Goal: Task Accomplishment & Management: Complete application form

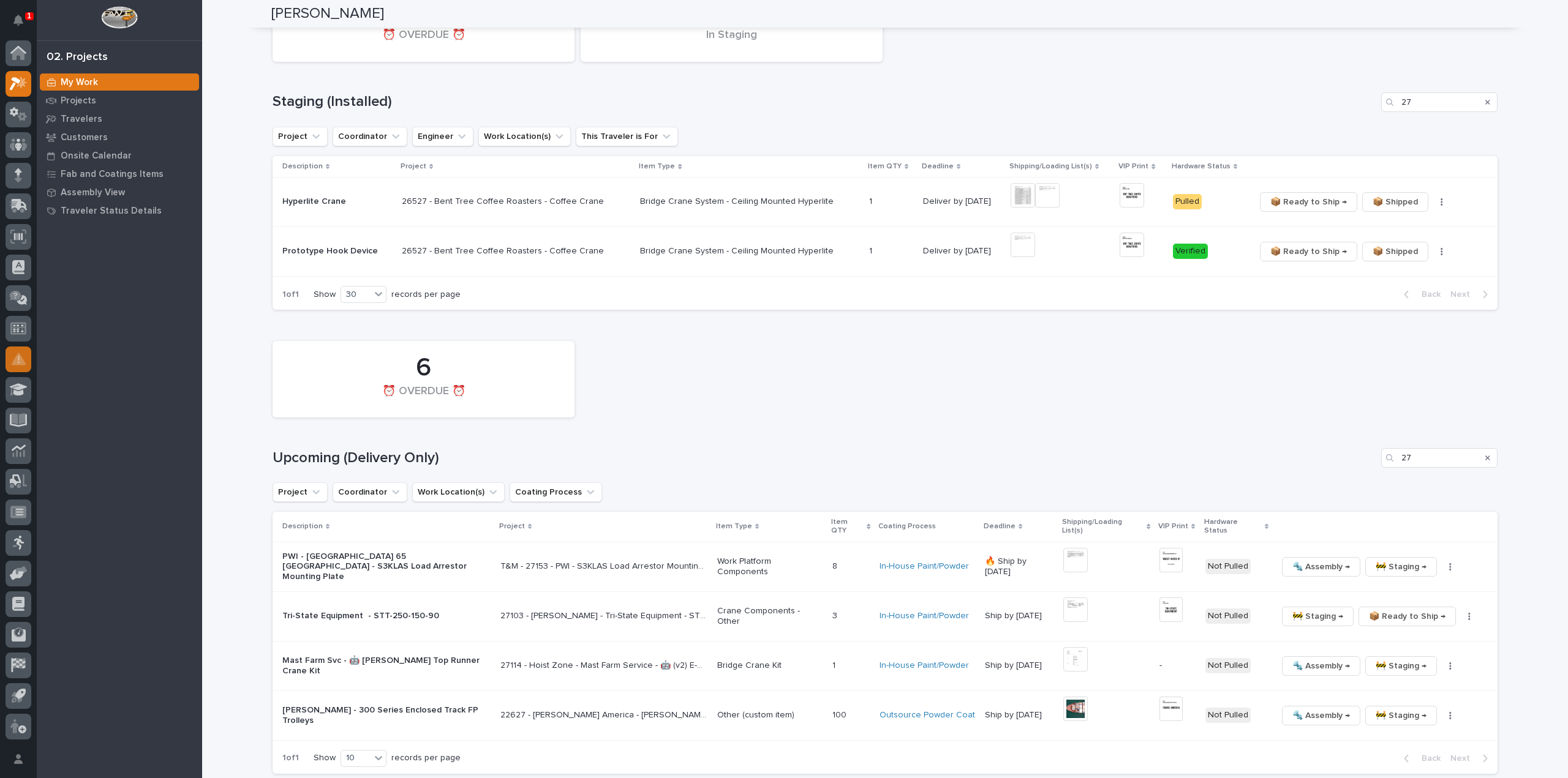
scroll to position [779, 0]
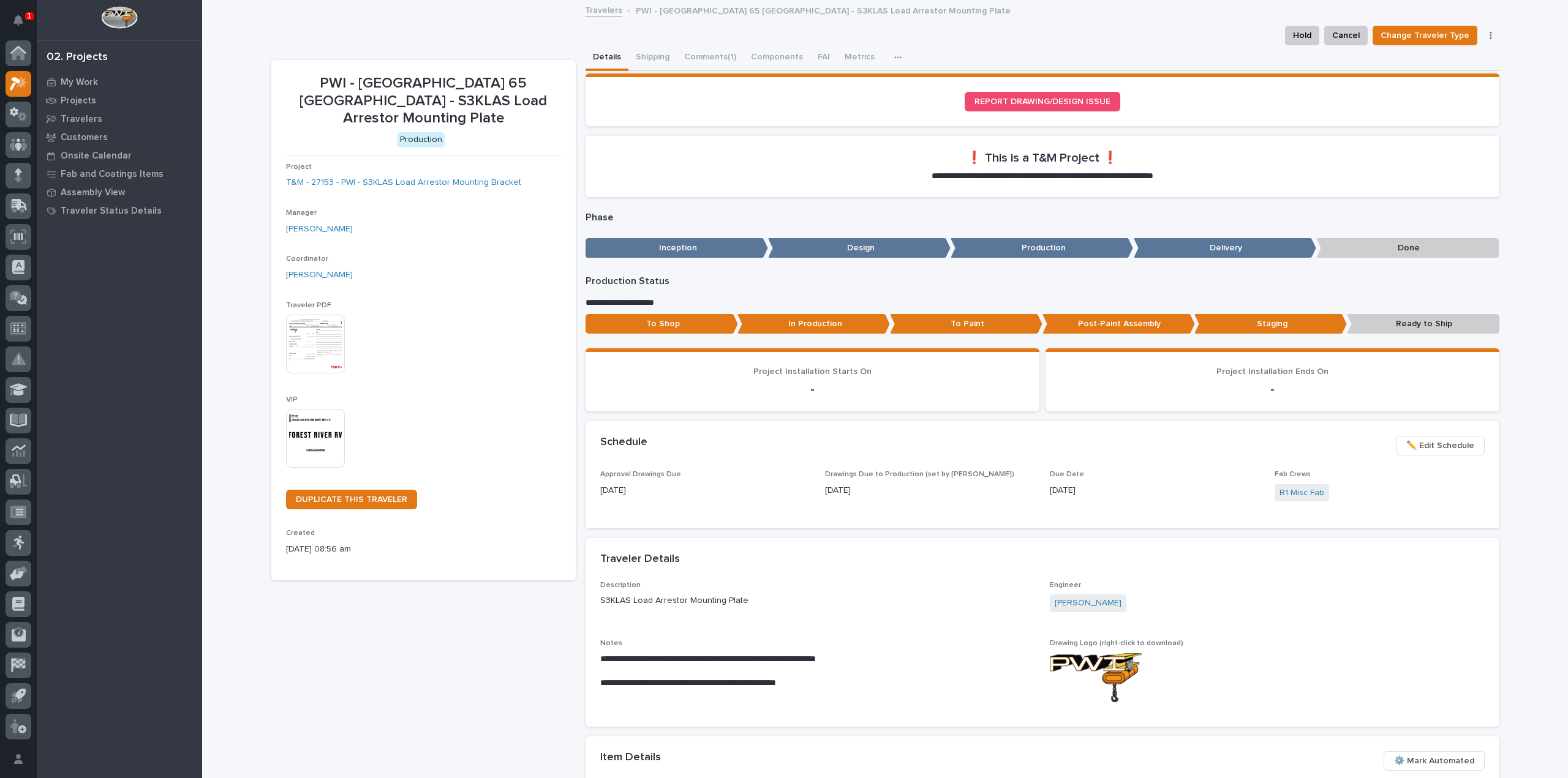
click at [318, 337] on img at bounding box center [315, 344] width 59 height 59
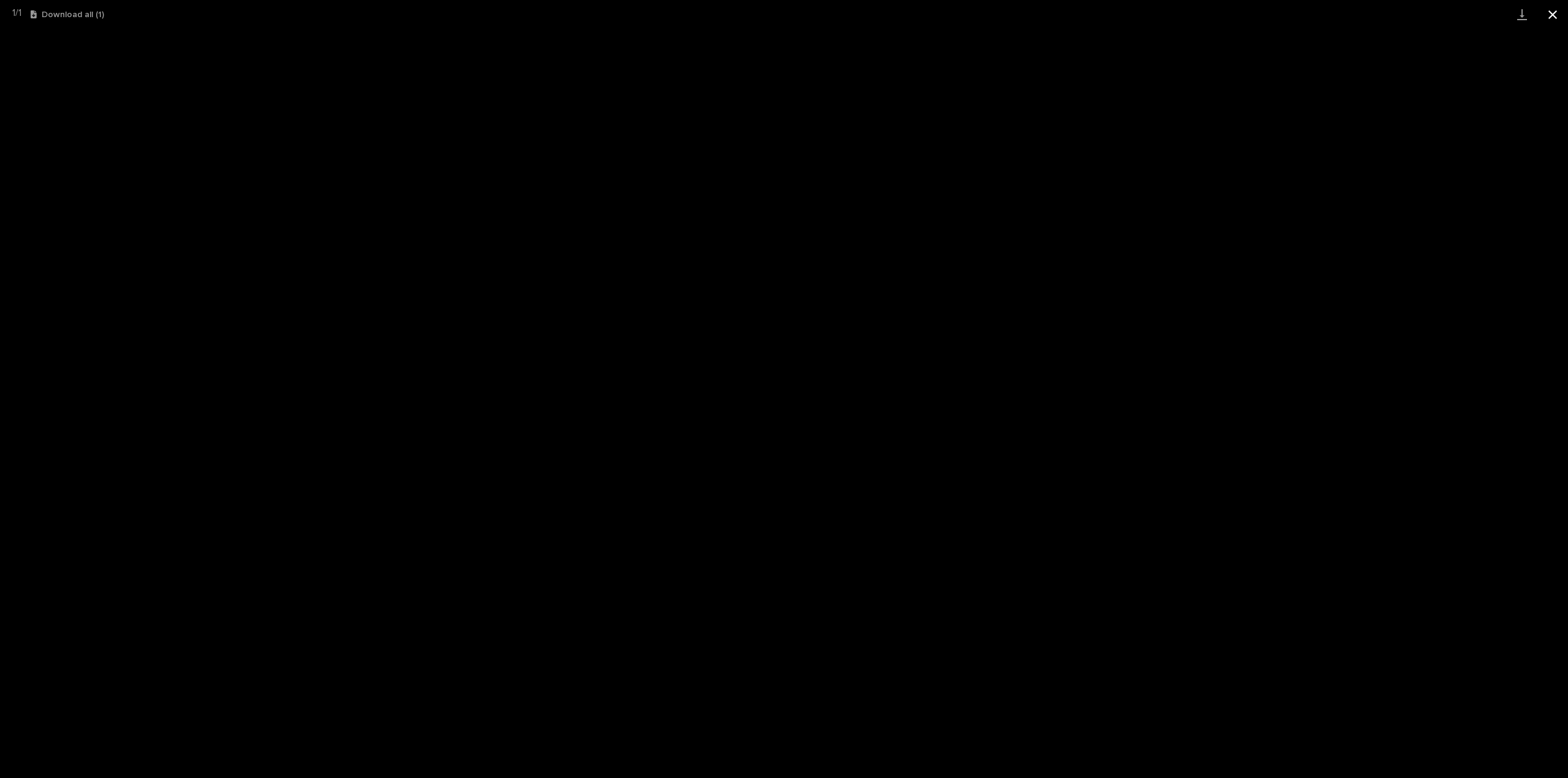
click at [1556, 16] on button "Close gallery" at bounding box center [1553, 14] width 31 height 29
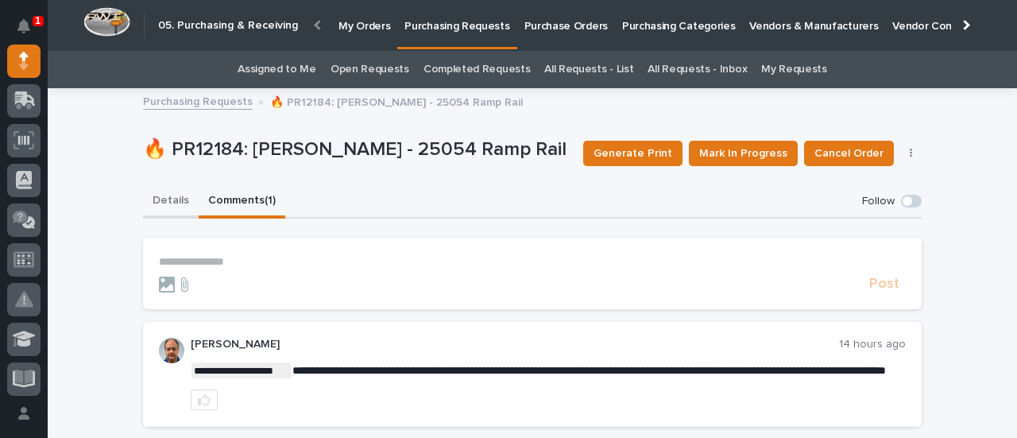
click button "Details"
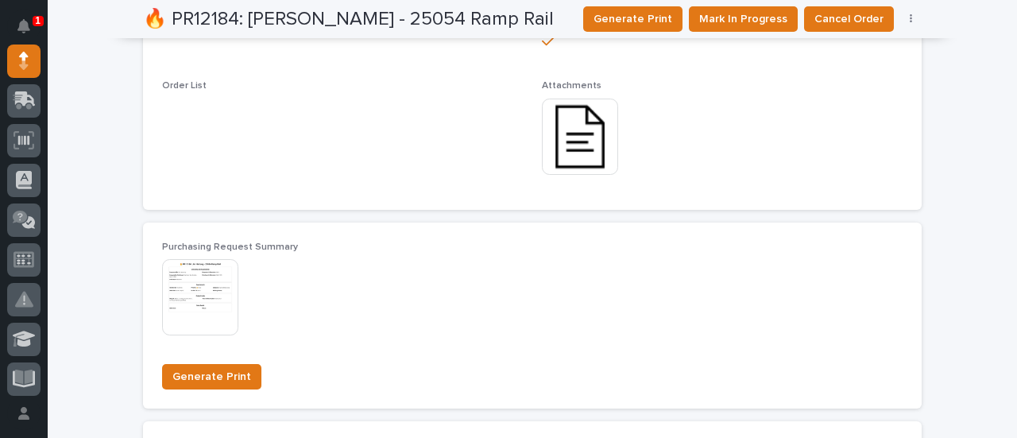
scroll to position [795, 0]
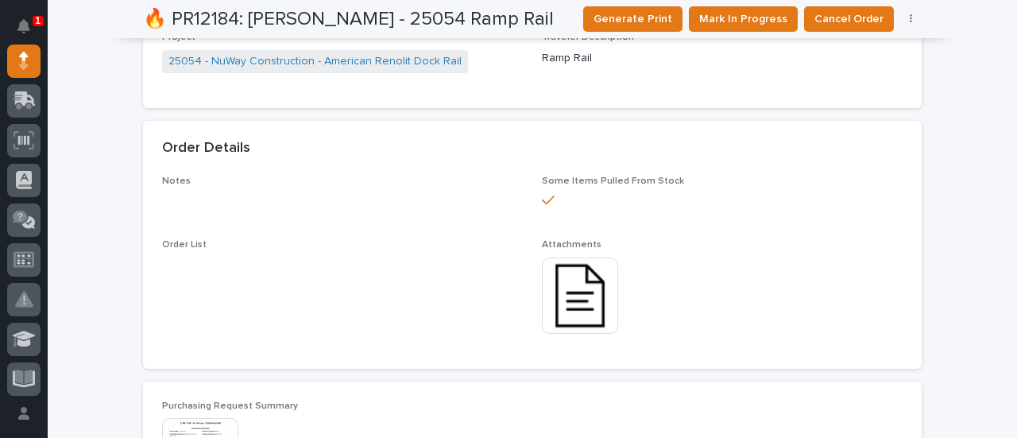
click img
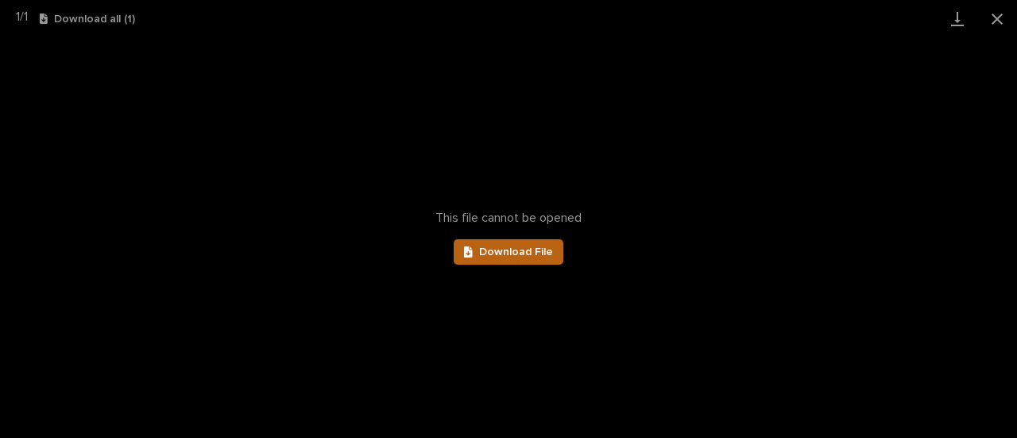
click span "Download File"
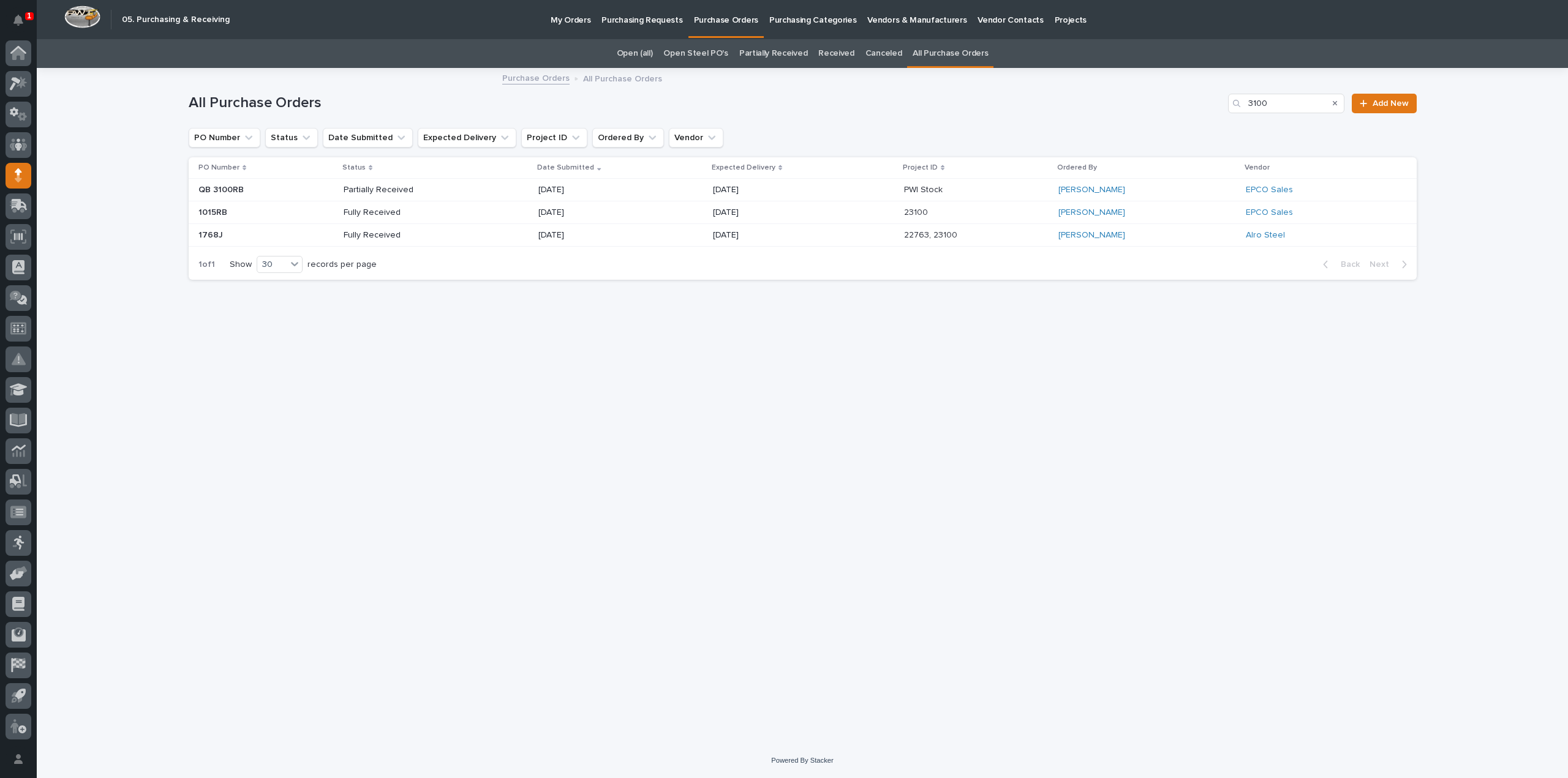
click at [558, 19] on p "My Orders" at bounding box center [571, 12] width 40 height 25
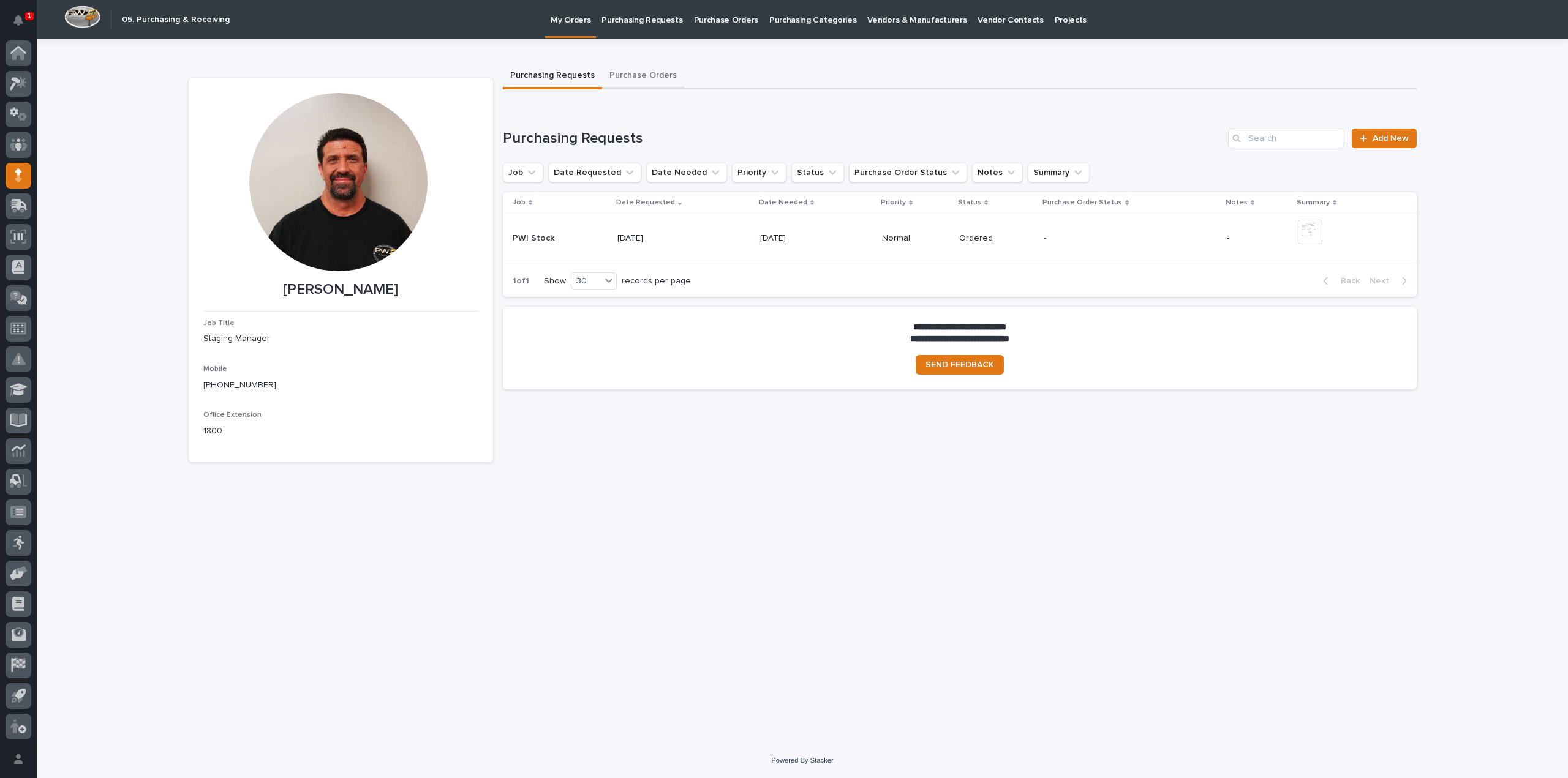
click at [647, 76] on button "Purchase Orders" at bounding box center [643, 76] width 82 height 25
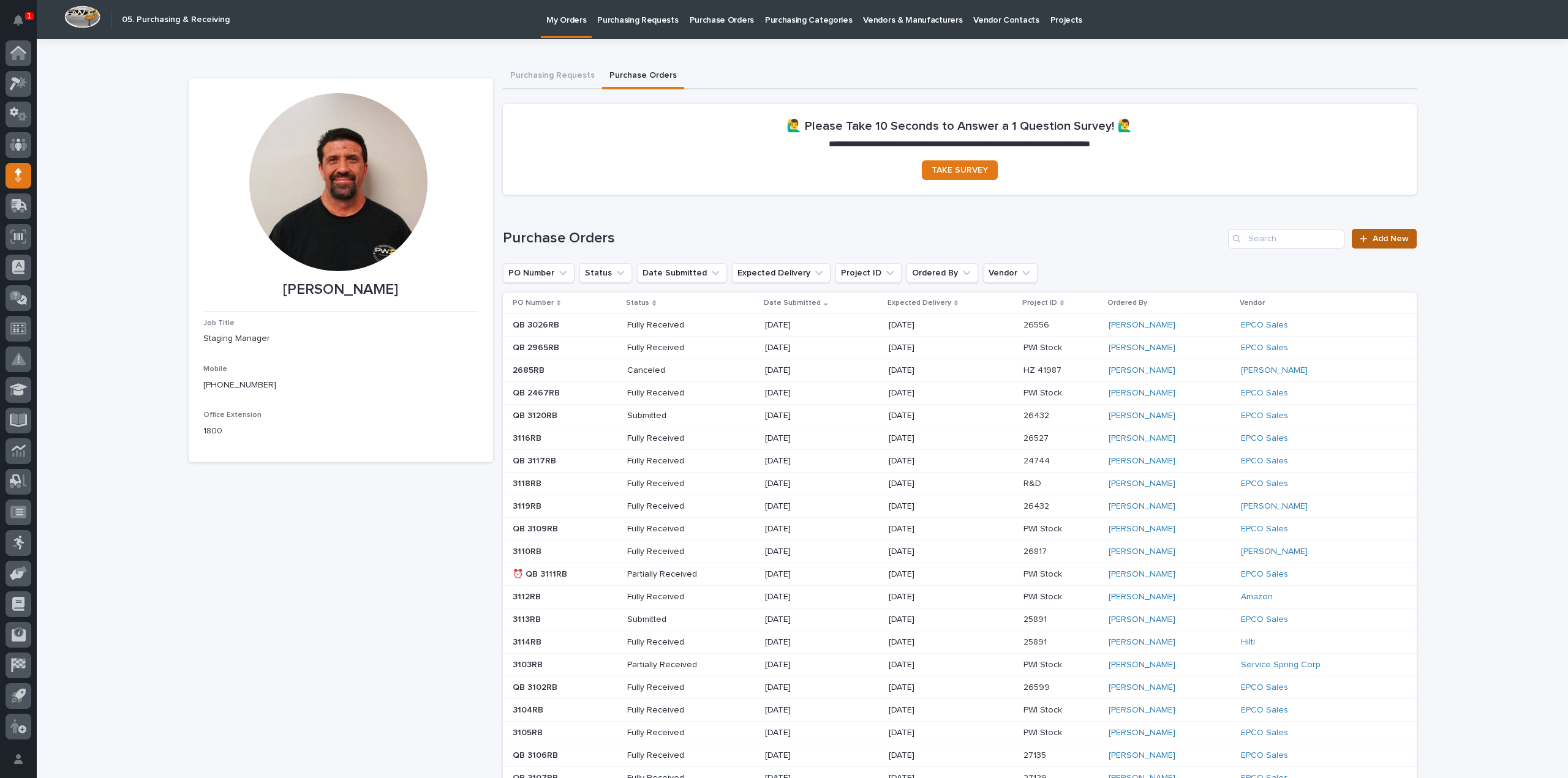
click at [1372, 242] on span "Add New" at bounding box center [1390, 238] width 36 height 8
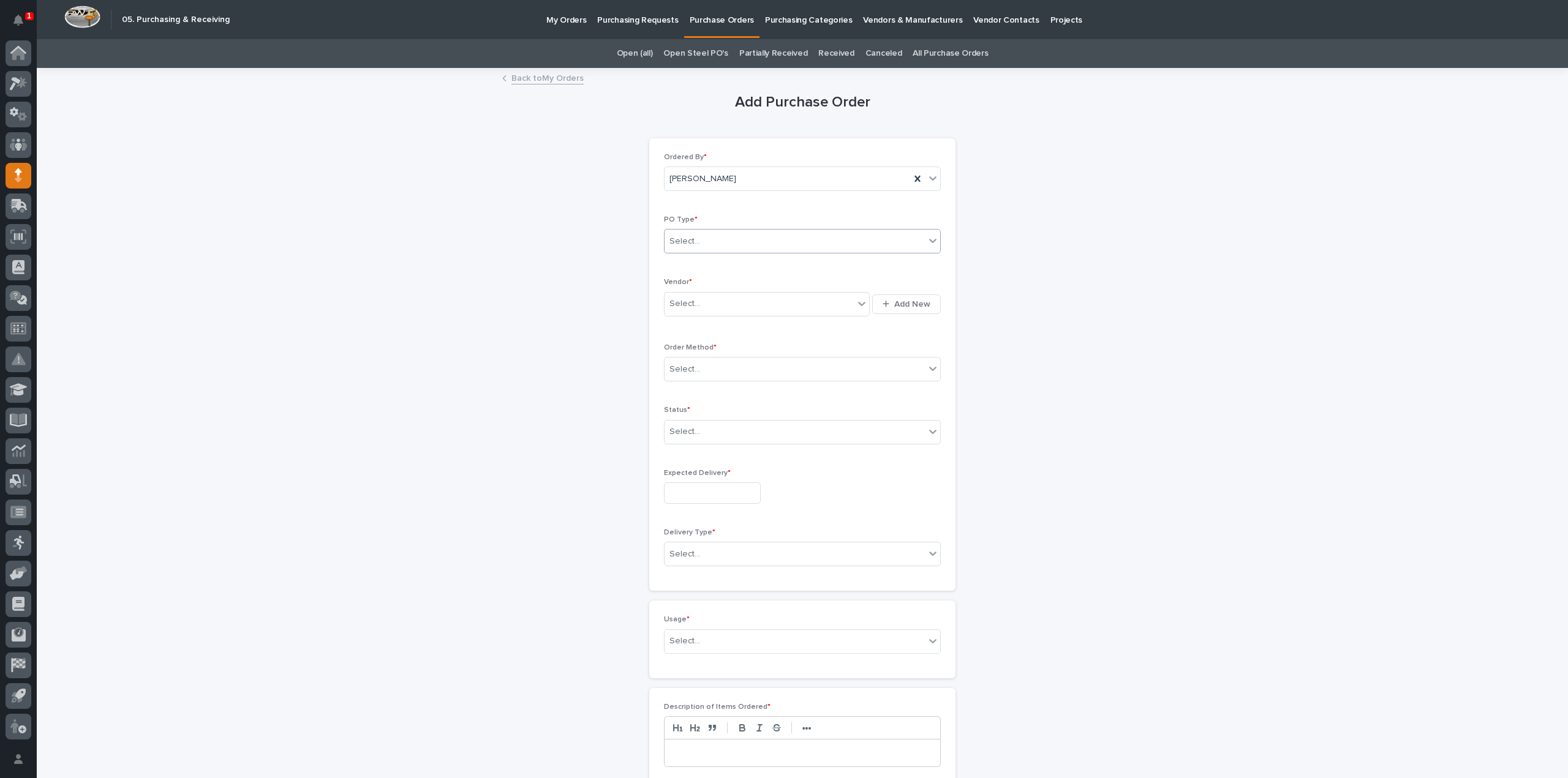
click at [764, 240] on div "Select..." at bounding box center [794, 241] width 260 height 20
click at [717, 268] on div "Quickbooks" at bounding box center [797, 264] width 276 height 22
click at [706, 306] on div "Select..." at bounding box center [759, 304] width 190 height 20
type input "****"
click at [688, 326] on div "EPCO Sales" at bounding box center [762, 326] width 206 height 22
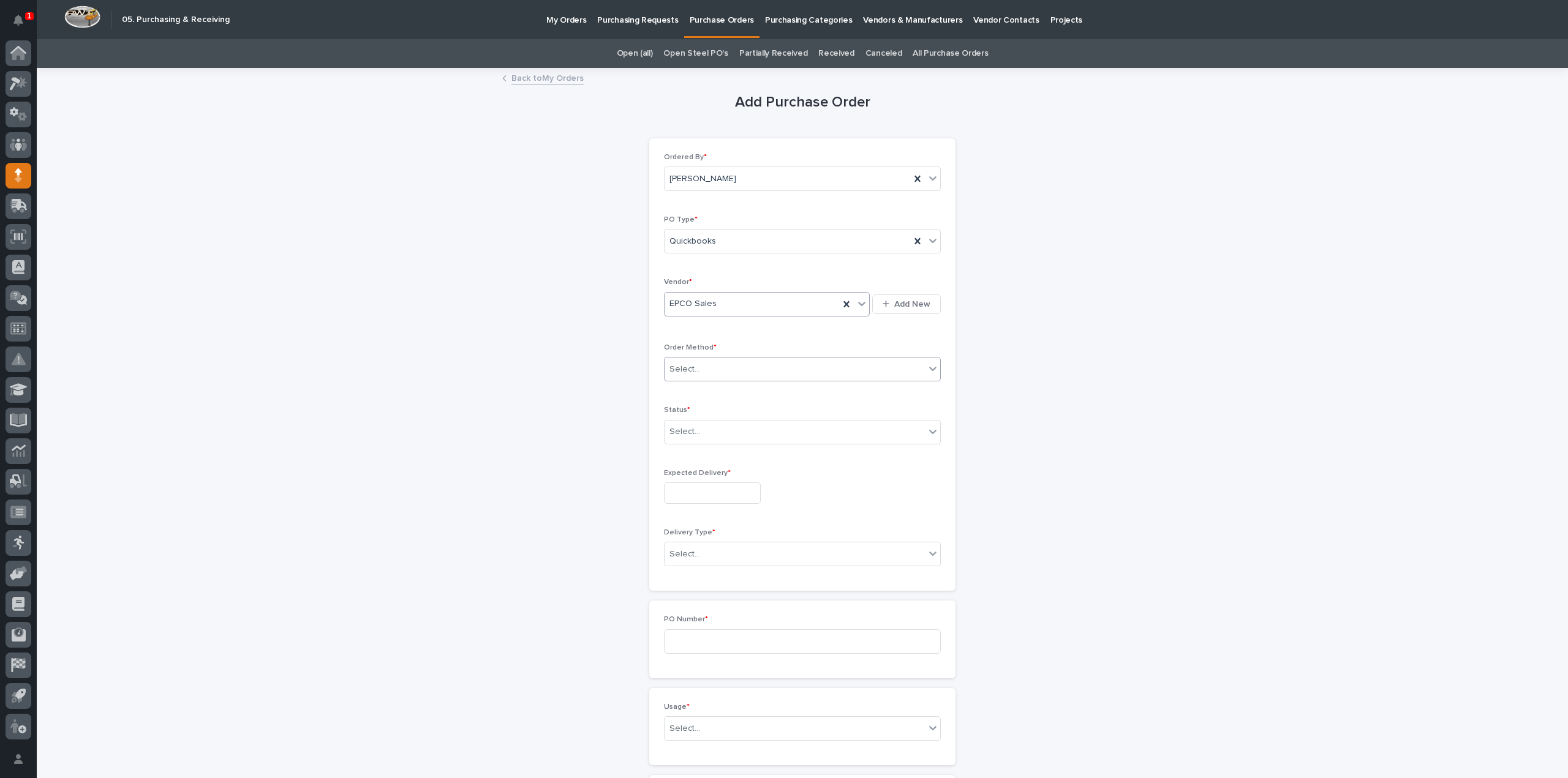
click at [685, 371] on div "Select..." at bounding box center [685, 369] width 31 height 13
click at [676, 411] on div "Email" at bounding box center [797, 412] width 276 height 22
click at [685, 364] on div "Email" at bounding box center [787, 370] width 246 height 20
click at [1017, 403] on div "Add Purchase Order Loading... Saving… Loading... Saving… Loading... Saving… Ord…" at bounding box center [803, 681] width 1228 height 1223
click at [701, 433] on input "text" at bounding box center [702, 432] width 2 height 11
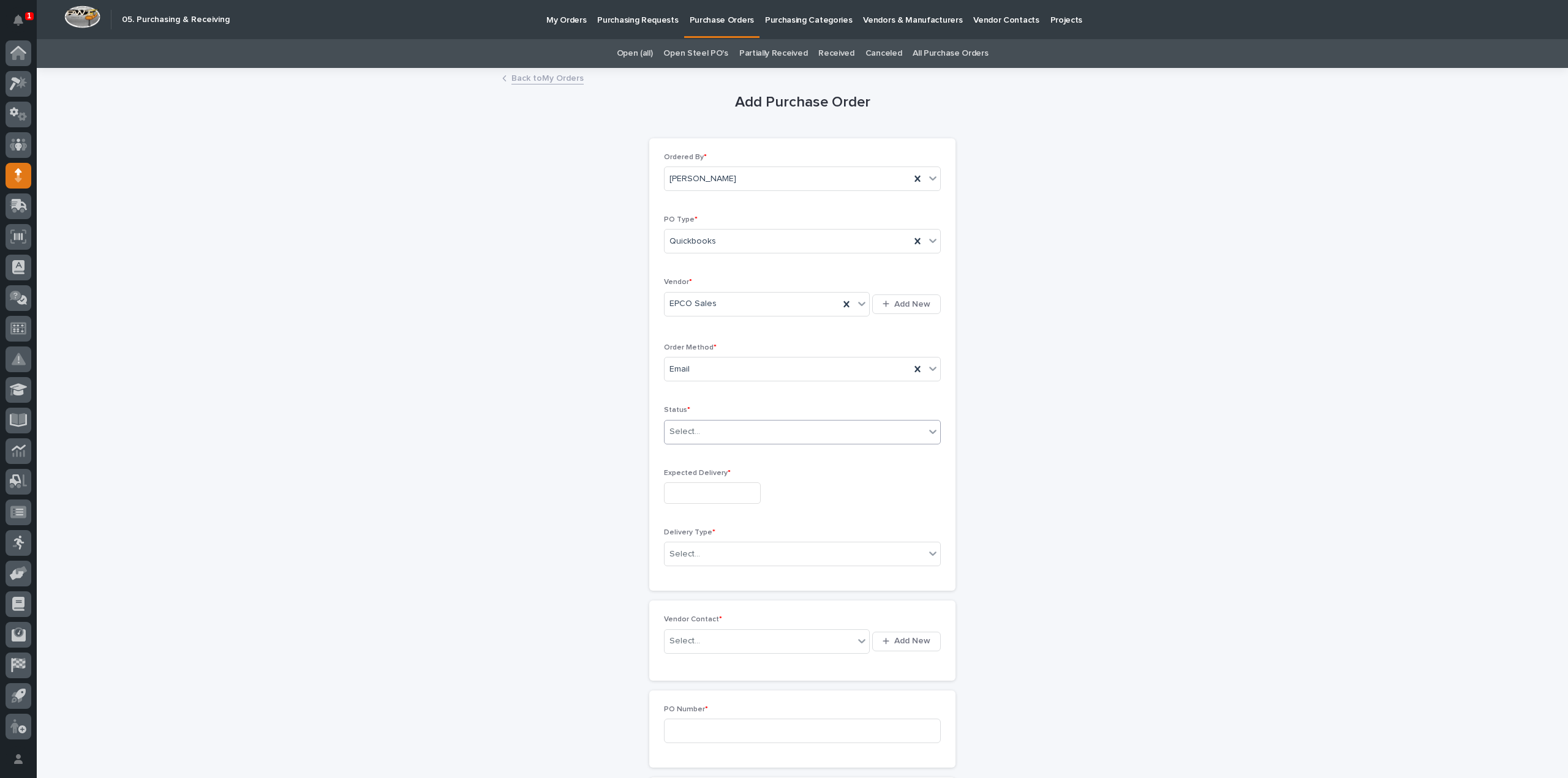
click at [681, 428] on div "Select..." at bounding box center [685, 431] width 31 height 13
click at [694, 473] on div "Submitted" at bounding box center [797, 475] width 276 height 22
click at [696, 493] on input "text" at bounding box center [713, 493] width 97 height 22
click at [725, 375] on div "11" at bounding box center [724, 371] width 16 height 16
type input "**********"
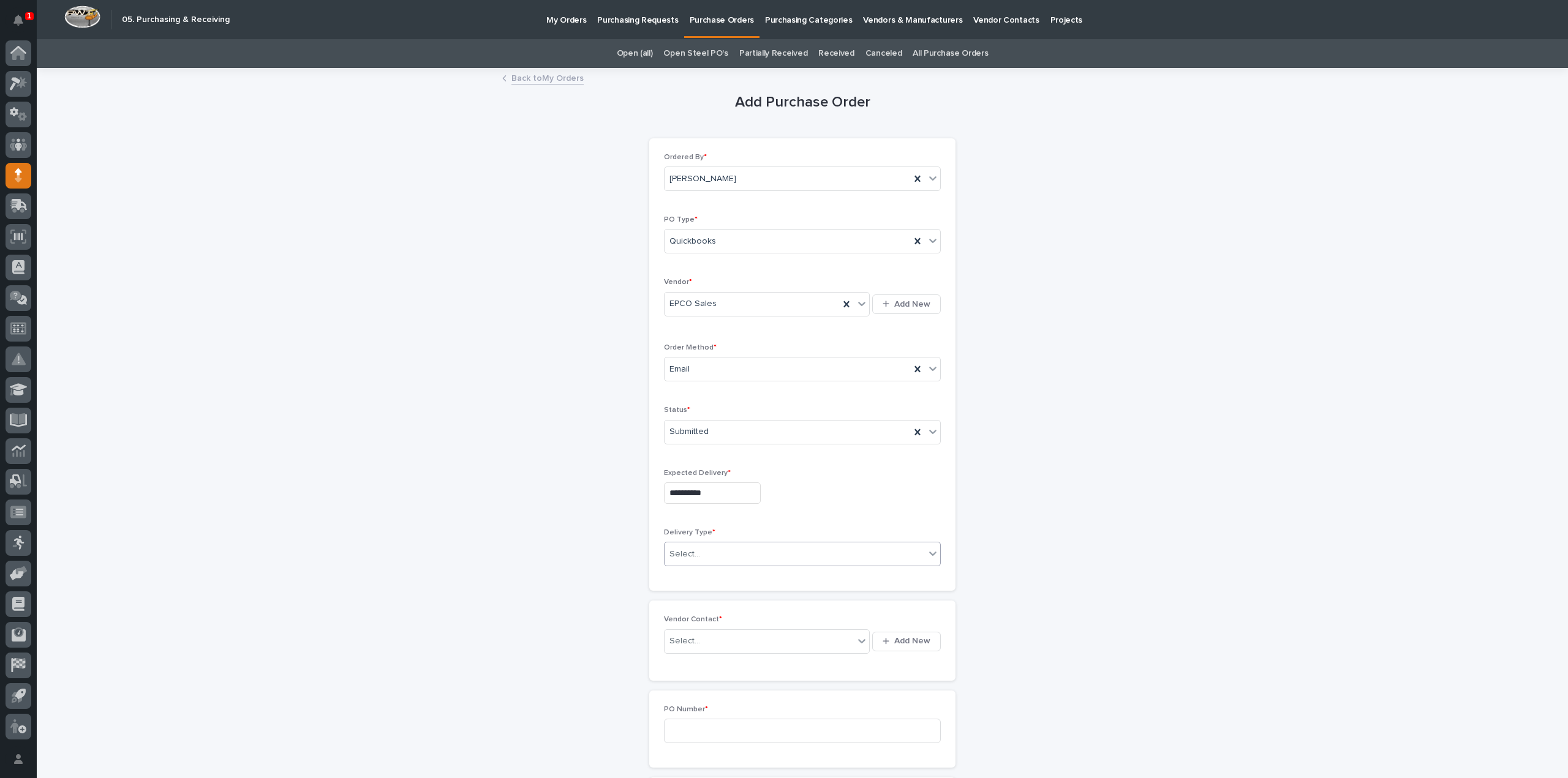
click at [698, 558] on div "Select..." at bounding box center [794, 555] width 260 height 20
click at [704, 577] on div "Deliver to PWI" at bounding box center [797, 575] width 276 height 22
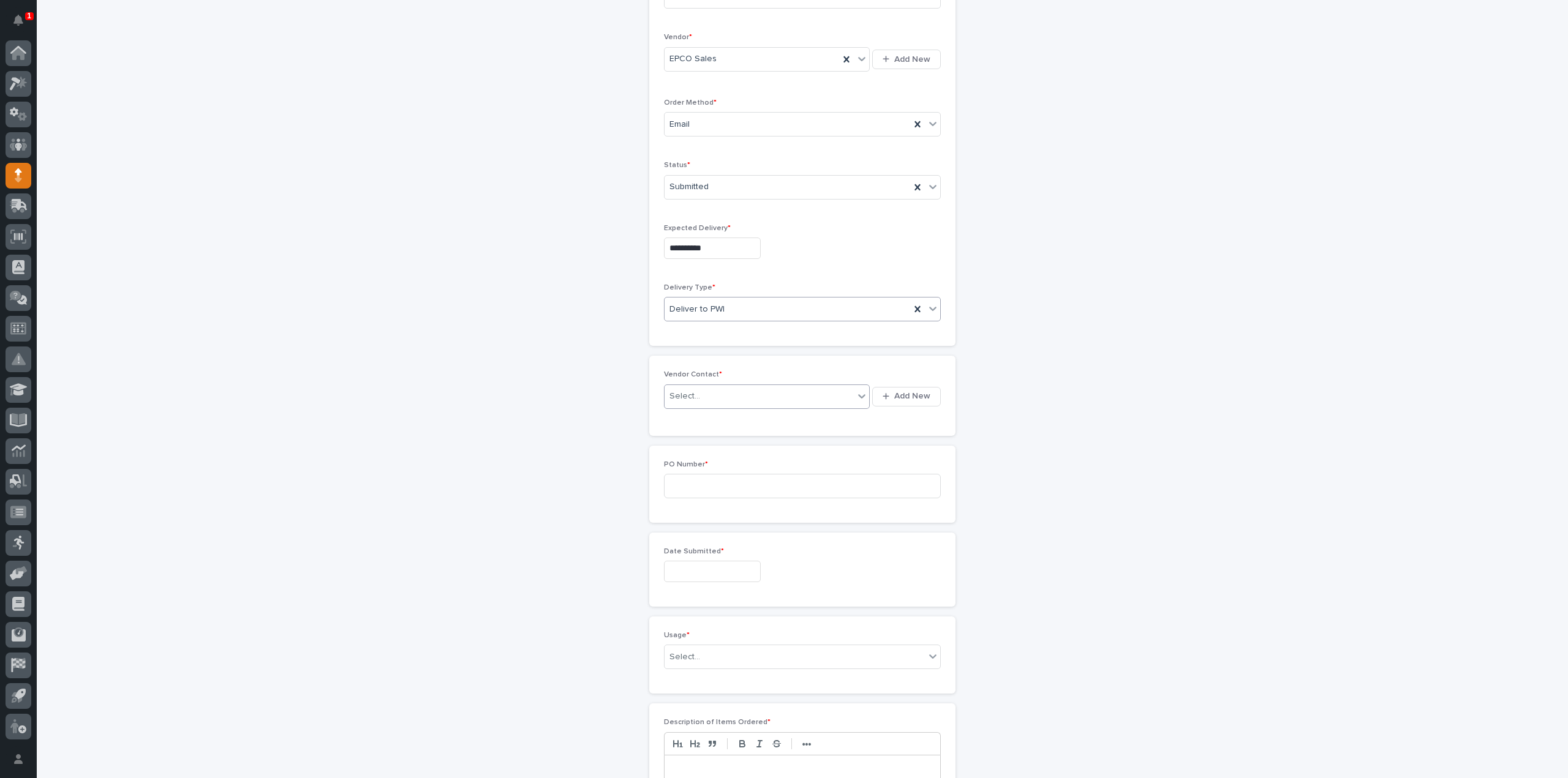
click at [677, 396] on div "Select..." at bounding box center [685, 396] width 31 height 13
type input "*****"
click at [681, 412] on div "EPCO Sales - Keith Schrock" at bounding box center [762, 417] width 206 height 22
click at [688, 479] on input at bounding box center [802, 486] width 277 height 25
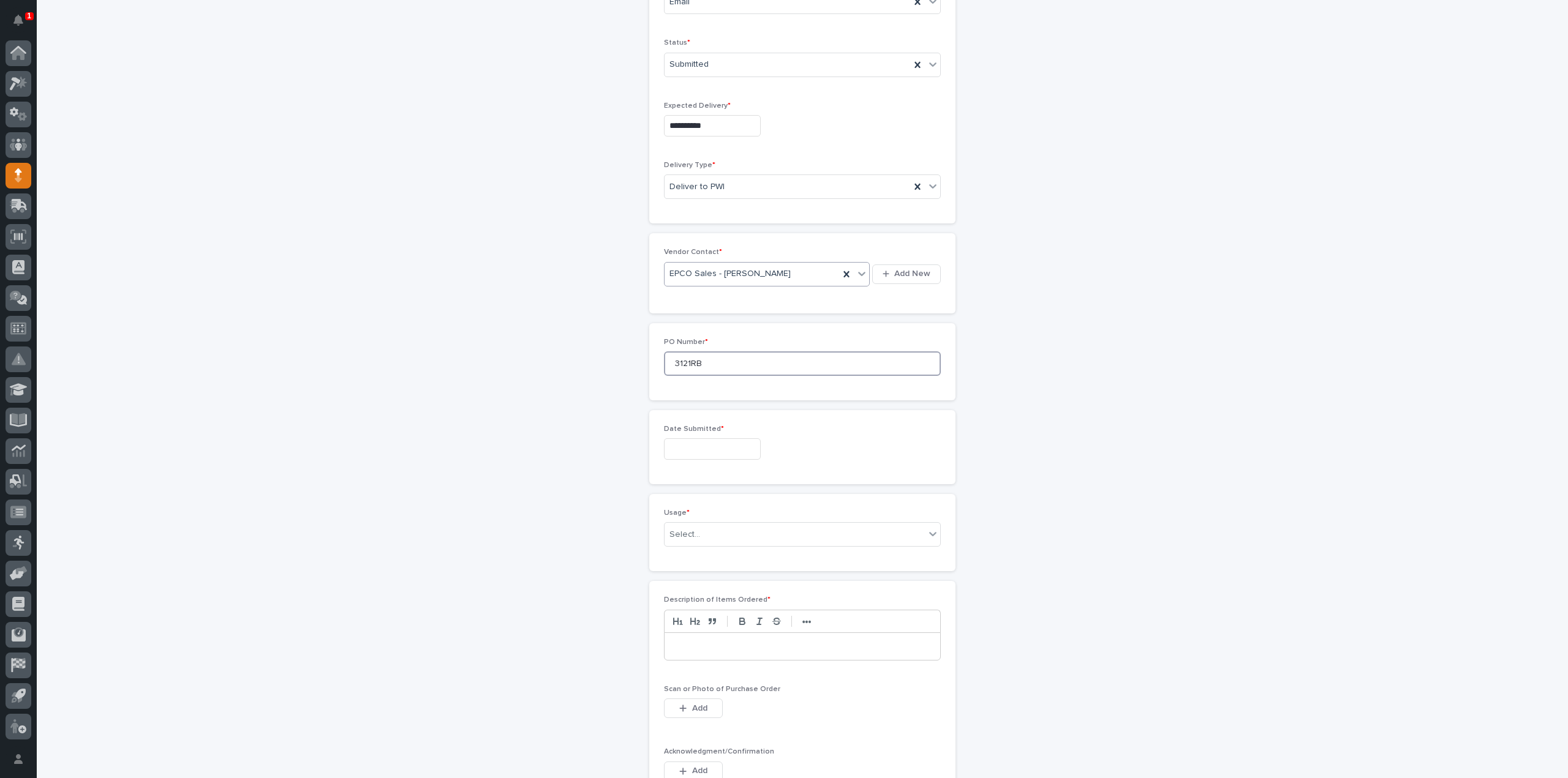
type input "3121RB"
click at [702, 443] on input "text" at bounding box center [713, 449] width 97 height 22
click at [703, 324] on div "10" at bounding box center [703, 326] width 16 height 16
type input "**********"
click at [679, 535] on div "Select..." at bounding box center [685, 535] width 31 height 13
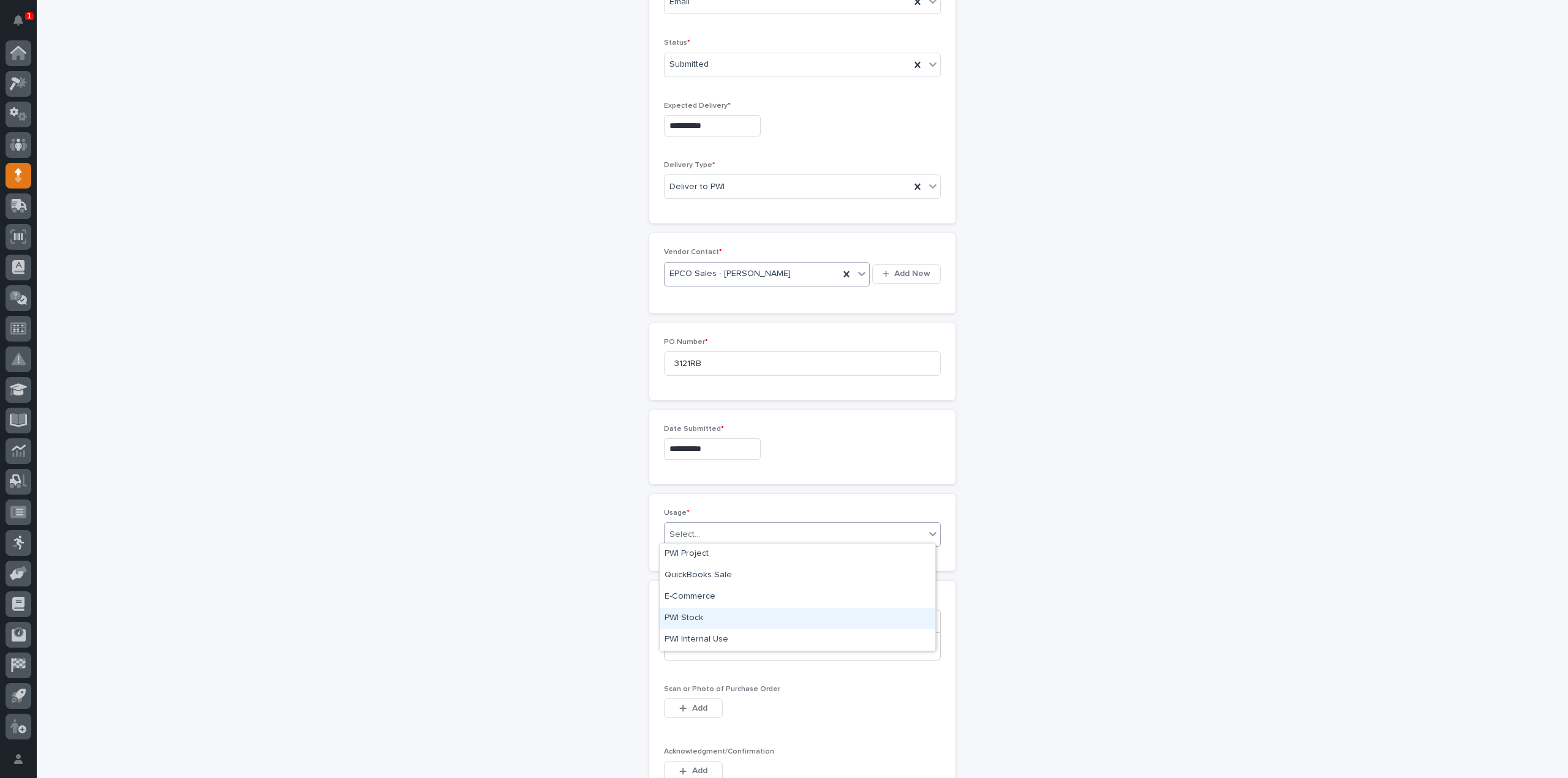
click at [693, 615] on div "PWI Stock" at bounding box center [797, 619] width 276 height 22
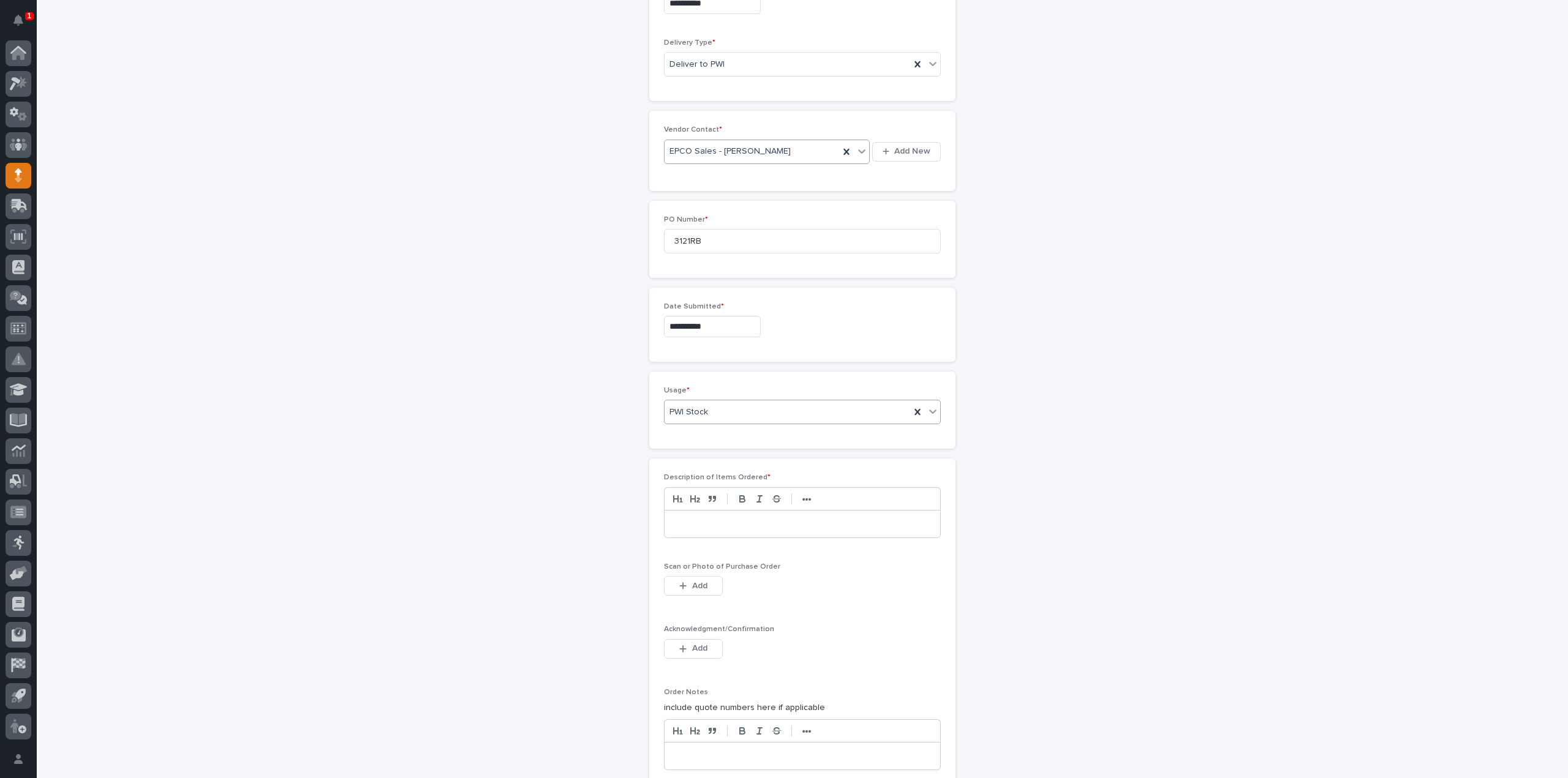
click at [692, 525] on div at bounding box center [802, 524] width 276 height 27
click at [679, 584] on icon "button" at bounding box center [683, 585] width 8 height 8
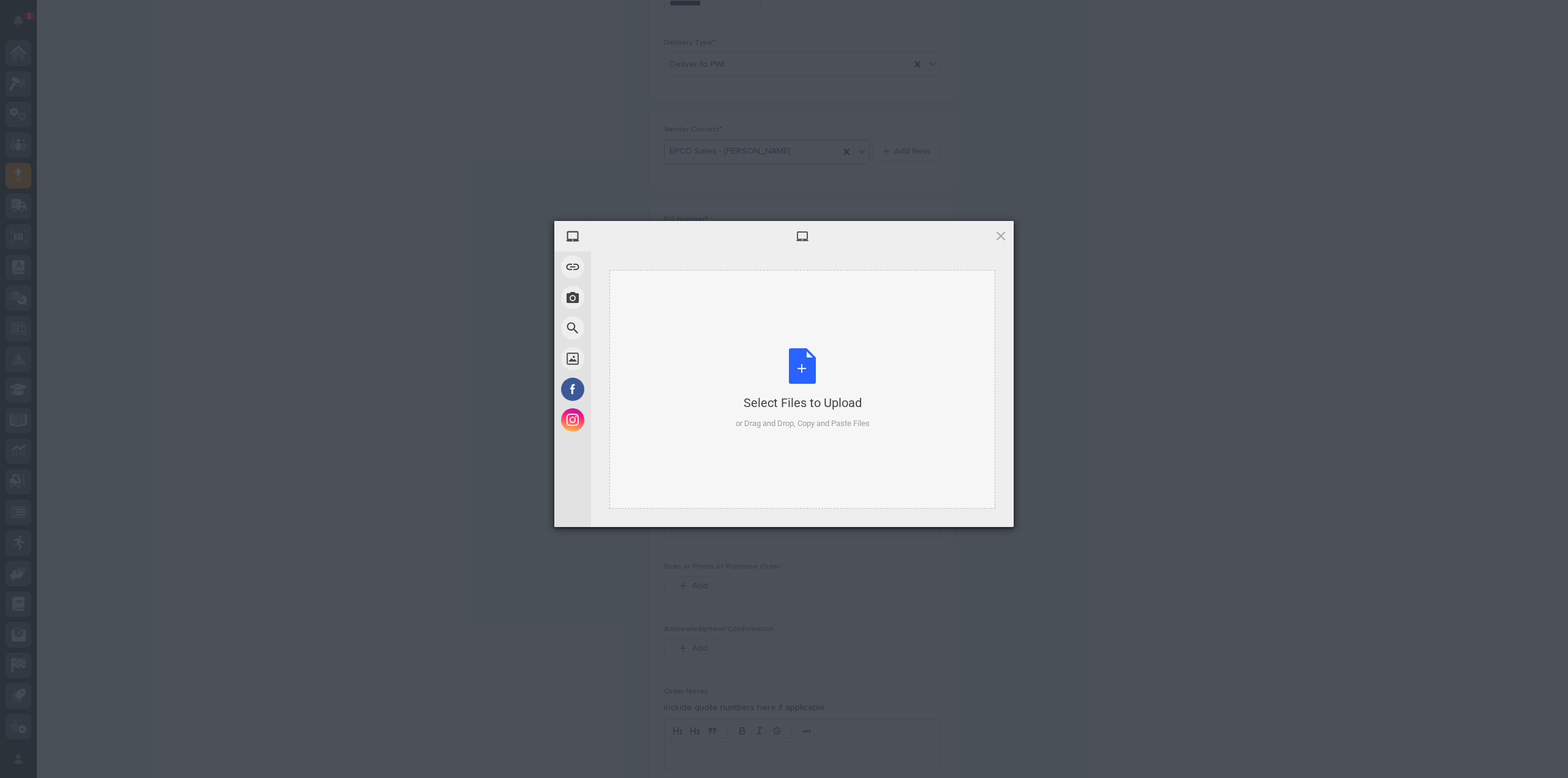
click at [804, 383] on div "Select Files to Upload or Drag and Drop, Copy and Paste Files" at bounding box center [803, 389] width 134 height 82
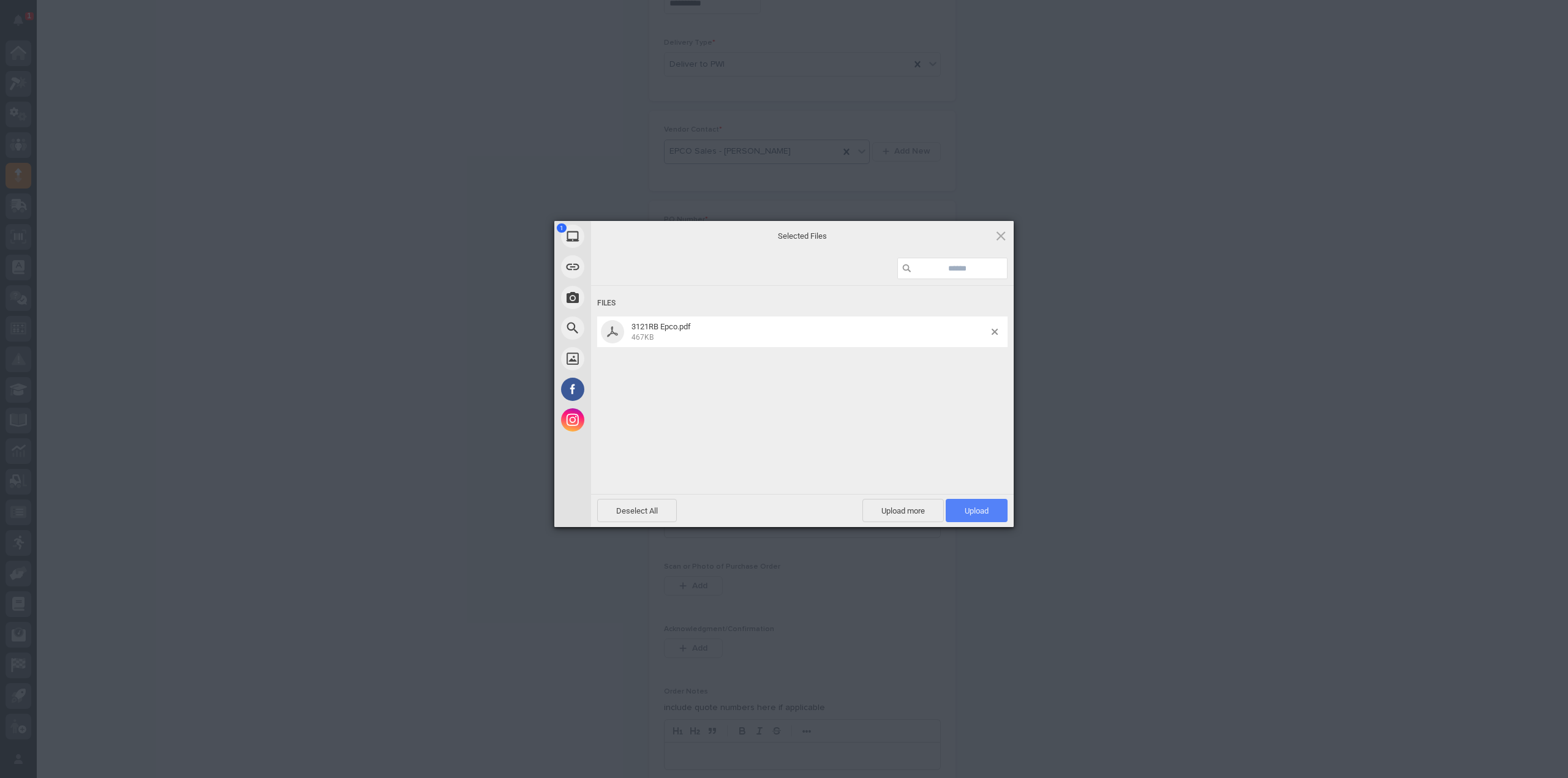
click at [989, 509] on span "Upload 1" at bounding box center [976, 511] width 24 height 9
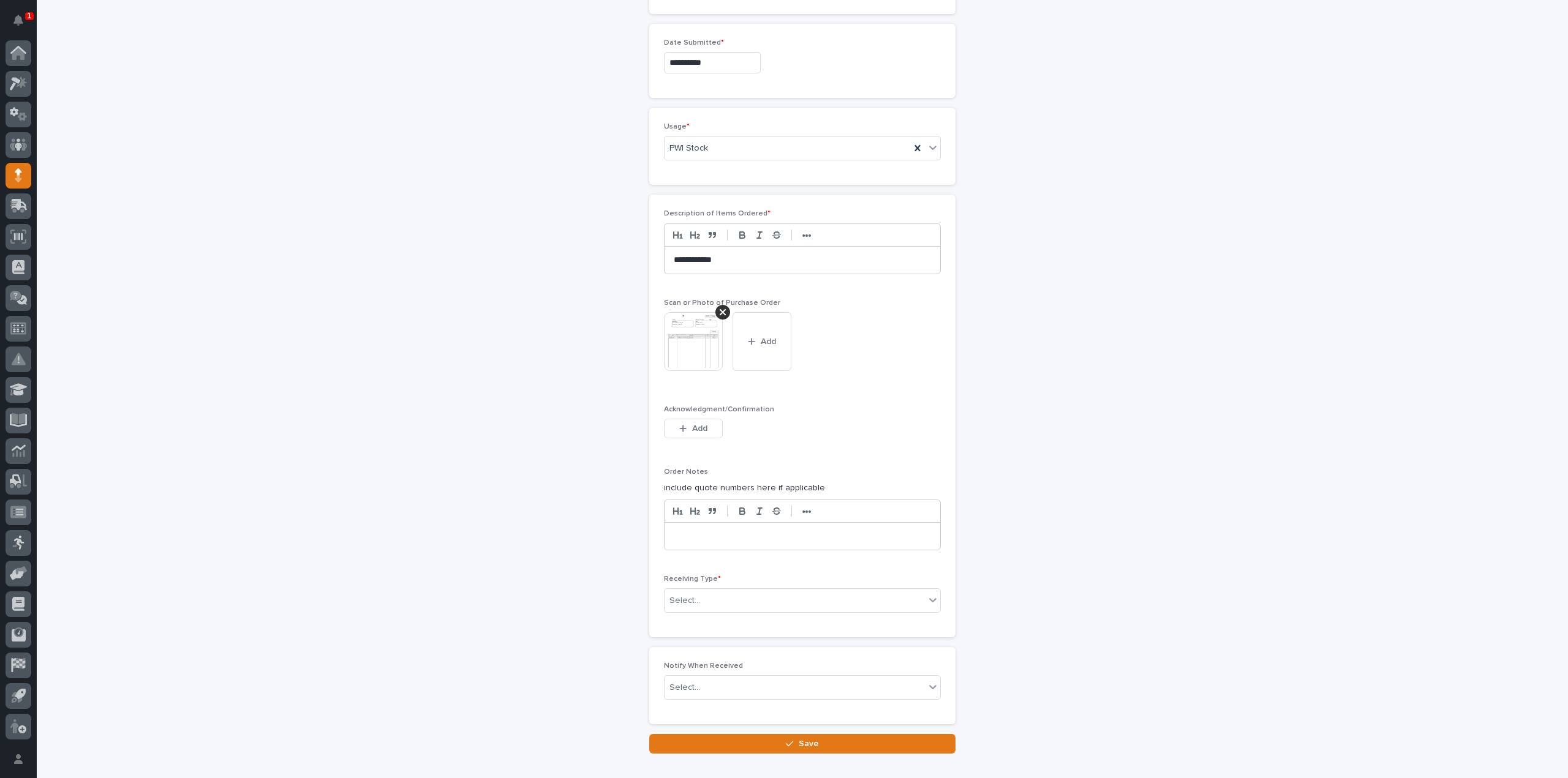
scroll to position [756, 0]
click at [697, 592] on div "Select..." at bounding box center [794, 598] width 260 height 20
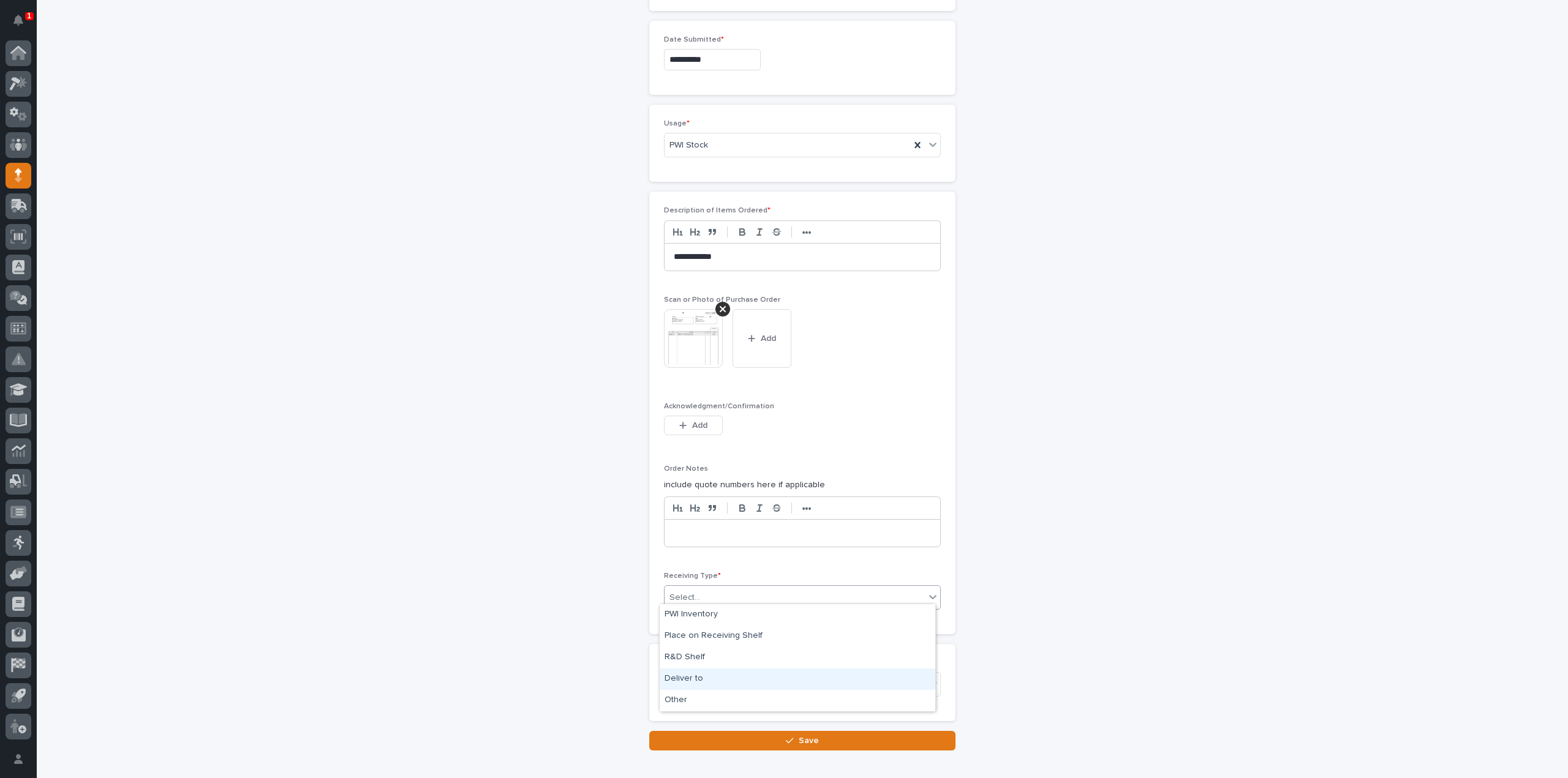
click at [696, 679] on div "Deliver to" at bounding box center [797, 679] width 276 height 22
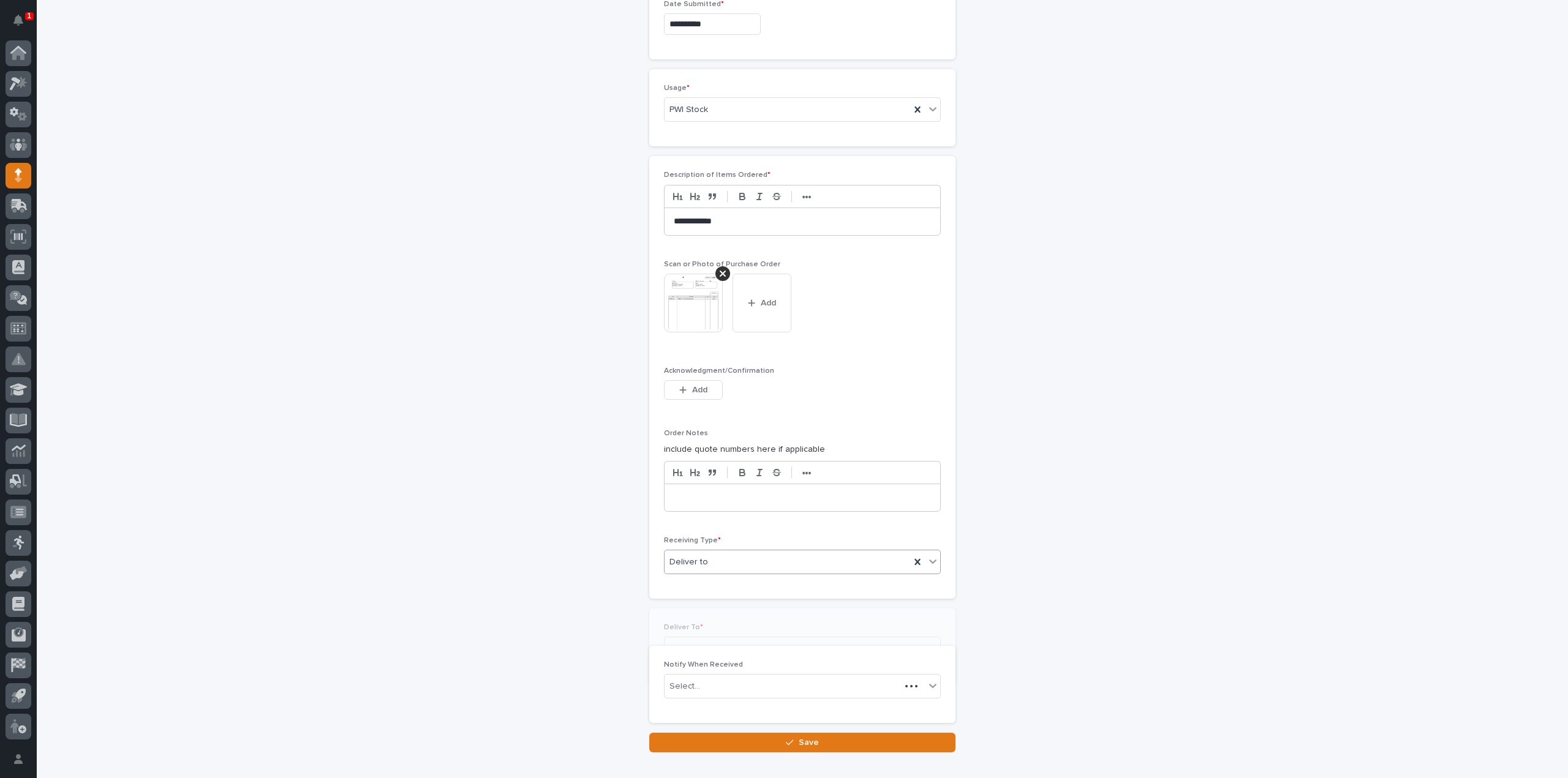
scroll to position [800, 0]
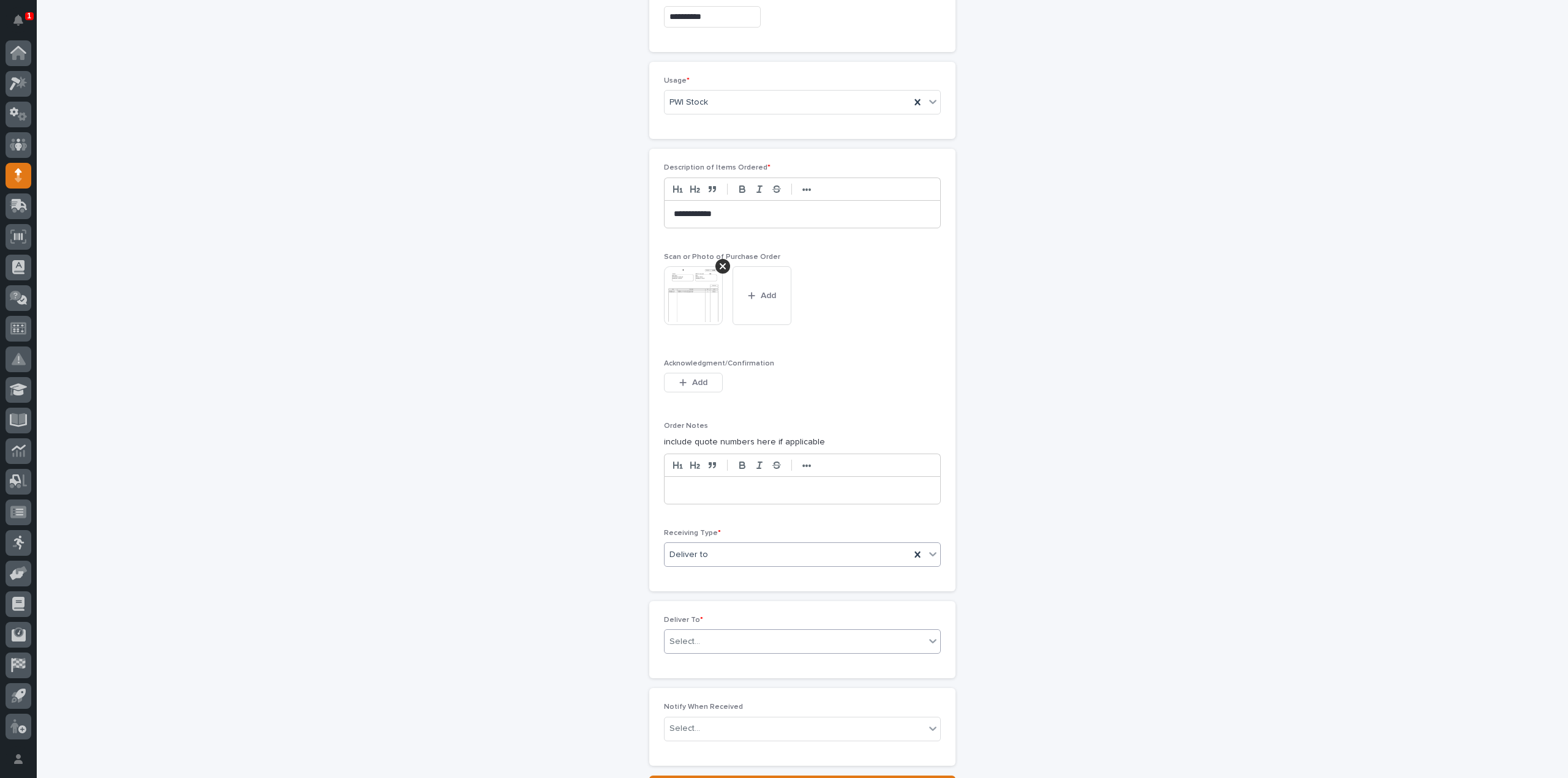
click at [692, 638] on div "Select..." at bounding box center [685, 642] width 31 height 13
type input "****"
click at [695, 661] on div "Jake Hahn" at bounding box center [797, 659] width 276 height 22
click at [694, 727] on div "Select..." at bounding box center [794, 729] width 260 height 20
type input "****"
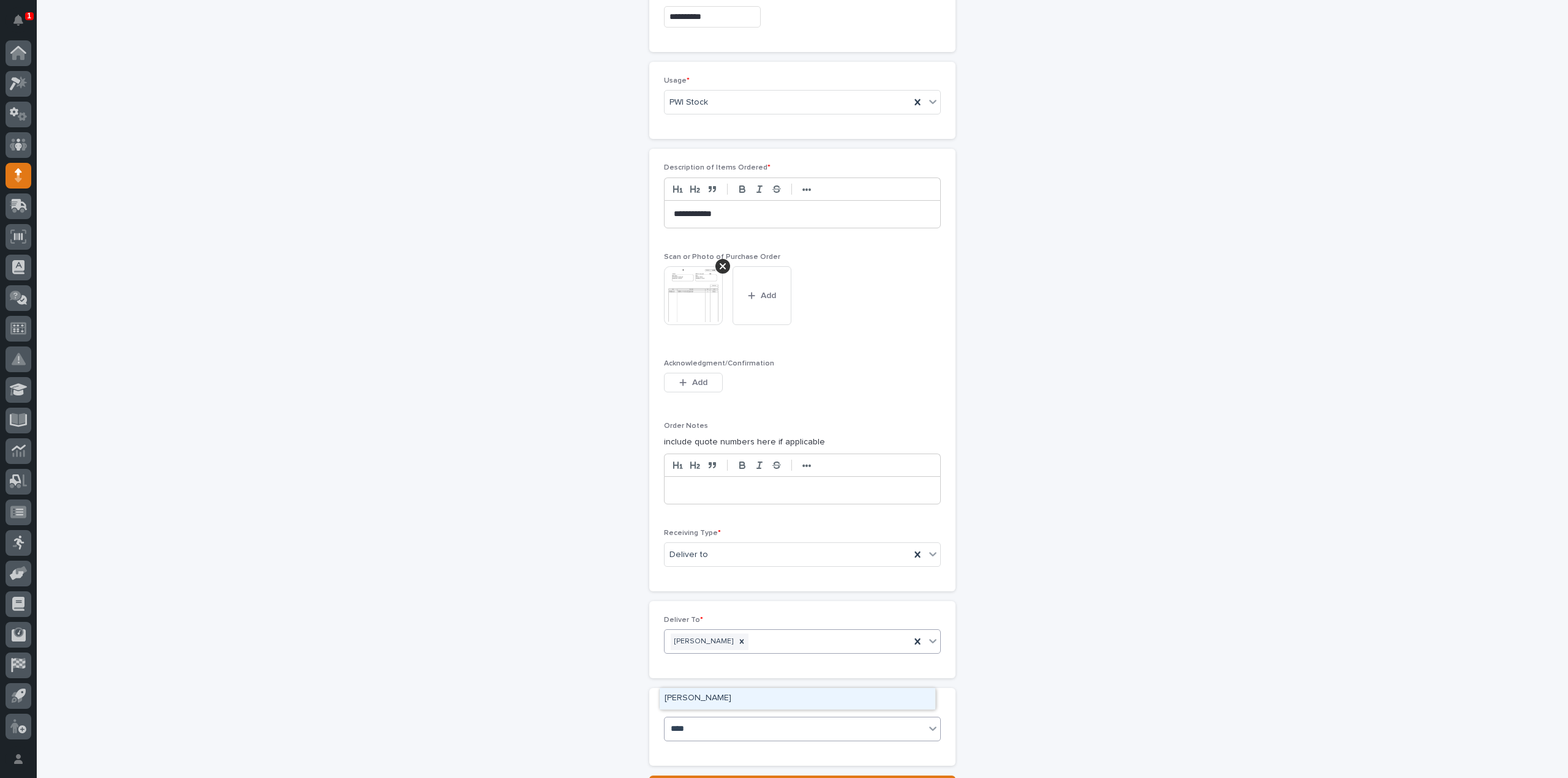
click at [724, 697] on div "[PERSON_NAME]" at bounding box center [797, 699] width 276 height 22
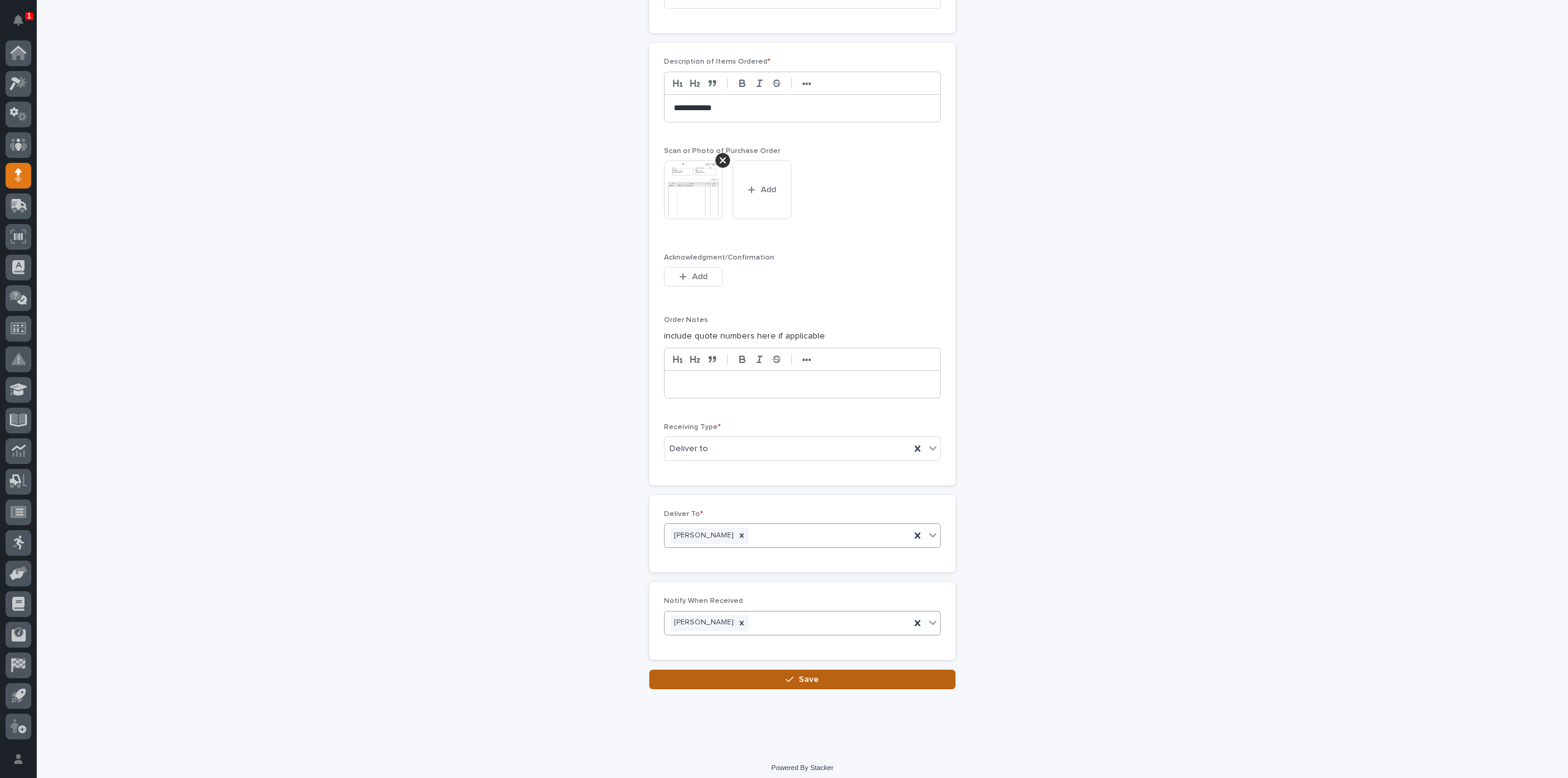
click at [808, 678] on span "Save" at bounding box center [808, 679] width 20 height 11
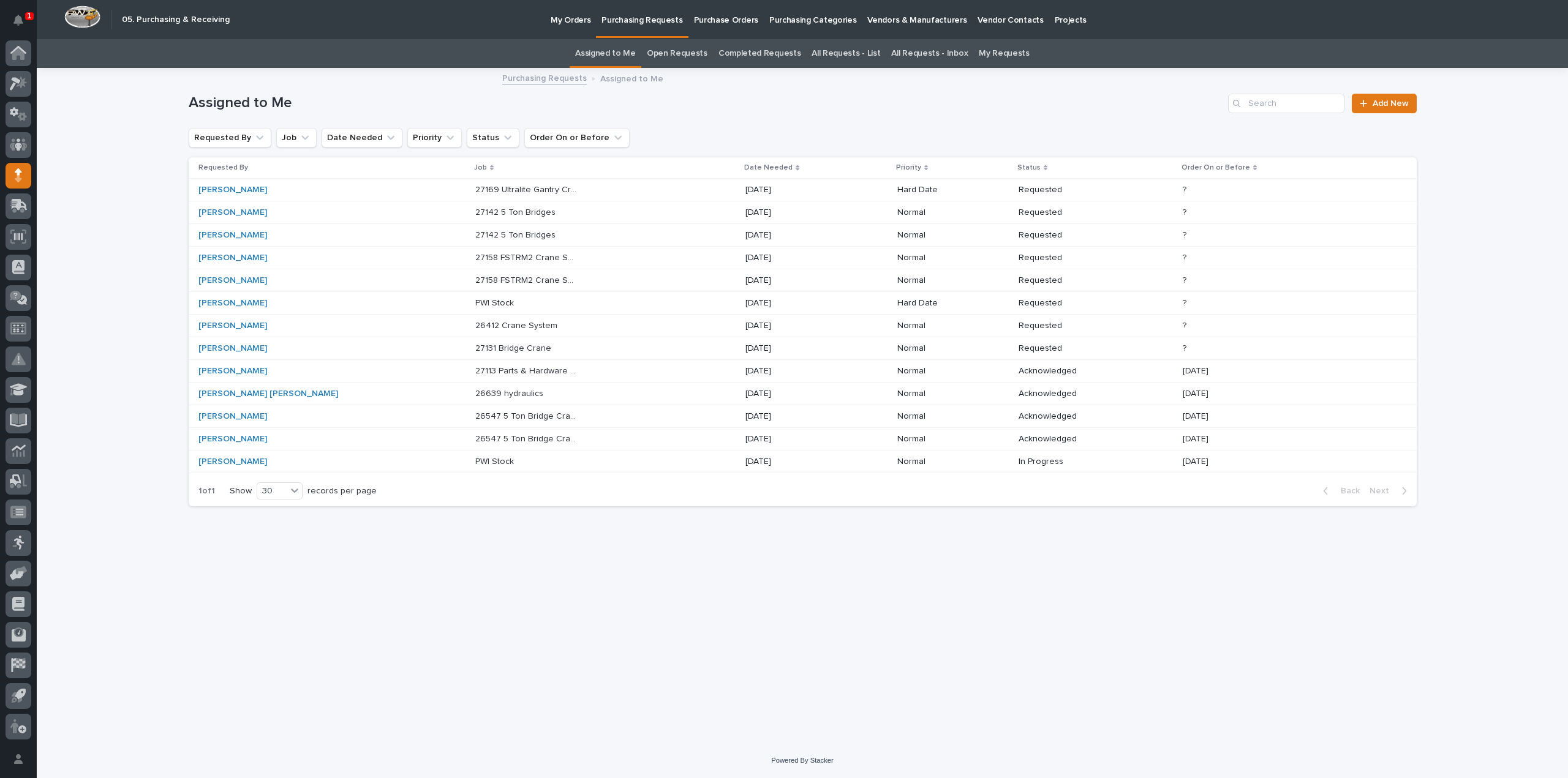
click at [475, 346] on p "27131 Bridge Crane" at bounding box center [515, 347] width 79 height 13
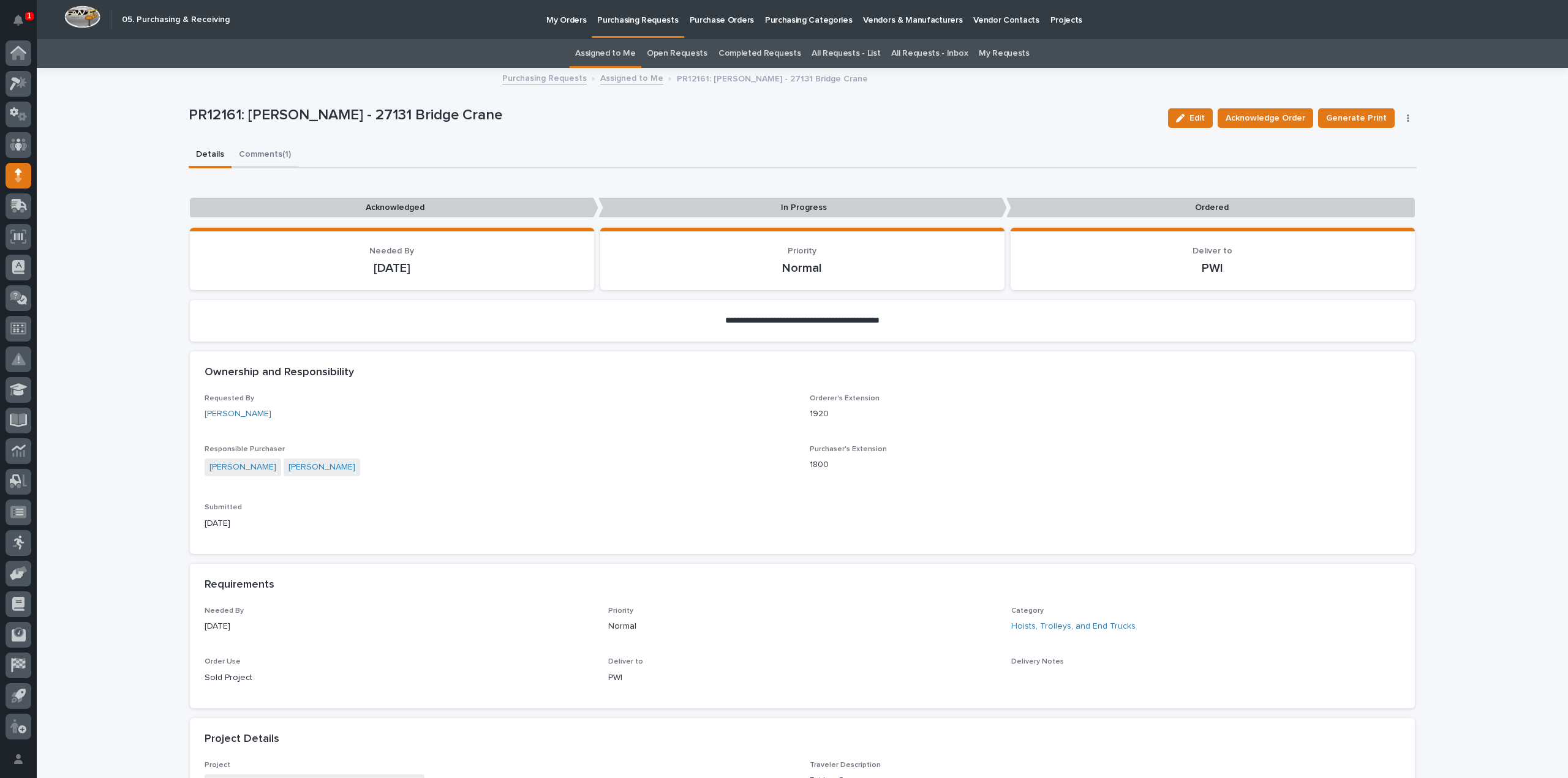
click at [264, 156] on button "Comments (1)" at bounding box center [264, 155] width 67 height 25
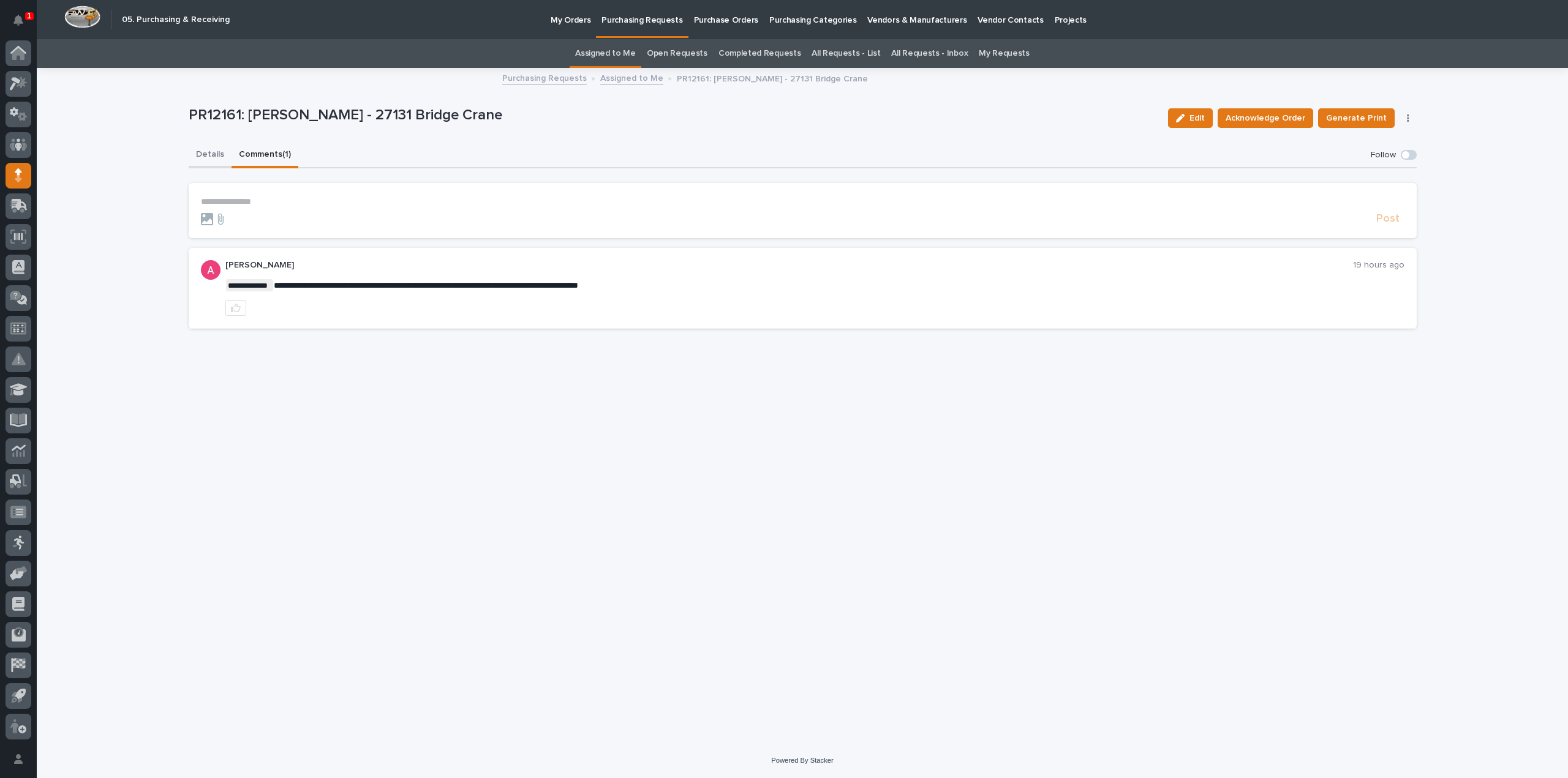
click at [204, 153] on button "Details" at bounding box center [210, 155] width 43 height 25
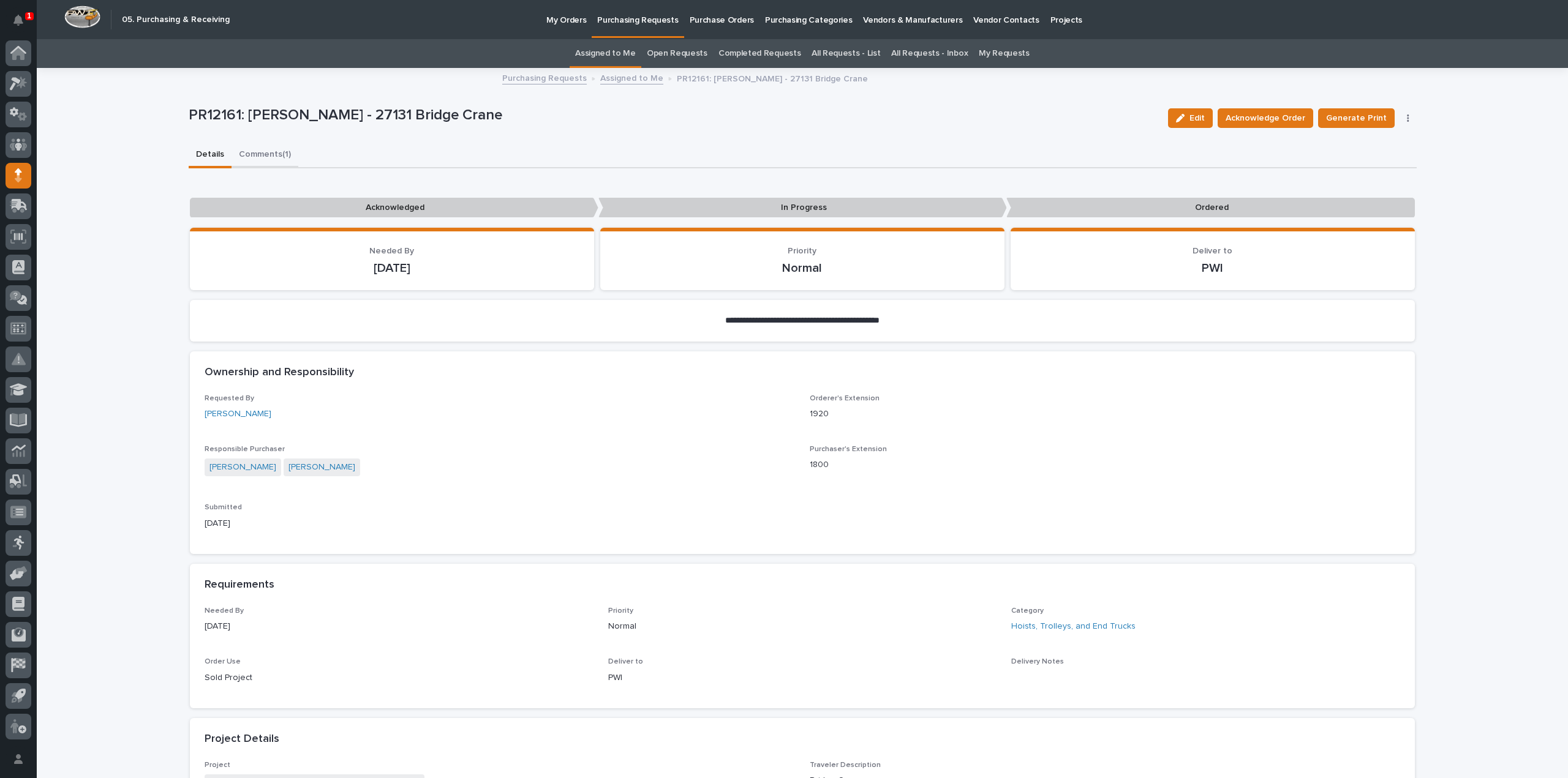
click at [261, 154] on button "Comments (1)" at bounding box center [264, 155] width 67 height 25
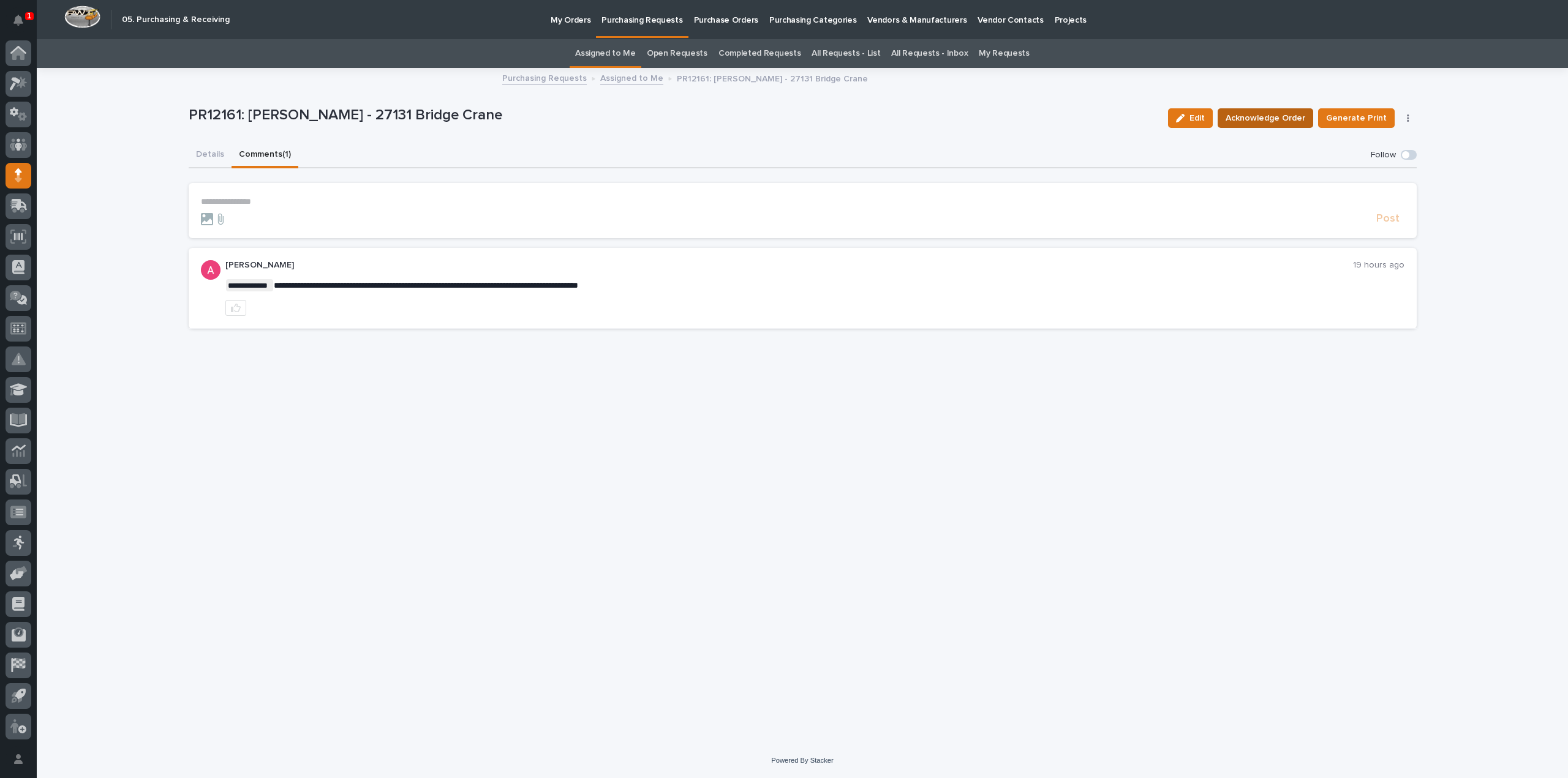
click at [1257, 118] on span "Acknowledge Order" at bounding box center [1264, 118] width 79 height 15
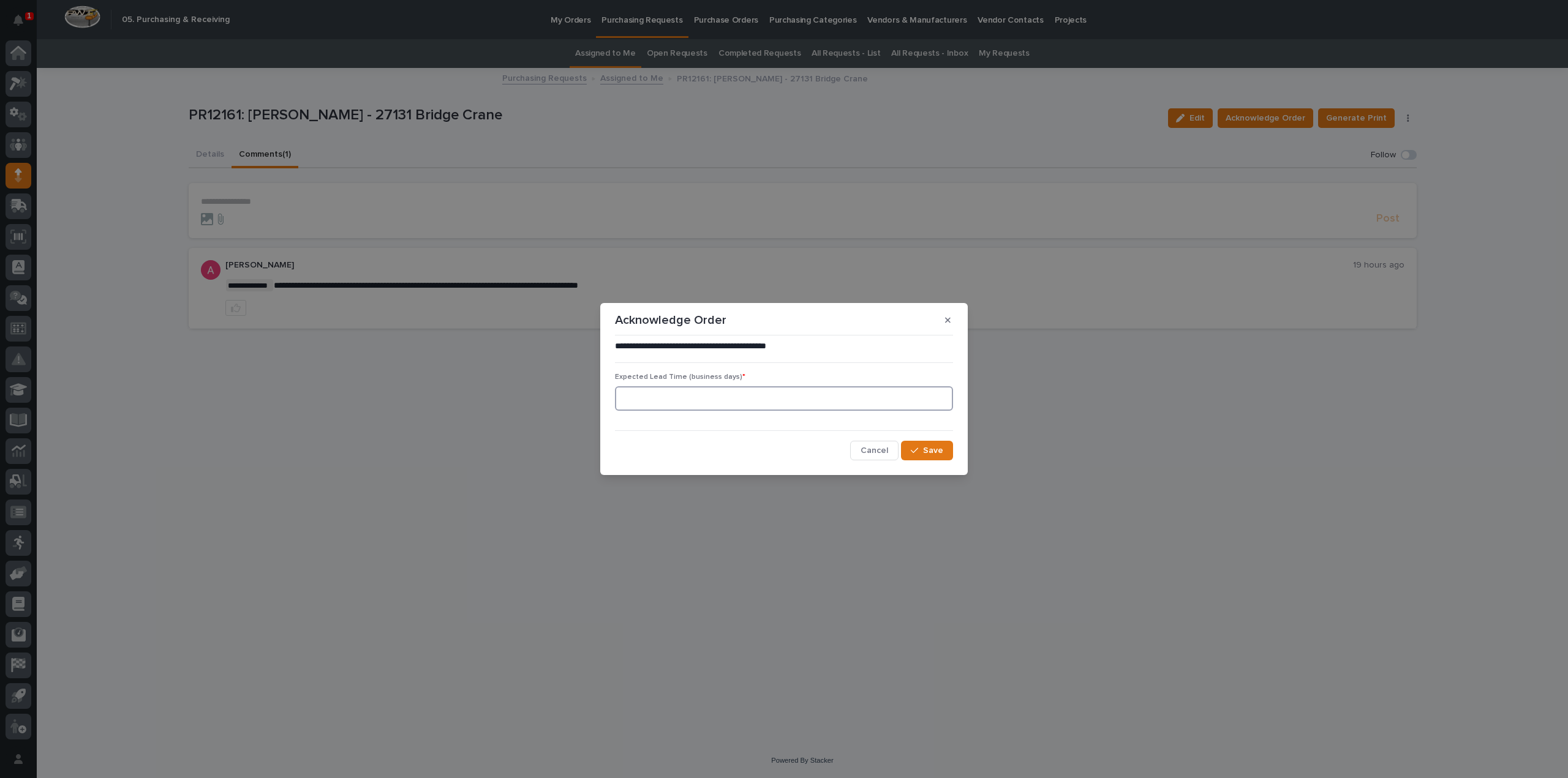
click at [667, 398] on input at bounding box center [784, 399] width 338 height 25
type input "0"
click at [946, 455] on button "Save" at bounding box center [927, 450] width 52 height 19
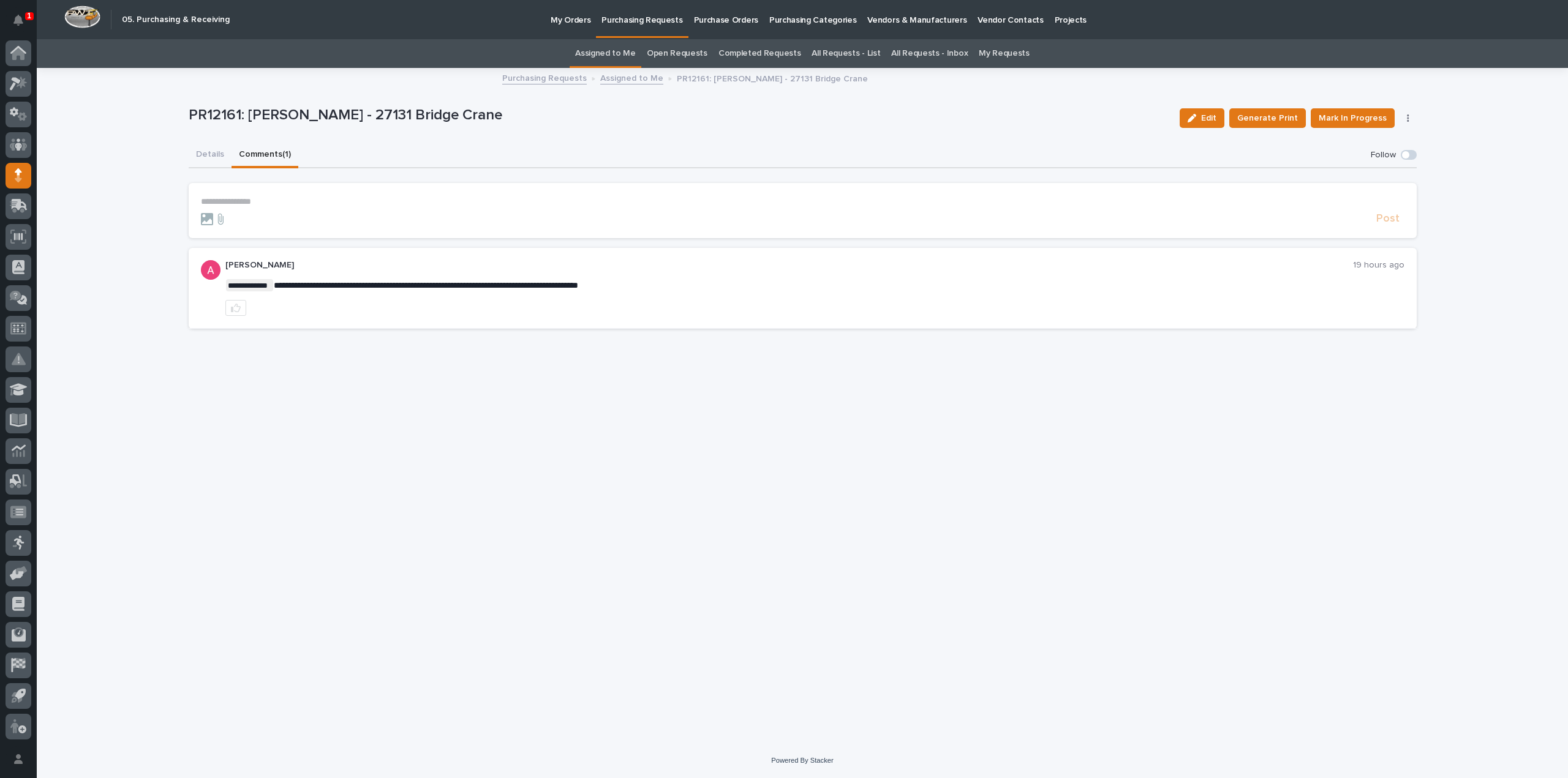
click at [264, 203] on p "**********" at bounding box center [803, 202] width 1204 height 11
click at [240, 220] on span "Arlyn Miller" at bounding box center [238, 220] width 69 height 8
click at [250, 203] on p "**********" at bounding box center [803, 203] width 1204 height 12
click at [1390, 225] on span "Post" at bounding box center [1388, 224] width 23 height 14
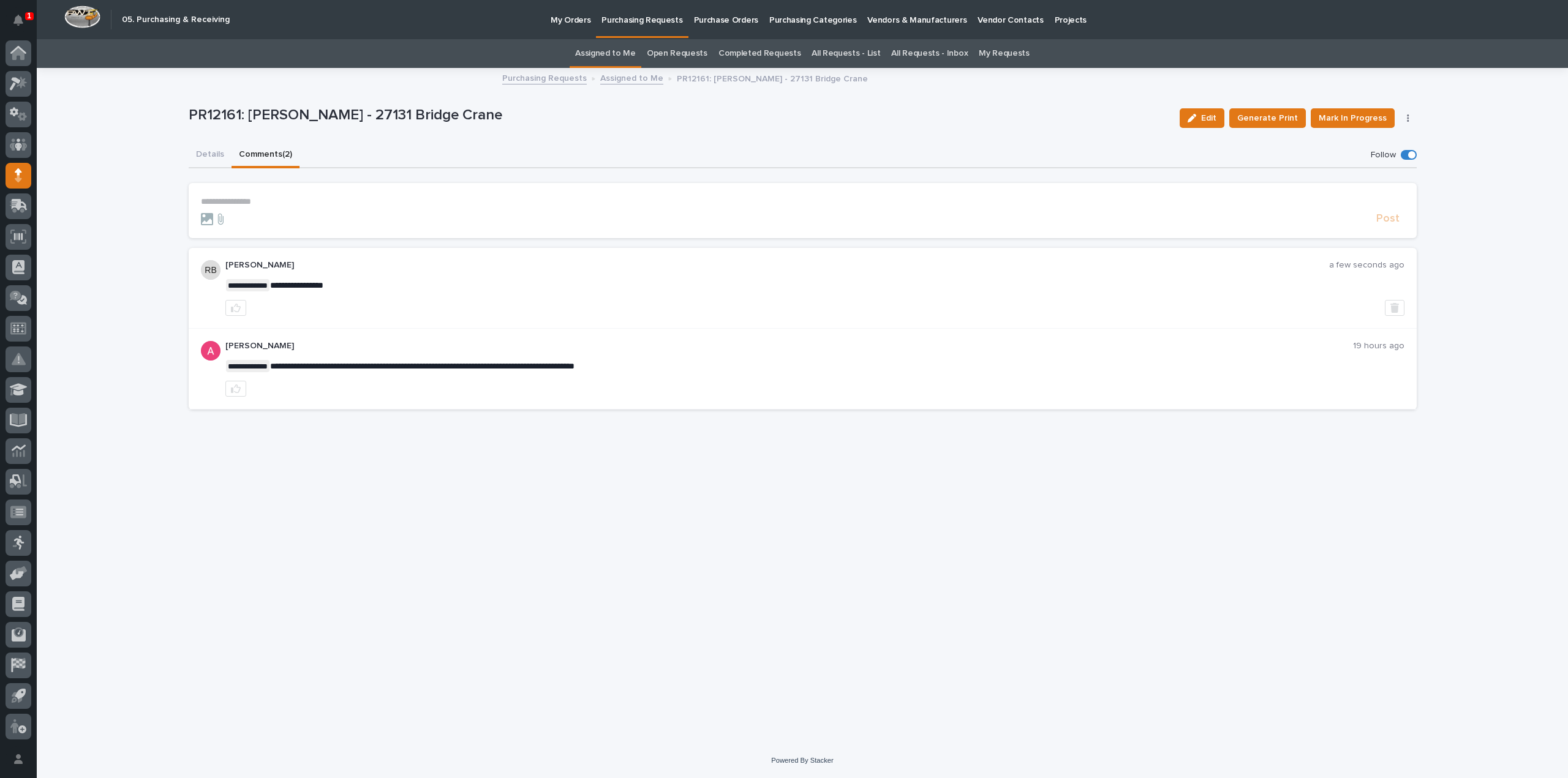
click at [610, 52] on link "Assigned to Me" at bounding box center [605, 53] width 61 height 29
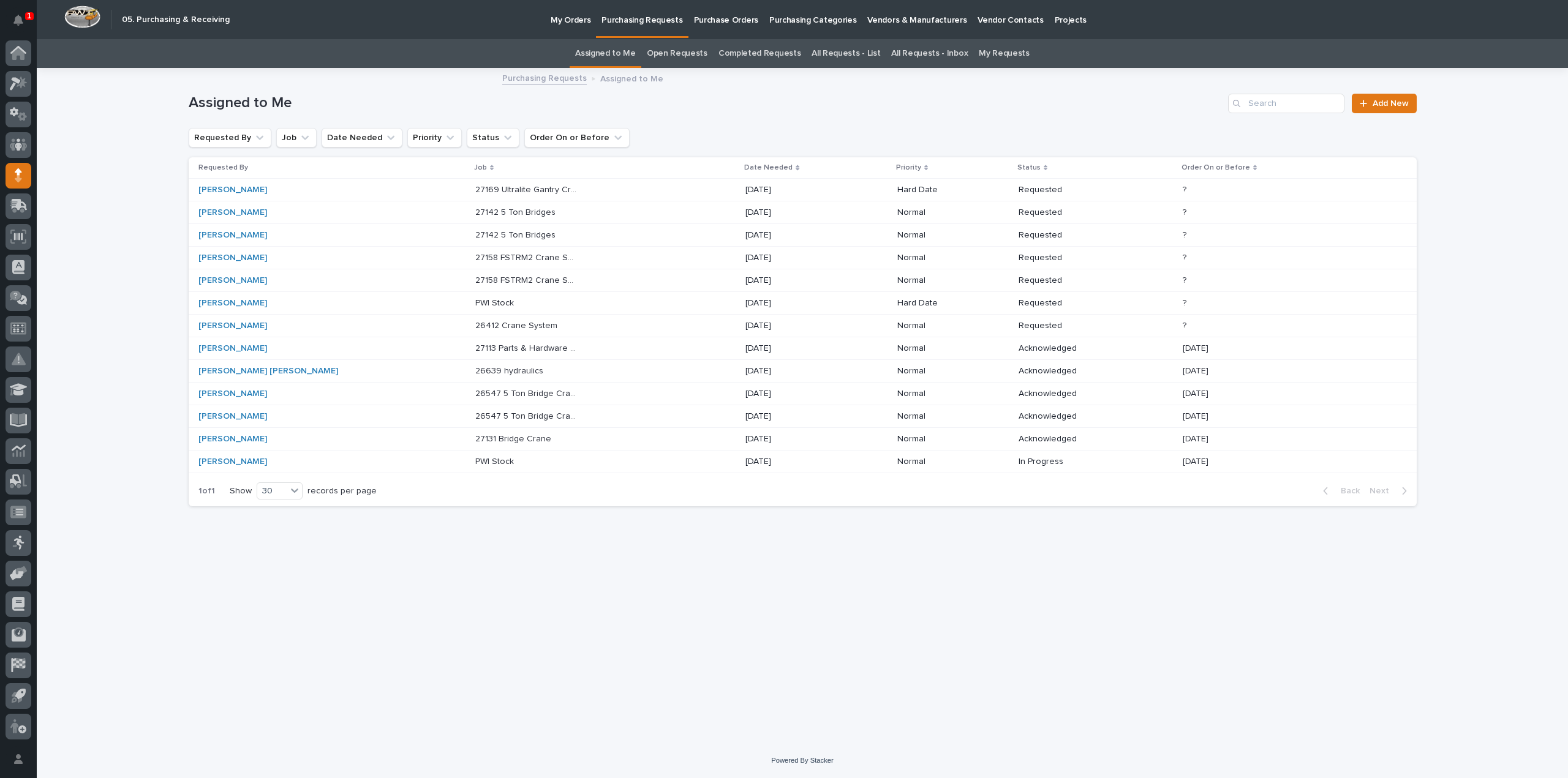
click at [475, 327] on p "26412 Crane System" at bounding box center [518, 324] width 85 height 13
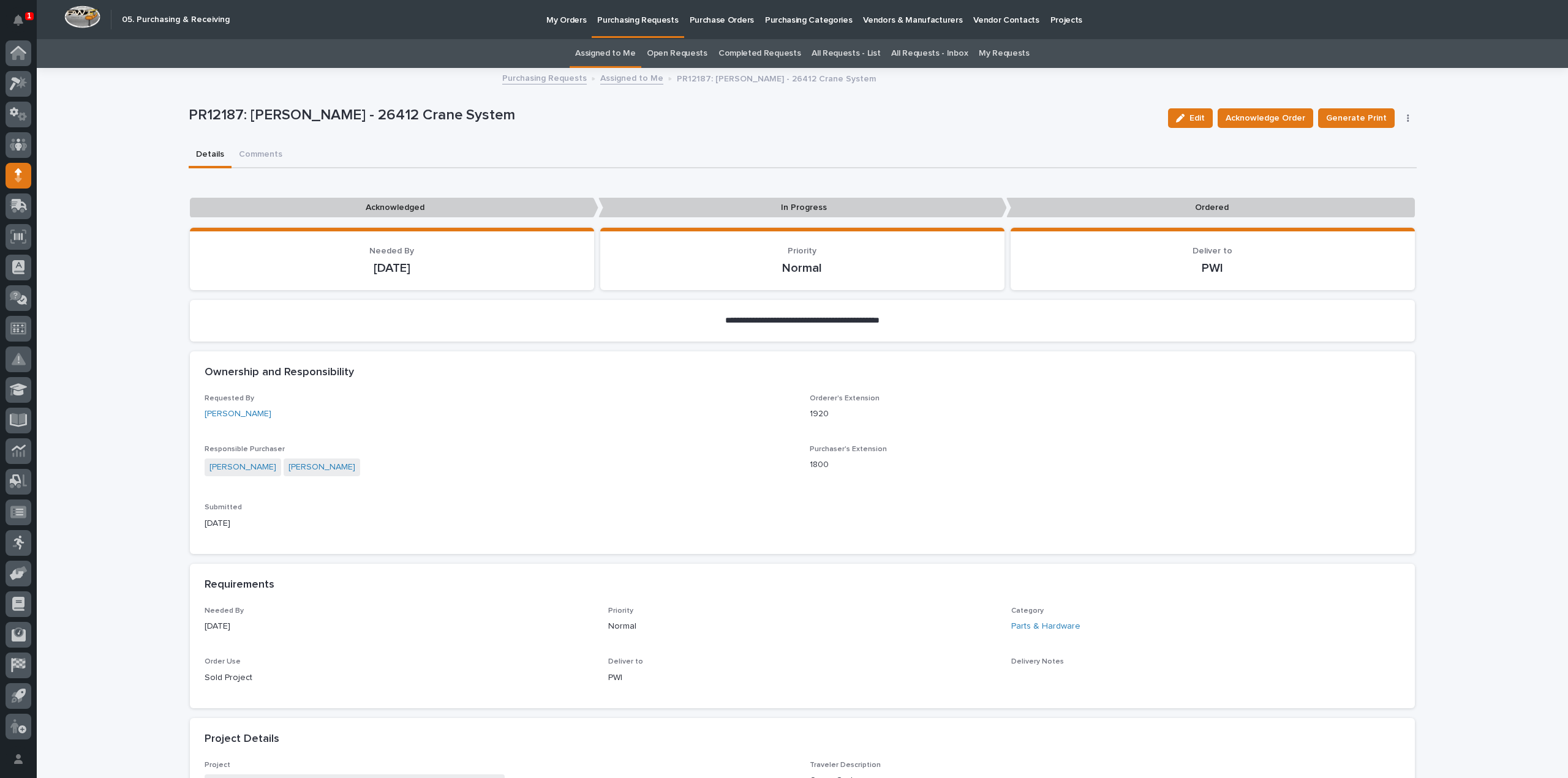
scroll to position [490, 0]
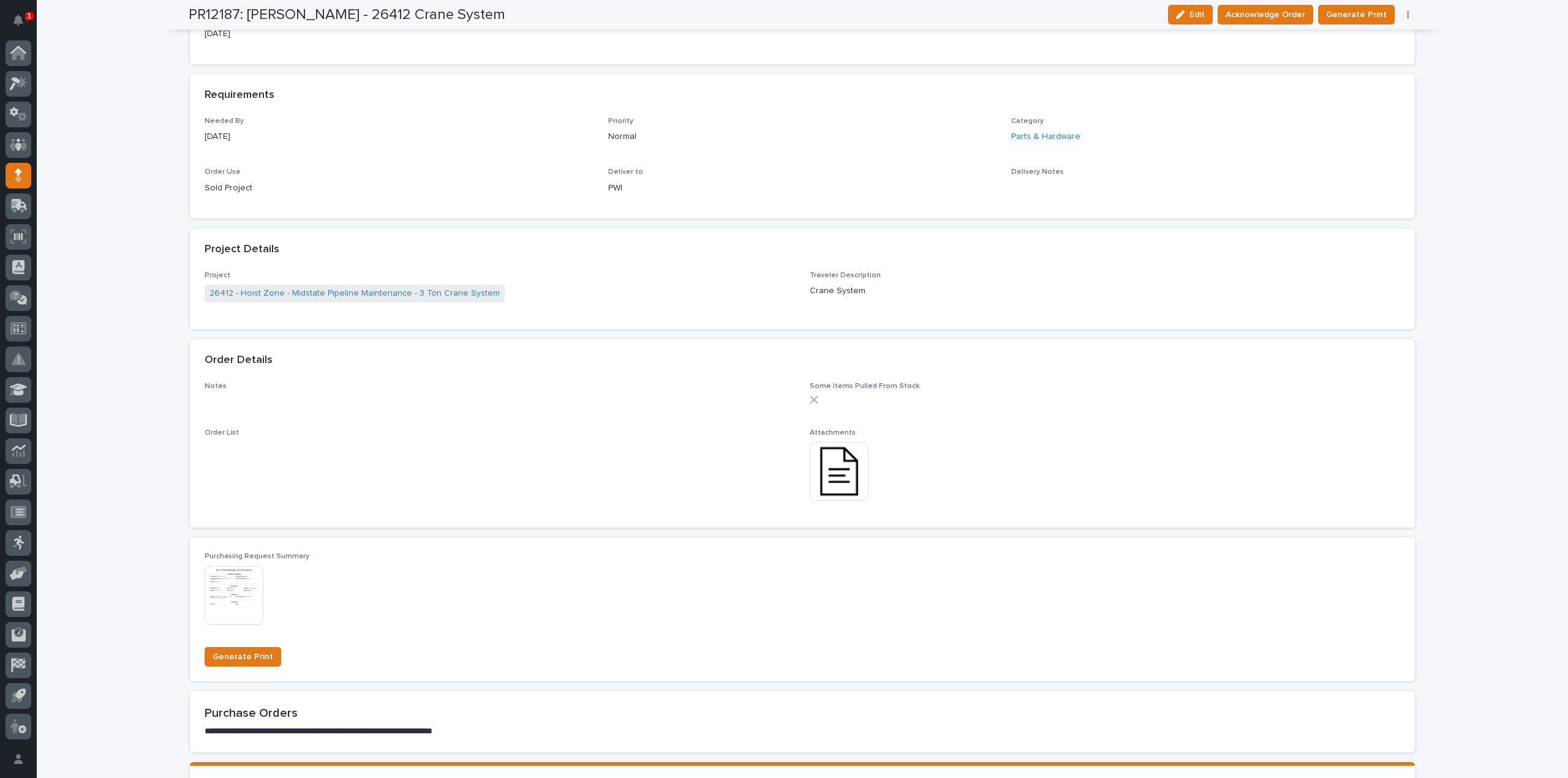
click at [841, 478] on img at bounding box center [839, 471] width 59 height 59
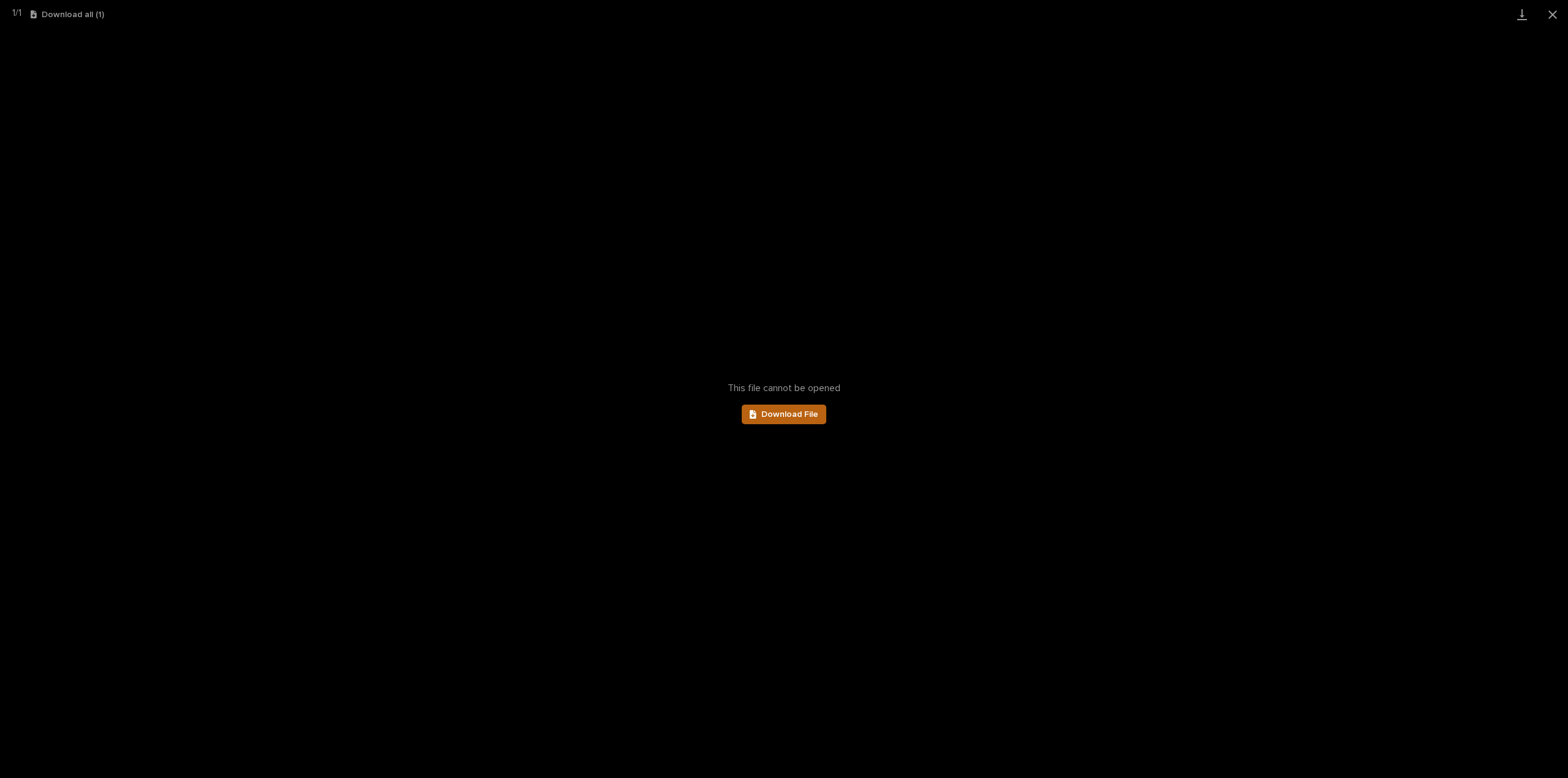
click at [784, 414] on span "Download File" at bounding box center [790, 414] width 57 height 8
click at [1550, 12] on button "Close gallery" at bounding box center [1553, 14] width 31 height 29
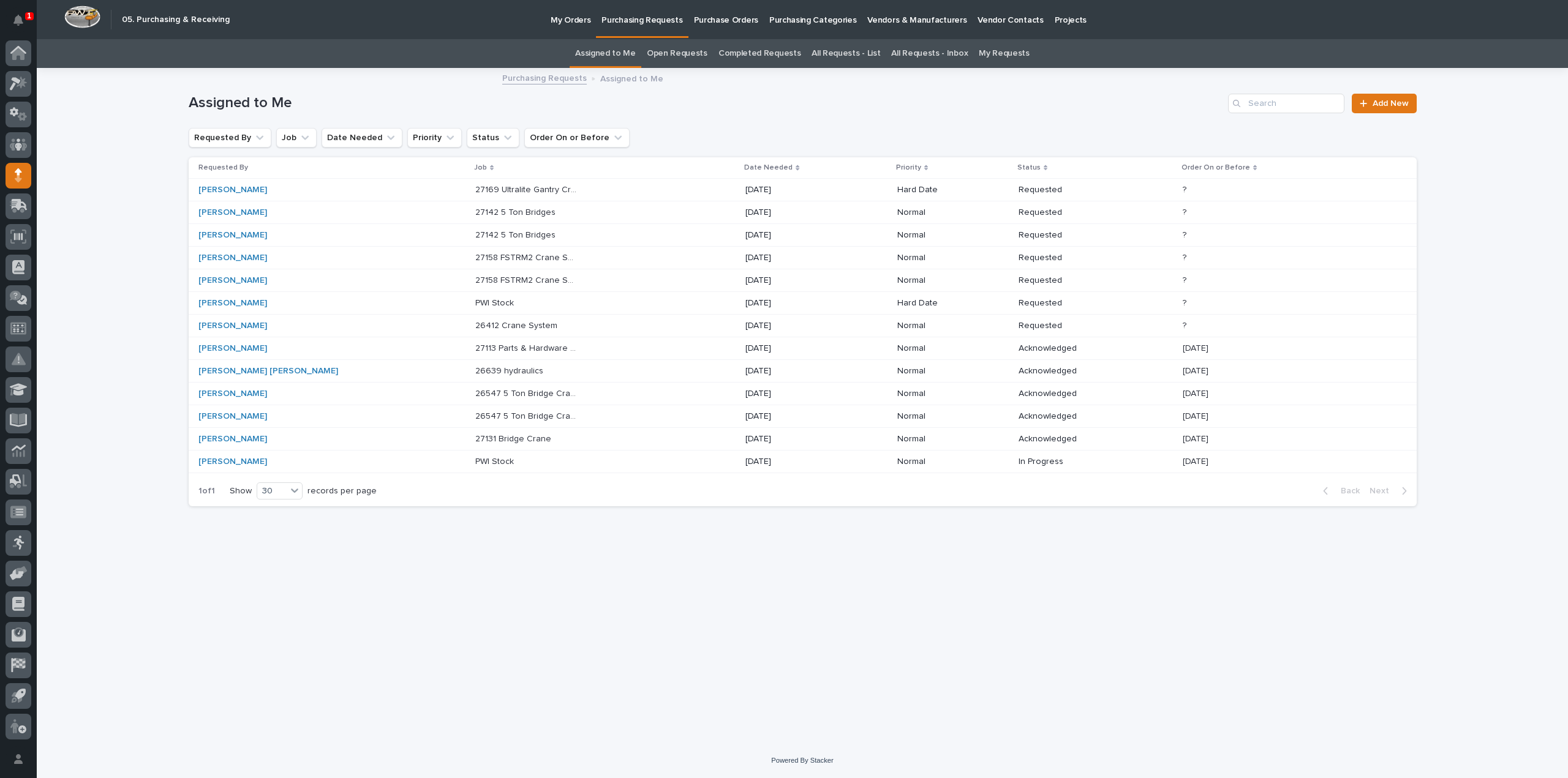
click at [475, 324] on p "26412 Crane System" at bounding box center [518, 324] width 85 height 13
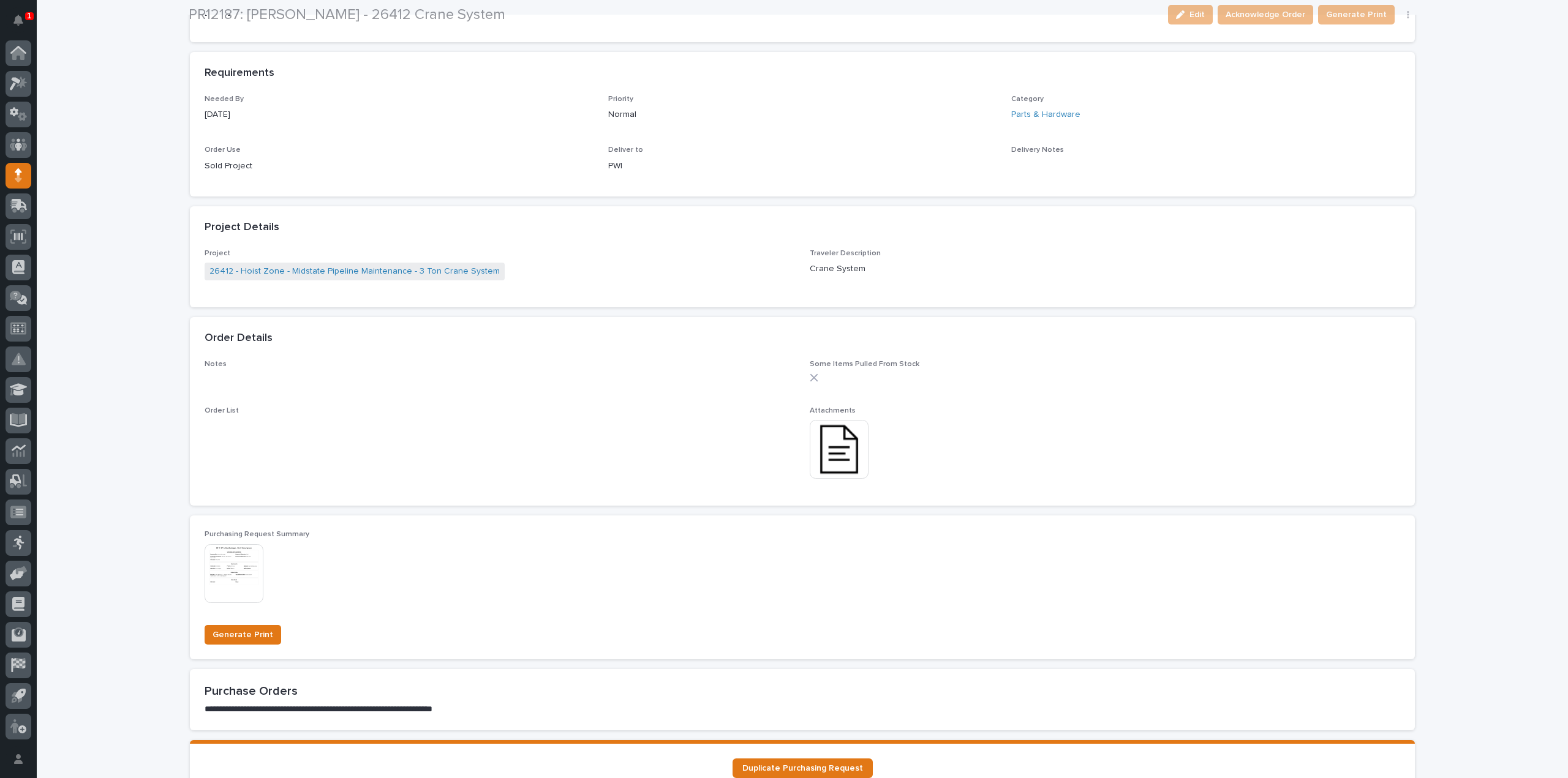
scroll to position [529, 0]
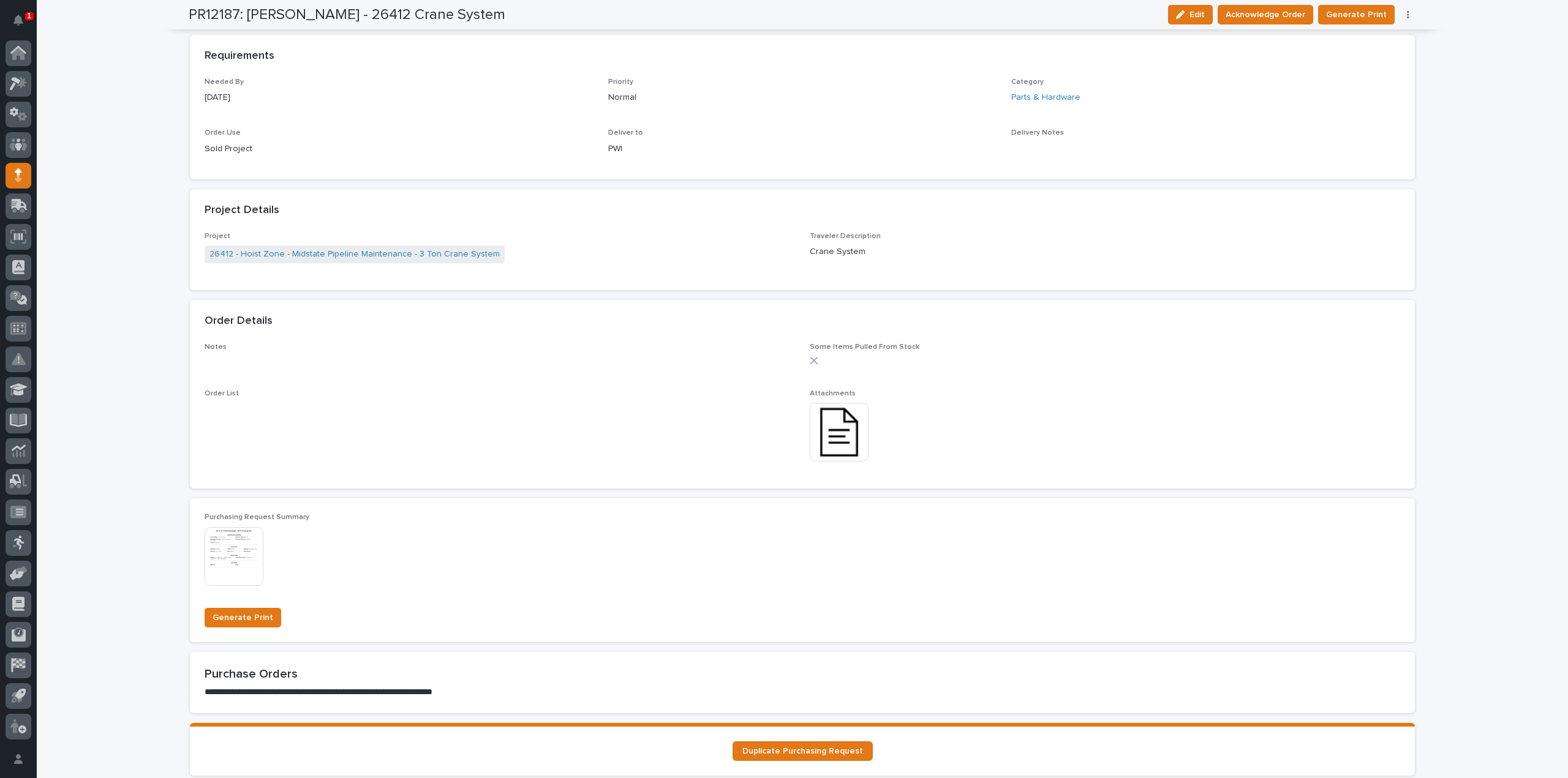
click at [829, 453] on img at bounding box center [839, 432] width 59 height 59
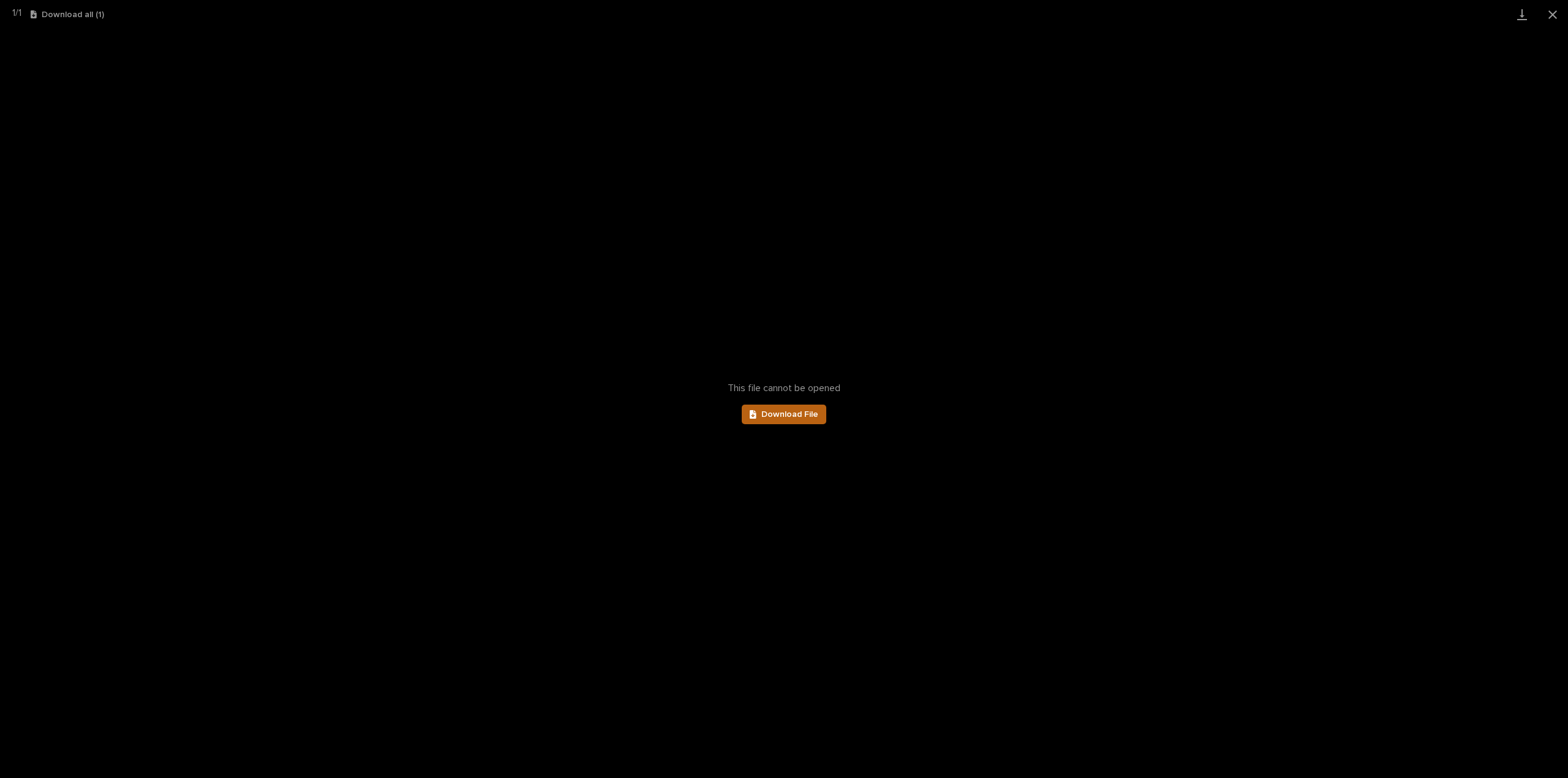
click at [788, 416] on span "Download File" at bounding box center [790, 414] width 57 height 8
click at [1553, 16] on button "Close gallery" at bounding box center [1553, 14] width 31 height 29
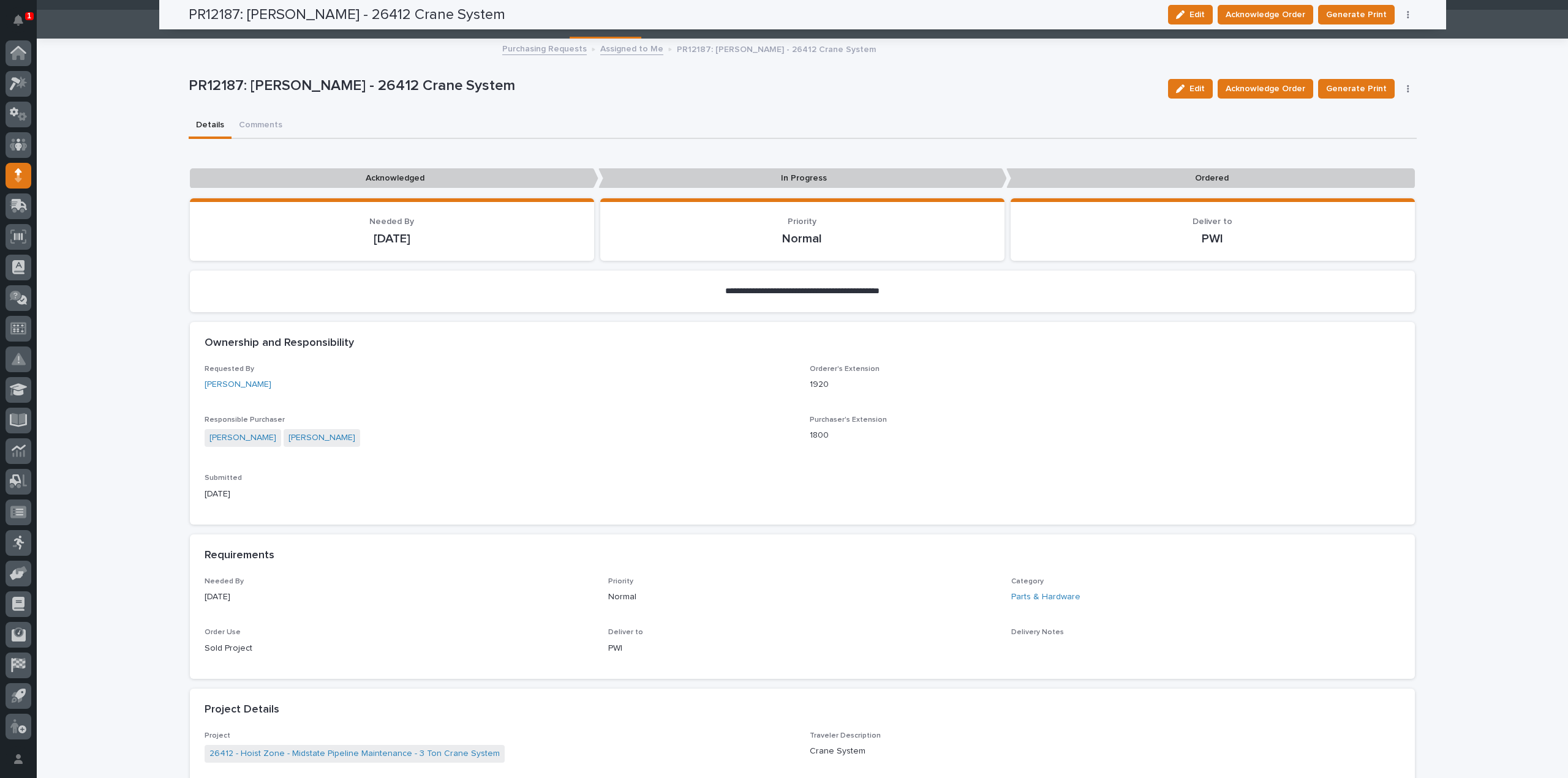
scroll to position [0, 0]
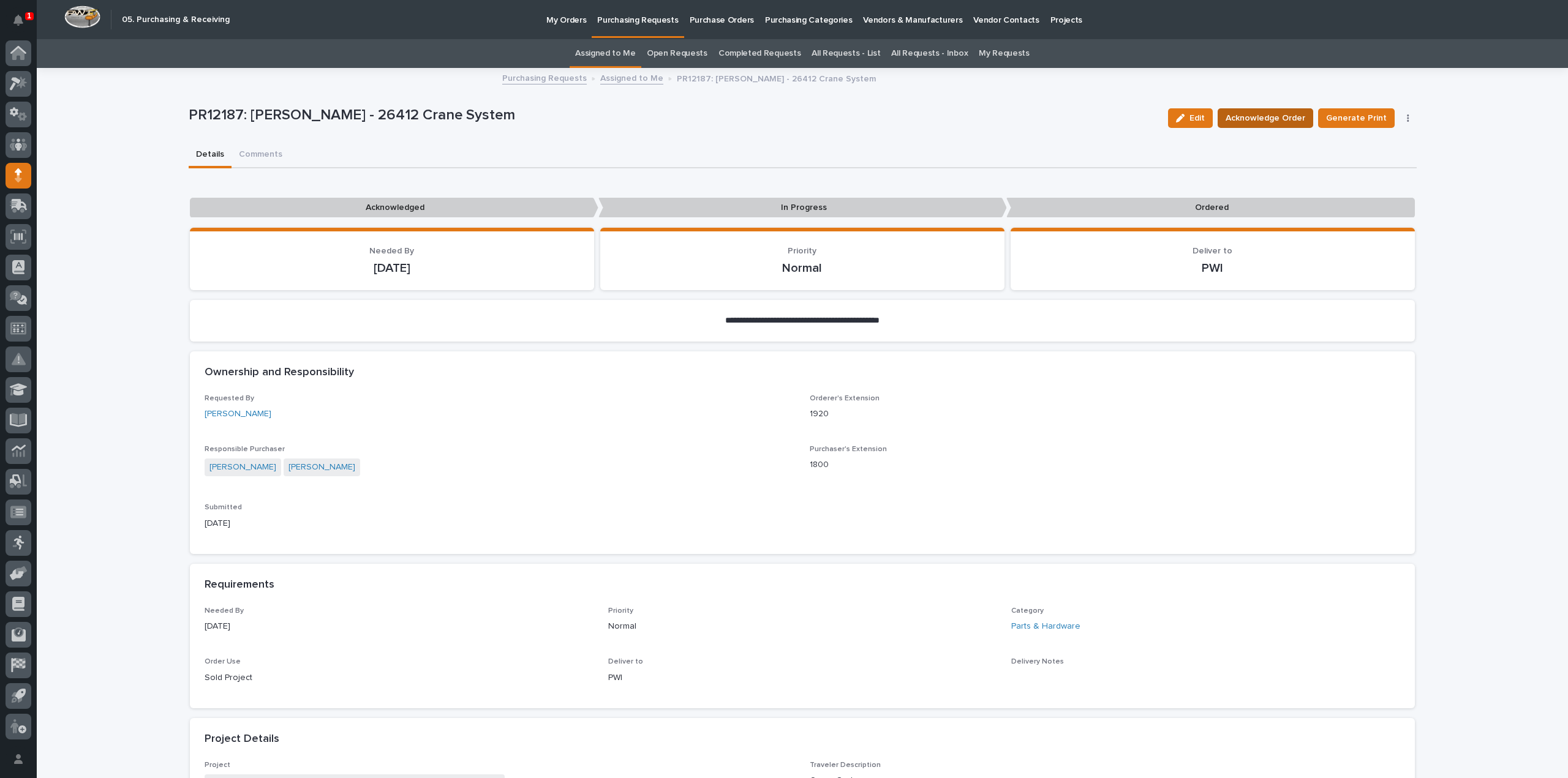
click at [1264, 122] on span "Acknowledge Order" at bounding box center [1264, 118] width 79 height 15
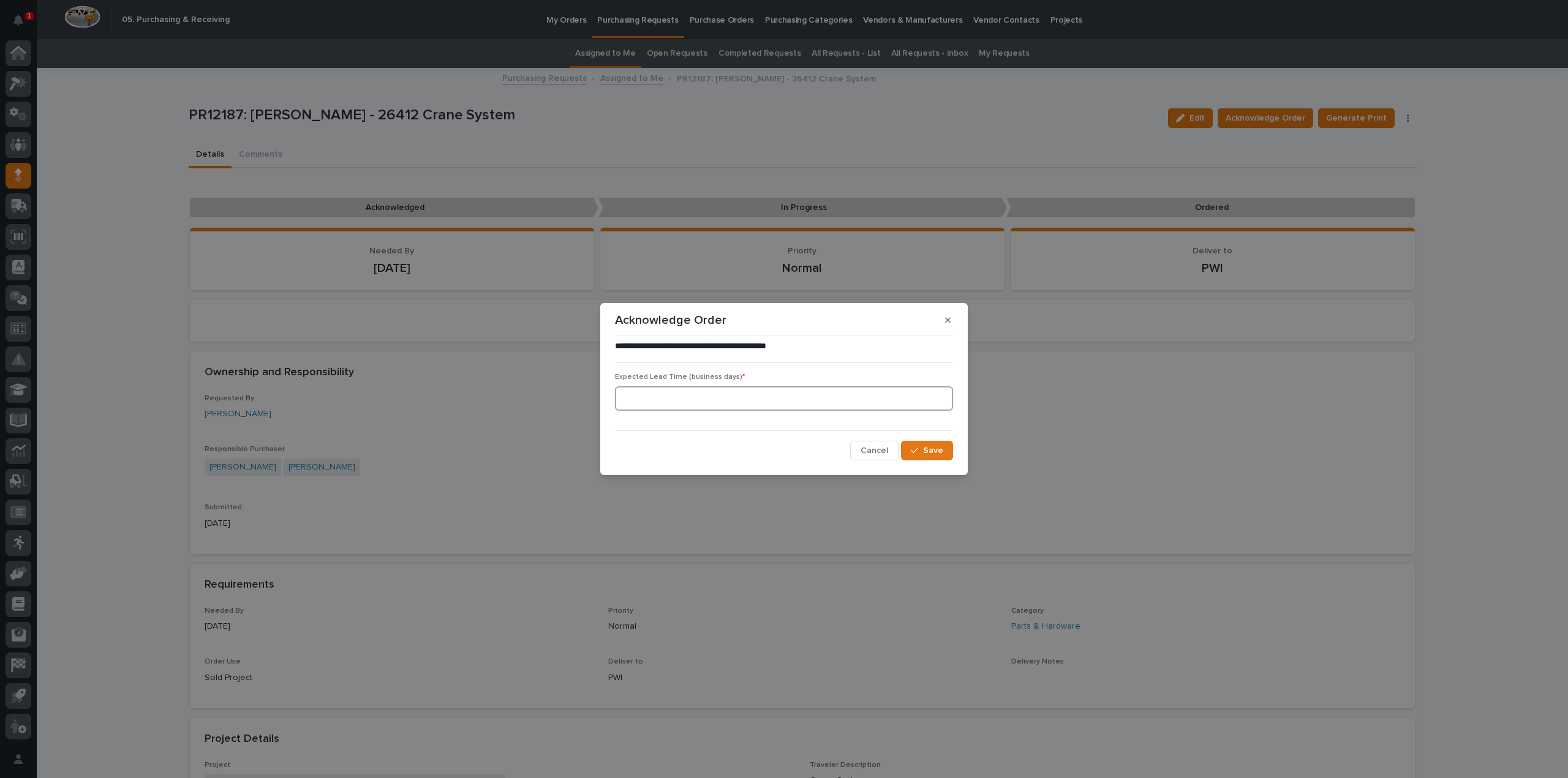
click at [866, 401] on input at bounding box center [784, 399] width 338 height 25
type input "0"
click at [925, 456] on span "Save" at bounding box center [933, 451] width 20 height 11
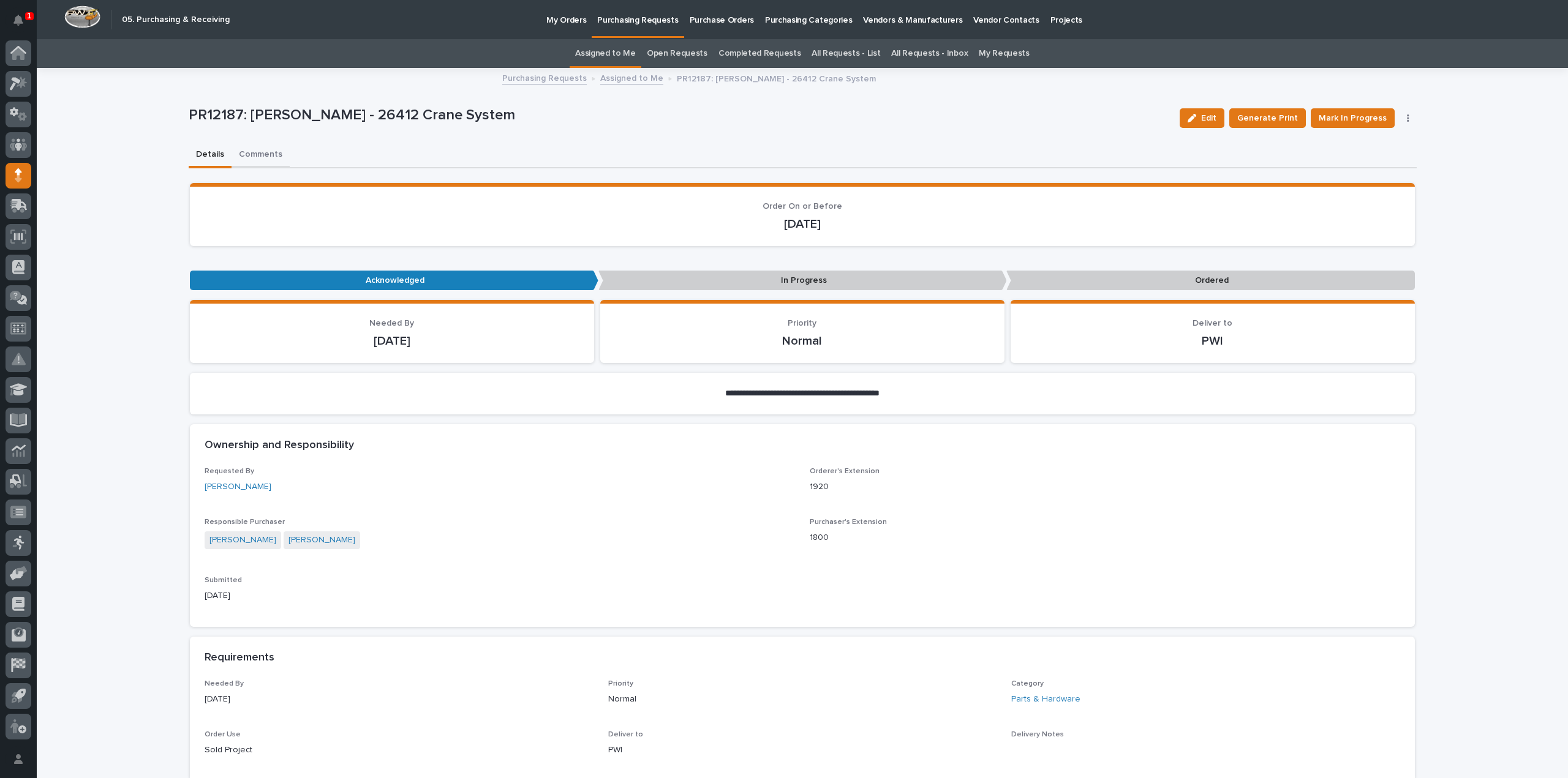
click at [249, 154] on button "Comments" at bounding box center [260, 155] width 59 height 25
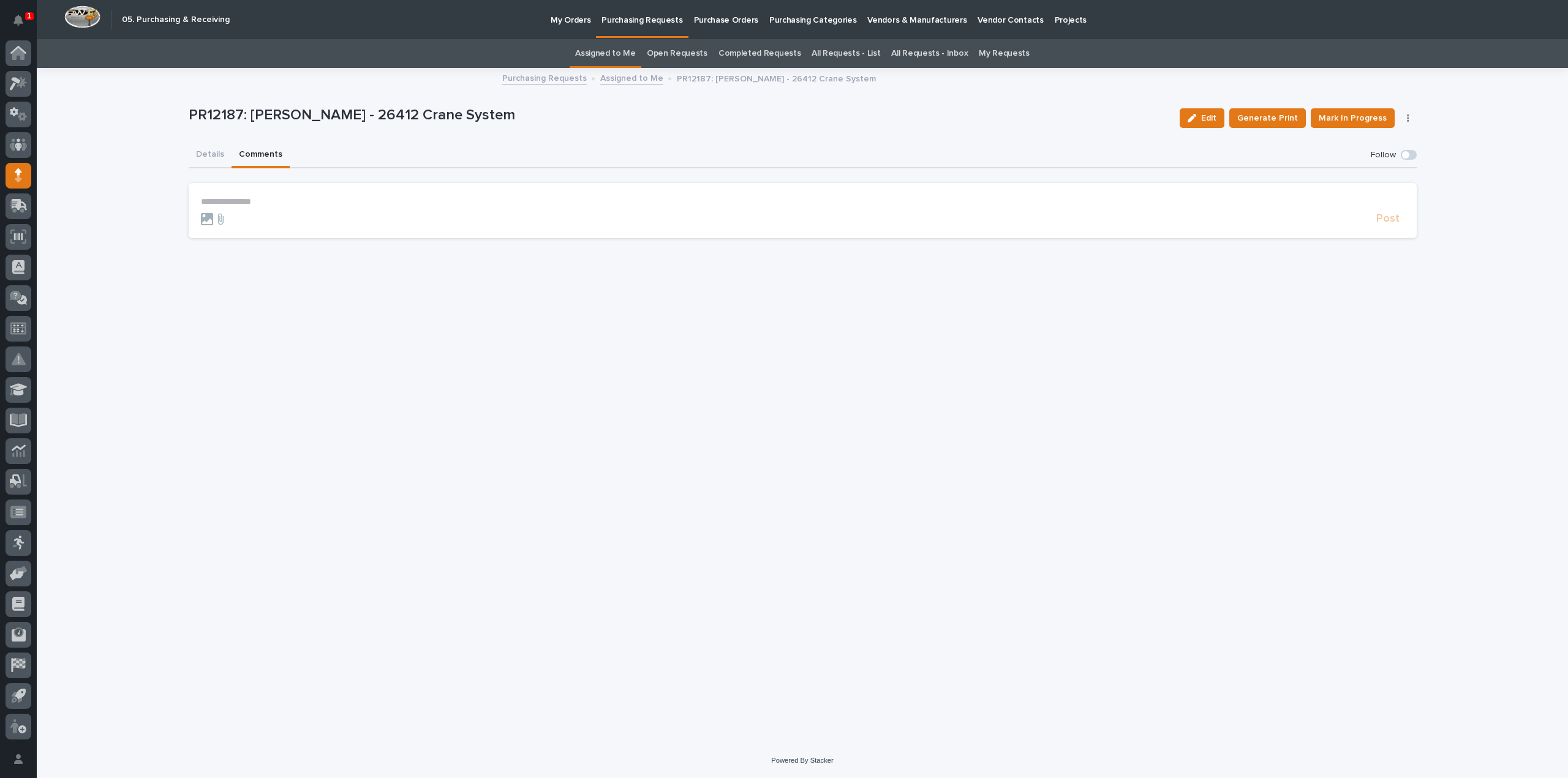
click at [270, 206] on p "**********" at bounding box center [803, 202] width 1204 height 11
click at [243, 221] on span "[PERSON_NAME]" at bounding box center [238, 220] width 69 height 8
click at [270, 198] on p "**********" at bounding box center [803, 203] width 1204 height 12
click at [272, 201] on span "**********" at bounding box center [274, 203] width 50 height 8
click at [1388, 226] on span "Post" at bounding box center [1388, 224] width 23 height 14
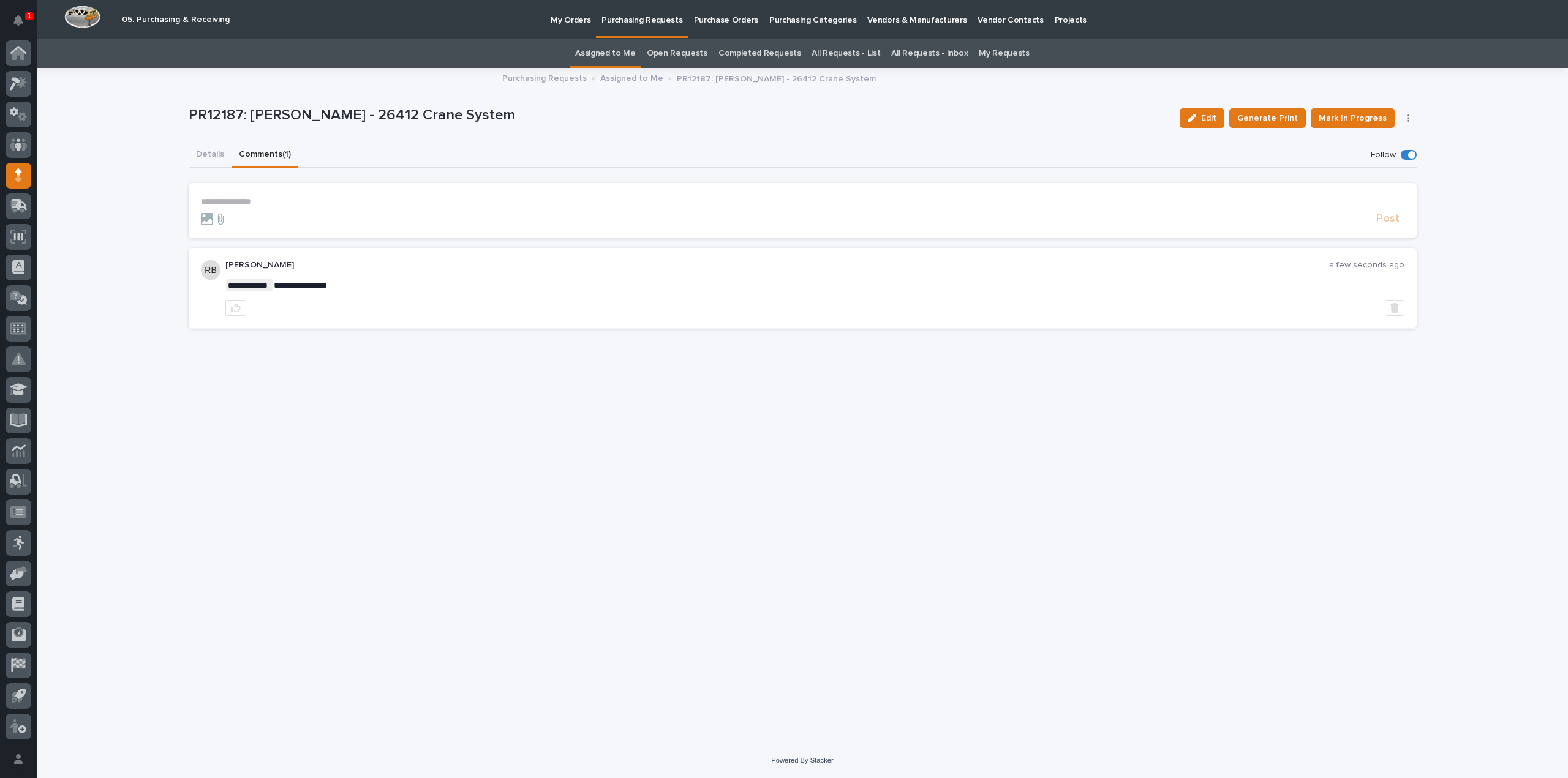
click at [616, 55] on link "Assigned to Me" at bounding box center [605, 53] width 61 height 29
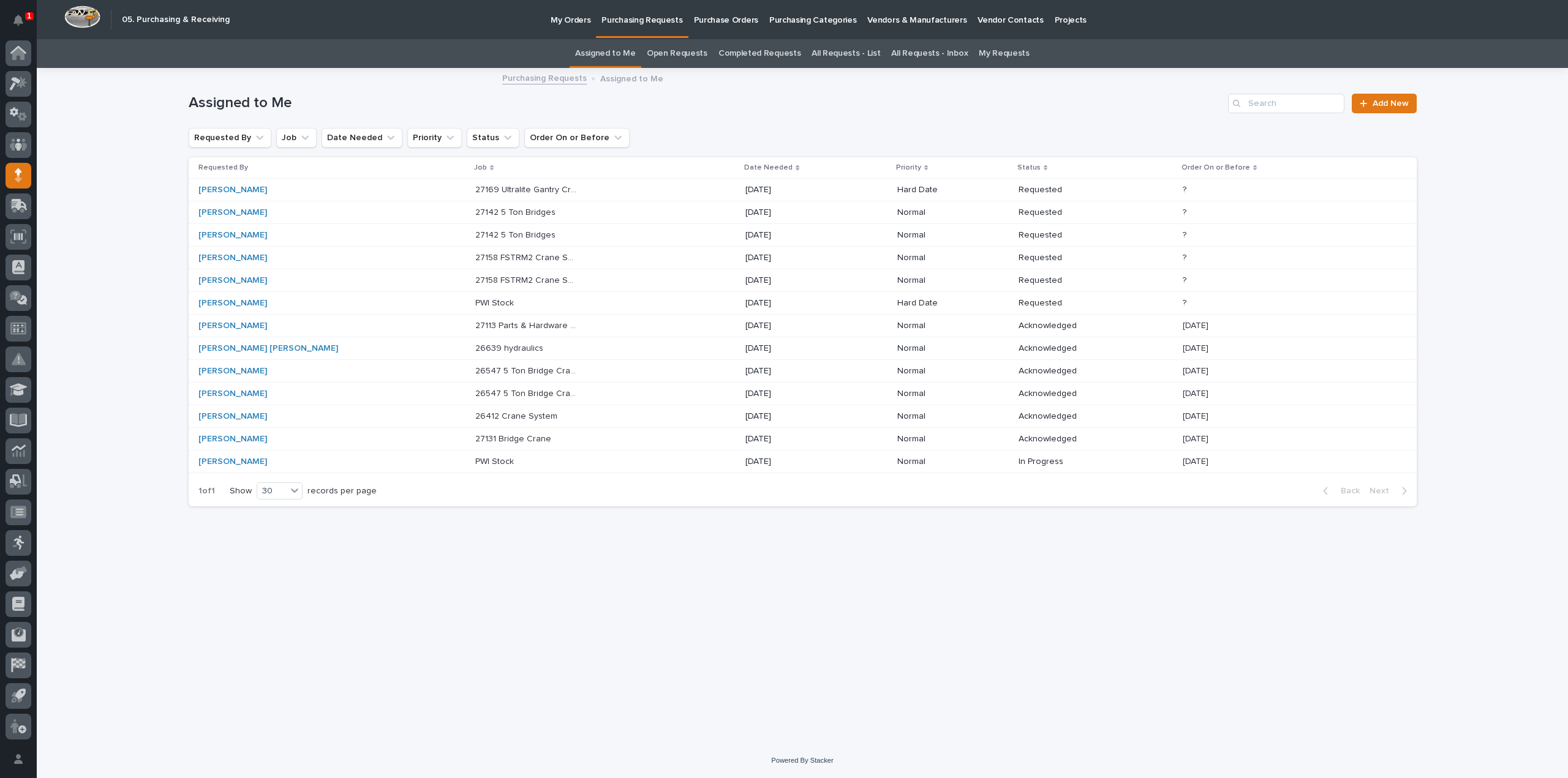
click at [475, 277] on p "27158 FSTRM2 Crane System" at bounding box center [528, 279] width 105 height 13
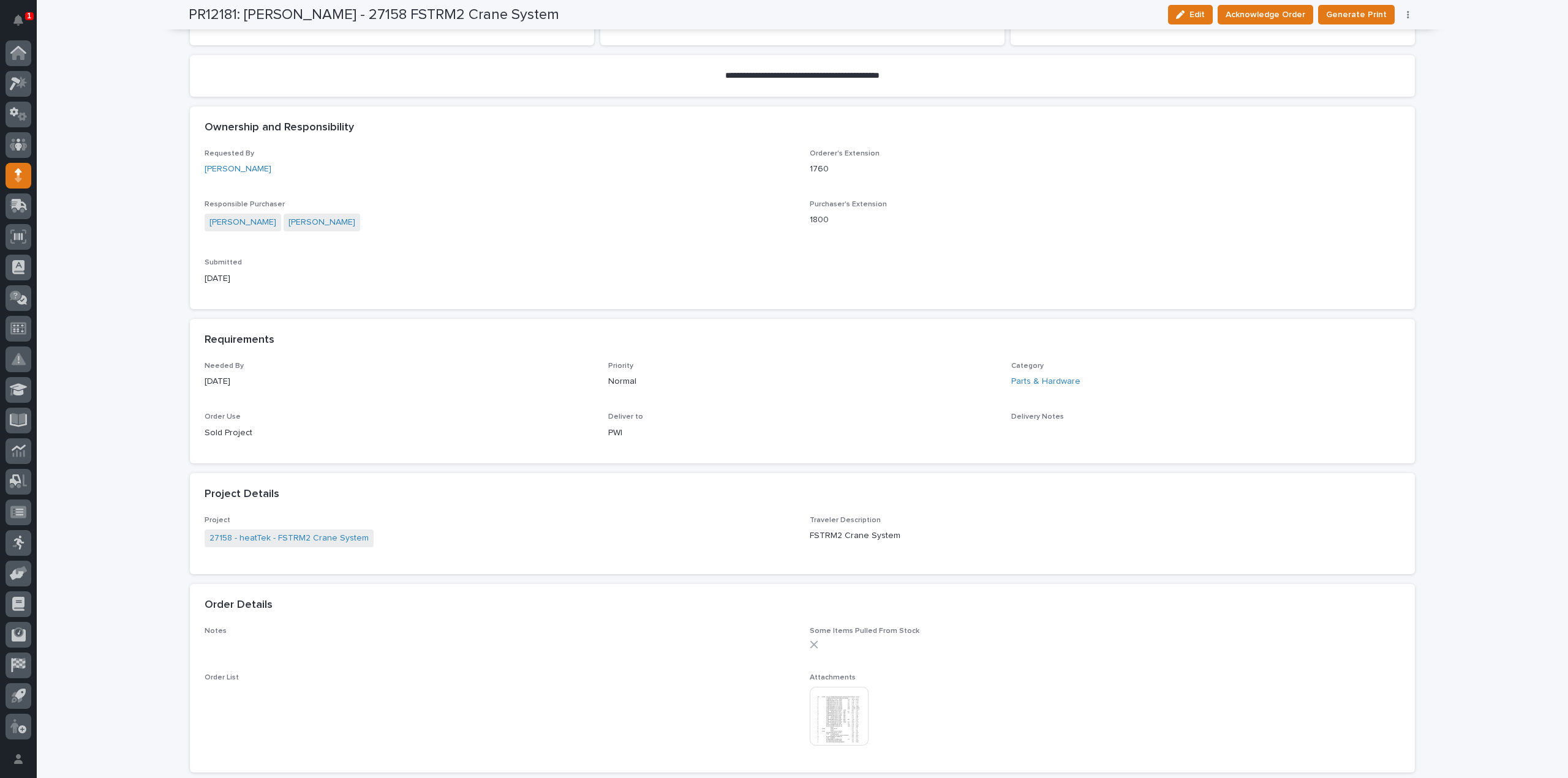
scroll to position [367, 0]
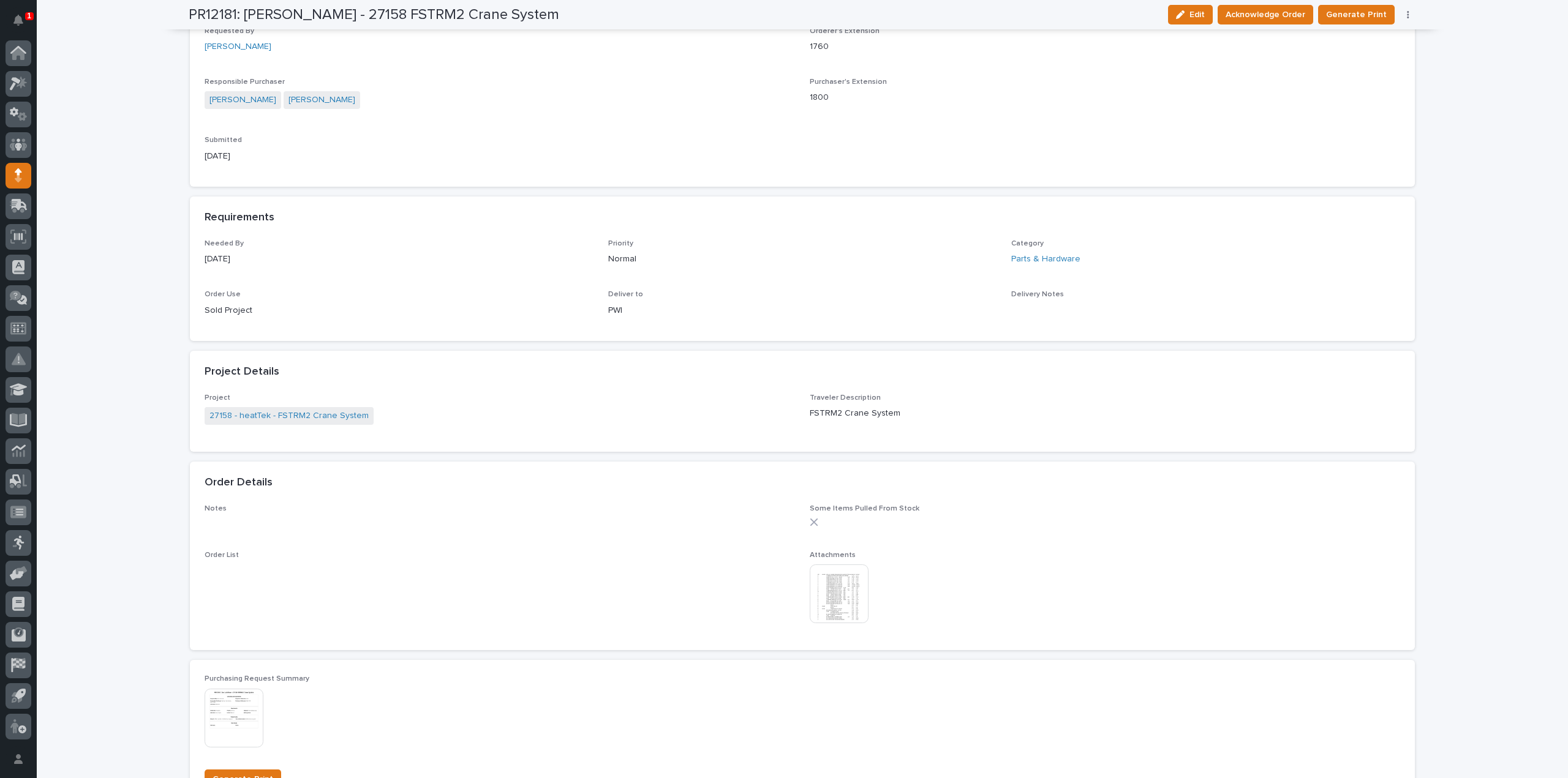
click at [845, 603] on img at bounding box center [839, 594] width 59 height 59
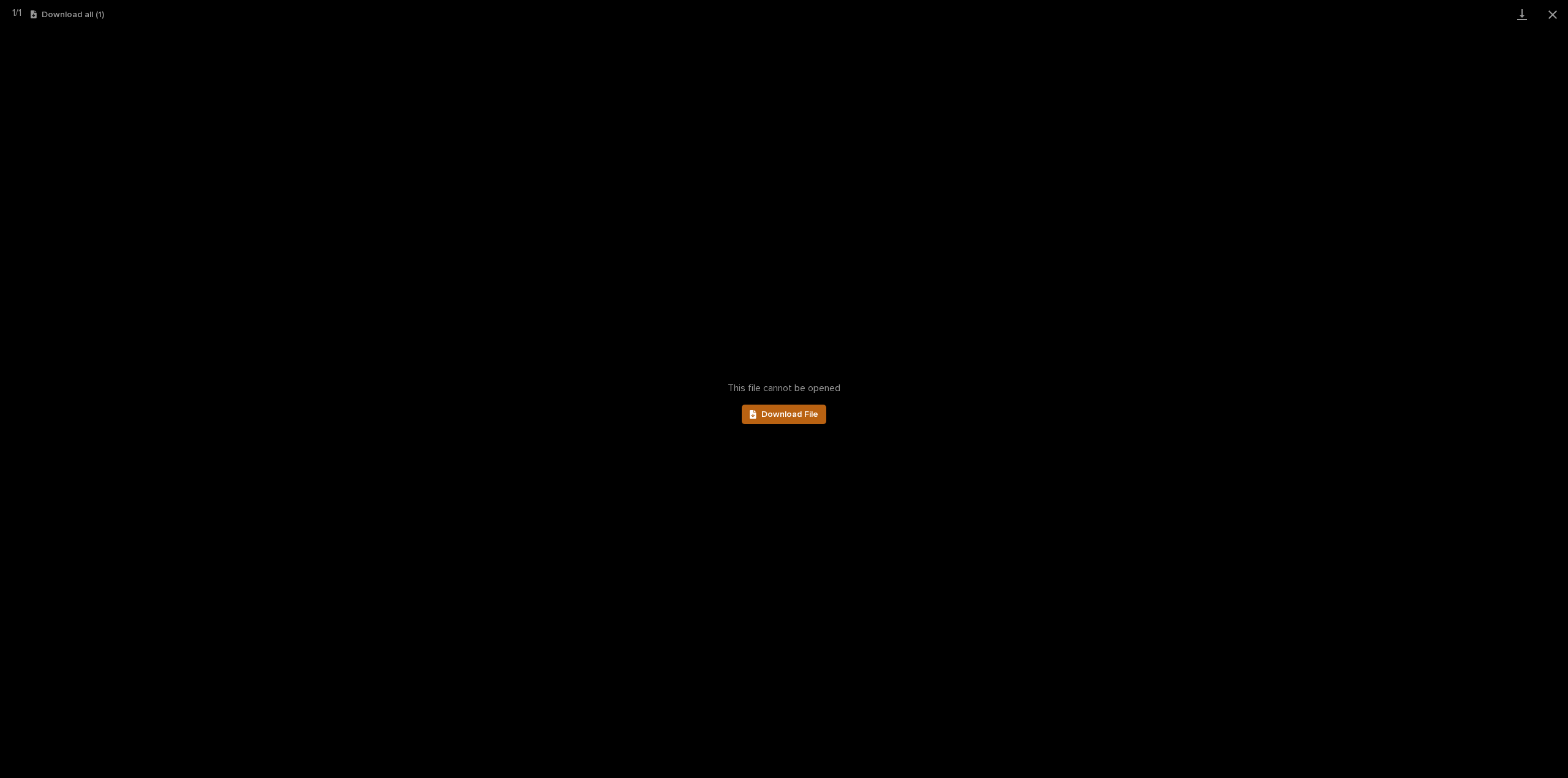
click at [790, 411] on span "Download File" at bounding box center [790, 414] width 57 height 8
click at [1554, 18] on button "Close gallery" at bounding box center [1553, 14] width 31 height 29
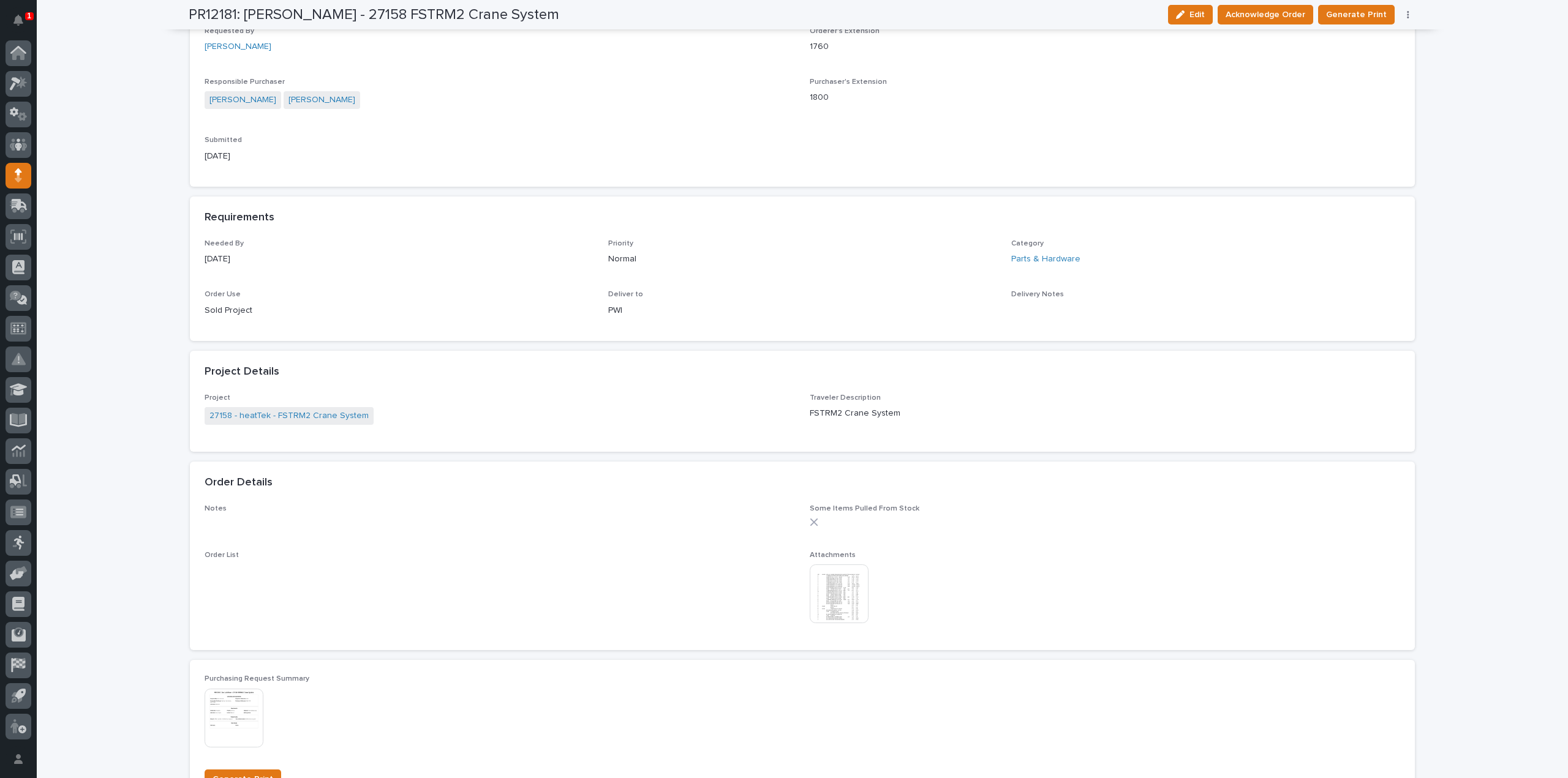
scroll to position [0, 0]
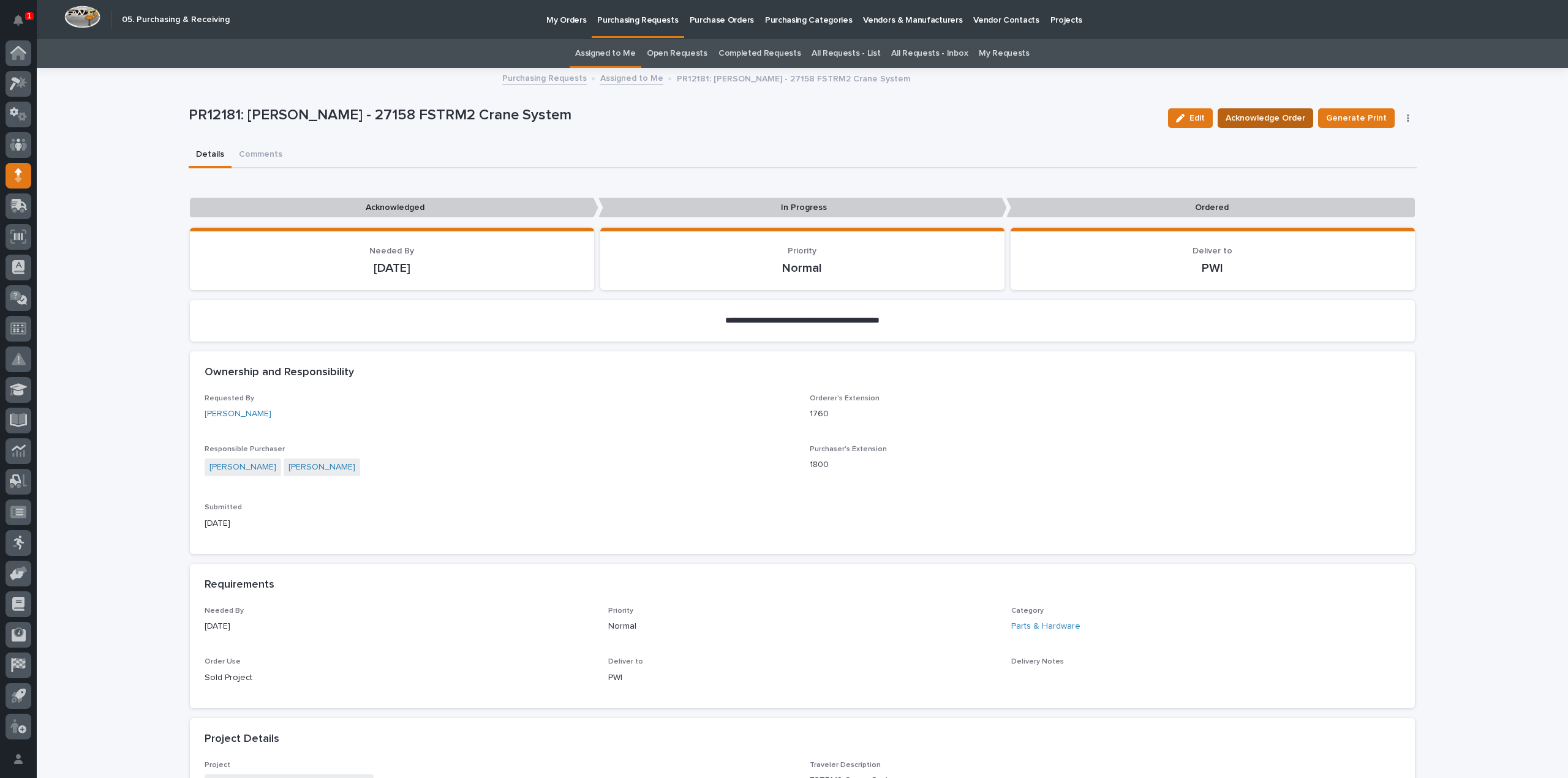
click at [1271, 115] on span "Acknowledge Order" at bounding box center [1264, 118] width 79 height 15
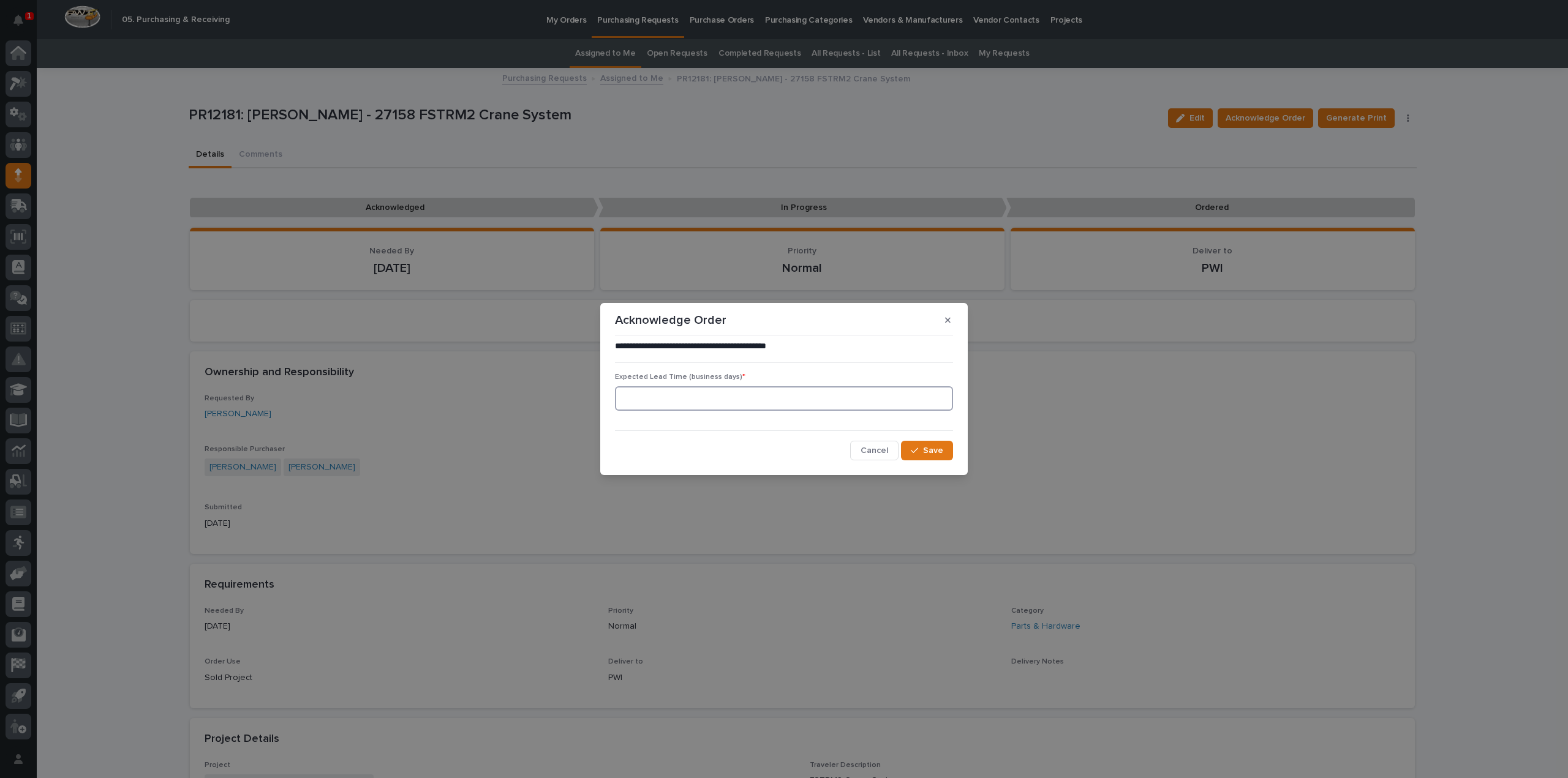
click at [888, 404] on input at bounding box center [784, 399] width 338 height 25
type input "0"
click at [905, 450] on button "Save" at bounding box center [927, 450] width 52 height 19
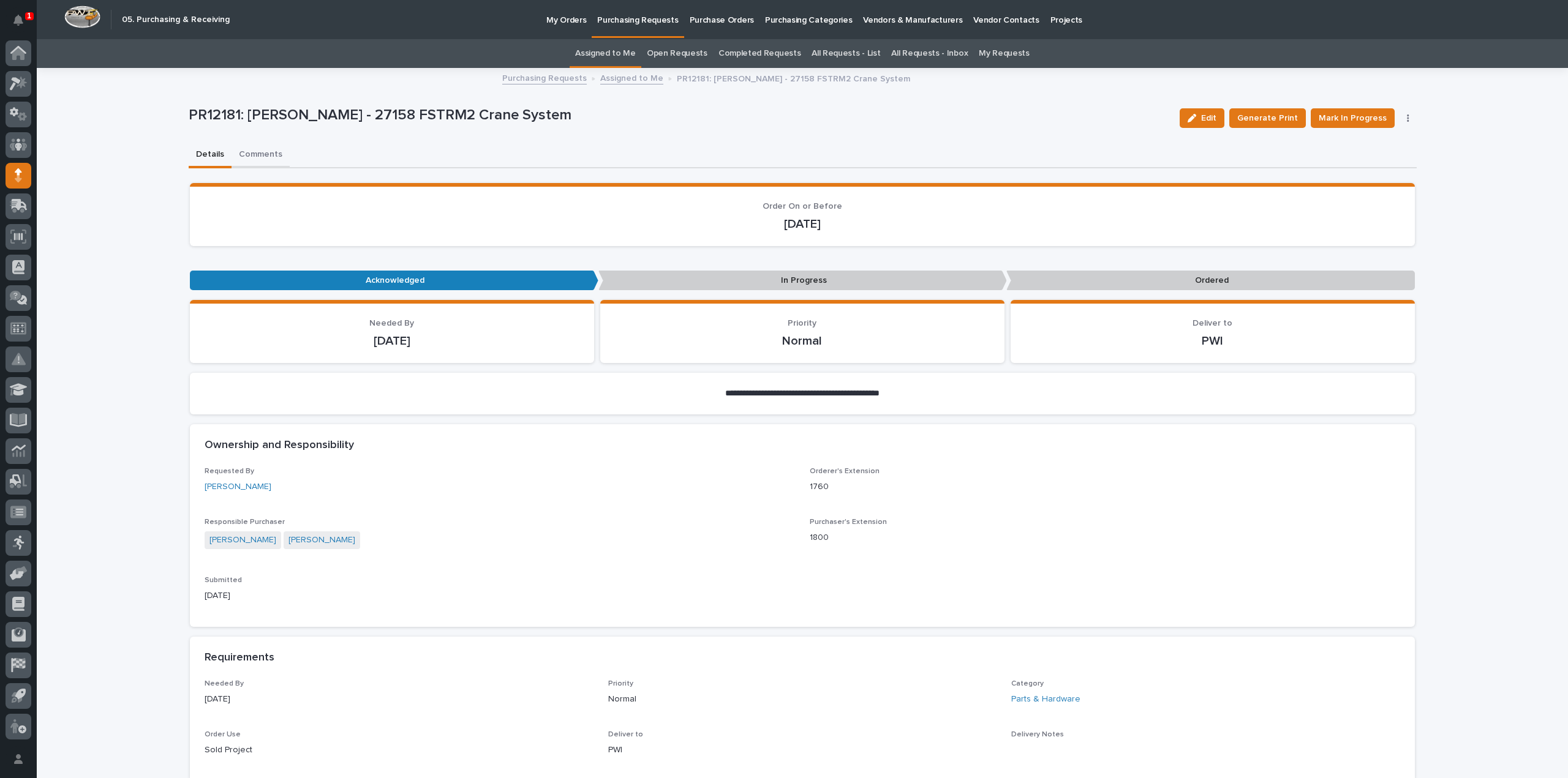
click at [258, 156] on button "Comments" at bounding box center [260, 155] width 59 height 25
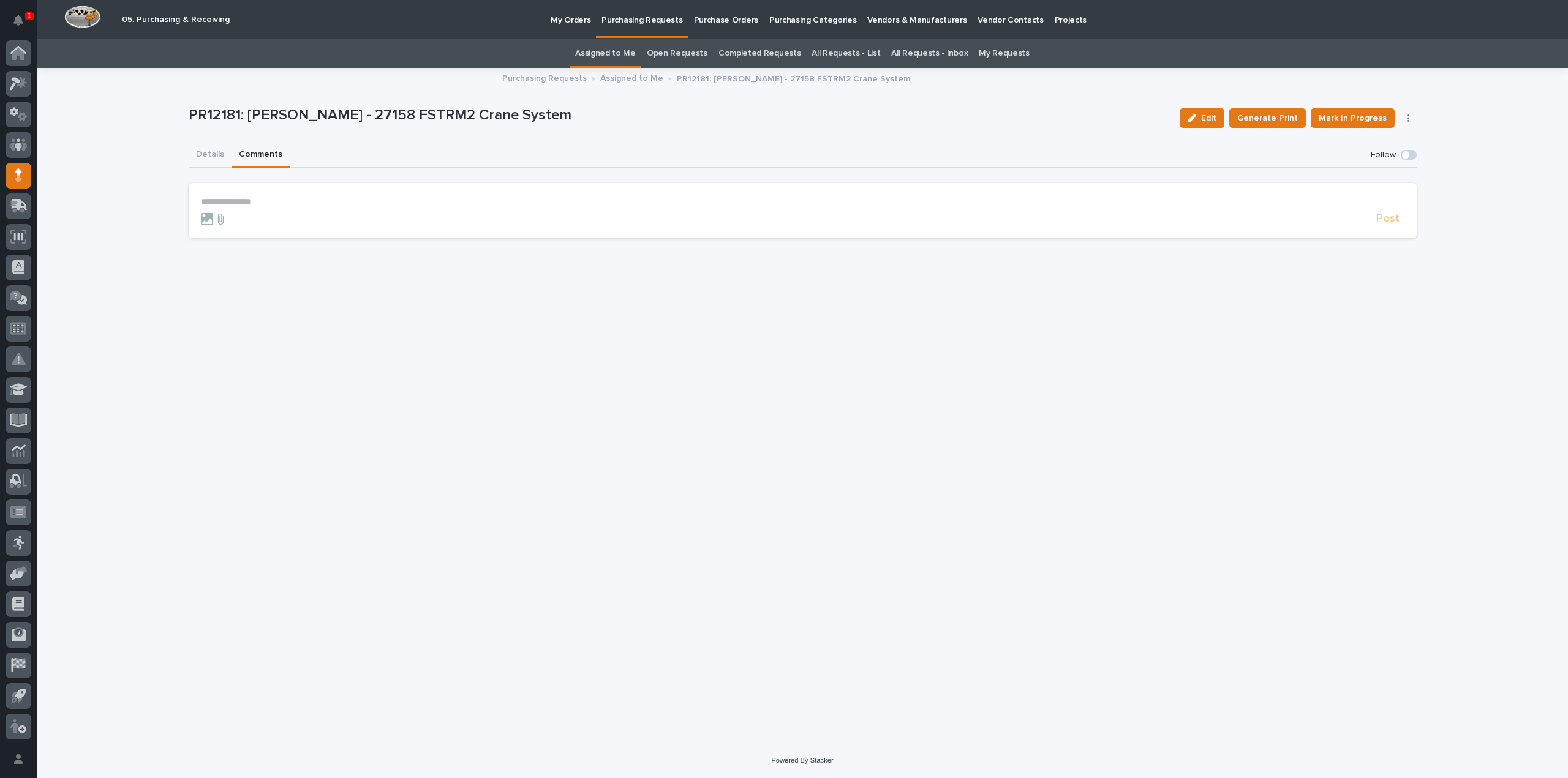
click at [250, 197] on p "**********" at bounding box center [803, 202] width 1204 height 11
click at [240, 223] on span "[PERSON_NAME]" at bounding box center [238, 220] width 69 height 8
click at [261, 207] on p "**********" at bounding box center [803, 203] width 1204 height 12
click at [1392, 225] on span "Post" at bounding box center [1388, 224] width 23 height 14
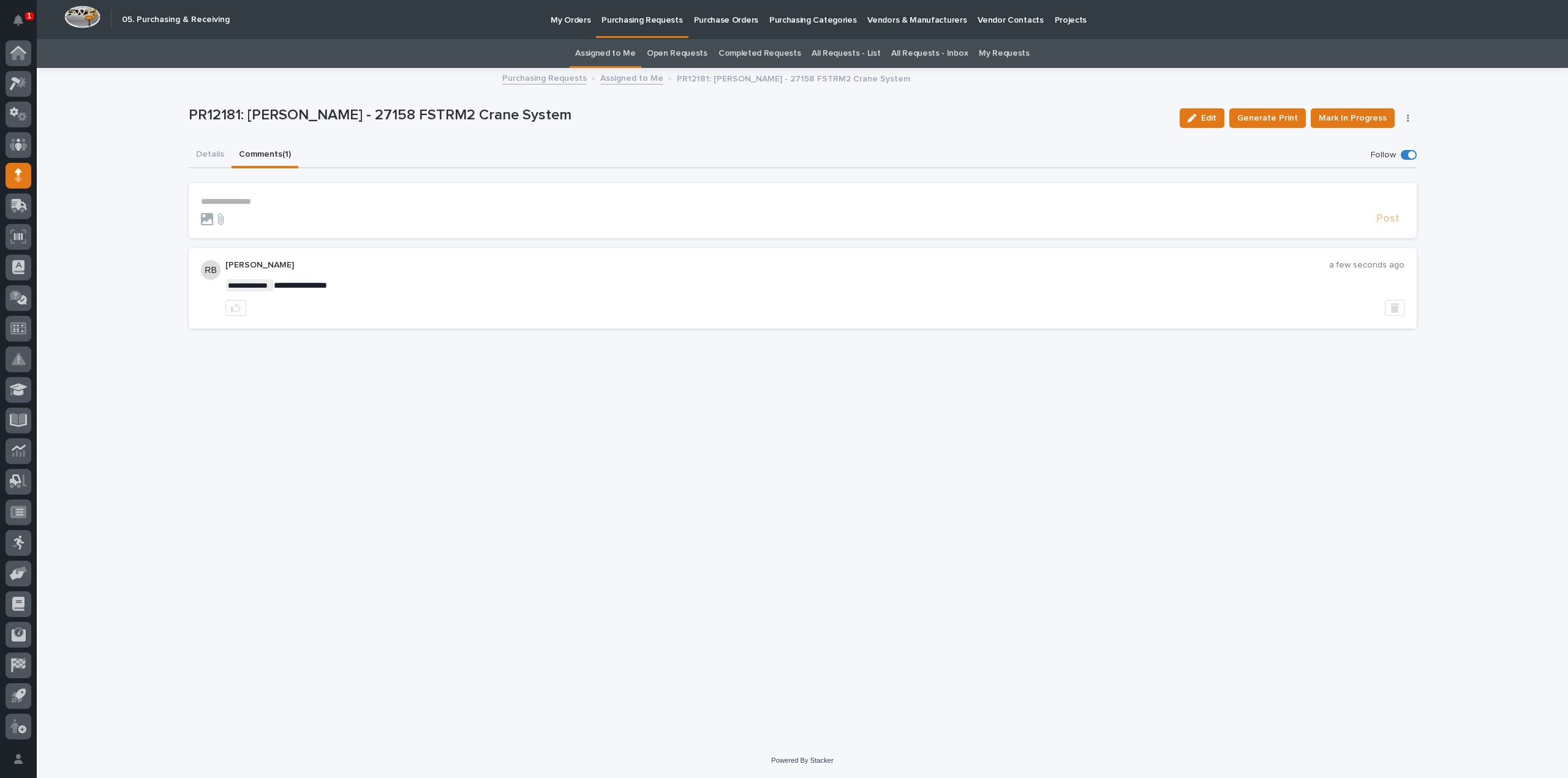
click at [611, 55] on link "Assigned to Me" at bounding box center [605, 53] width 61 height 29
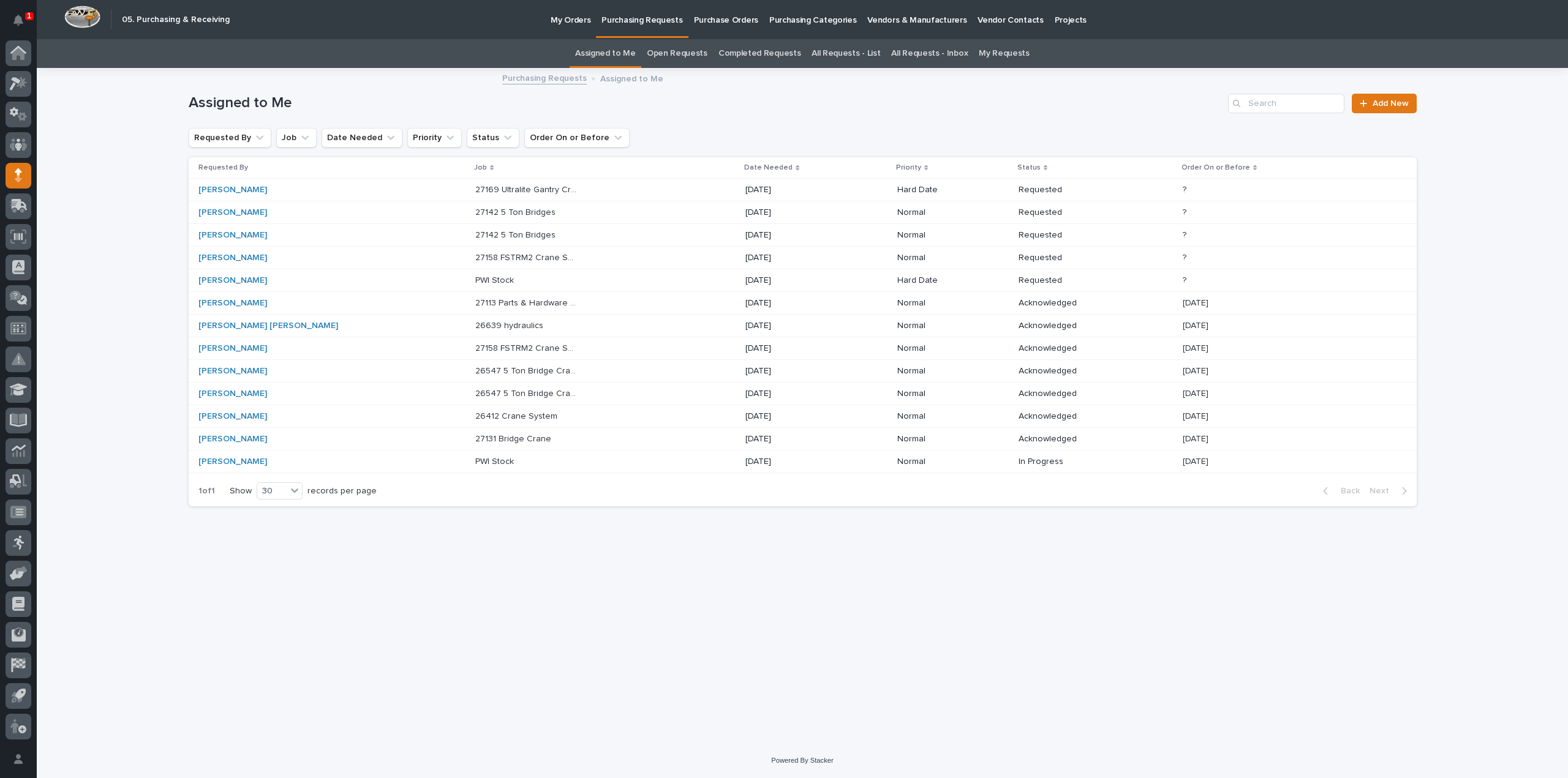
click at [475, 255] on p "27158 FSTRM2 Crane System" at bounding box center [528, 257] width 105 height 13
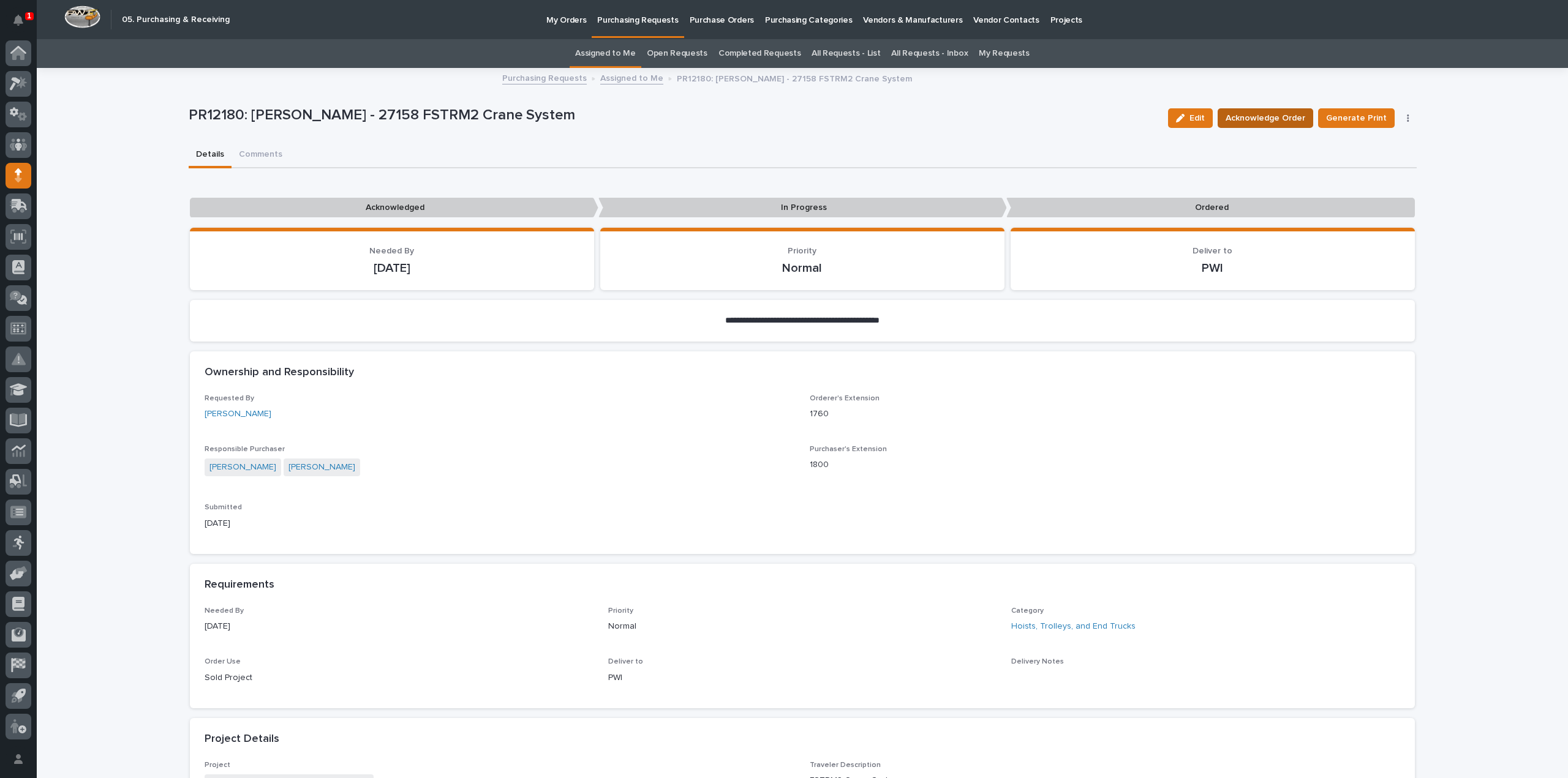
click at [1264, 122] on span "Acknowledge Order" at bounding box center [1264, 118] width 79 height 15
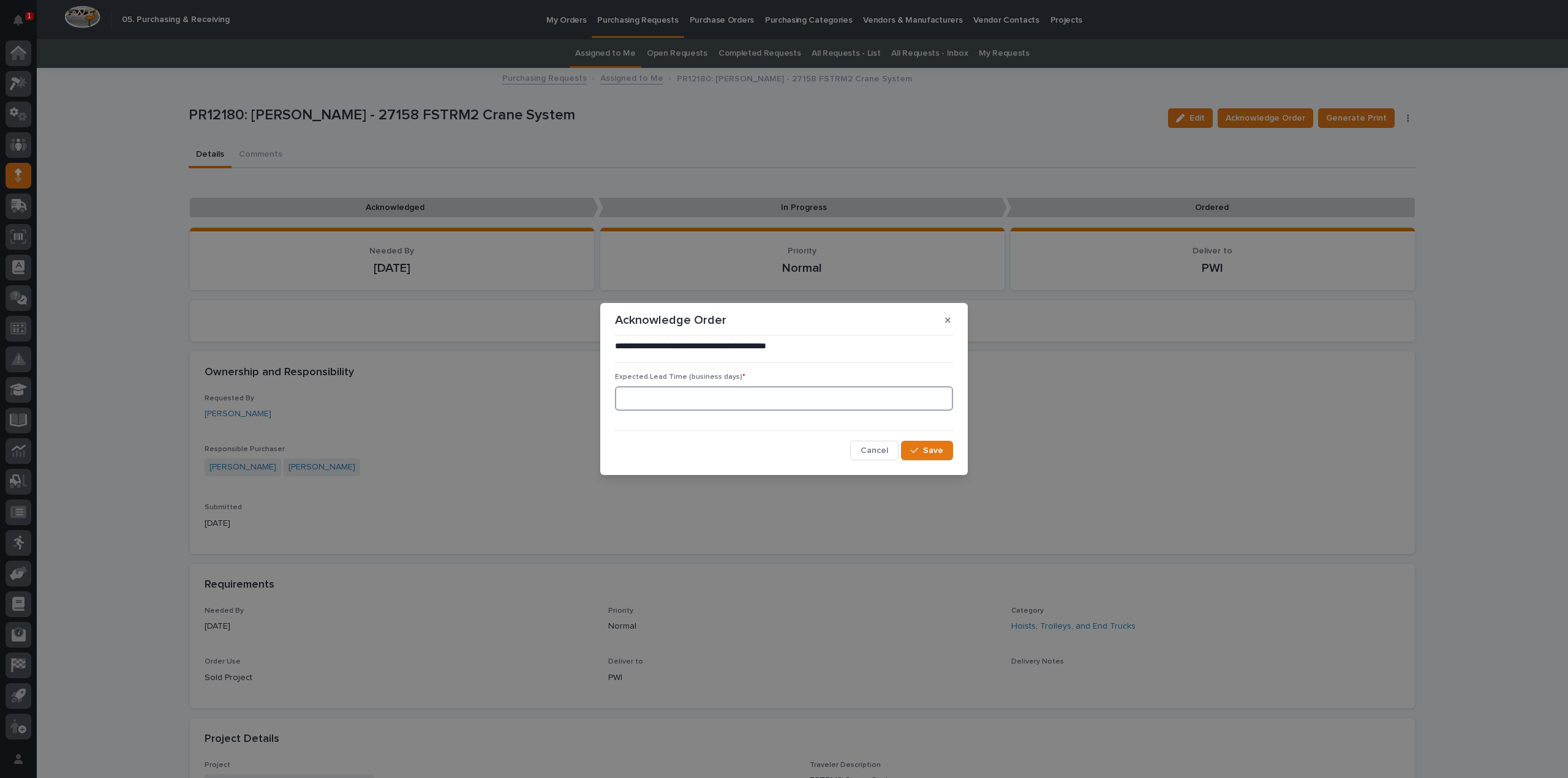
click at [750, 403] on input at bounding box center [784, 399] width 338 height 25
type input "0"
click at [914, 448] on icon "button" at bounding box center [915, 450] width 8 height 8
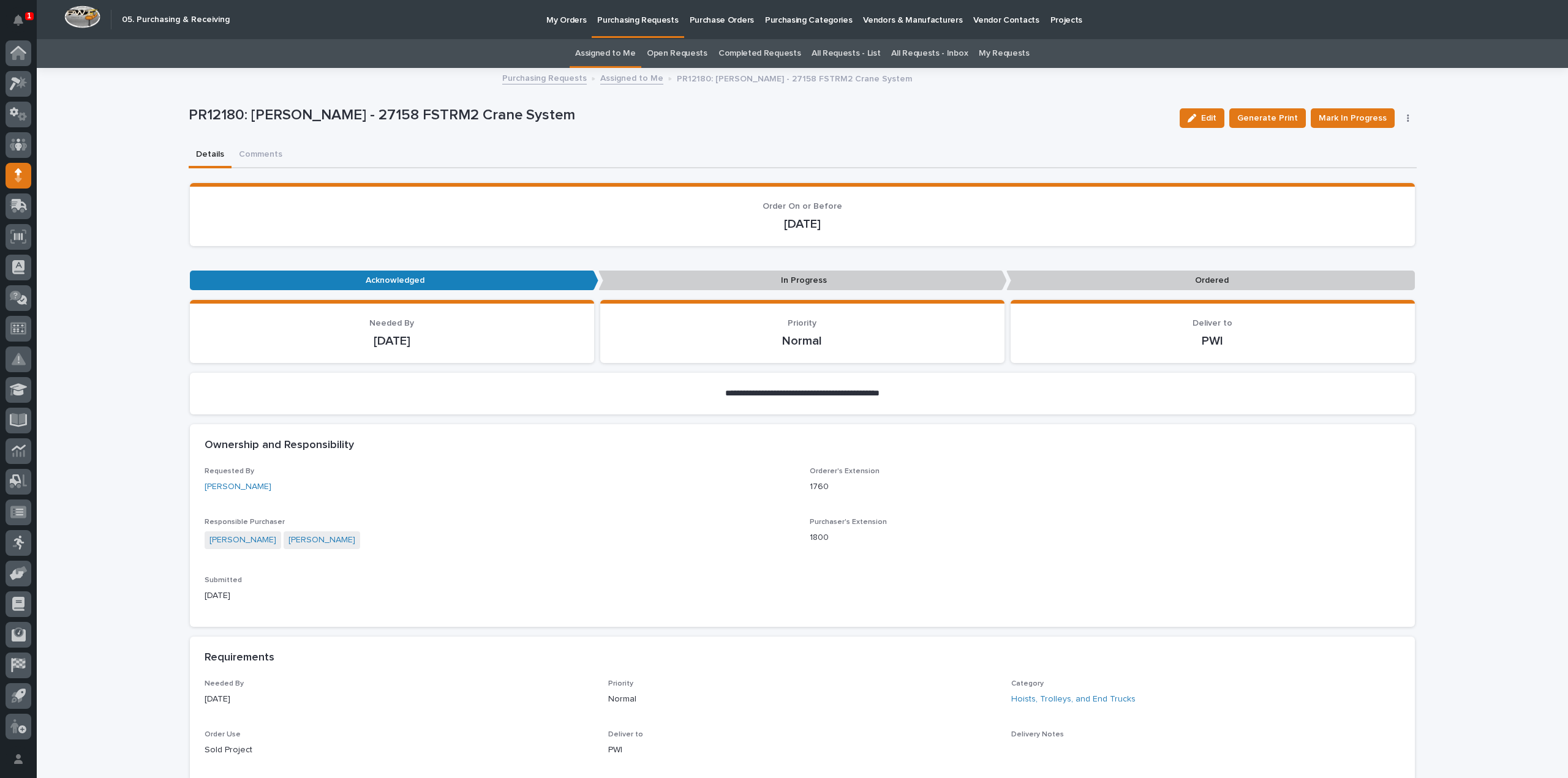
drag, startPoint x: 261, startPoint y: 153, endPoint x: 291, endPoint y: 175, distance: 37.2
click at [261, 153] on button "Comments" at bounding box center [260, 155] width 59 height 25
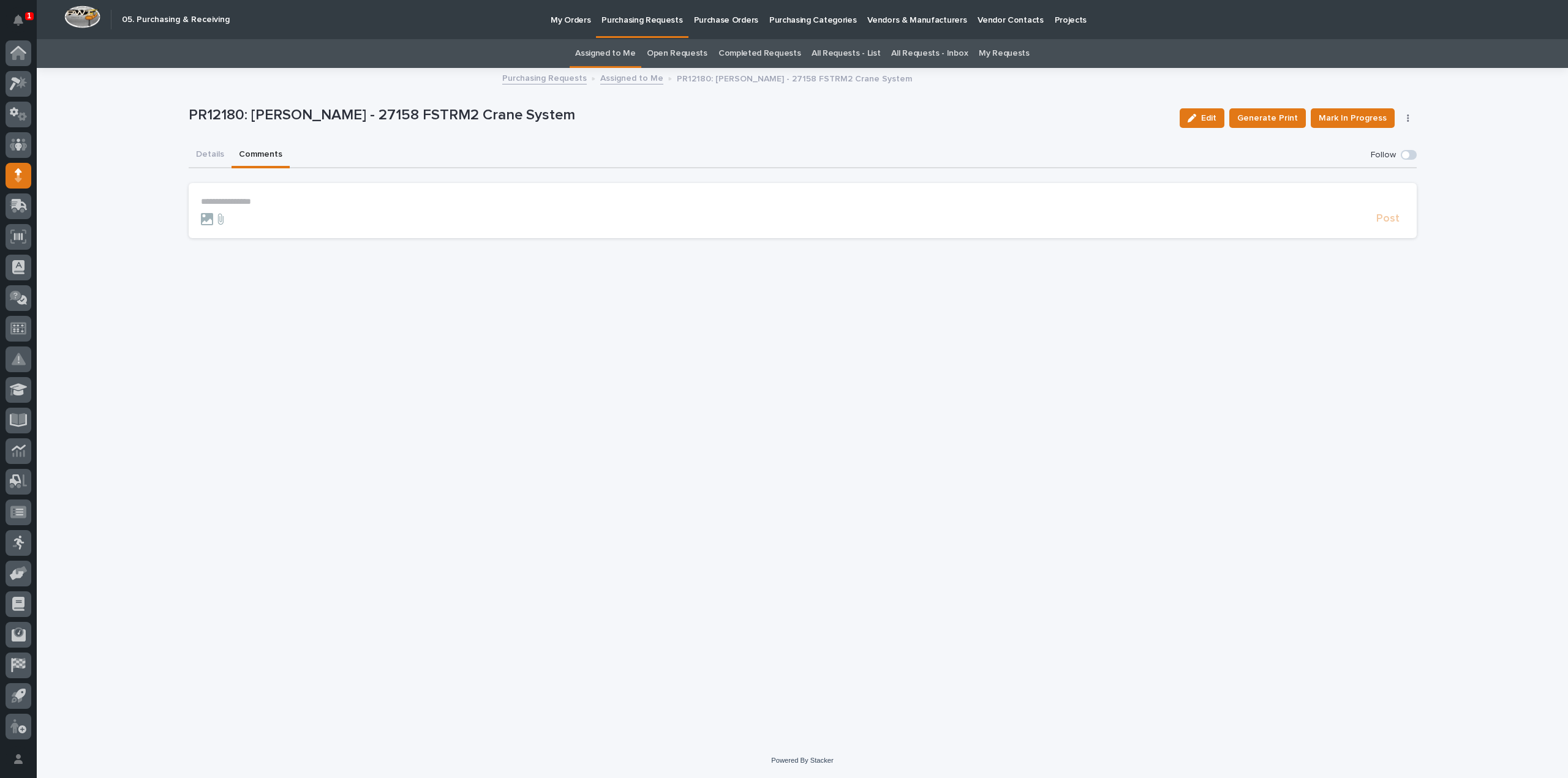
click at [246, 201] on p "**********" at bounding box center [803, 202] width 1204 height 11
click at [237, 223] on span "[PERSON_NAME]" at bounding box center [238, 220] width 69 height 8
click at [277, 201] on p "**********" at bounding box center [803, 203] width 1204 height 12
click at [1396, 223] on span "Post" at bounding box center [1388, 224] width 23 height 14
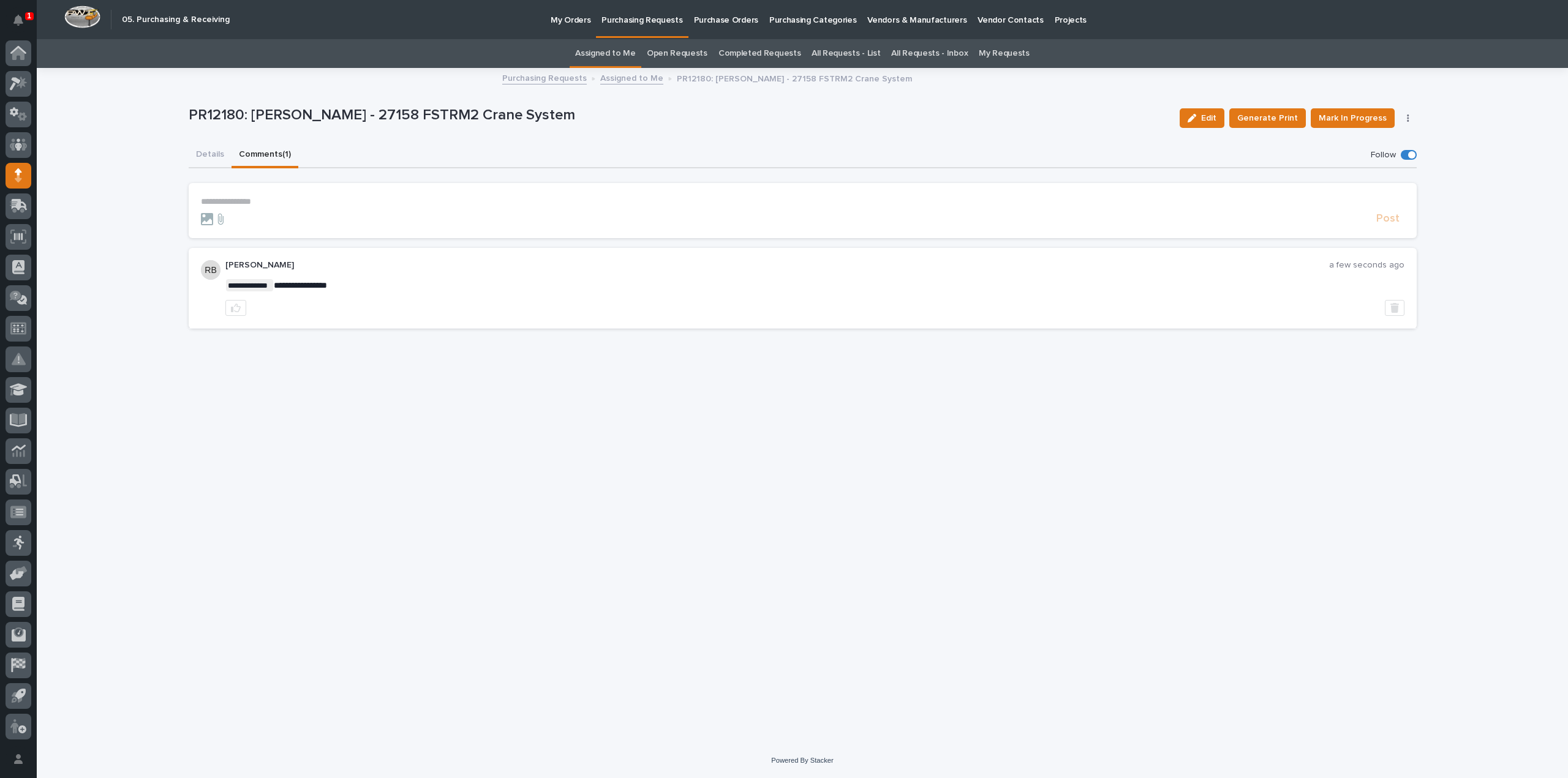
click at [213, 154] on button "Details" at bounding box center [210, 155] width 43 height 25
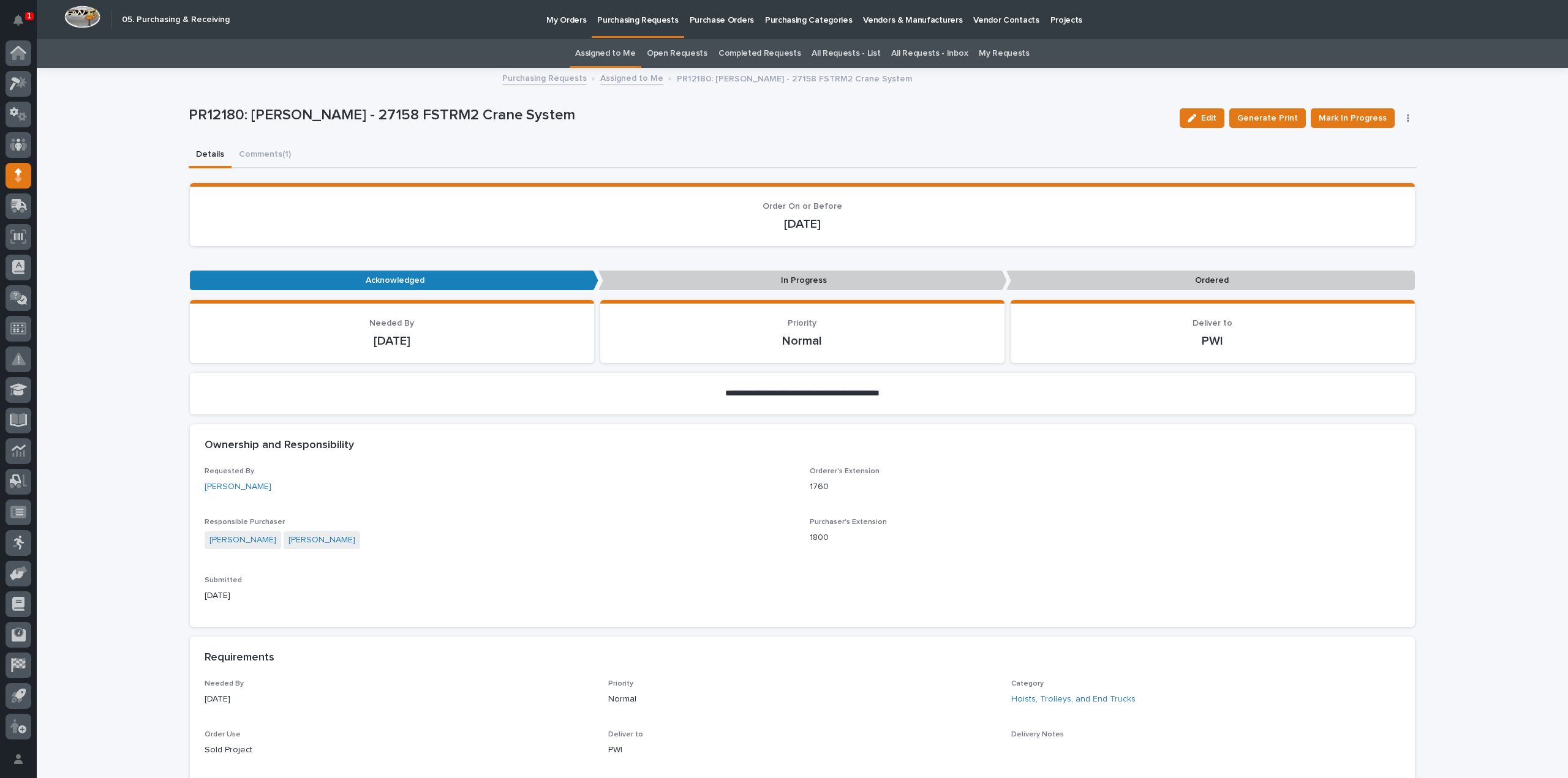
click at [616, 46] on link "Assigned to Me" at bounding box center [605, 53] width 61 height 29
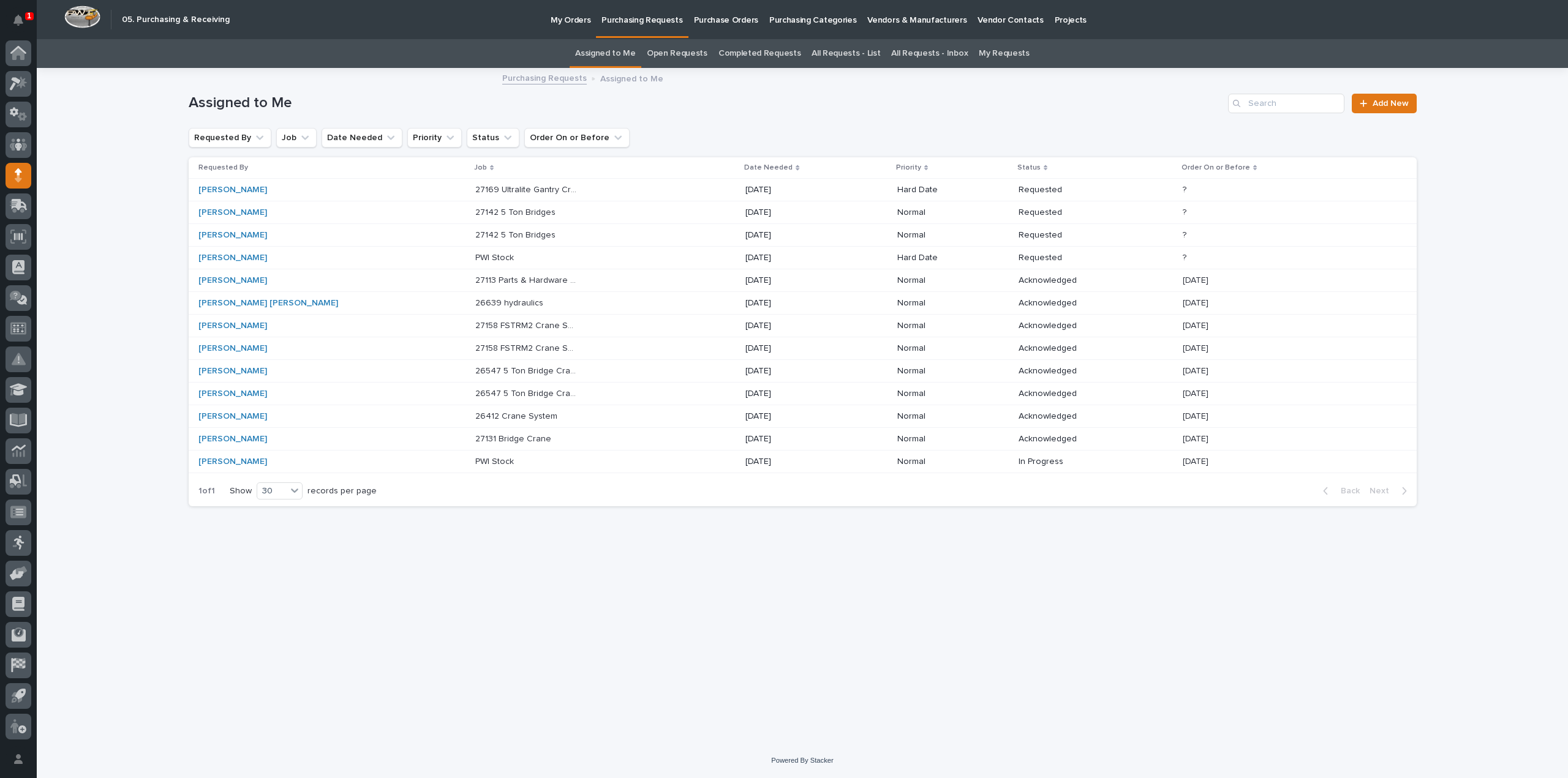
click at [475, 238] on p "27142 5 Ton Bridges" at bounding box center [516, 234] width 82 height 13
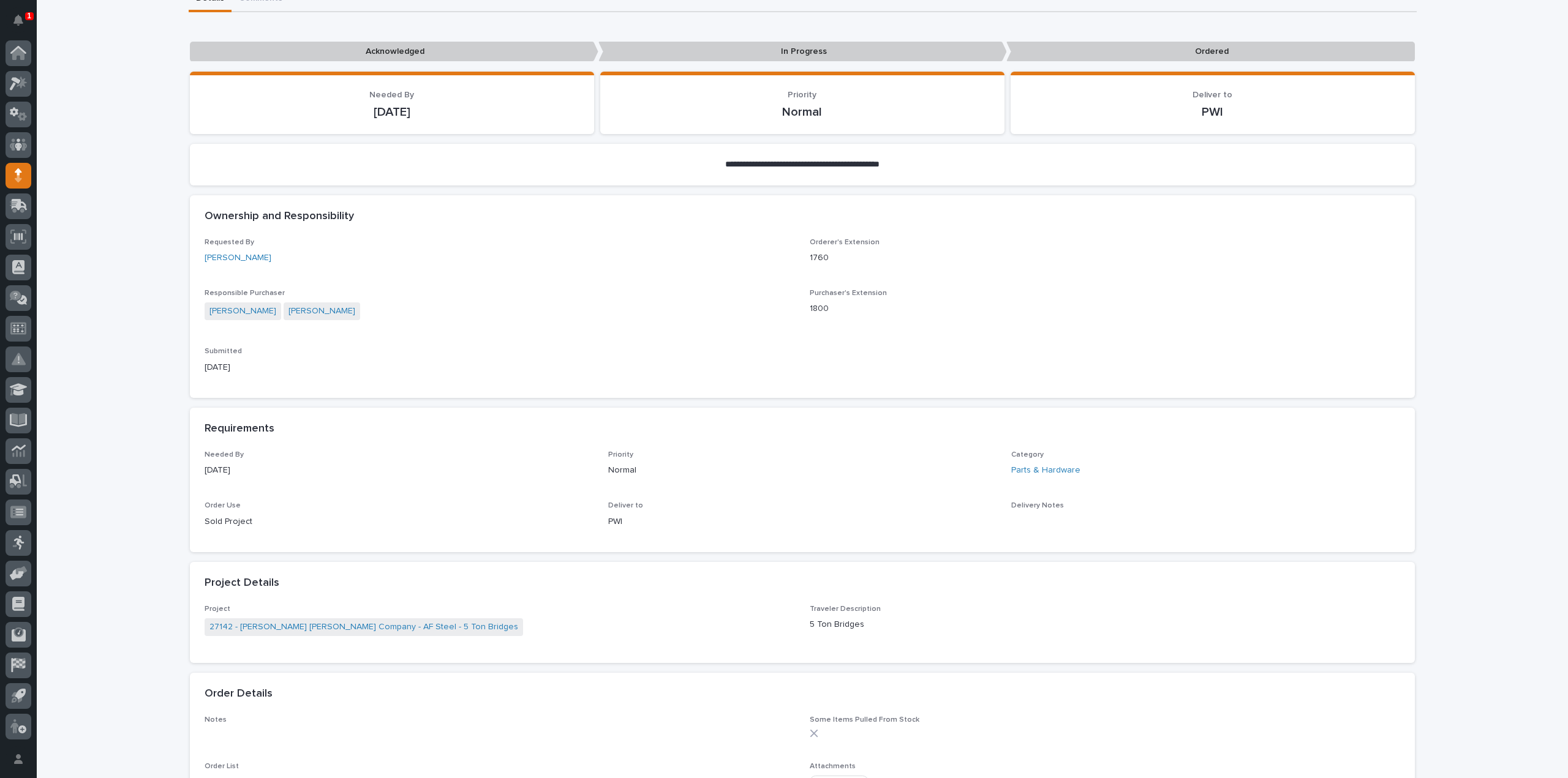
scroll to position [367, 0]
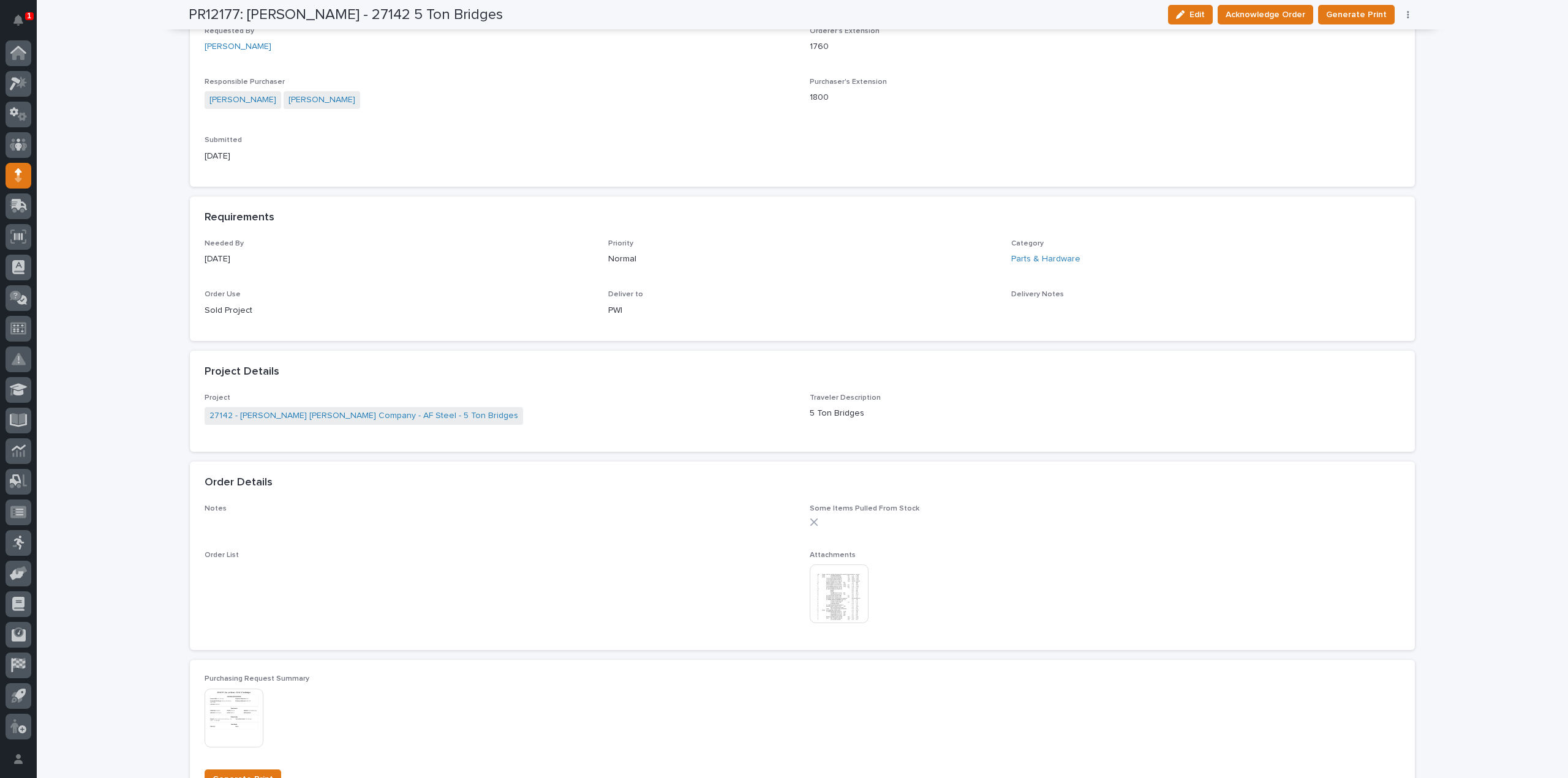
click at [852, 583] on img at bounding box center [839, 594] width 59 height 59
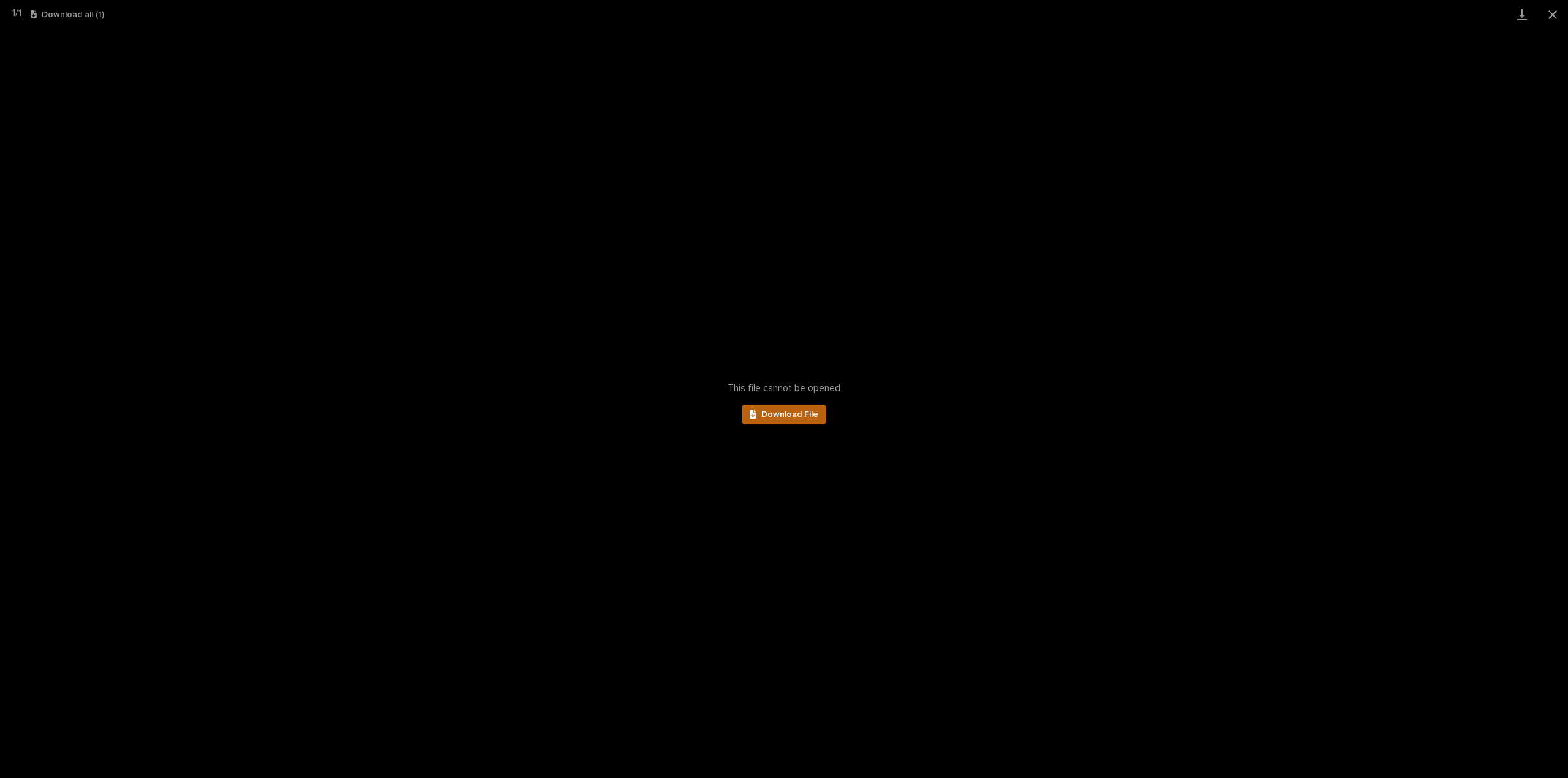
click at [791, 416] on span "Download File" at bounding box center [790, 414] width 57 height 8
click at [764, 416] on span "Download File" at bounding box center [790, 414] width 57 height 8
click at [1556, 13] on button "Close gallery" at bounding box center [1553, 14] width 31 height 29
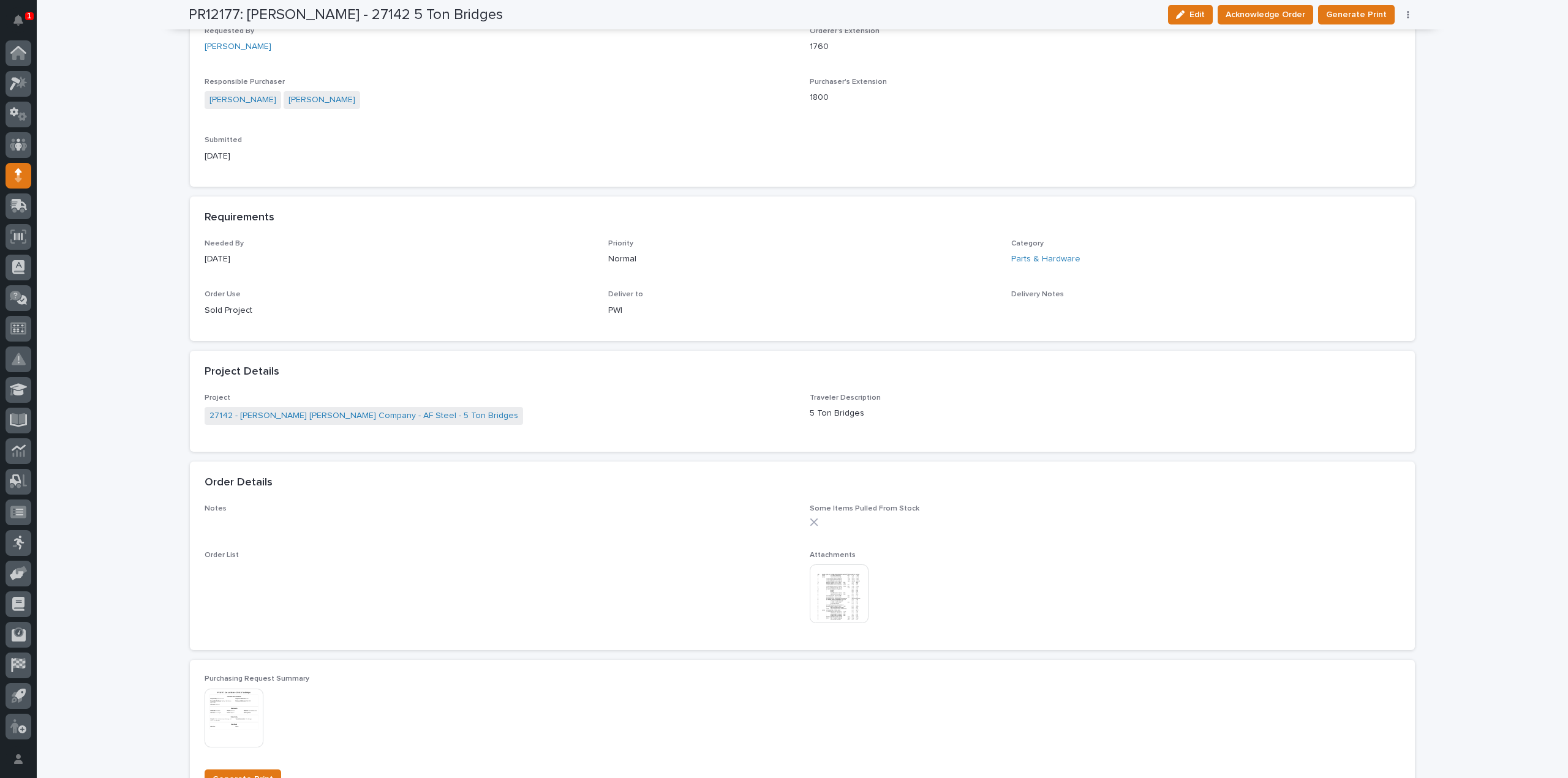
scroll to position [0, 0]
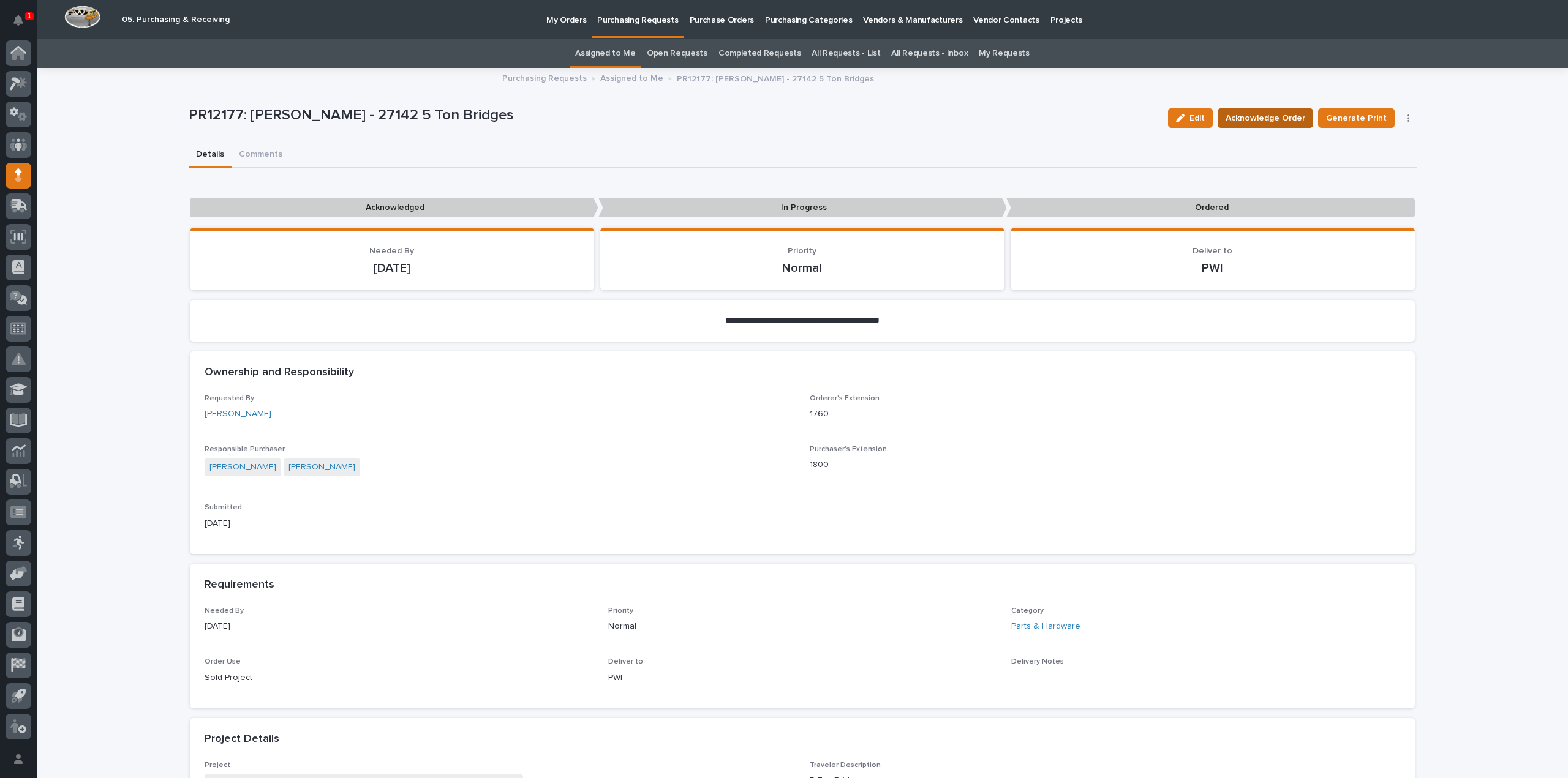
click at [1243, 122] on span "Acknowledge Order" at bounding box center [1264, 118] width 79 height 15
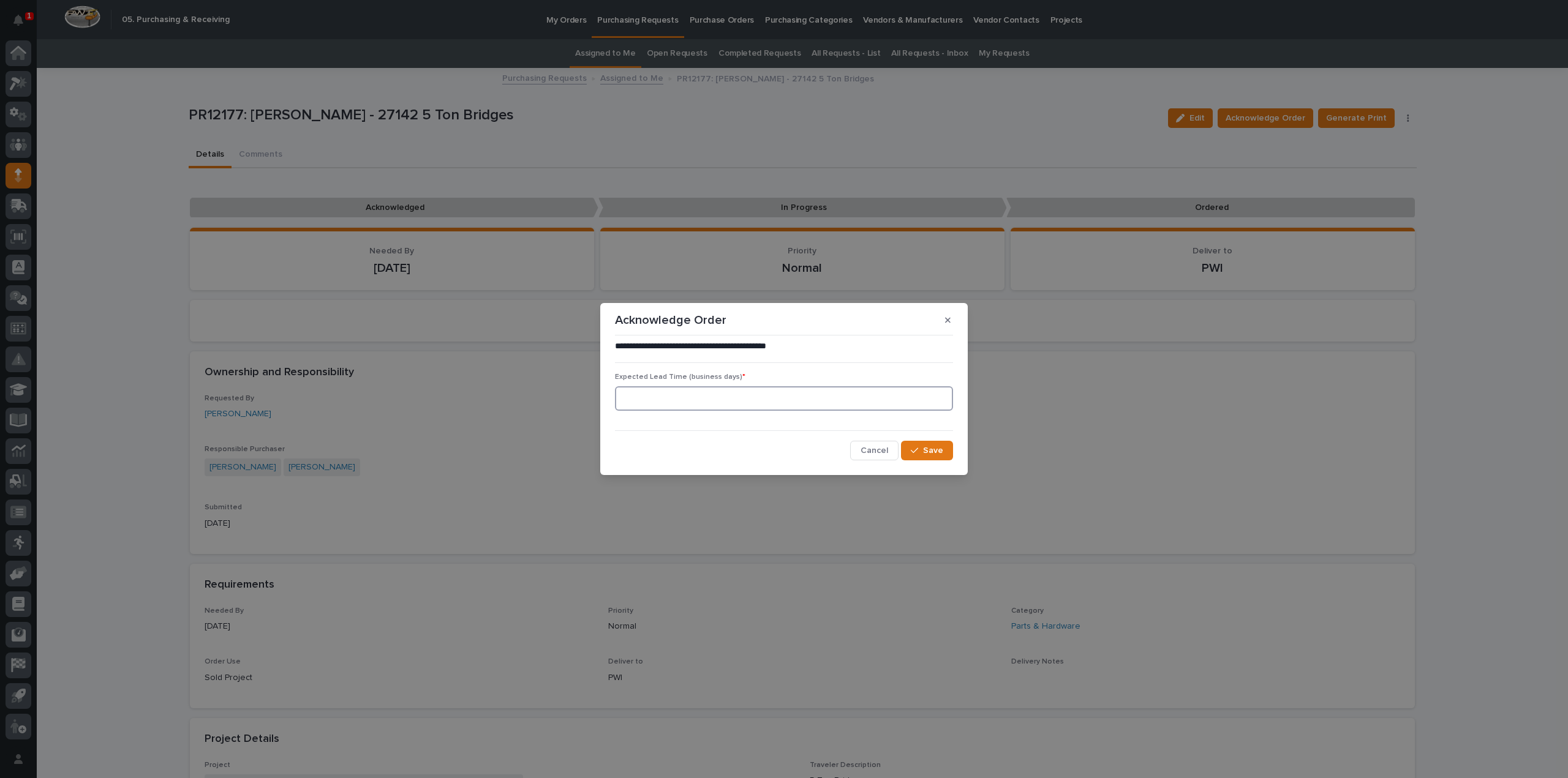
click at [700, 407] on input at bounding box center [784, 399] width 338 height 25
type input "0"
click at [938, 451] on span "Save" at bounding box center [933, 451] width 20 height 11
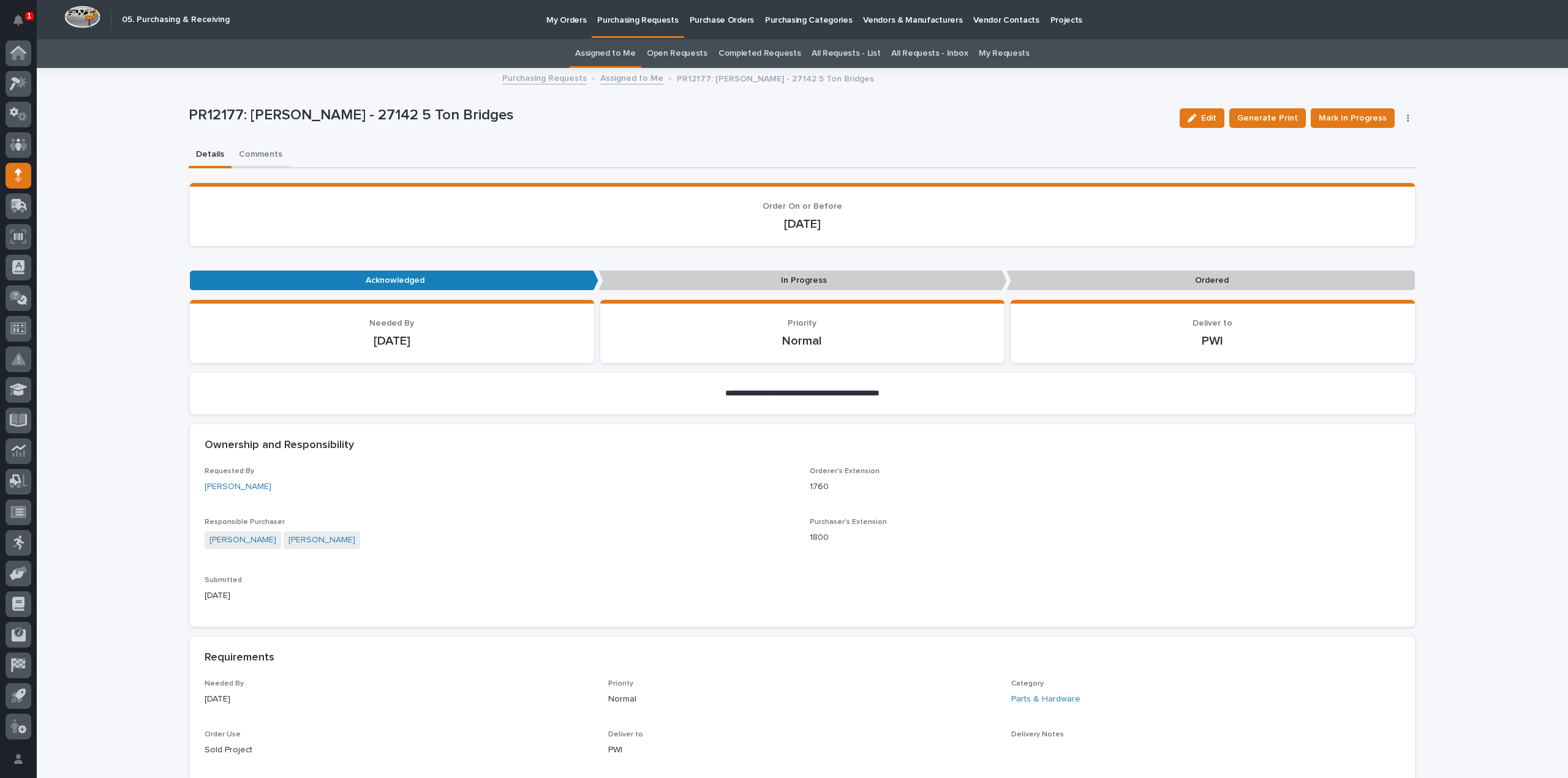
click at [264, 154] on button "Comments" at bounding box center [260, 155] width 59 height 25
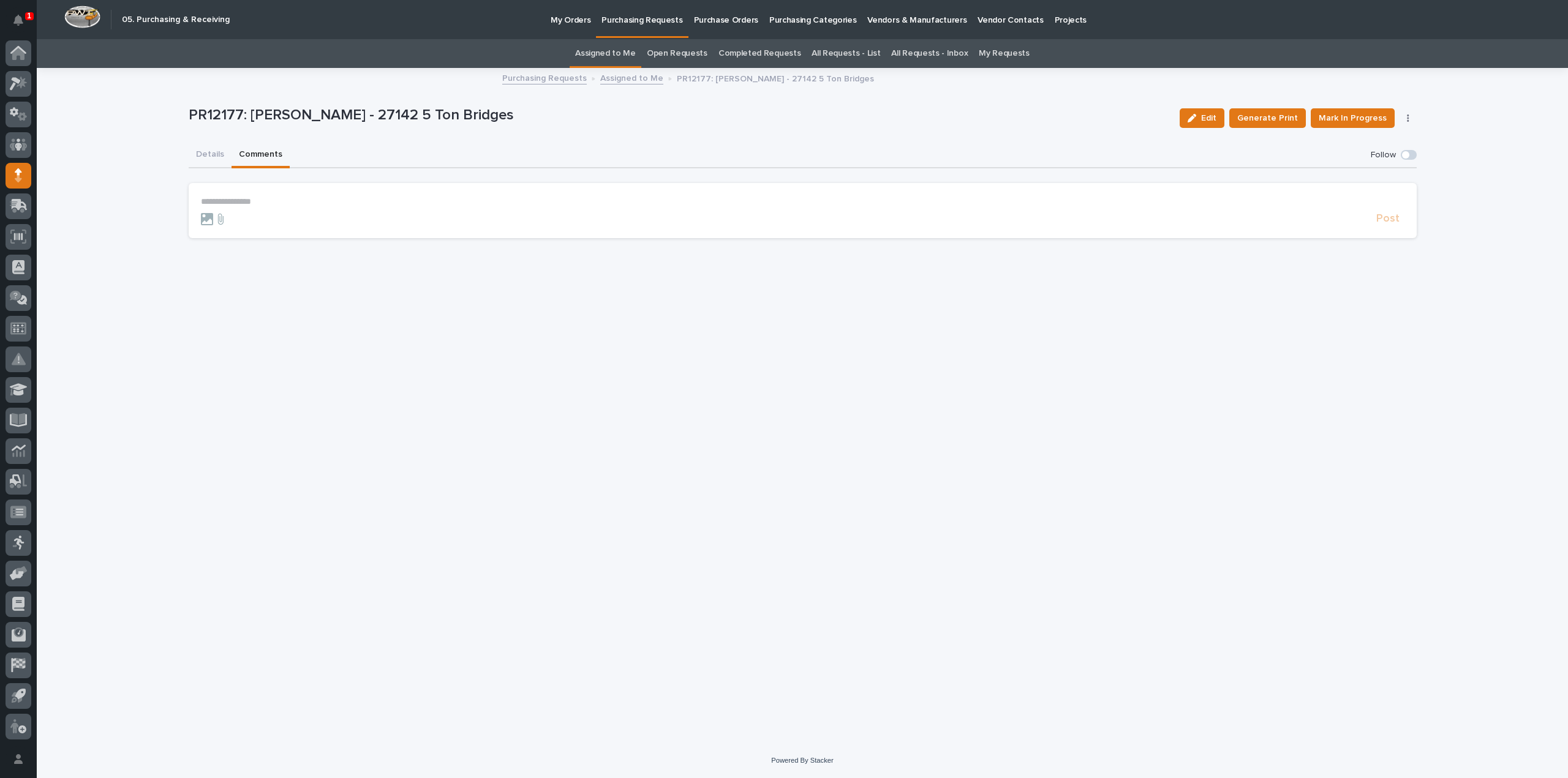
click at [264, 200] on p "**********" at bounding box center [803, 202] width 1204 height 11
click at [234, 216] on span "[PERSON_NAME]" at bounding box center [238, 220] width 69 height 8
click at [261, 199] on p "**********" at bounding box center [803, 203] width 1204 height 12
click at [1384, 223] on span "Post" at bounding box center [1388, 224] width 23 height 14
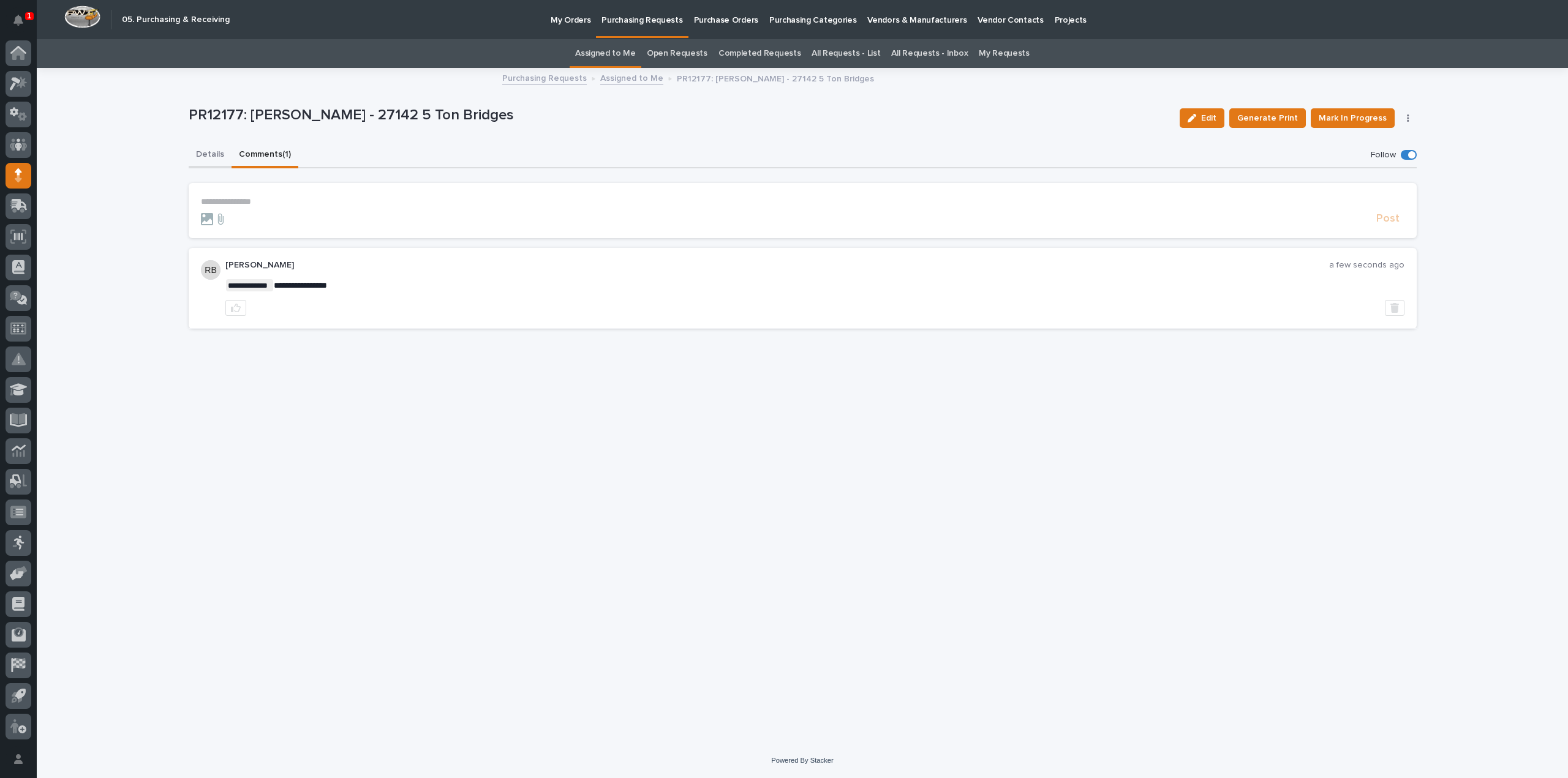
click at [203, 154] on button "Details" at bounding box center [210, 155] width 43 height 25
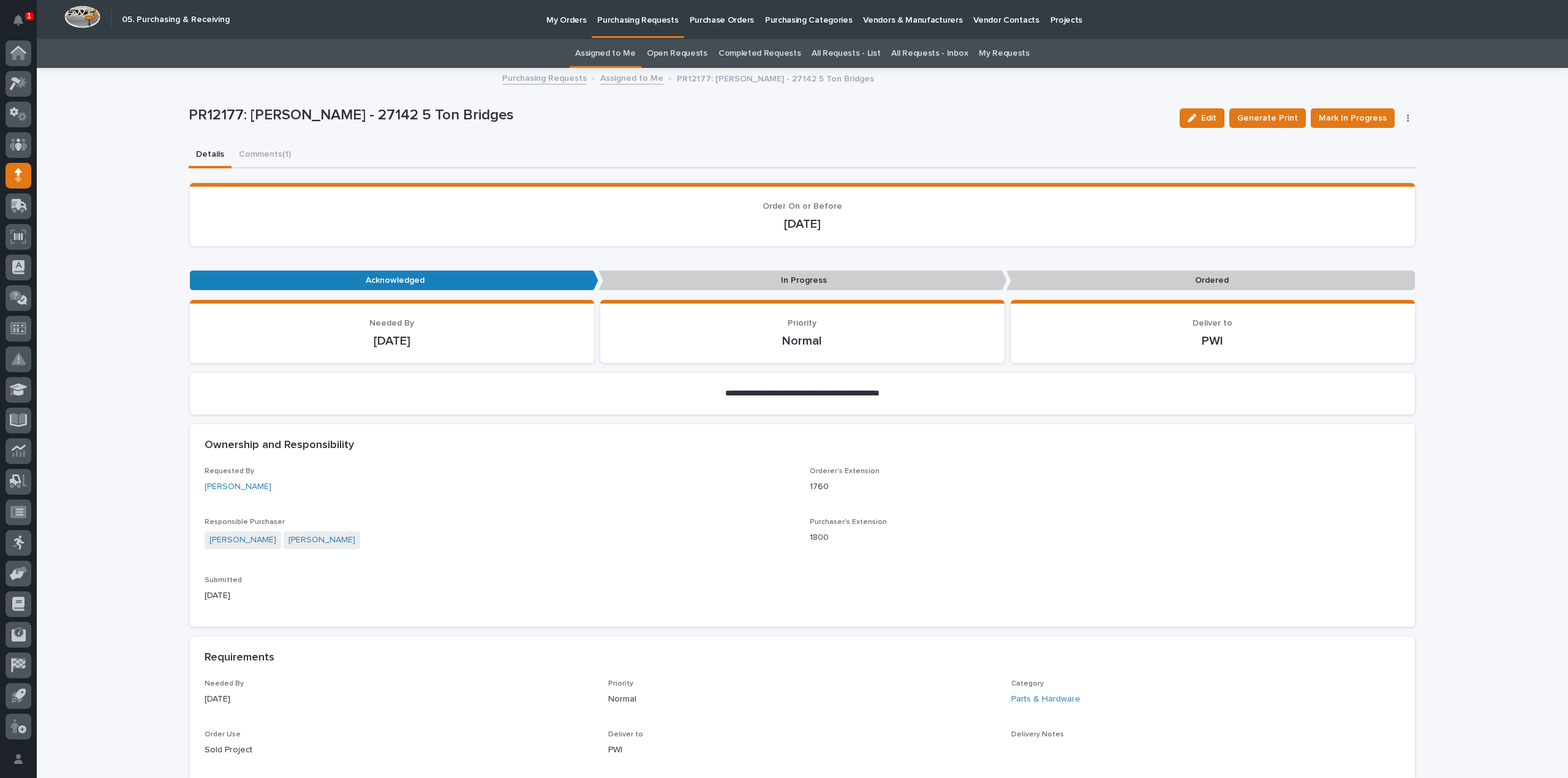
click at [617, 51] on link "Assigned to Me" at bounding box center [605, 53] width 61 height 29
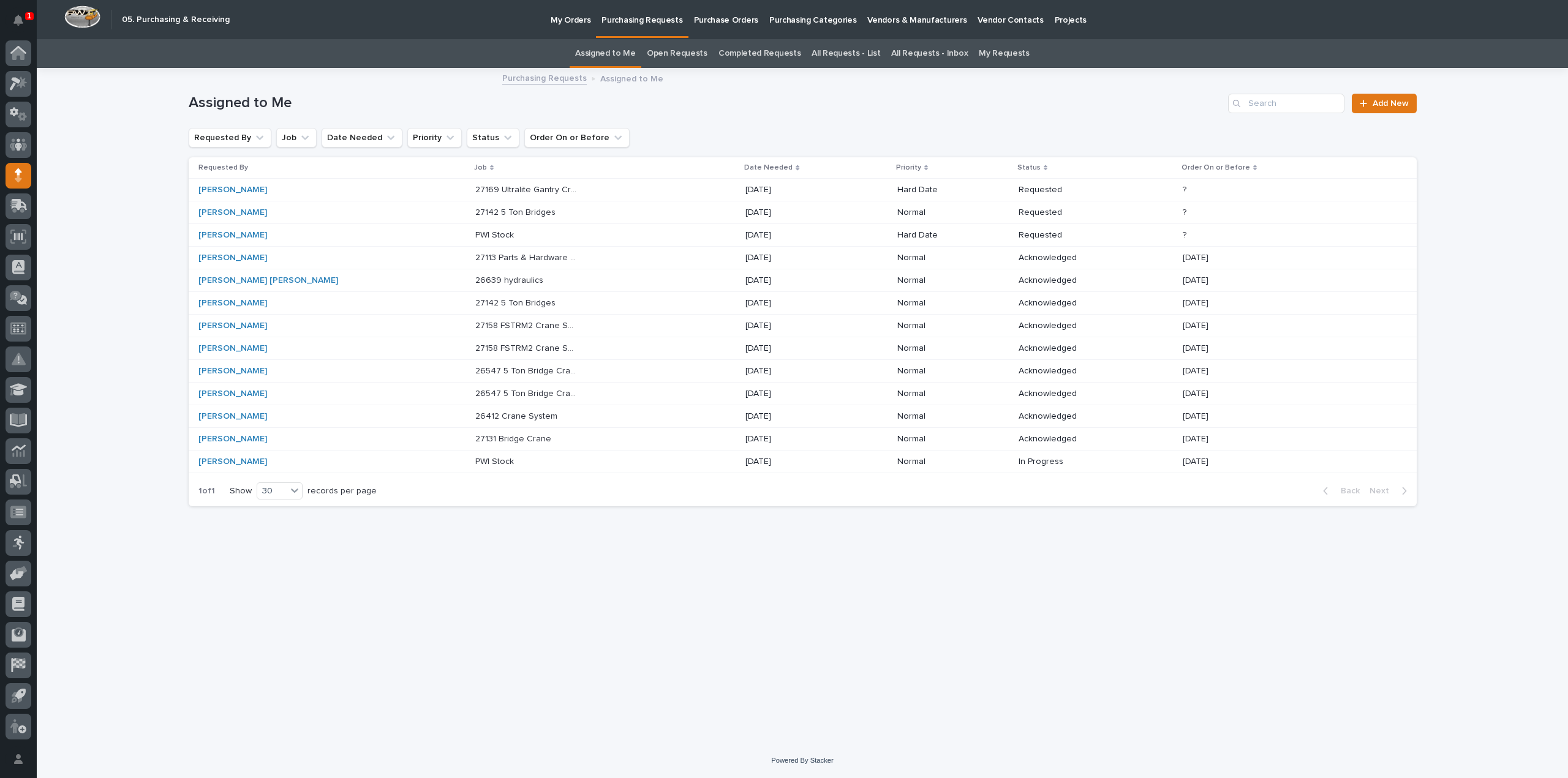
click at [482, 210] on p "27142 5 Ton Bridges" at bounding box center [516, 211] width 82 height 13
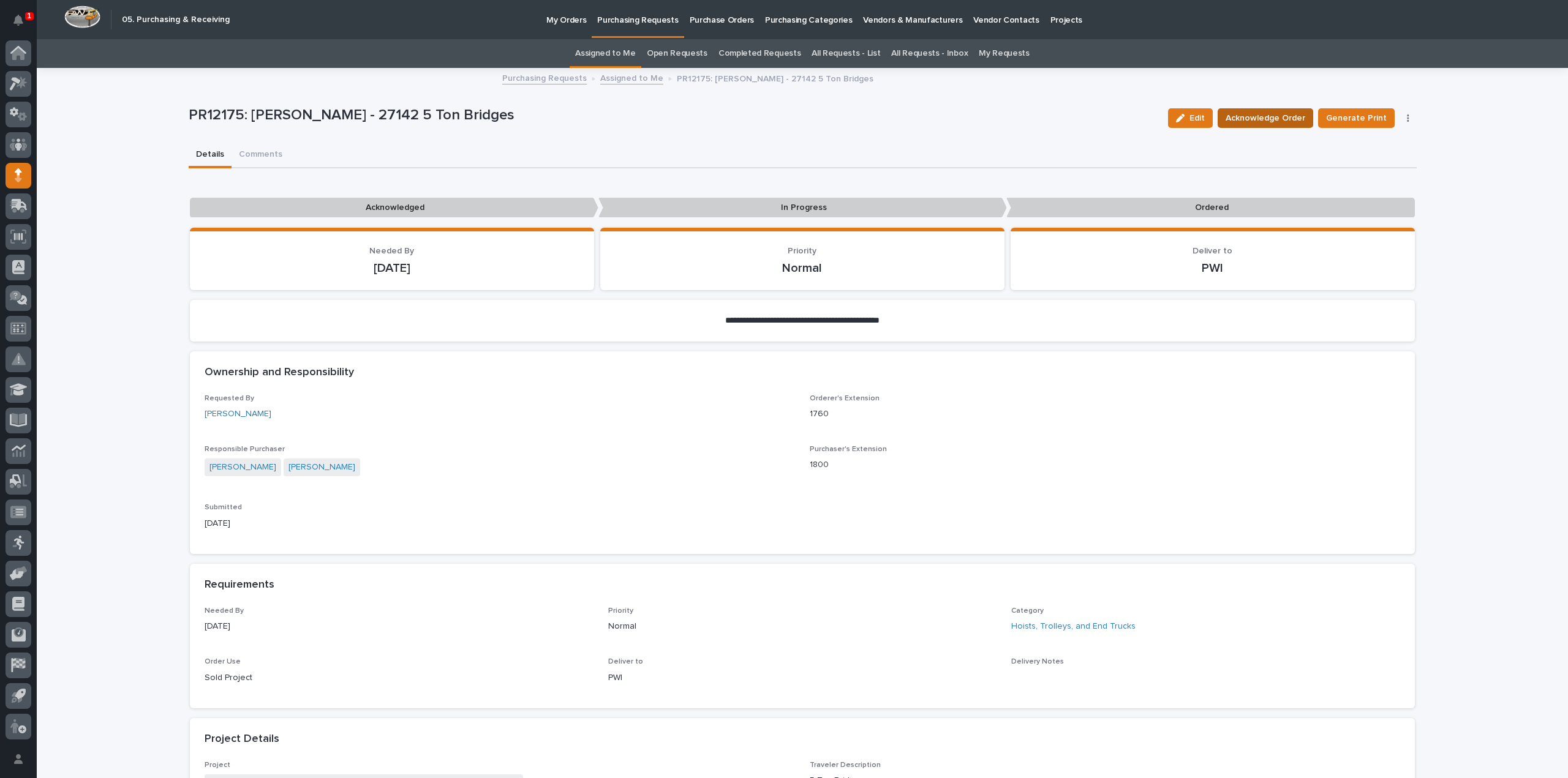
click at [1271, 121] on span "Acknowledge Order" at bounding box center [1264, 118] width 79 height 15
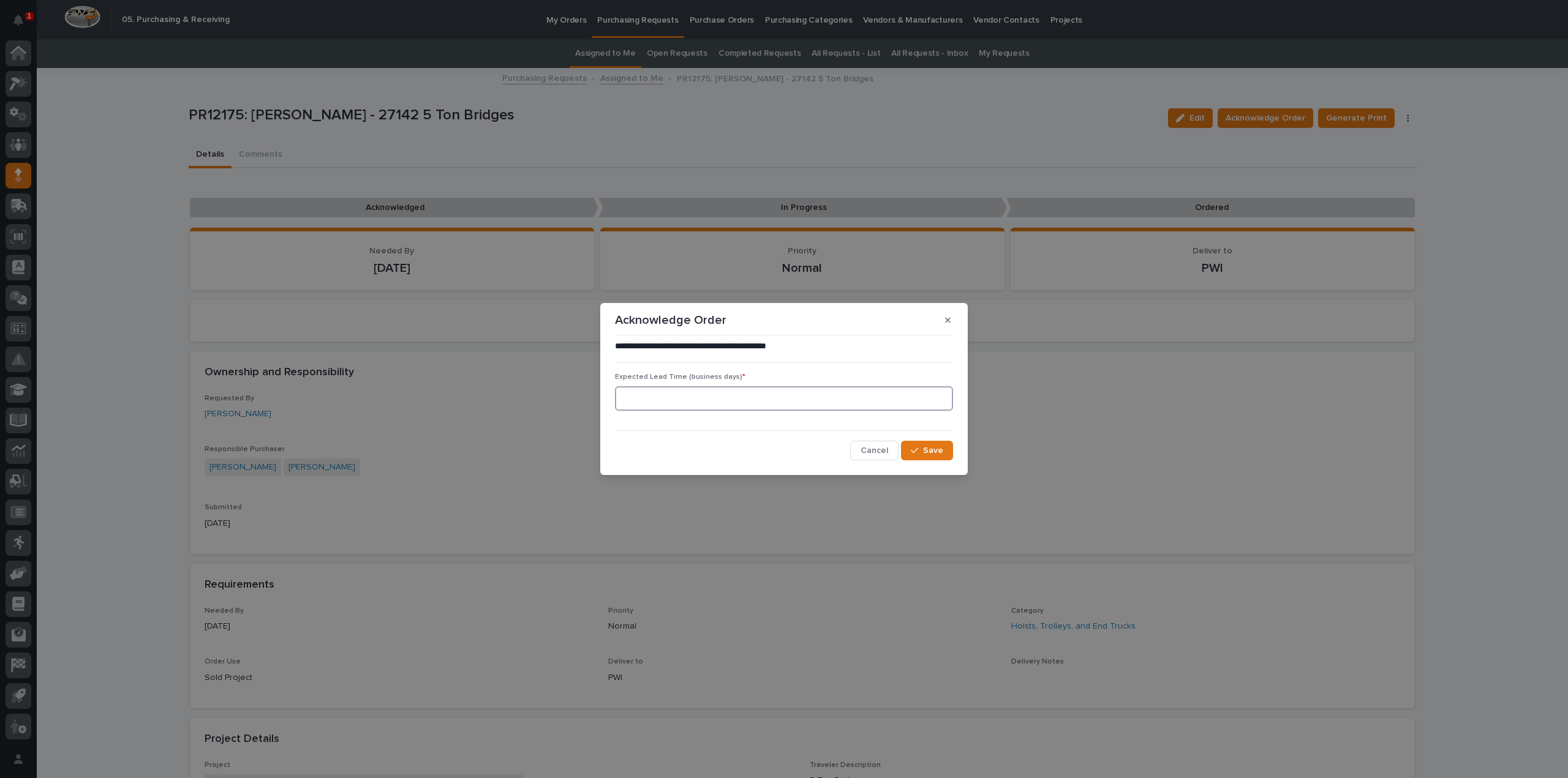
click at [899, 397] on input at bounding box center [784, 399] width 338 height 25
type input "0"
click at [922, 451] on div "button" at bounding box center [917, 450] width 12 height 8
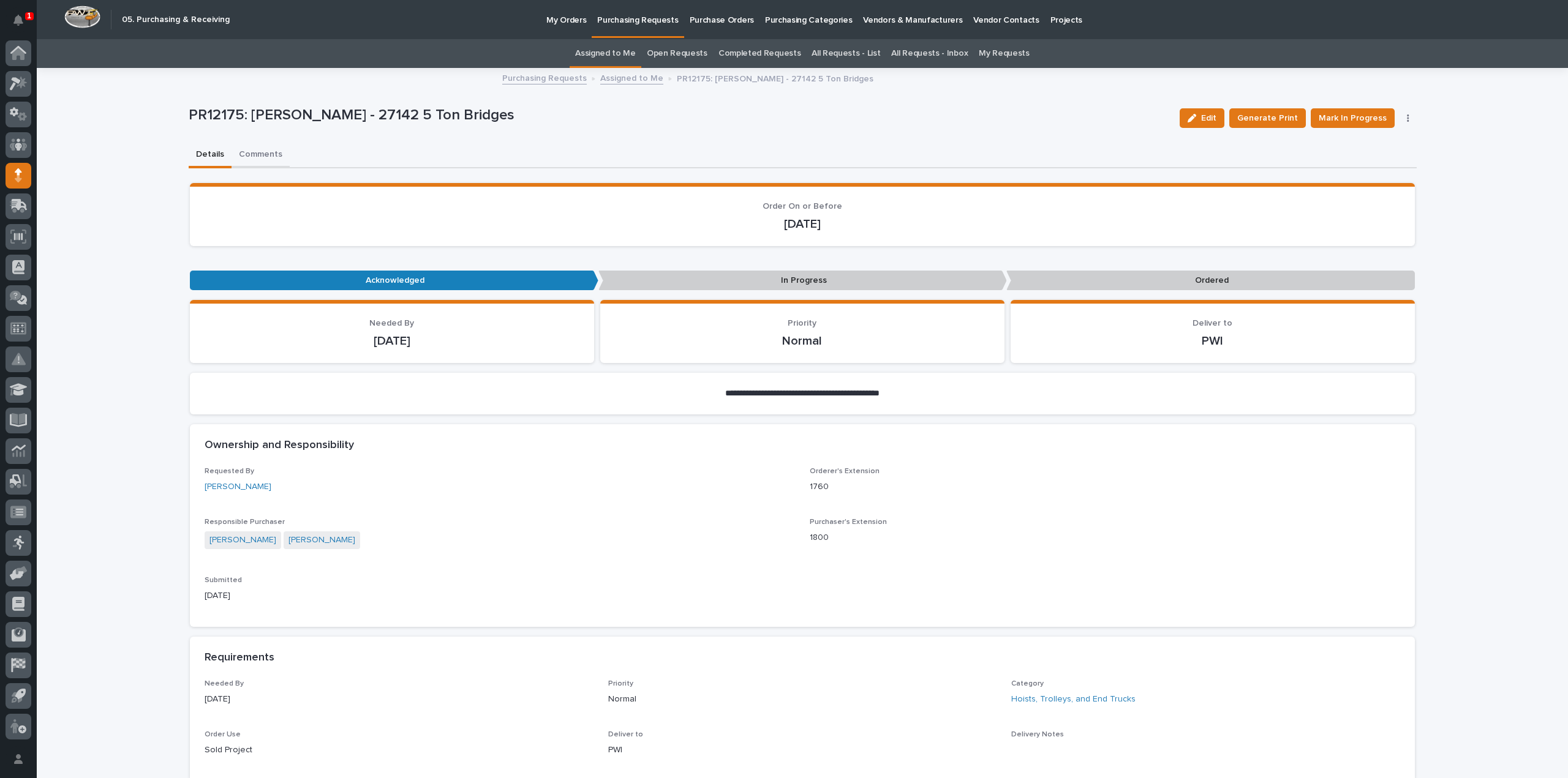
click at [267, 155] on button "Comments" at bounding box center [260, 155] width 59 height 25
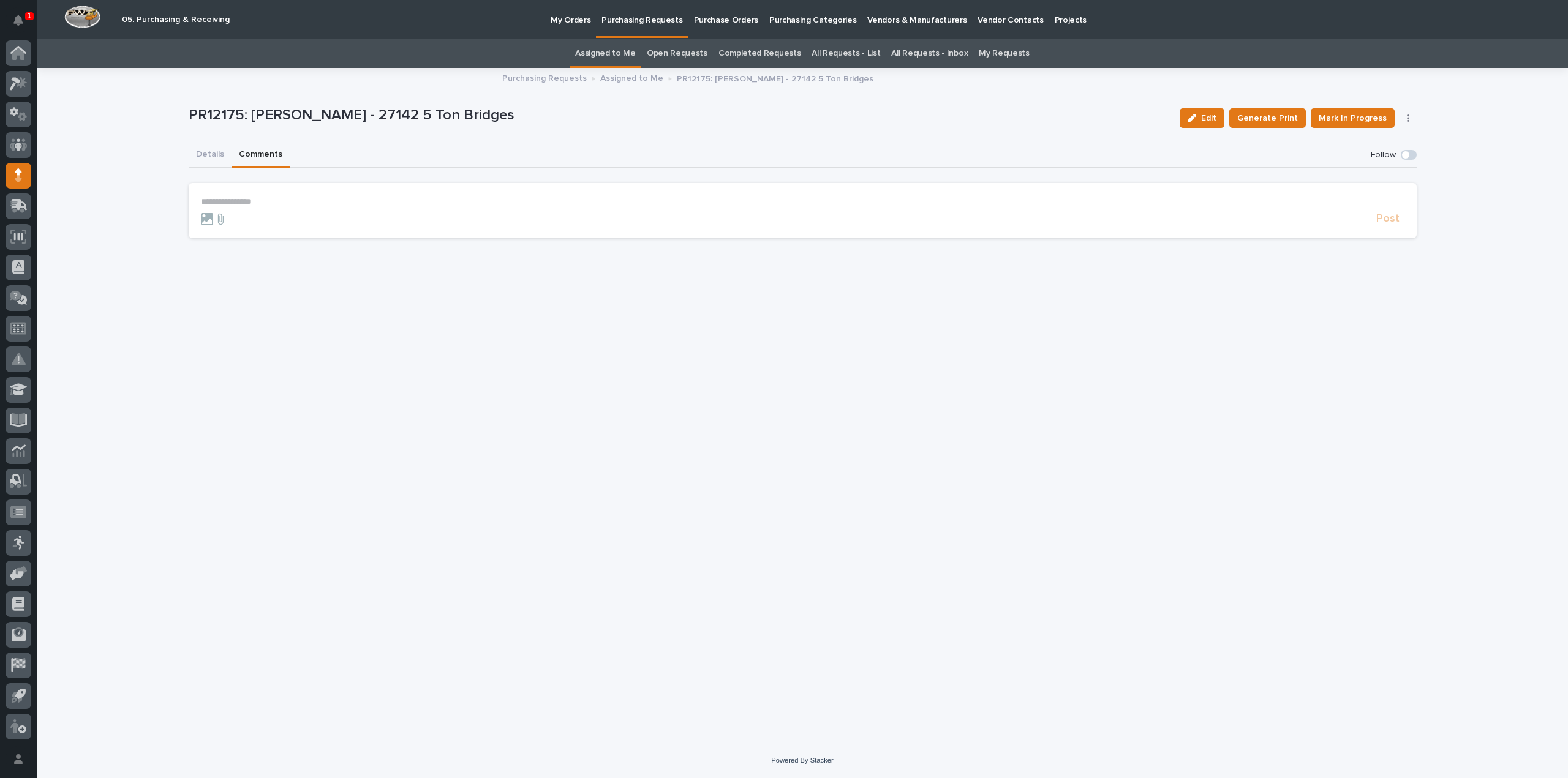
click at [265, 204] on p "**********" at bounding box center [803, 202] width 1204 height 11
click at [242, 223] on span "[PERSON_NAME]" at bounding box center [238, 220] width 69 height 8
click at [262, 206] on p "**********" at bounding box center [803, 203] width 1204 height 12
click at [1381, 225] on span "Post" at bounding box center [1388, 224] width 23 height 14
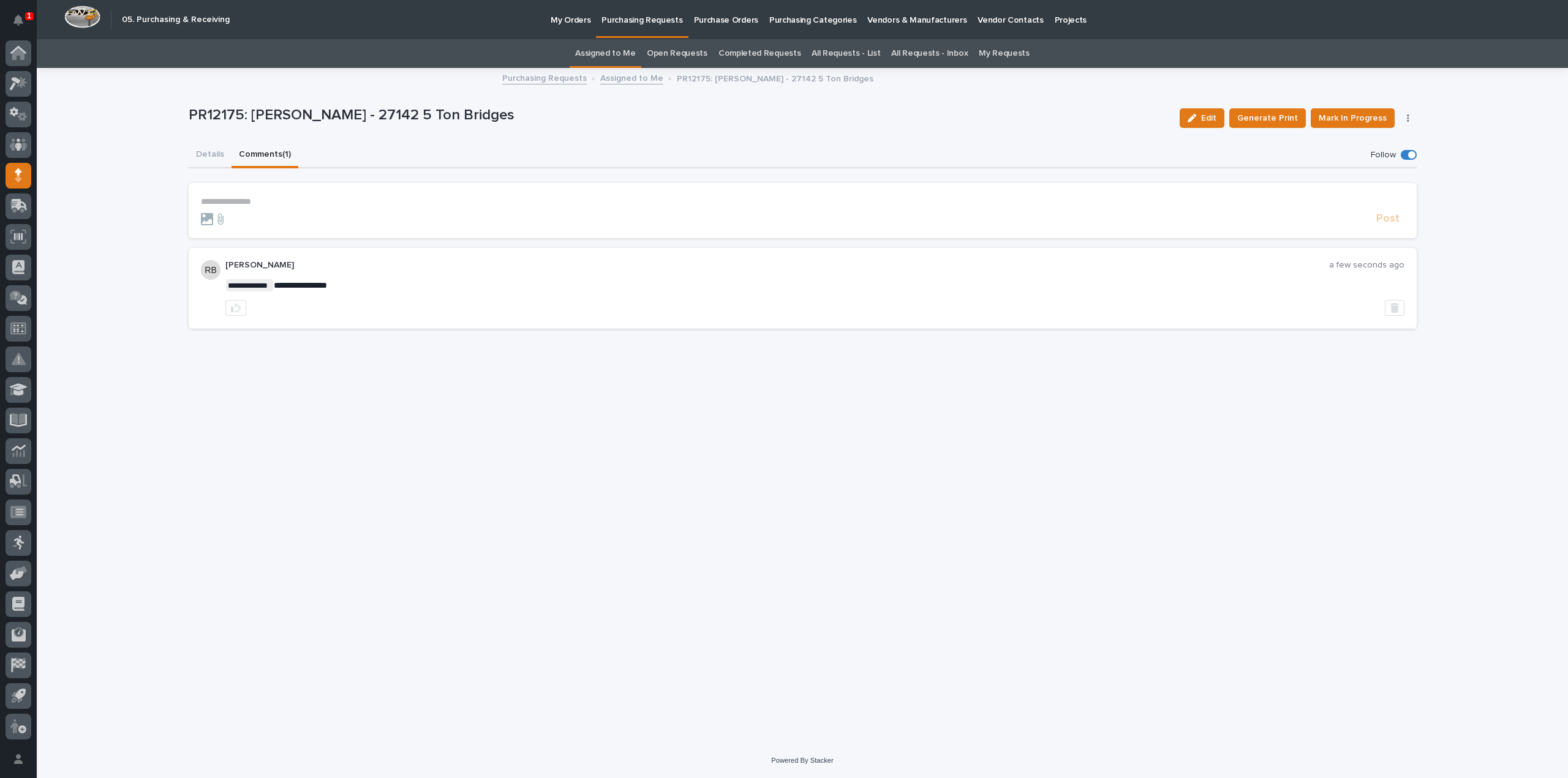
click at [599, 55] on link "Assigned to Me" at bounding box center [605, 53] width 61 height 29
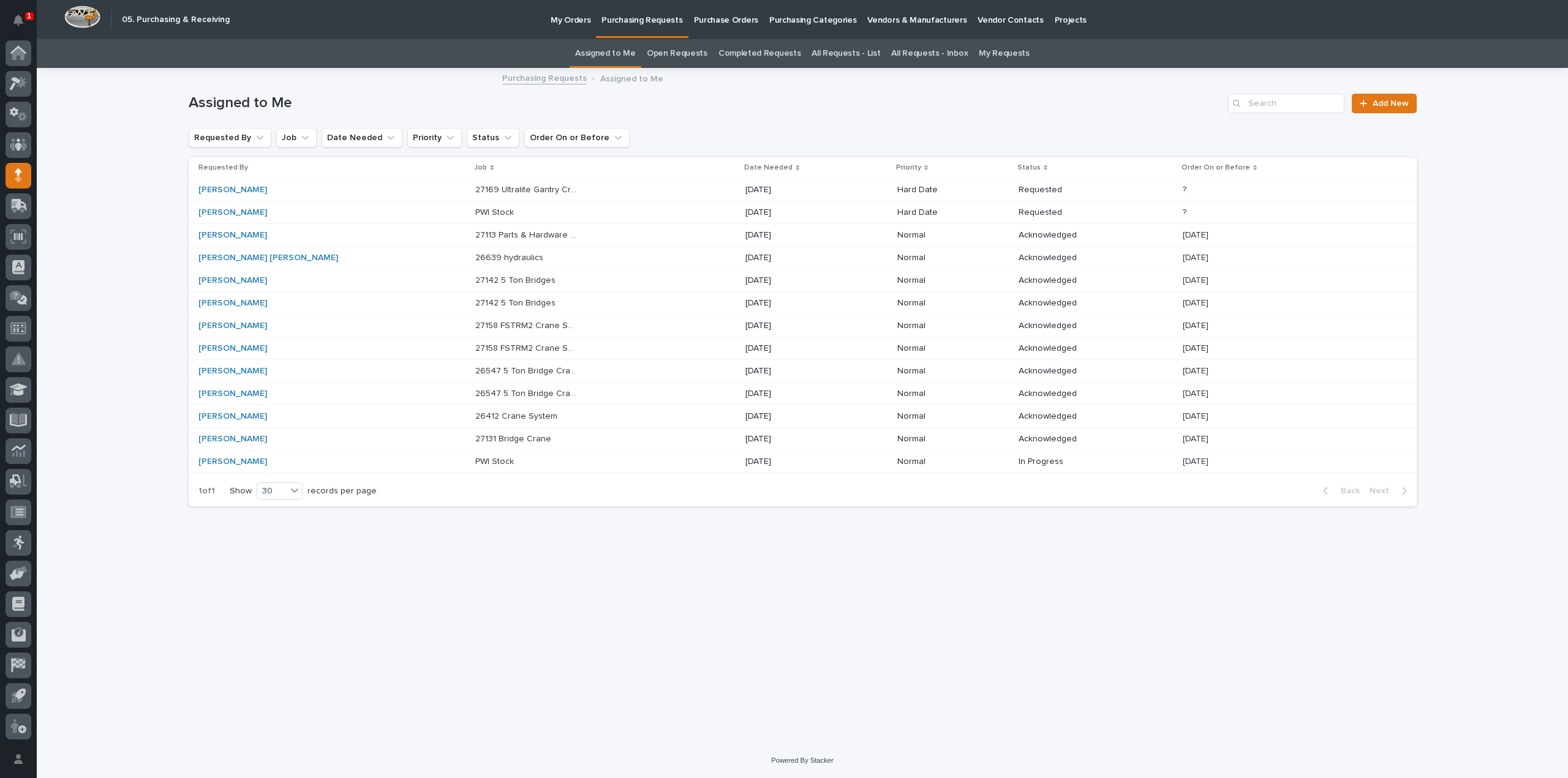
click at [475, 193] on p "27169 Ultralite Gantry Crane" at bounding box center [528, 189] width 105 height 13
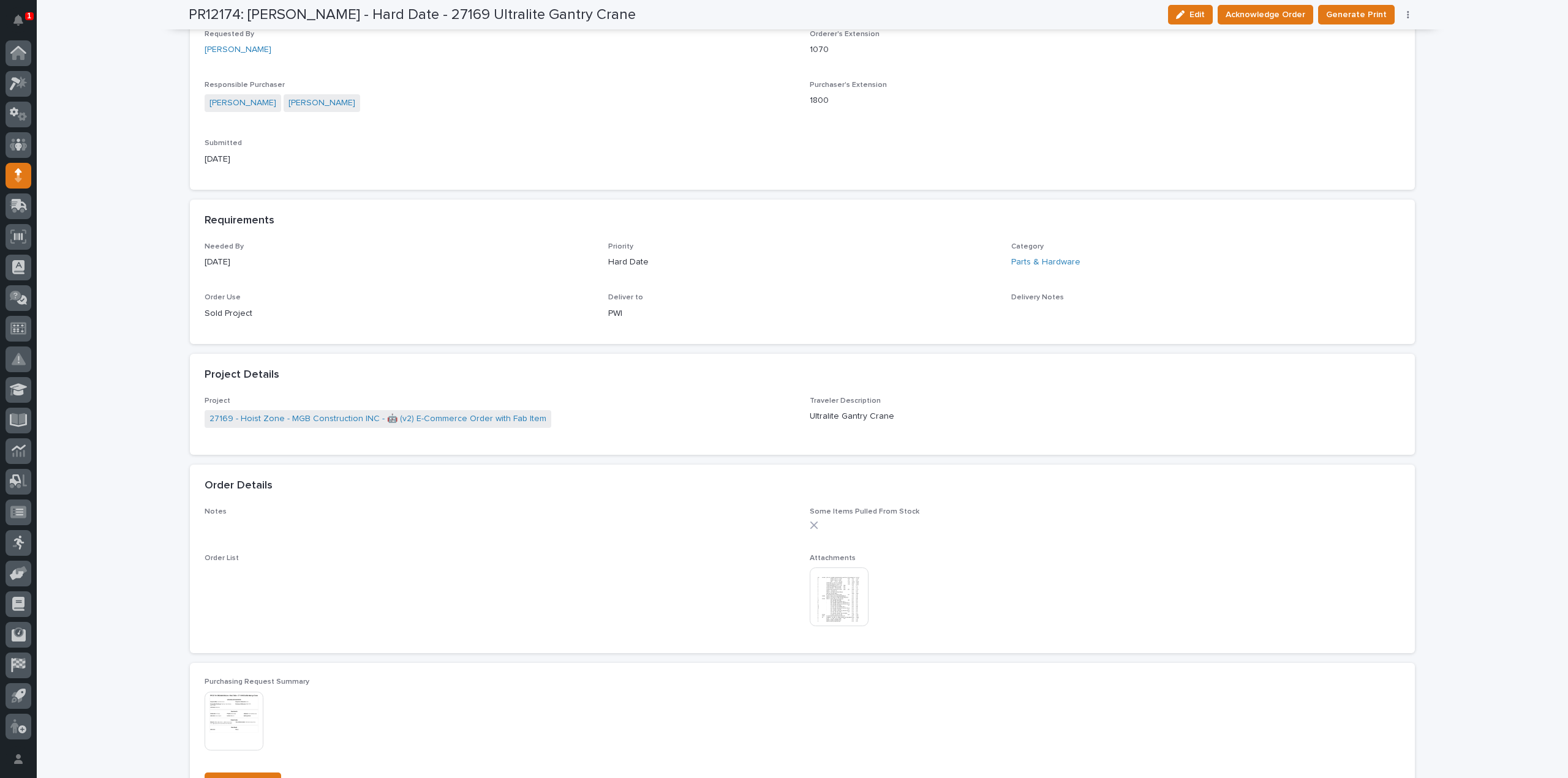
scroll to position [367, 0]
click at [848, 604] on img at bounding box center [839, 594] width 59 height 59
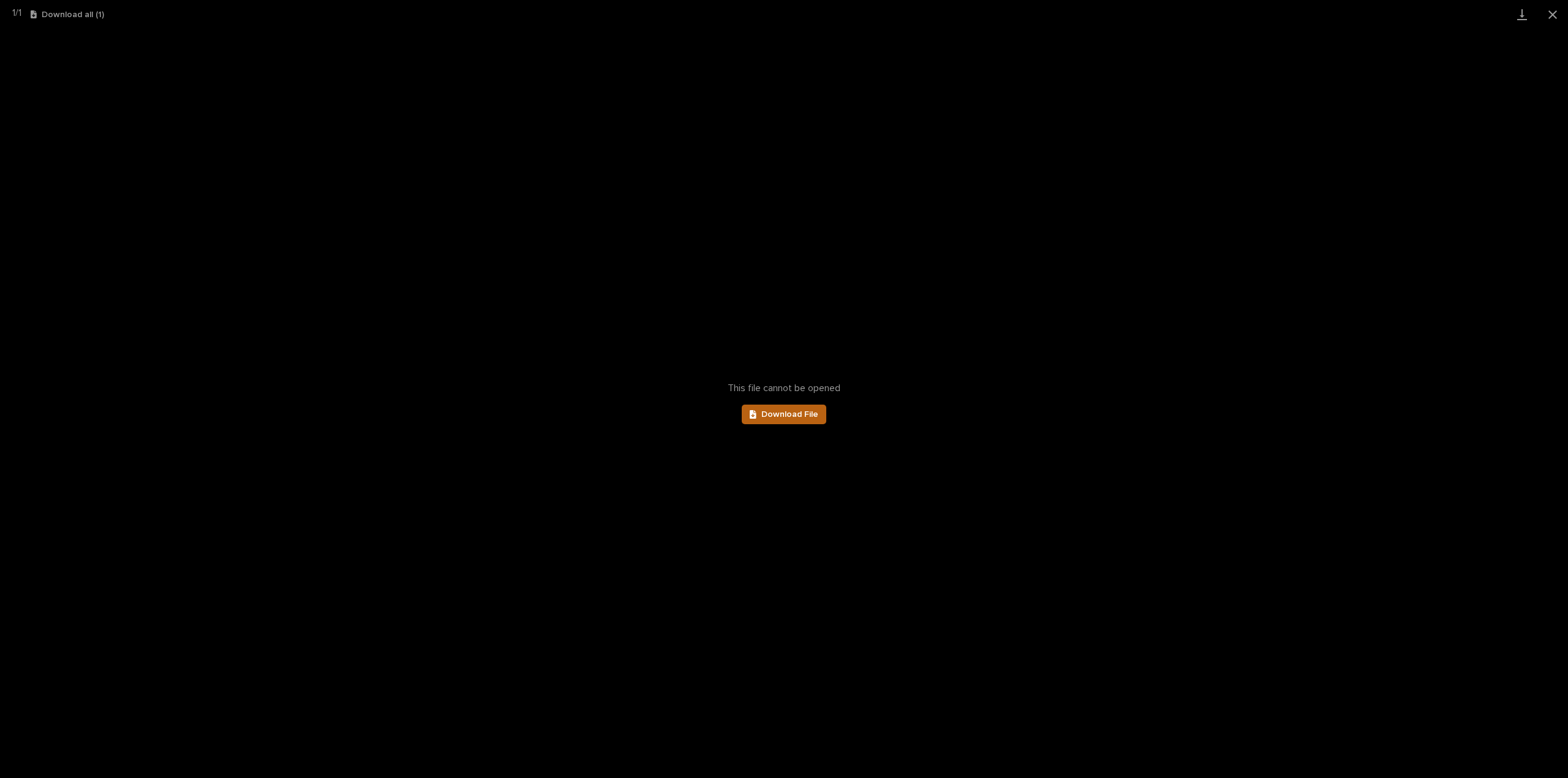
click at [771, 417] on span "Download File" at bounding box center [790, 414] width 57 height 8
click at [1548, 12] on button "Close gallery" at bounding box center [1553, 14] width 31 height 29
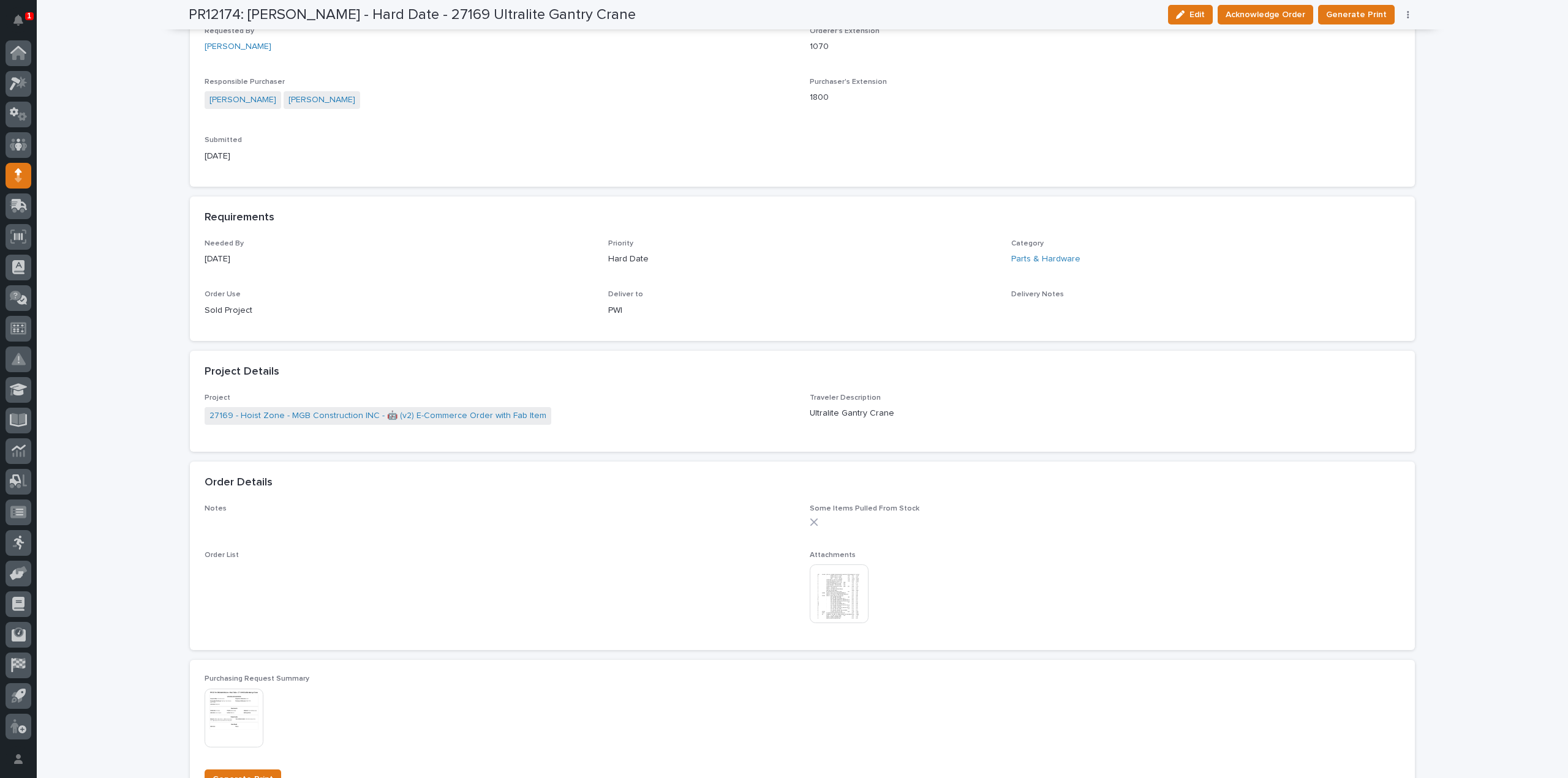
scroll to position [0, 0]
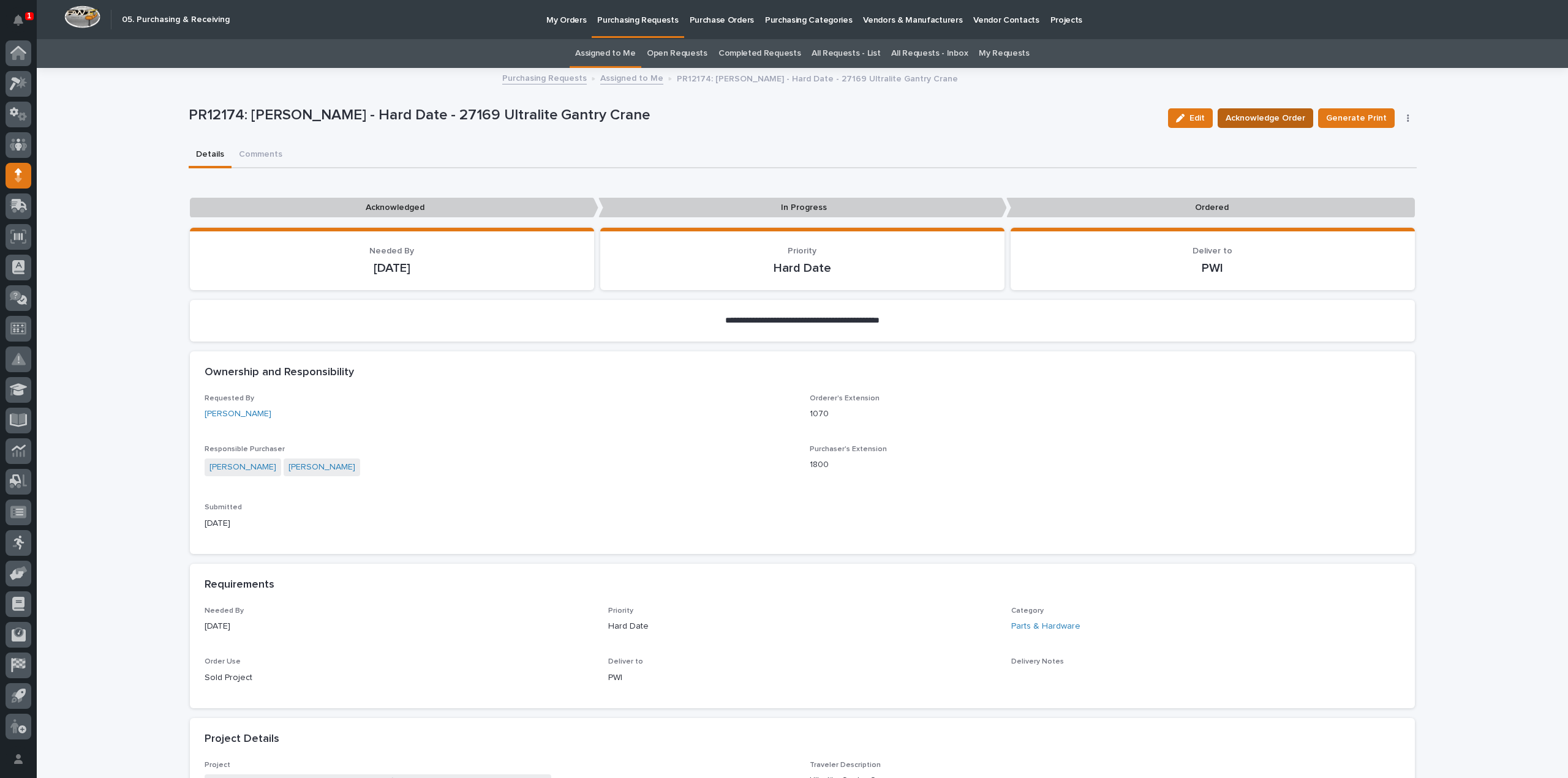
click at [1267, 118] on span "Acknowledge Order" at bounding box center [1264, 118] width 79 height 15
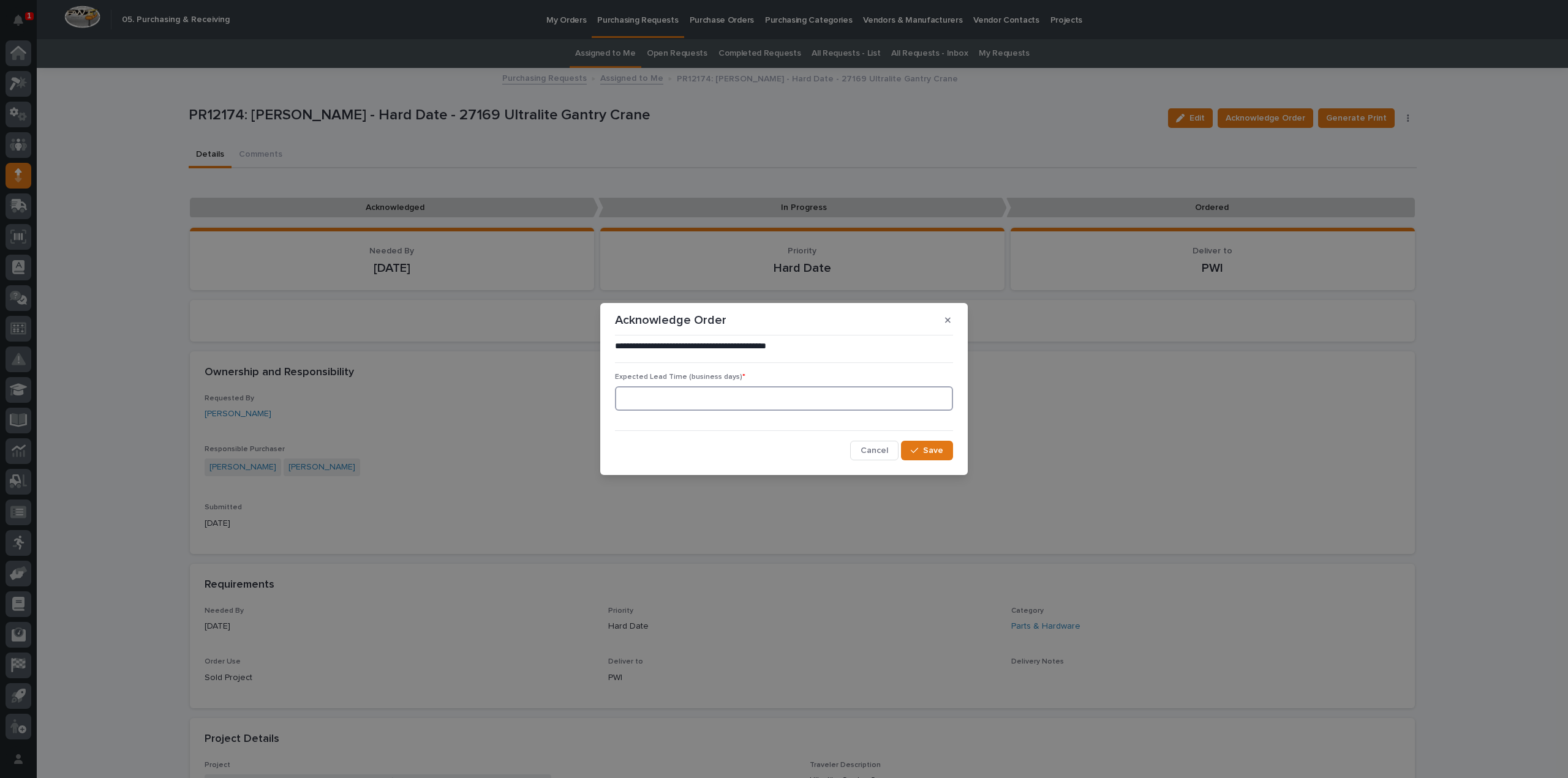
click at [753, 407] on input at bounding box center [784, 399] width 338 height 25
type input "0"
click at [937, 458] on button "Save" at bounding box center [927, 450] width 52 height 19
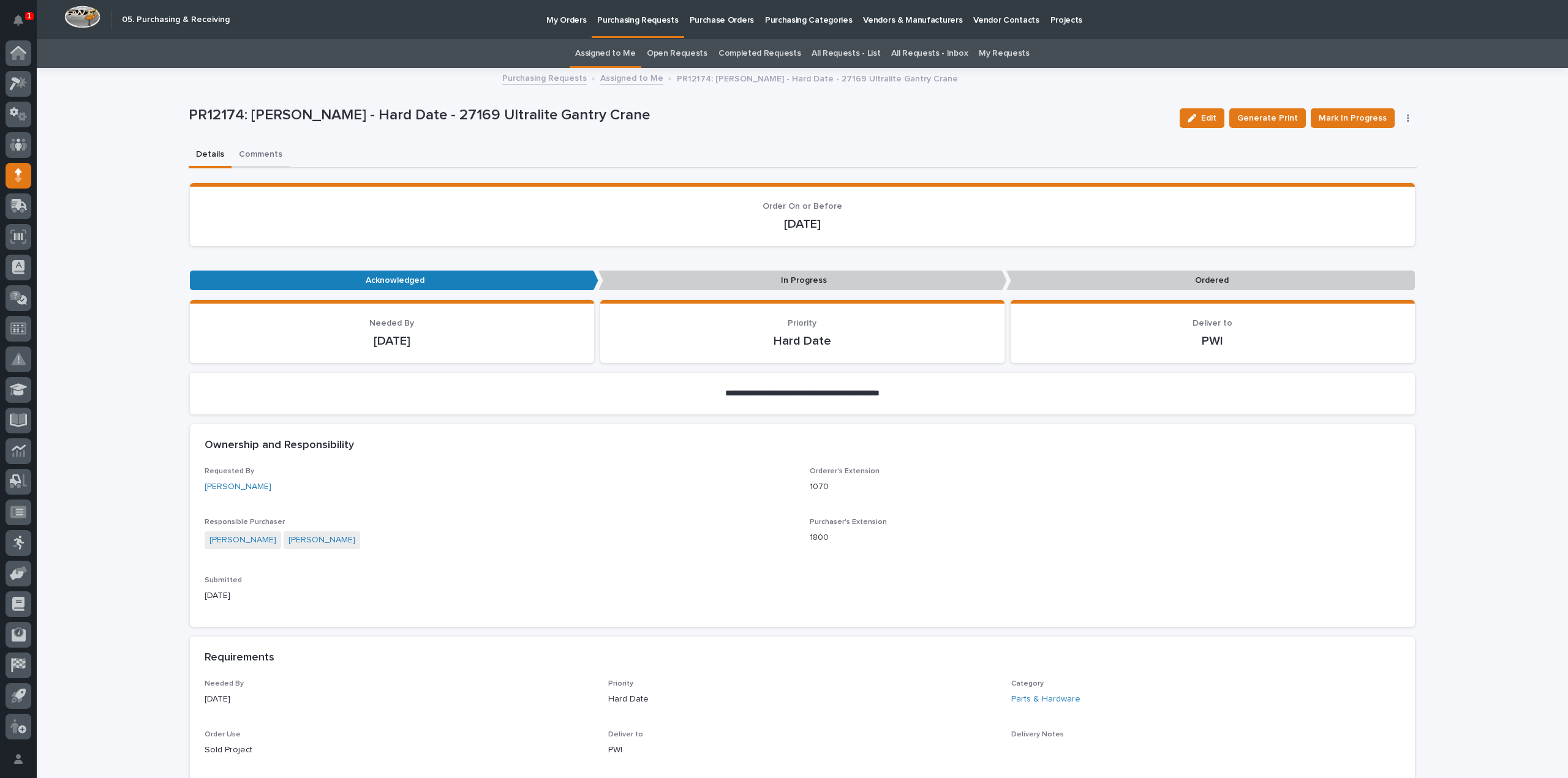
click at [249, 156] on button "Comments" at bounding box center [260, 155] width 59 height 25
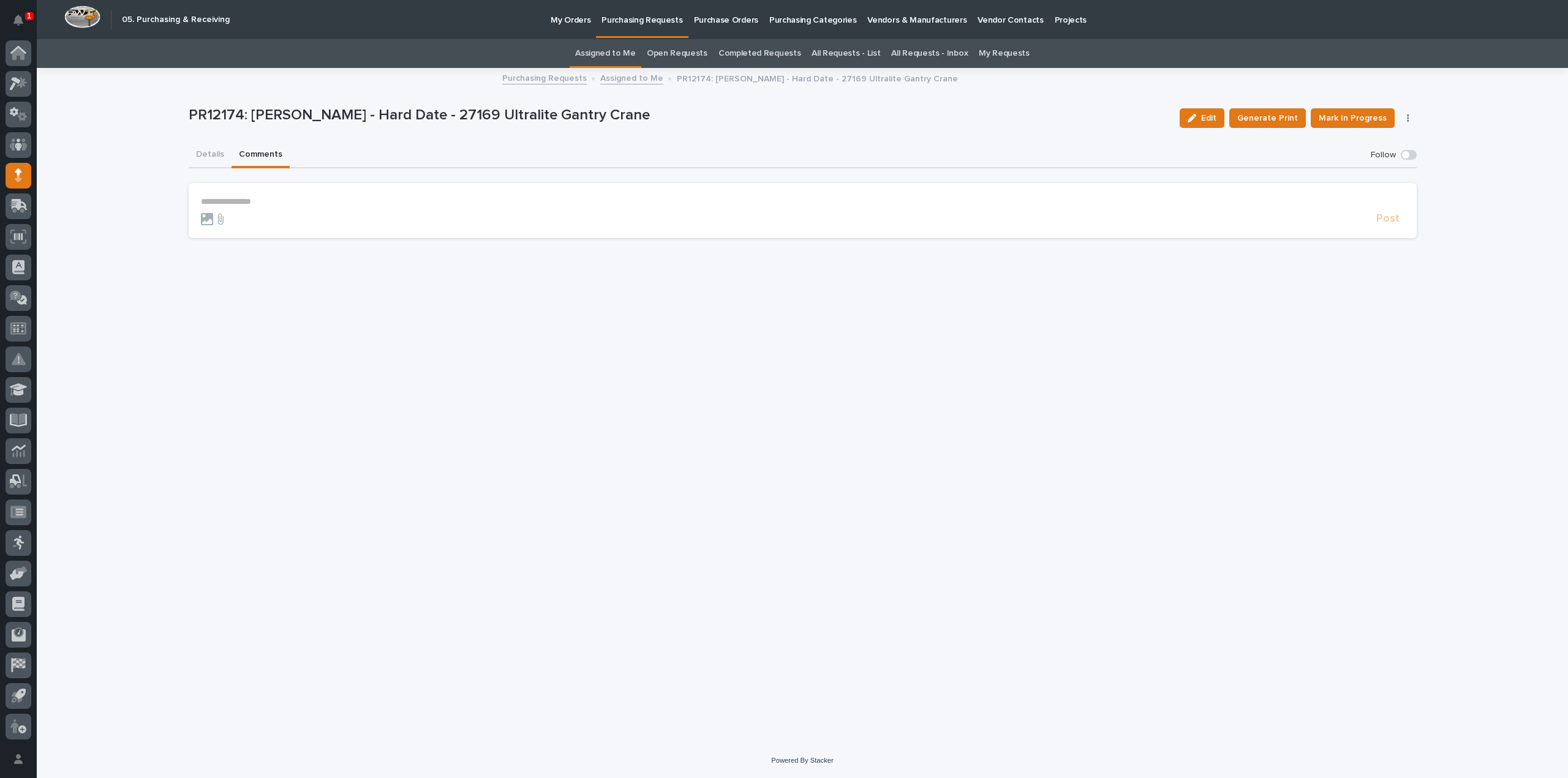
click at [264, 206] on p "**********" at bounding box center [803, 202] width 1204 height 11
click at [216, 220] on span "[PERSON_NAME]" at bounding box center [238, 220] width 69 height 8
click at [266, 201] on p "**********" at bounding box center [803, 203] width 1204 height 12
click at [1390, 225] on span "Post" at bounding box center [1388, 224] width 23 height 14
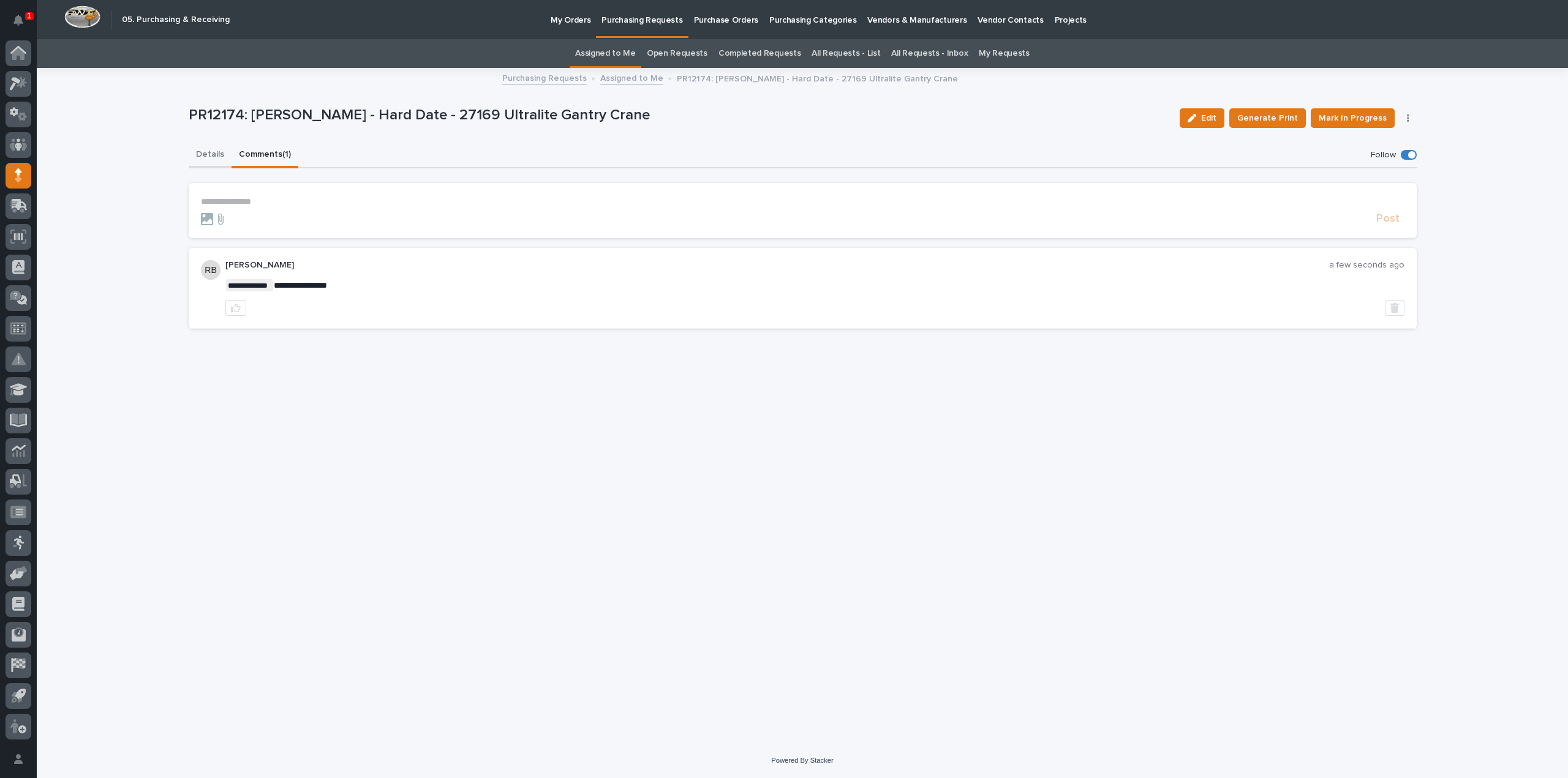
drag, startPoint x: 209, startPoint y: 153, endPoint x: 570, endPoint y: 47, distance: 376.2
click at [212, 151] on button "Details" at bounding box center [210, 155] width 43 height 25
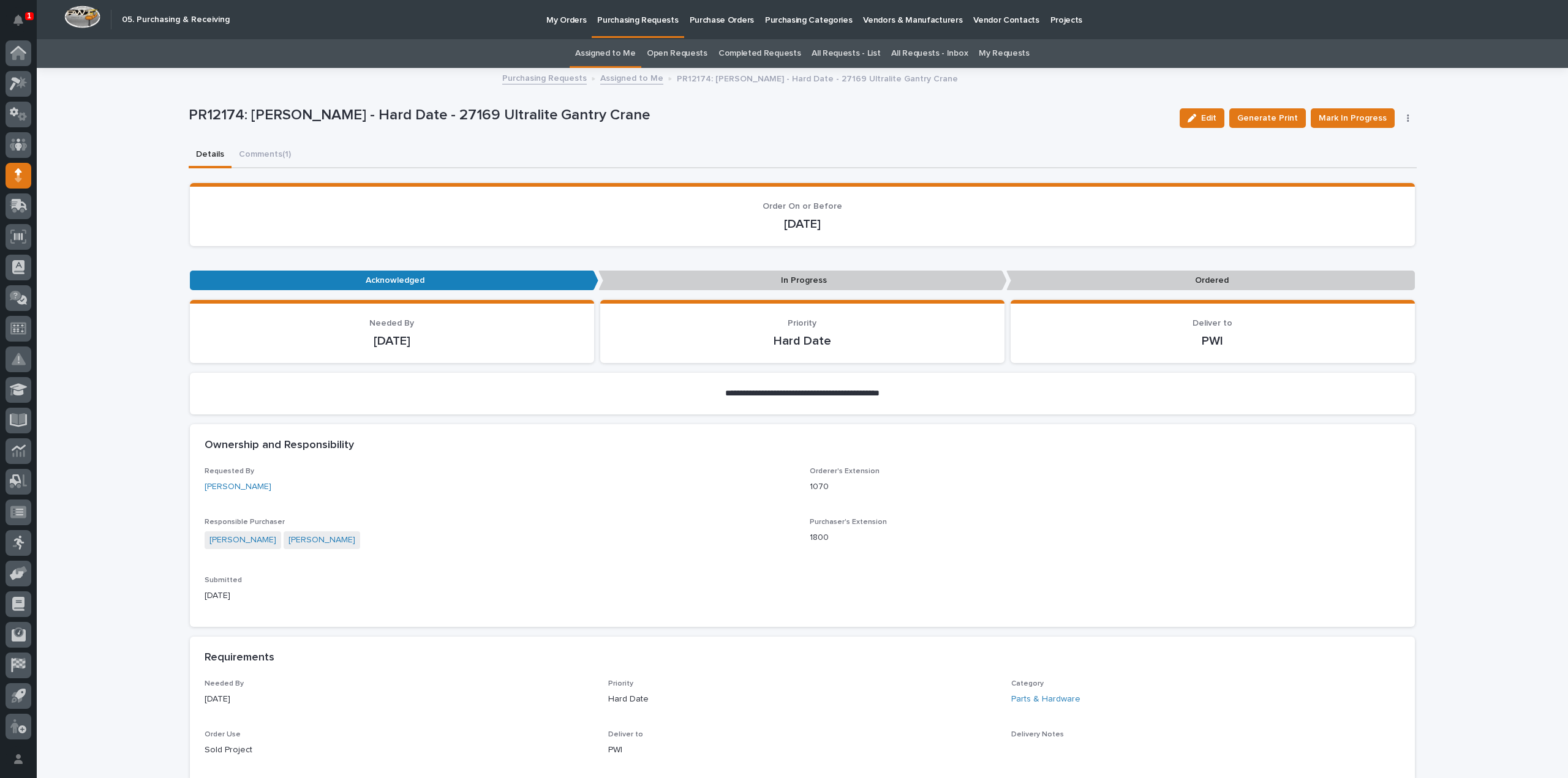
click at [628, 53] on link "Assigned to Me" at bounding box center [605, 53] width 61 height 29
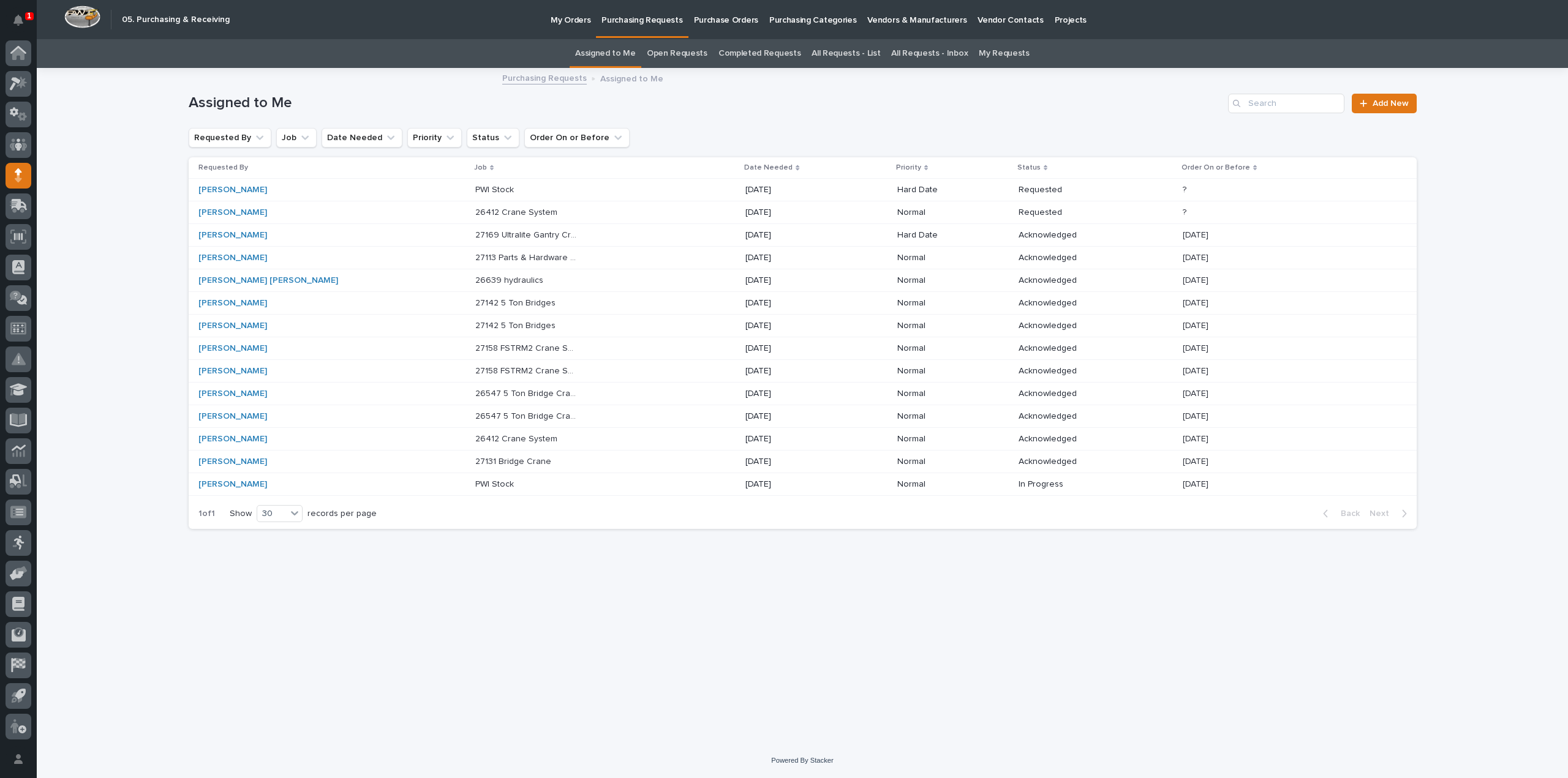
click at [475, 213] on p "26412 Crane System" at bounding box center [518, 211] width 85 height 13
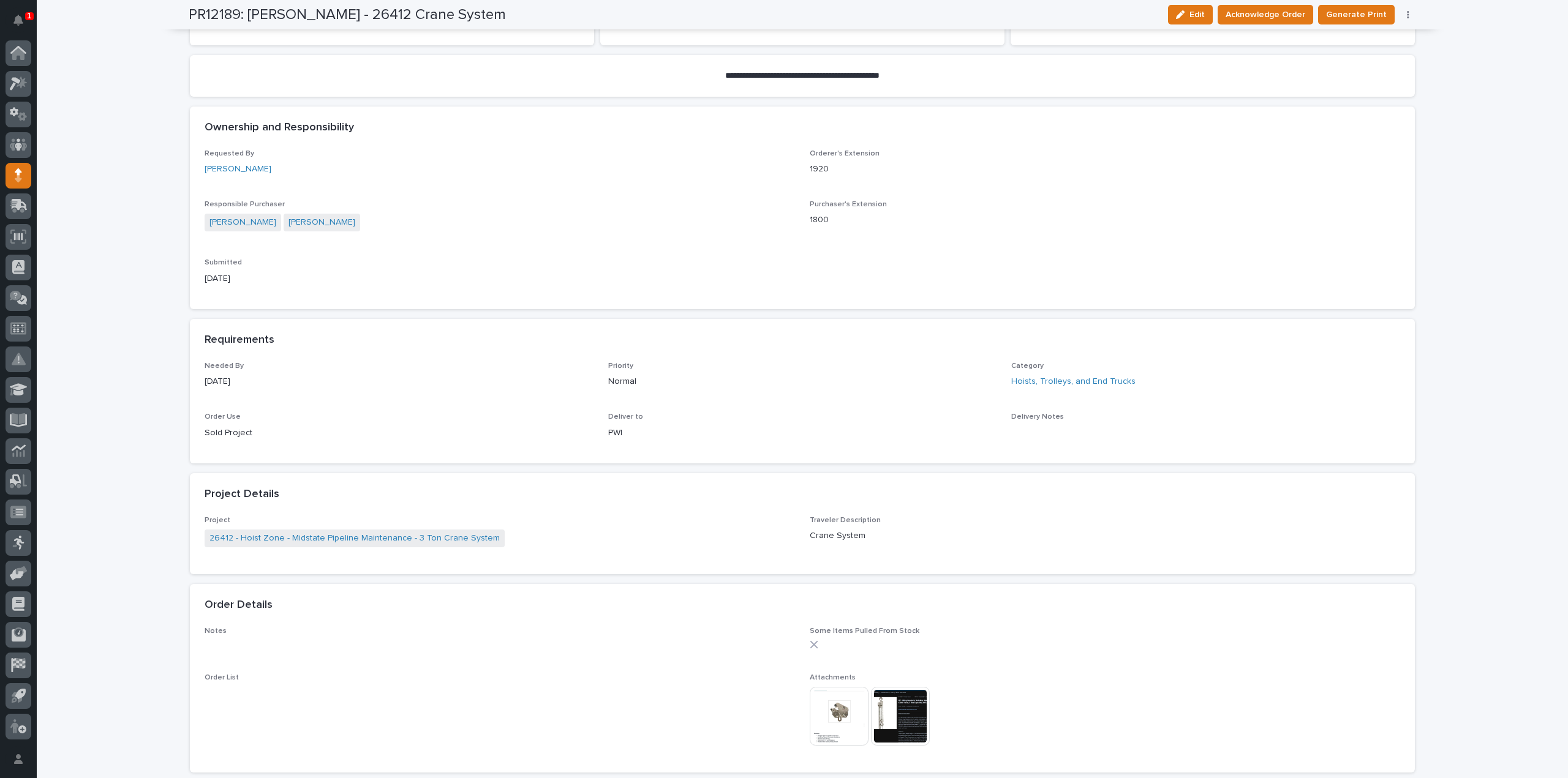
scroll to position [367, 0]
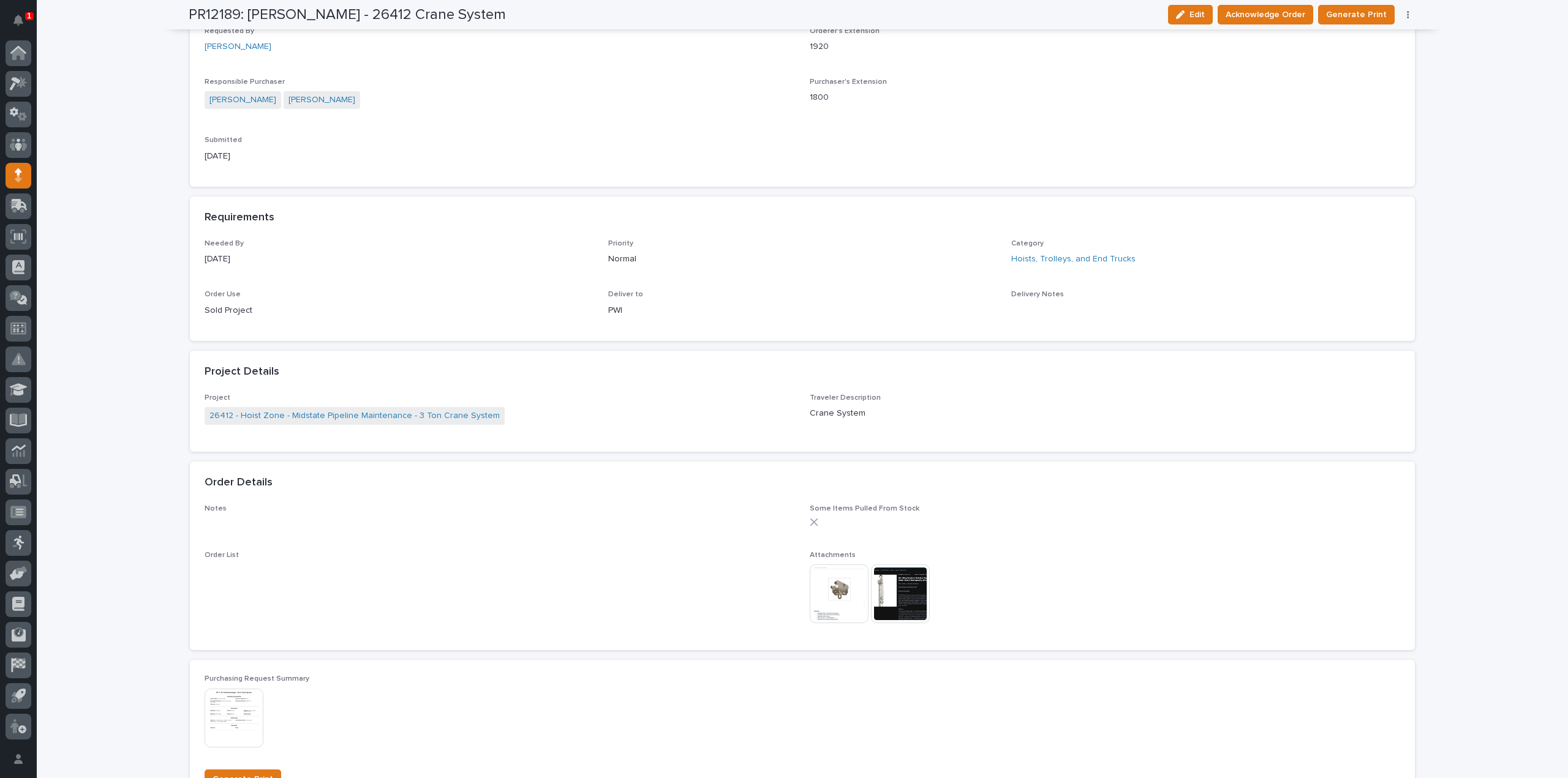
click at [838, 605] on img at bounding box center [839, 594] width 59 height 59
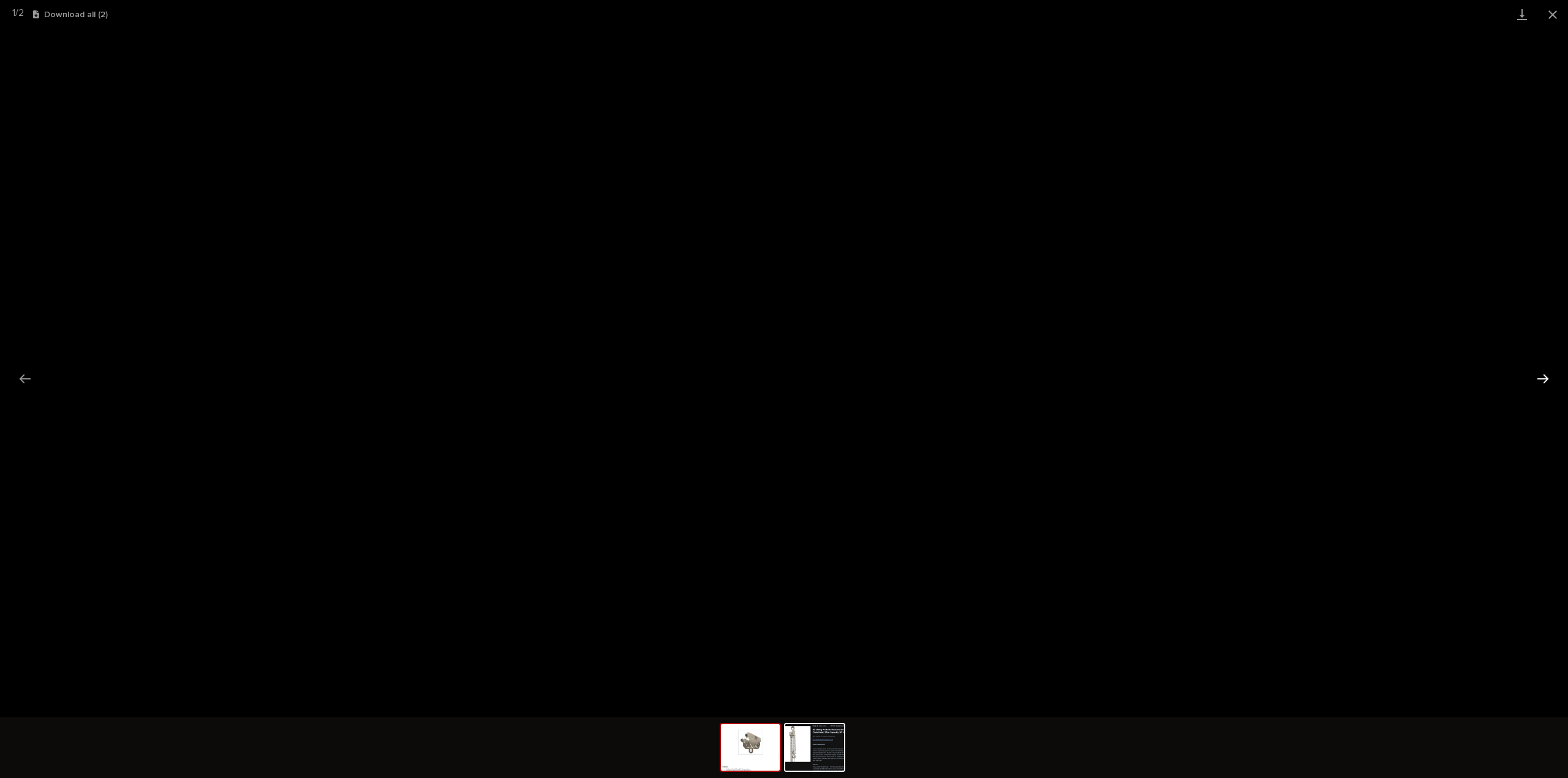
click at [1552, 382] on button "Next slide" at bounding box center [1542, 378] width 25 height 24
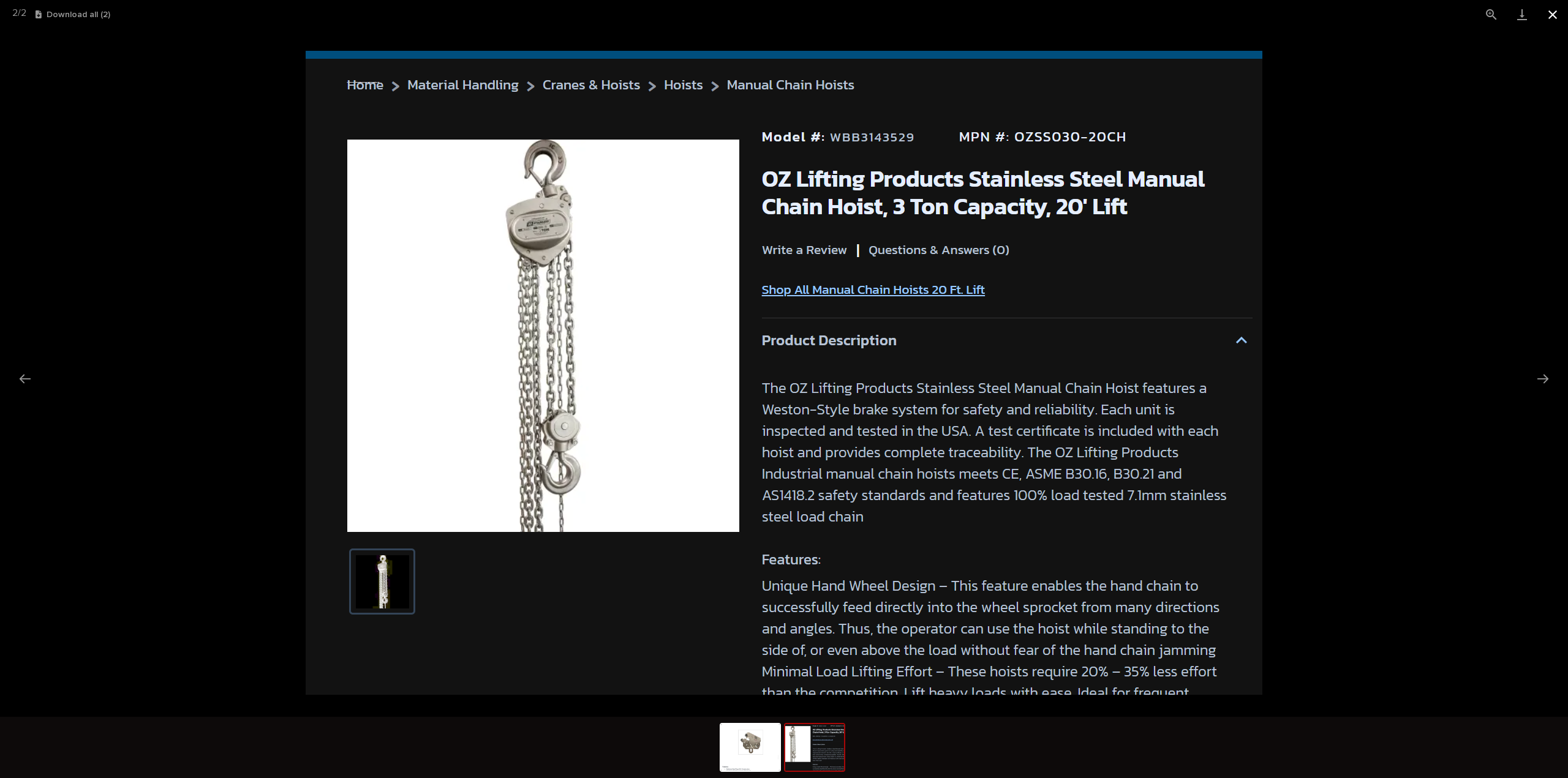
click at [1550, 15] on button "Close gallery" at bounding box center [1553, 14] width 31 height 29
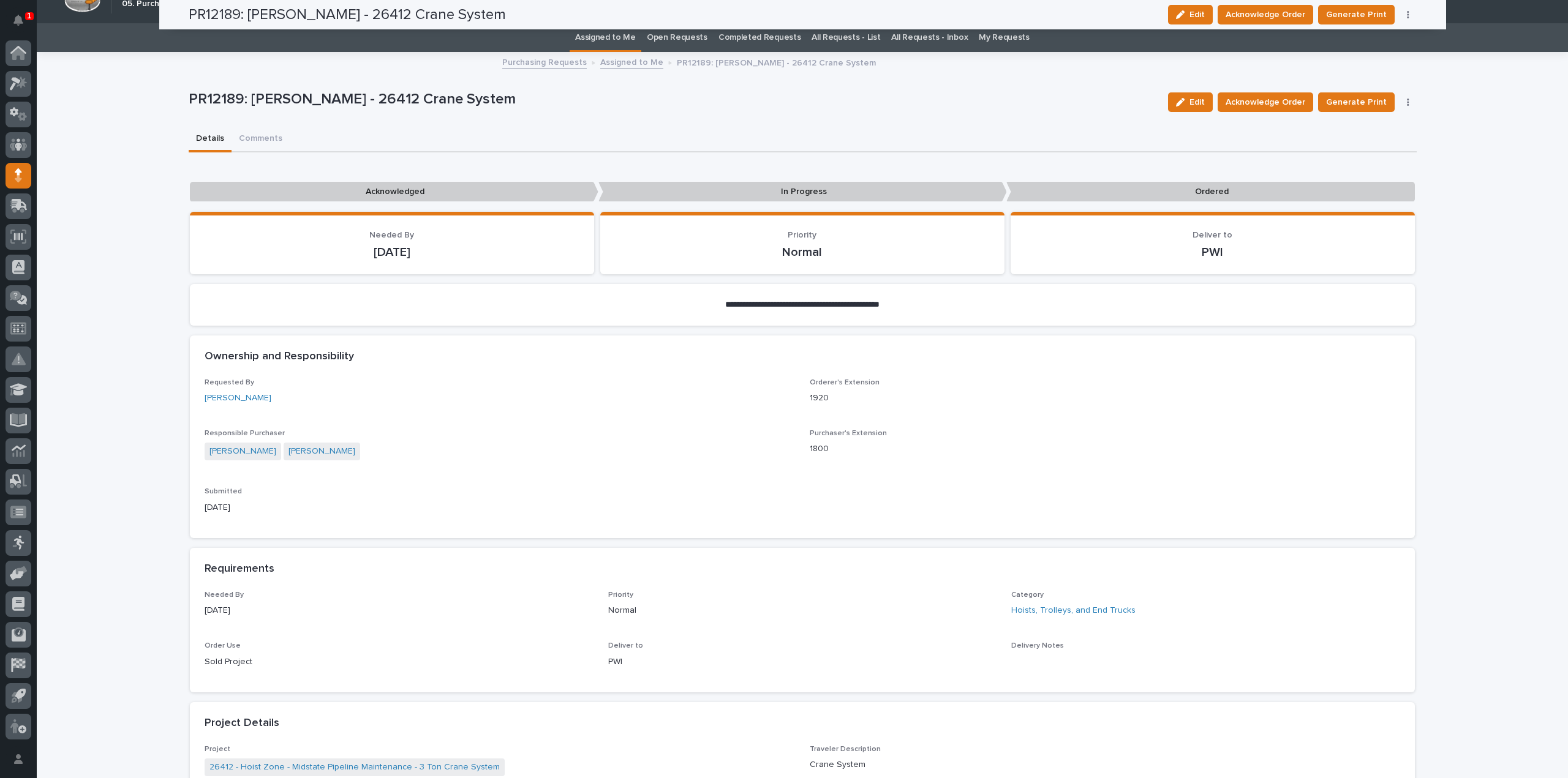
scroll to position [0, 0]
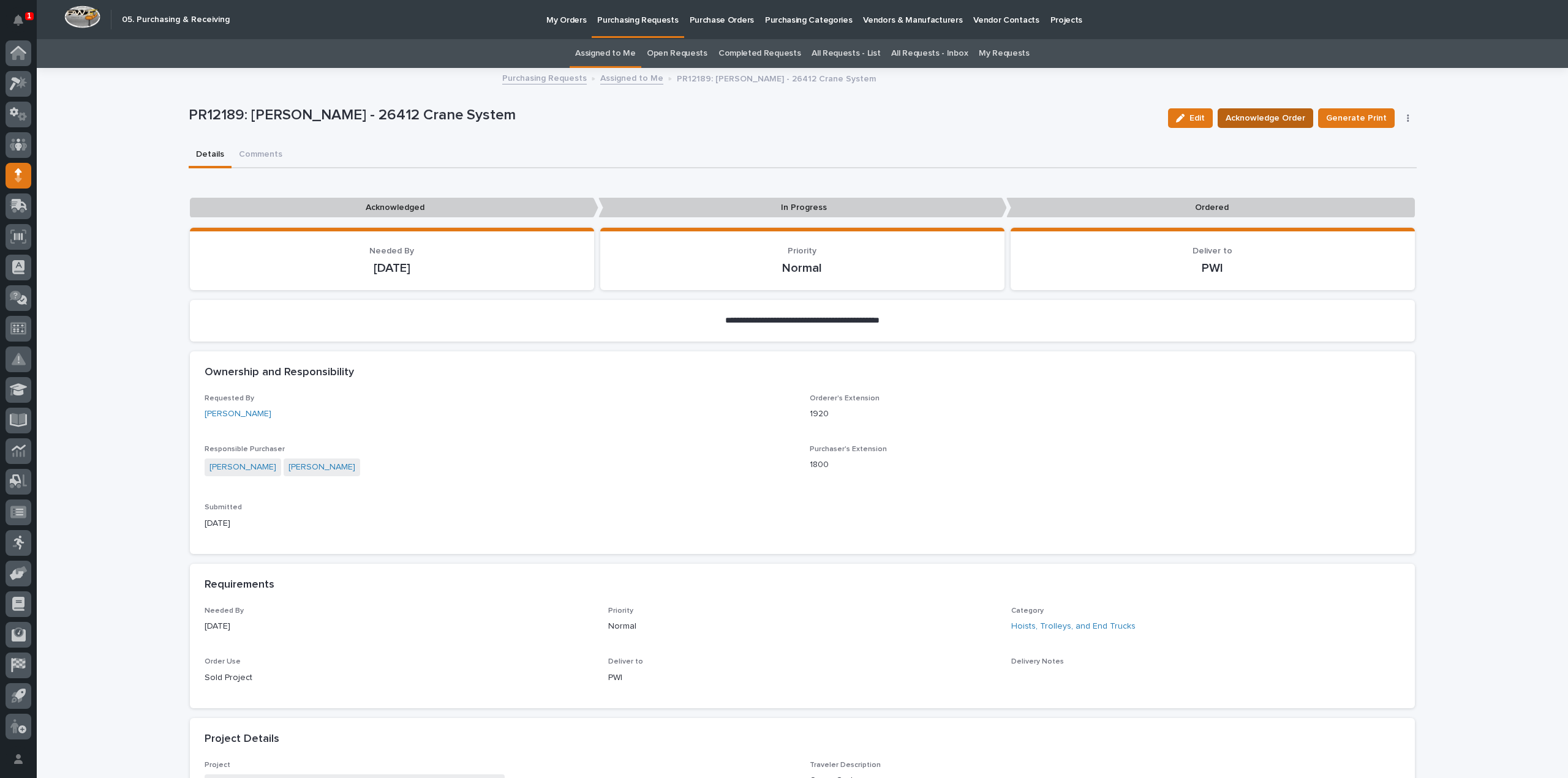
click at [1291, 117] on span "Acknowledge Order" at bounding box center [1264, 118] width 79 height 15
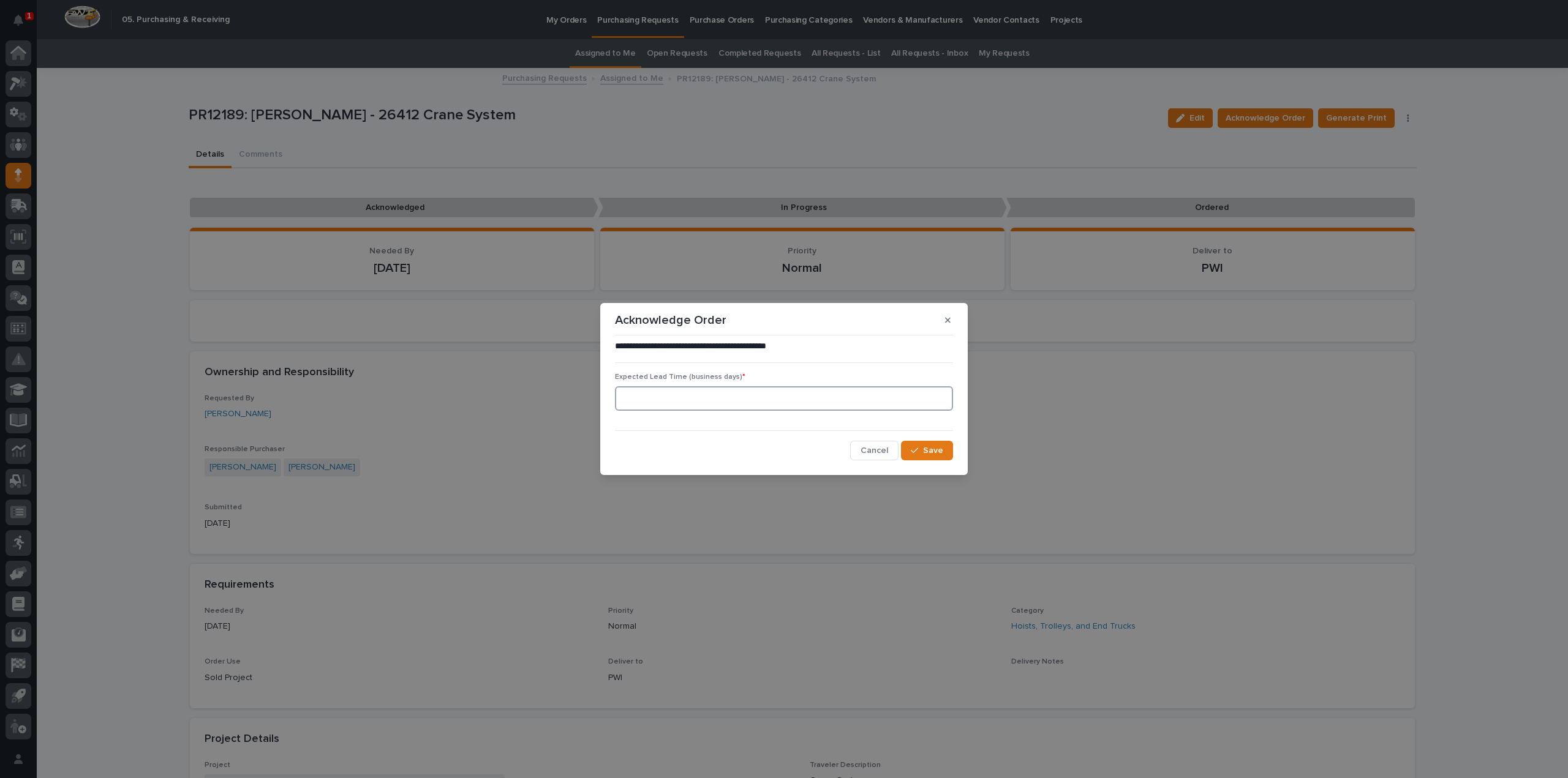
click at [709, 402] on input at bounding box center [784, 399] width 338 height 25
type input "0"
click at [928, 450] on span "Save" at bounding box center [933, 451] width 20 height 11
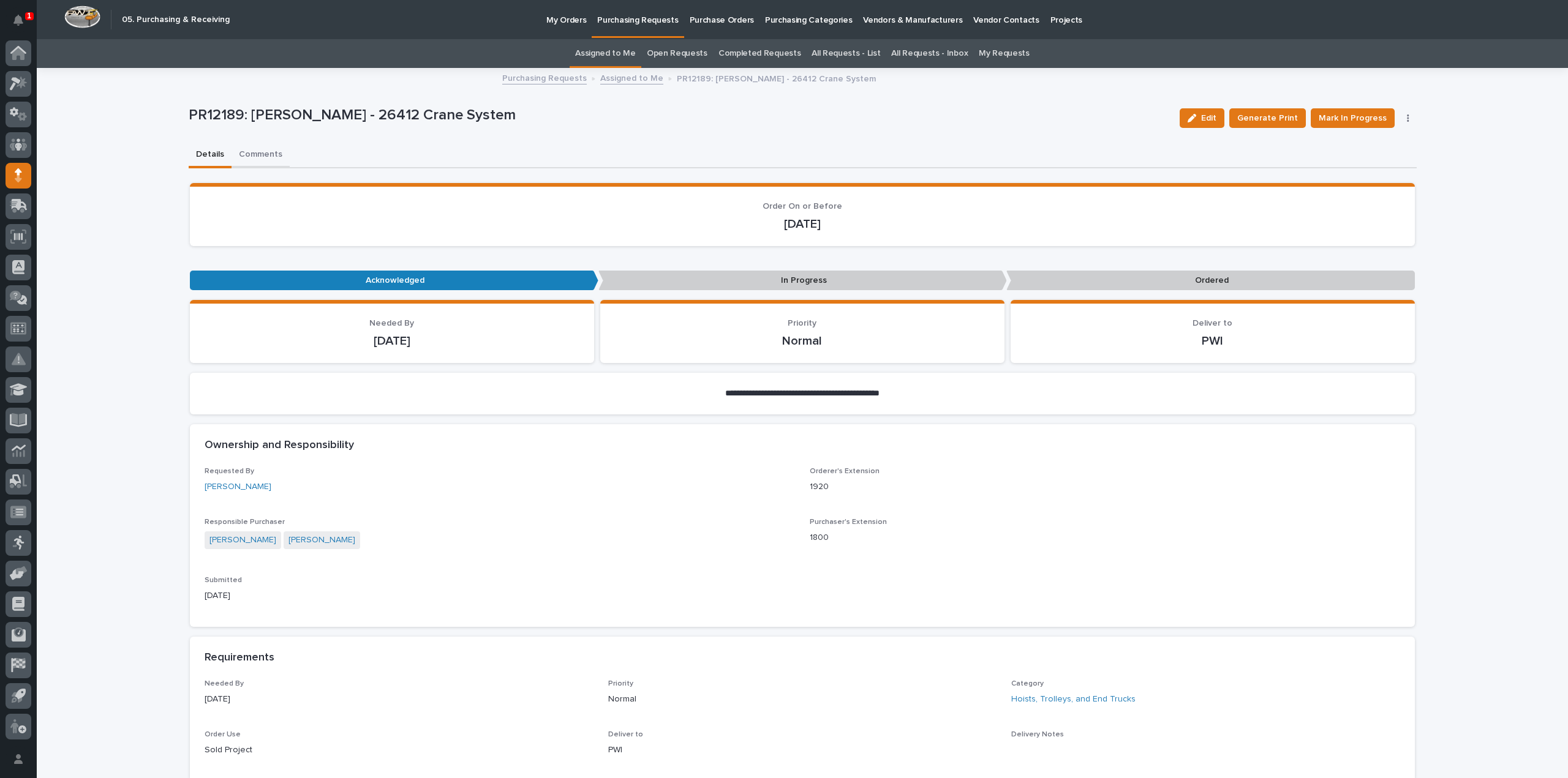
click at [243, 153] on button "Comments" at bounding box center [260, 155] width 59 height 25
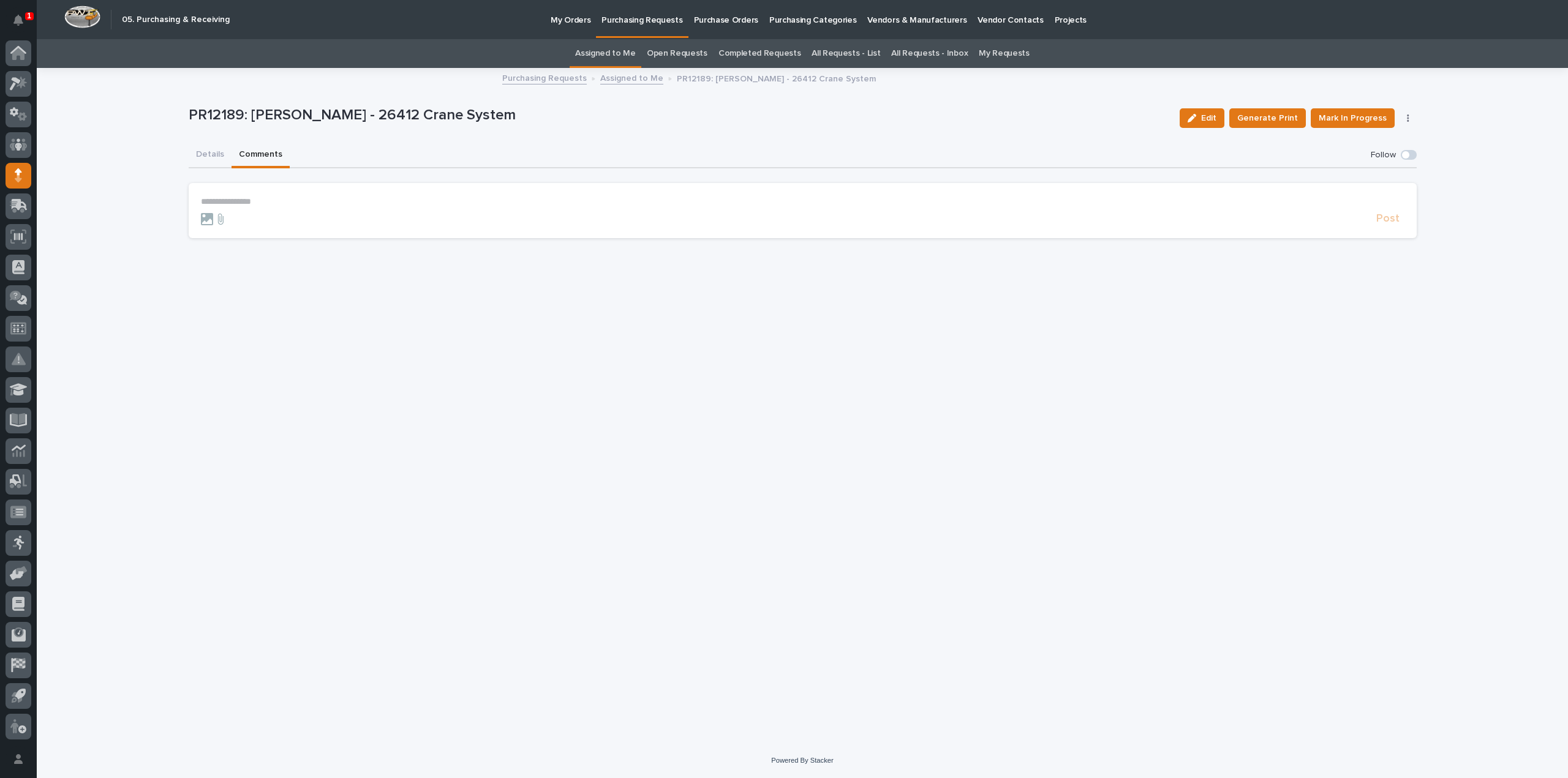
click at [241, 200] on p "**********" at bounding box center [803, 202] width 1204 height 11
click at [251, 234] on div "Charlie Hiester Arlyn Miller Charlie Louthain Carlos Velasquez" at bounding box center [239, 238] width 76 height 53
click at [239, 233] on span "[PERSON_NAME]" at bounding box center [238, 232] width 69 height 8
click at [274, 199] on p "**********" at bounding box center [803, 203] width 1204 height 12
click at [1392, 230] on span "Post" at bounding box center [1388, 224] width 23 height 14
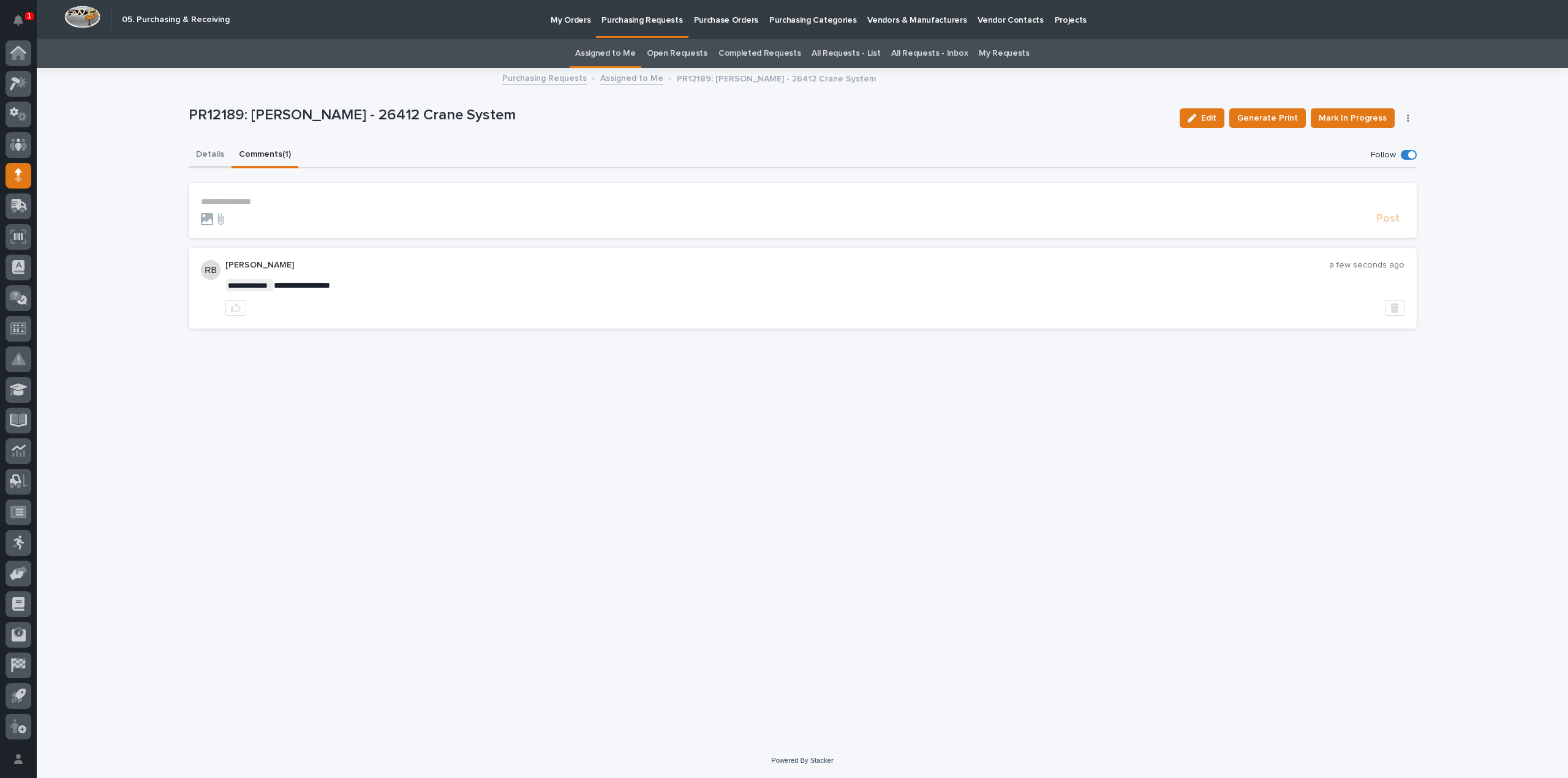
click at [210, 154] on button "Details" at bounding box center [210, 155] width 43 height 25
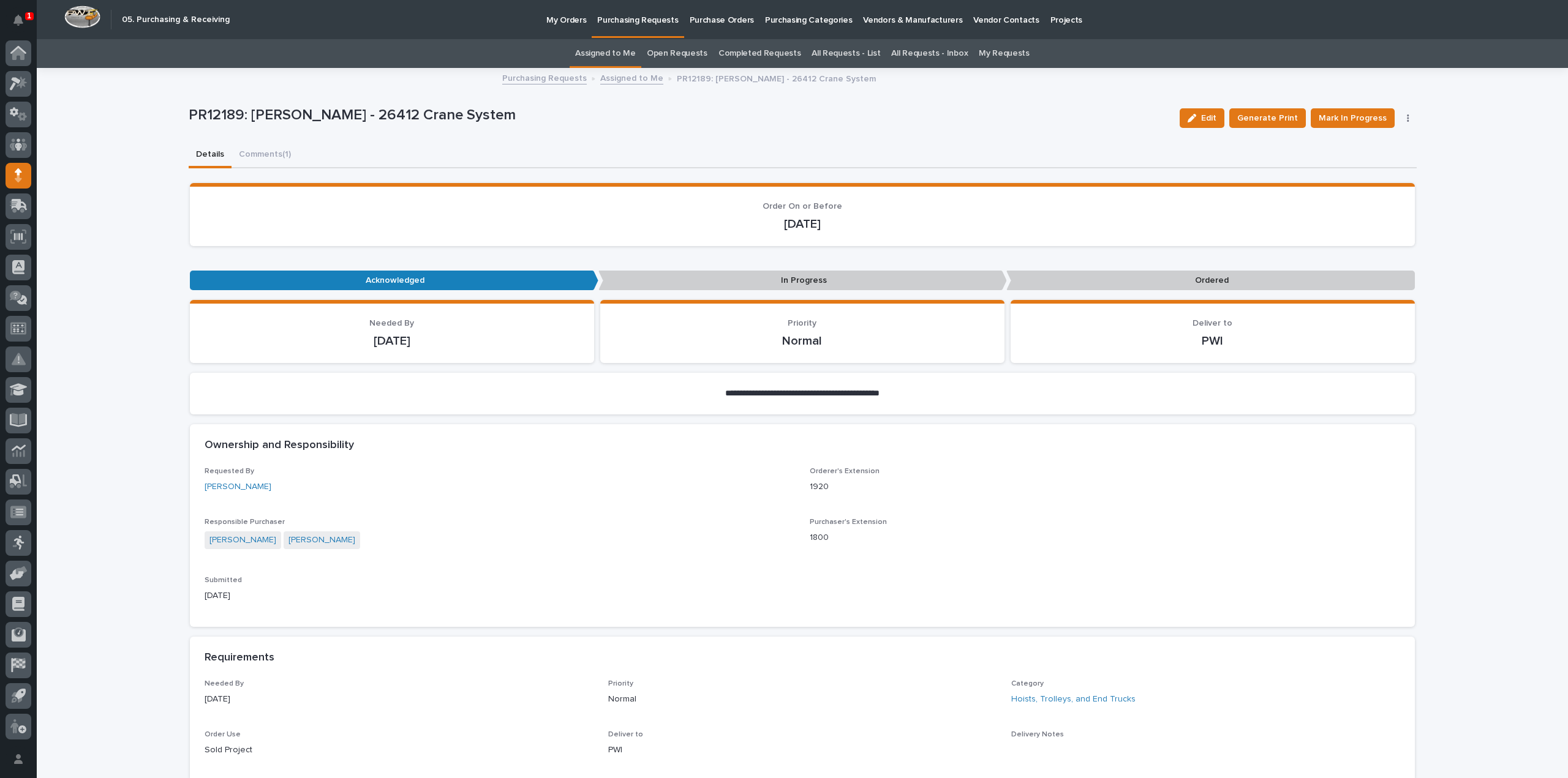
click at [605, 57] on link "Assigned to Me" at bounding box center [605, 53] width 61 height 29
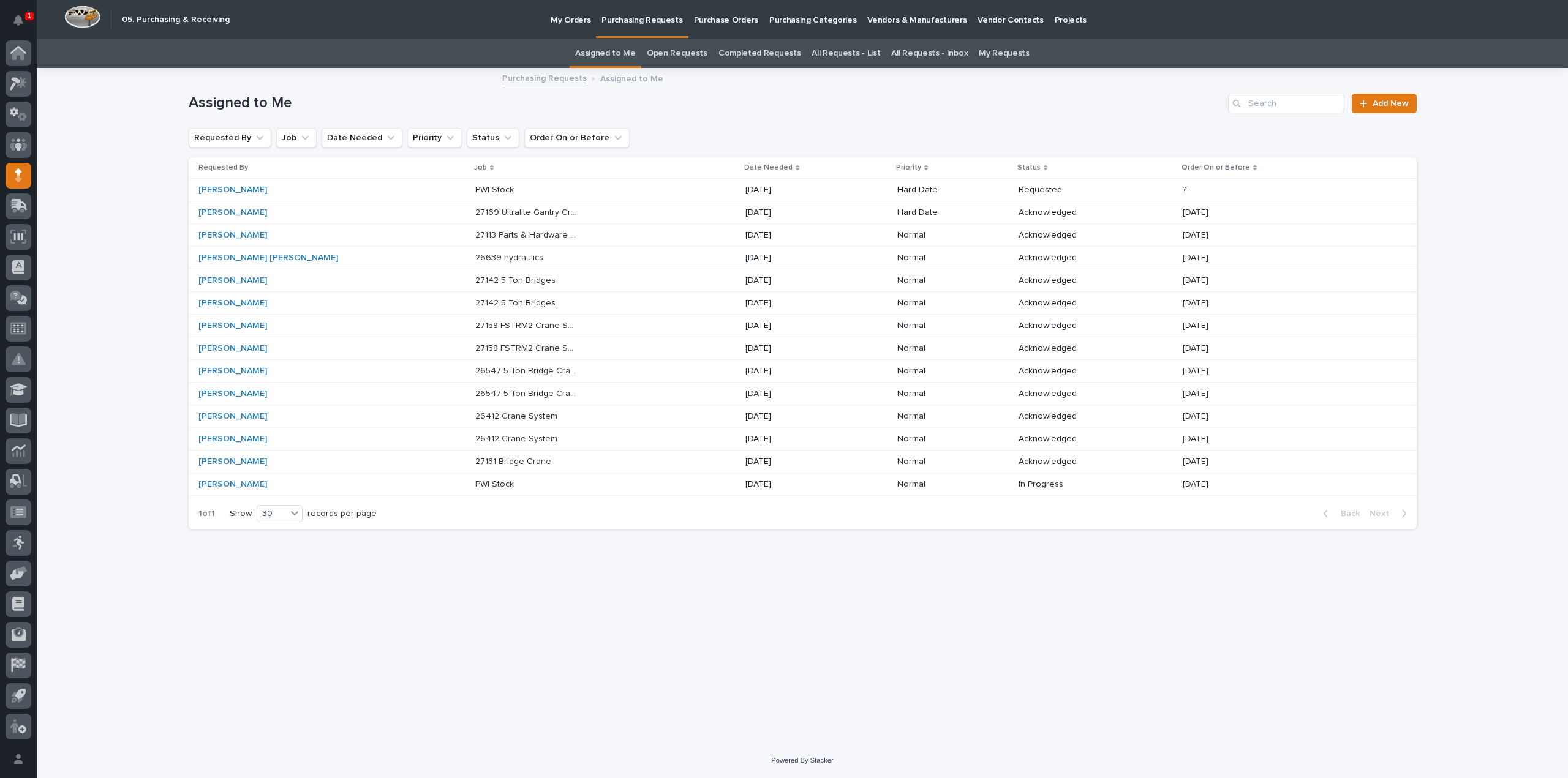
click at [93, 219] on div "Loading... Saving… Loading... Saving… Assigned to Me Add New Requested By Job D…" at bounding box center [802, 406] width 1531 height 674
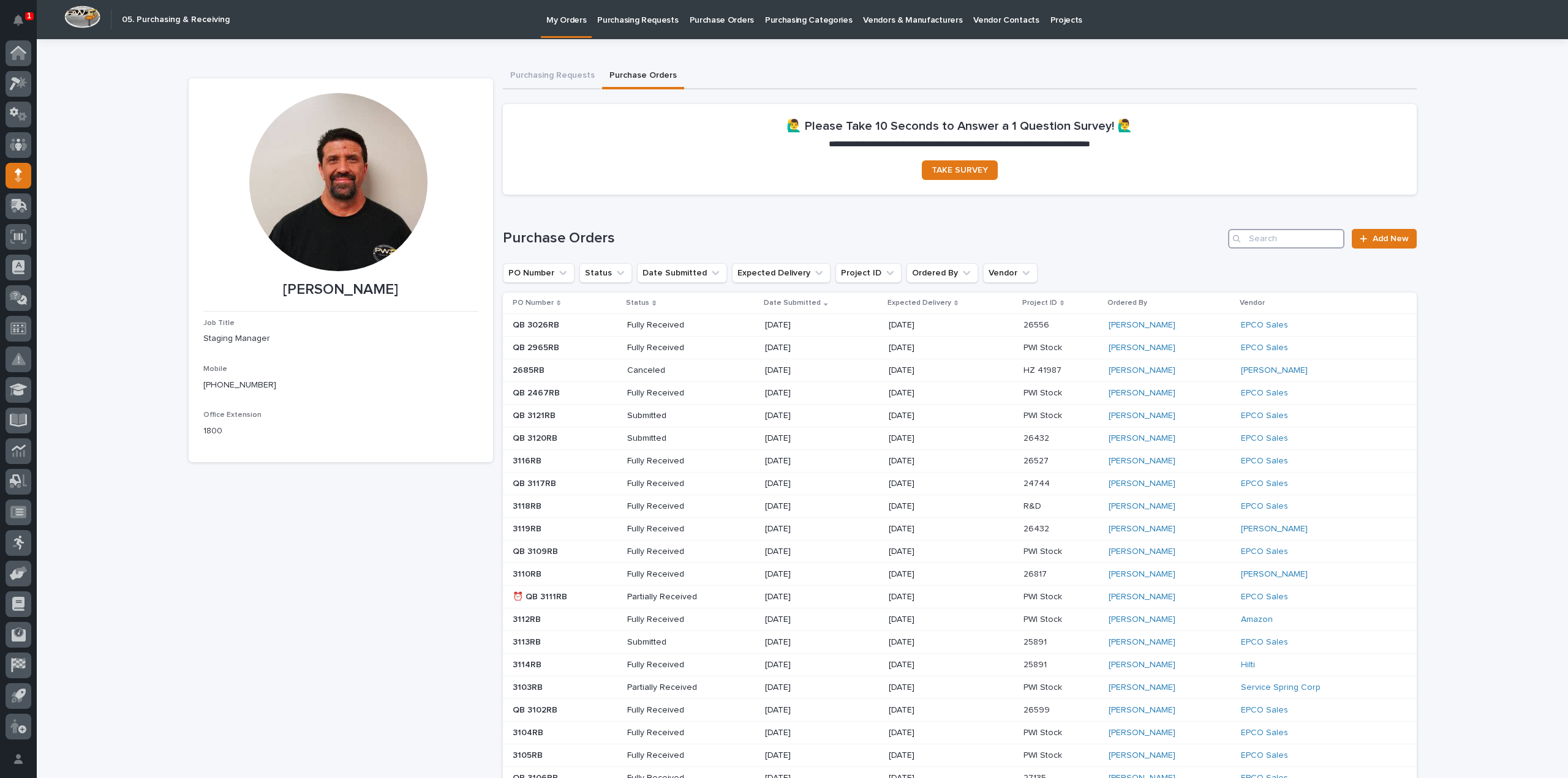
click at [1304, 243] on input "Search" at bounding box center [1286, 238] width 116 height 19
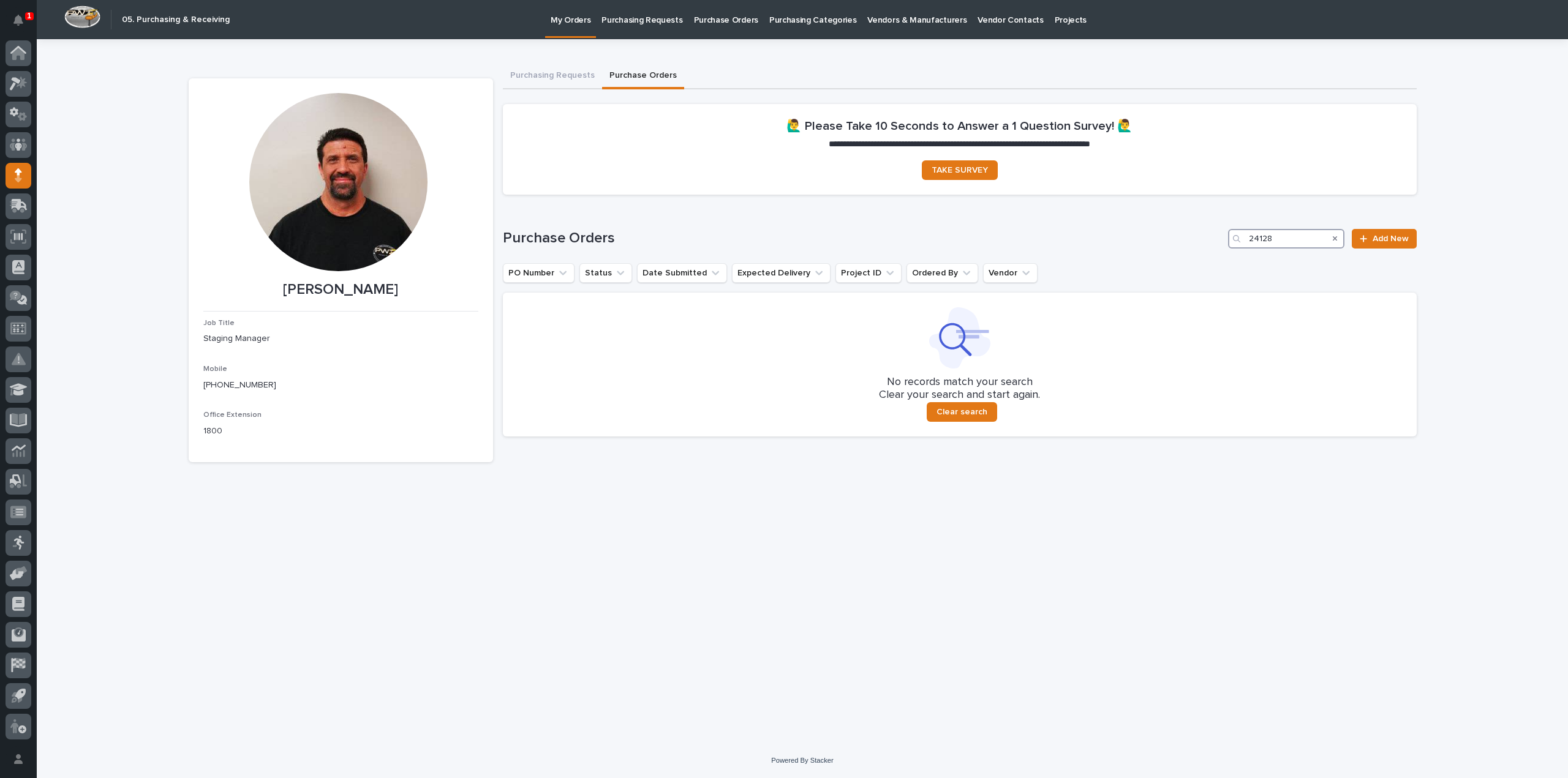
type input "24128"
click at [1386, 239] on span "Add New" at bounding box center [1390, 238] width 36 height 8
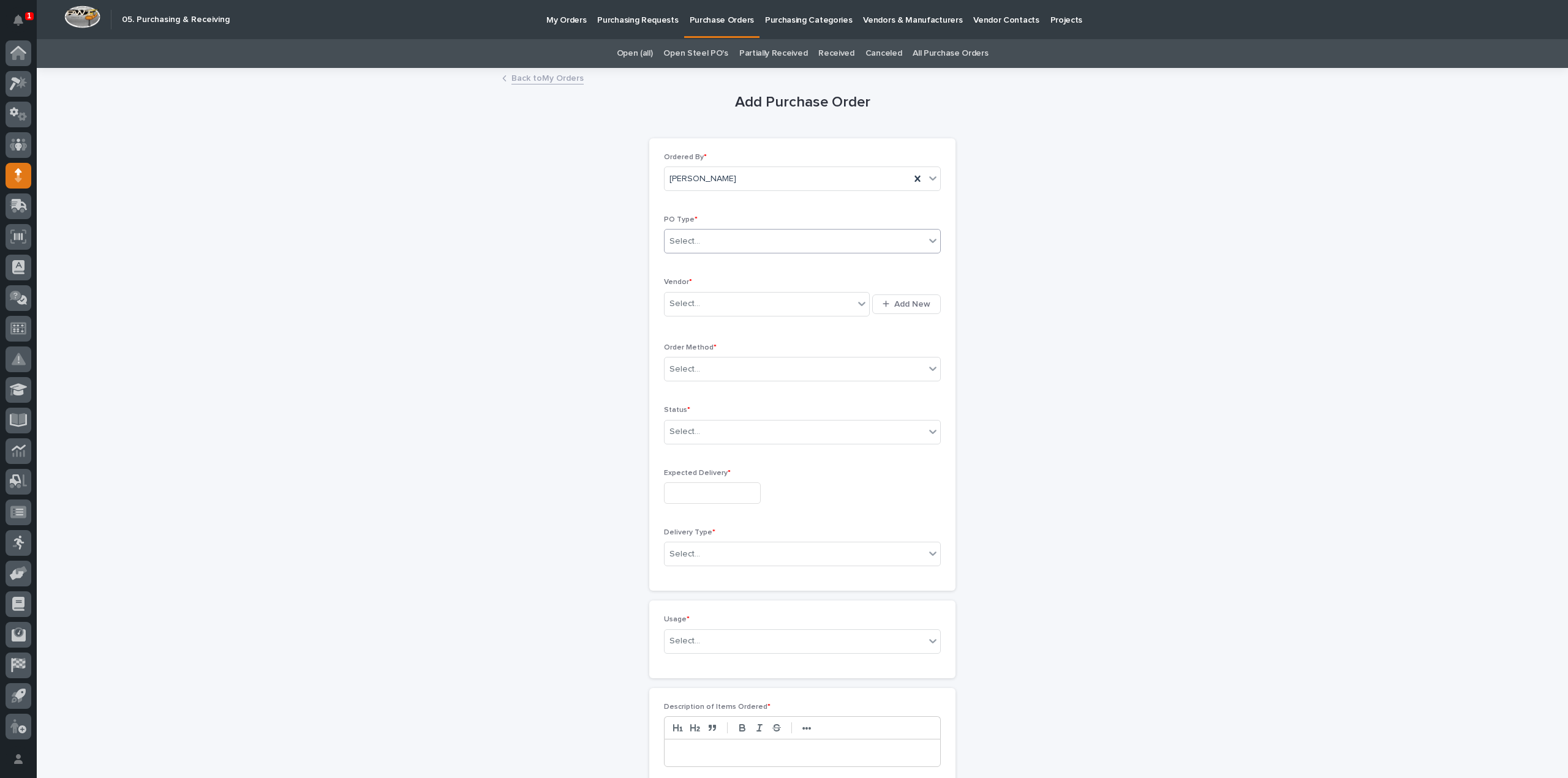
click at [771, 243] on div "Select..." at bounding box center [794, 241] width 260 height 20
click at [724, 283] on div "Paper" at bounding box center [797, 286] width 276 height 22
click at [703, 306] on div "Select..." at bounding box center [759, 304] width 190 height 20
type input "****"
click at [700, 330] on div "EPCO Sales" at bounding box center [762, 326] width 206 height 22
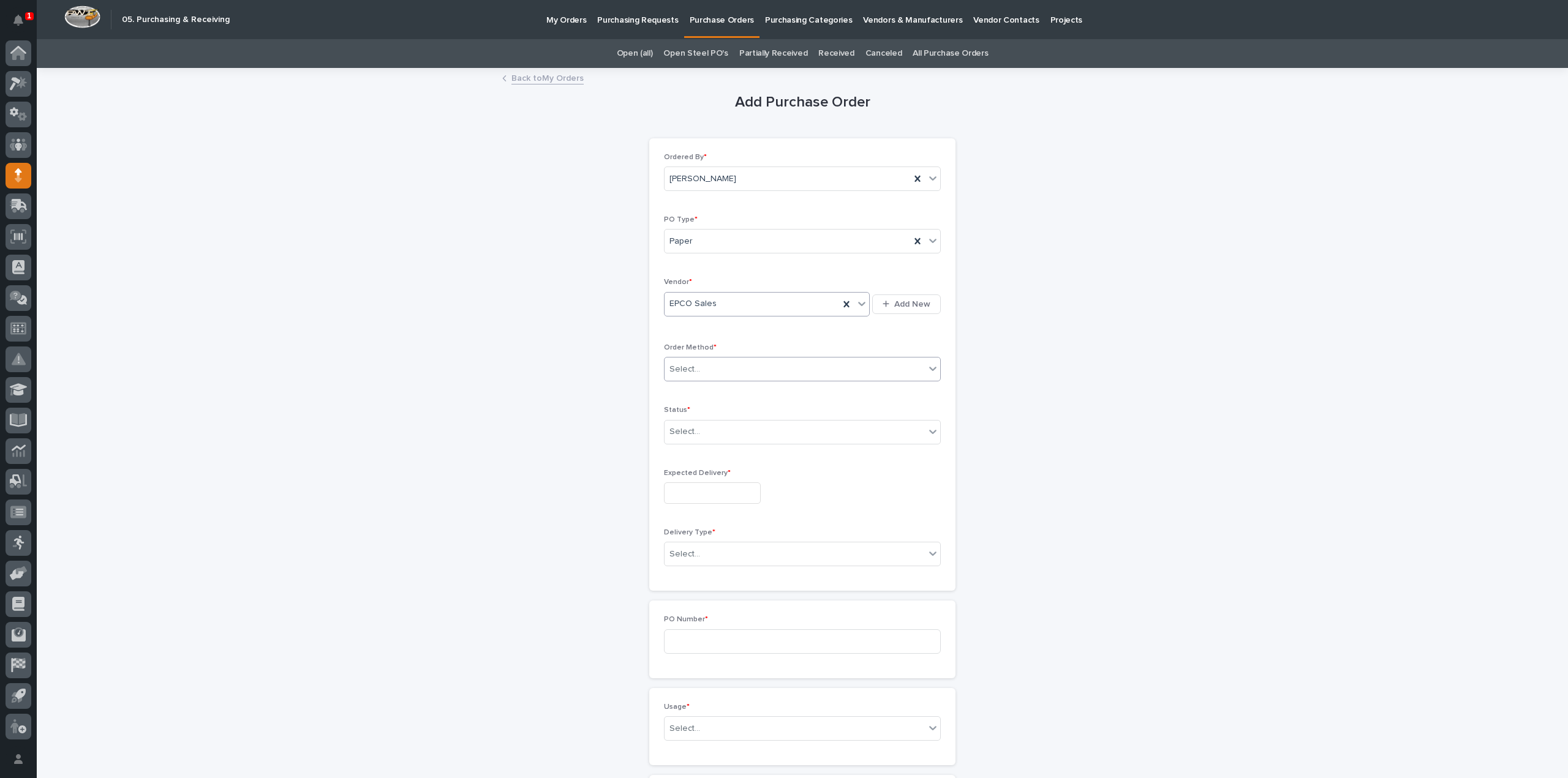
click at [694, 366] on div "Select..." at bounding box center [794, 370] width 260 height 20
click at [698, 390] on div "Online Order" at bounding box center [797, 391] width 276 height 22
click at [701, 428] on input "text" at bounding box center [702, 432] width 2 height 11
click at [700, 472] on div "Submitted" at bounding box center [797, 475] width 276 height 22
click at [703, 486] on input "text" at bounding box center [713, 493] width 97 height 22
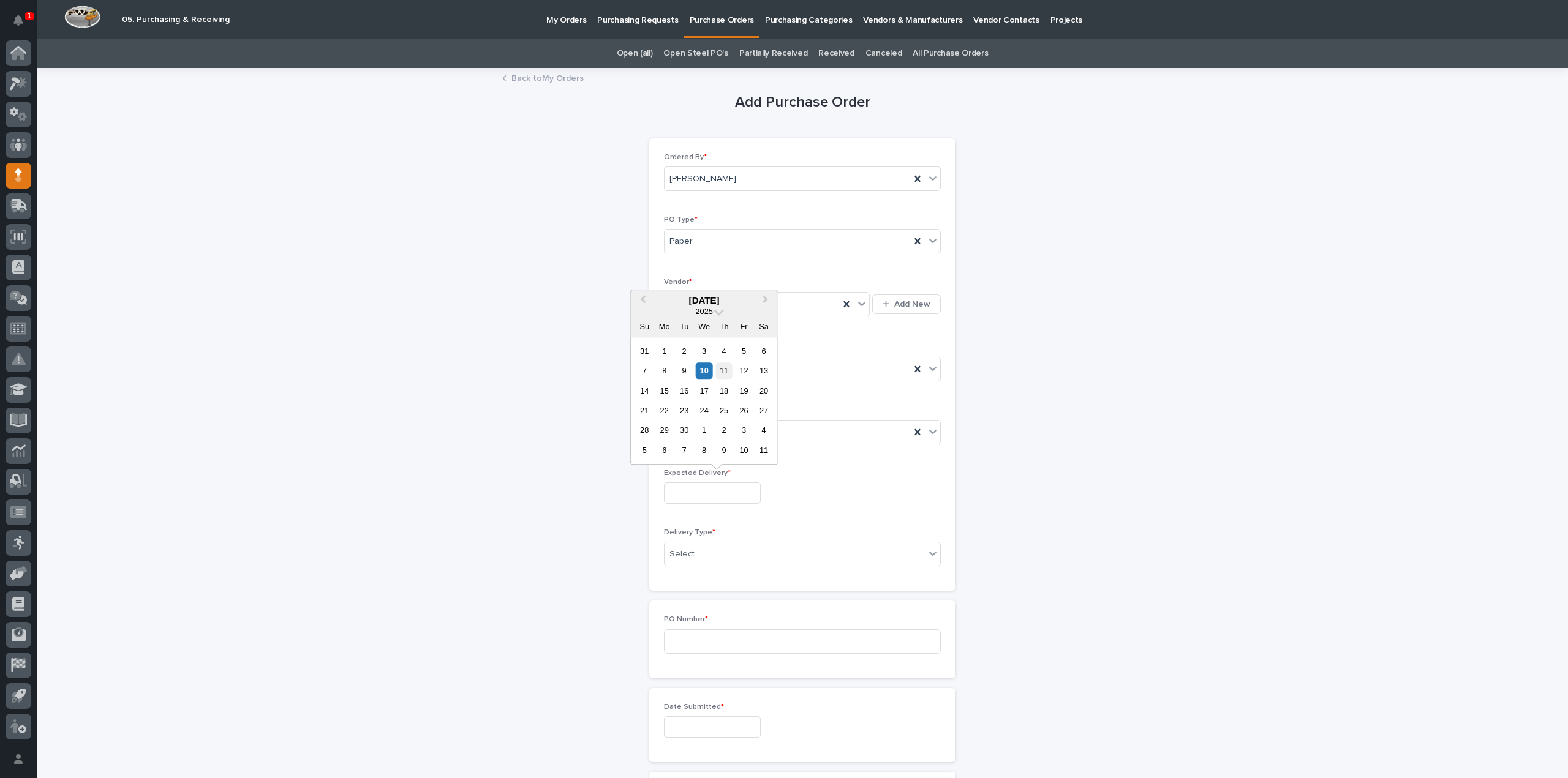
click at [721, 374] on div "11" at bounding box center [724, 371] width 16 height 16
type input "**********"
click at [725, 557] on div "Select..." at bounding box center [794, 555] width 260 height 20
click at [708, 575] on div "Deliver to PWI" at bounding box center [797, 575] width 276 height 22
click at [695, 633] on input at bounding box center [802, 642] width 277 height 25
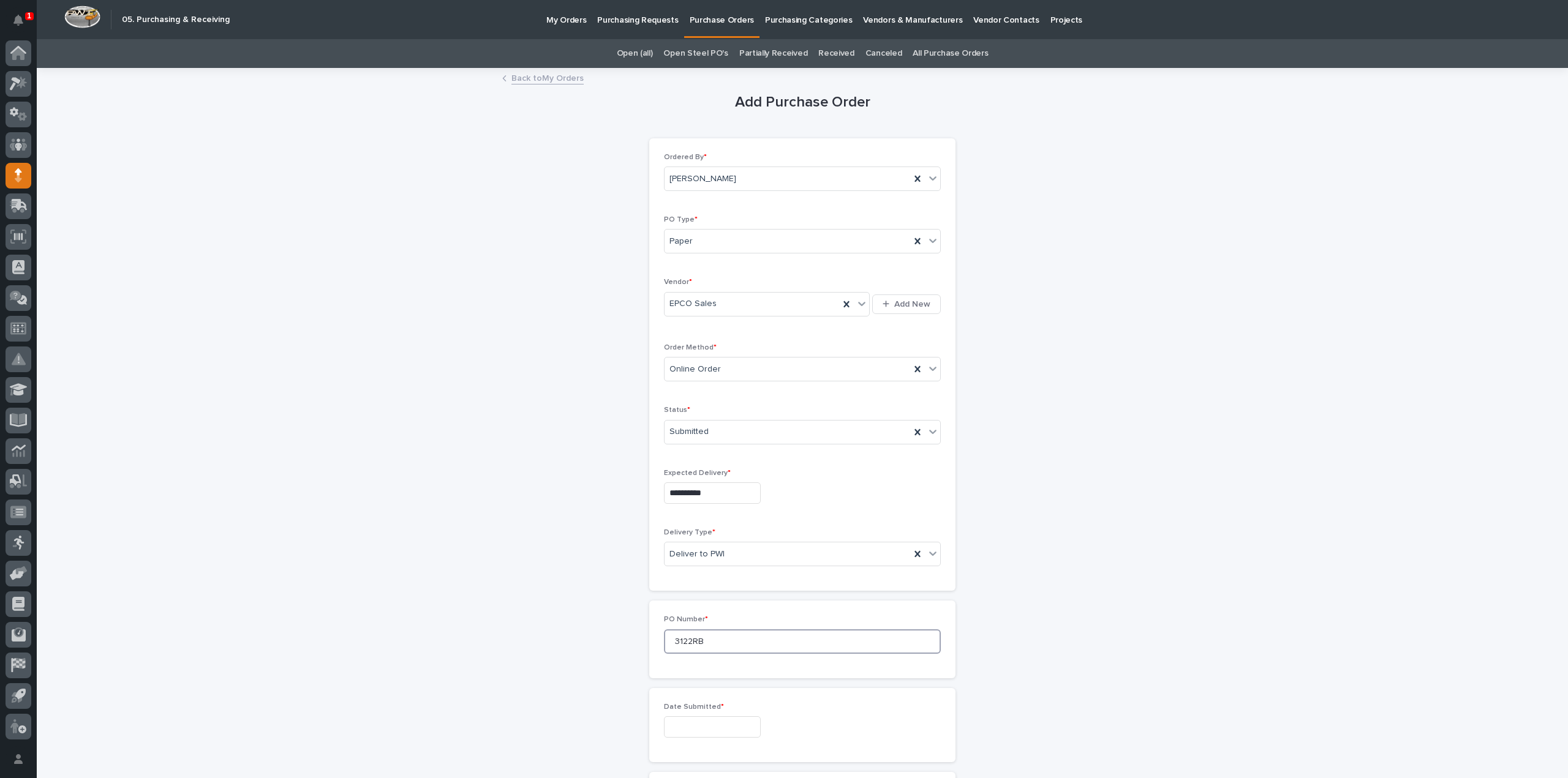
scroll to position [122, 0]
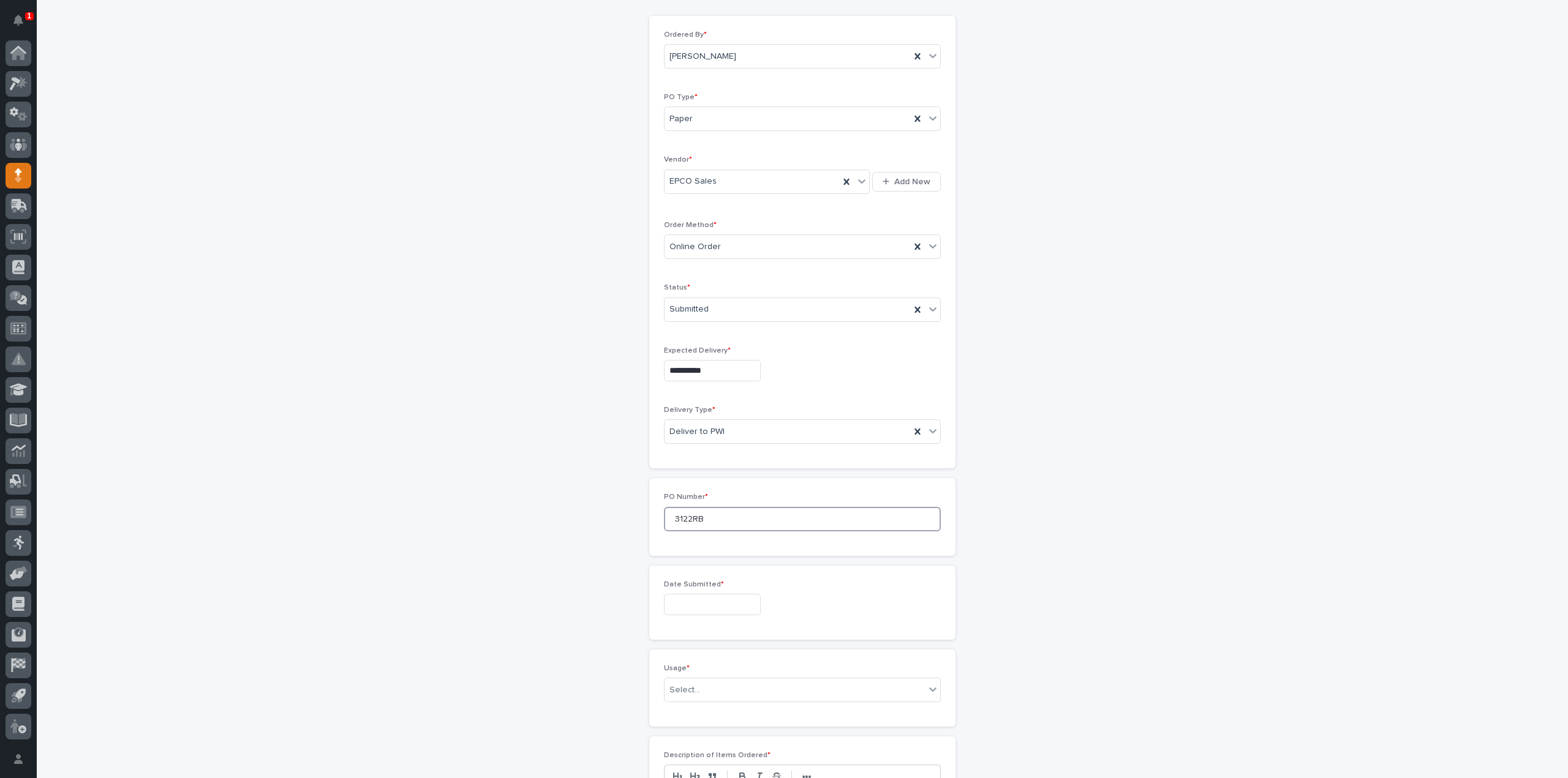
type input "3122RB"
click at [694, 603] on input "text" at bounding box center [713, 605] width 97 height 22
click at [706, 485] on div "10" at bounding box center [703, 481] width 16 height 16
type input "**********"
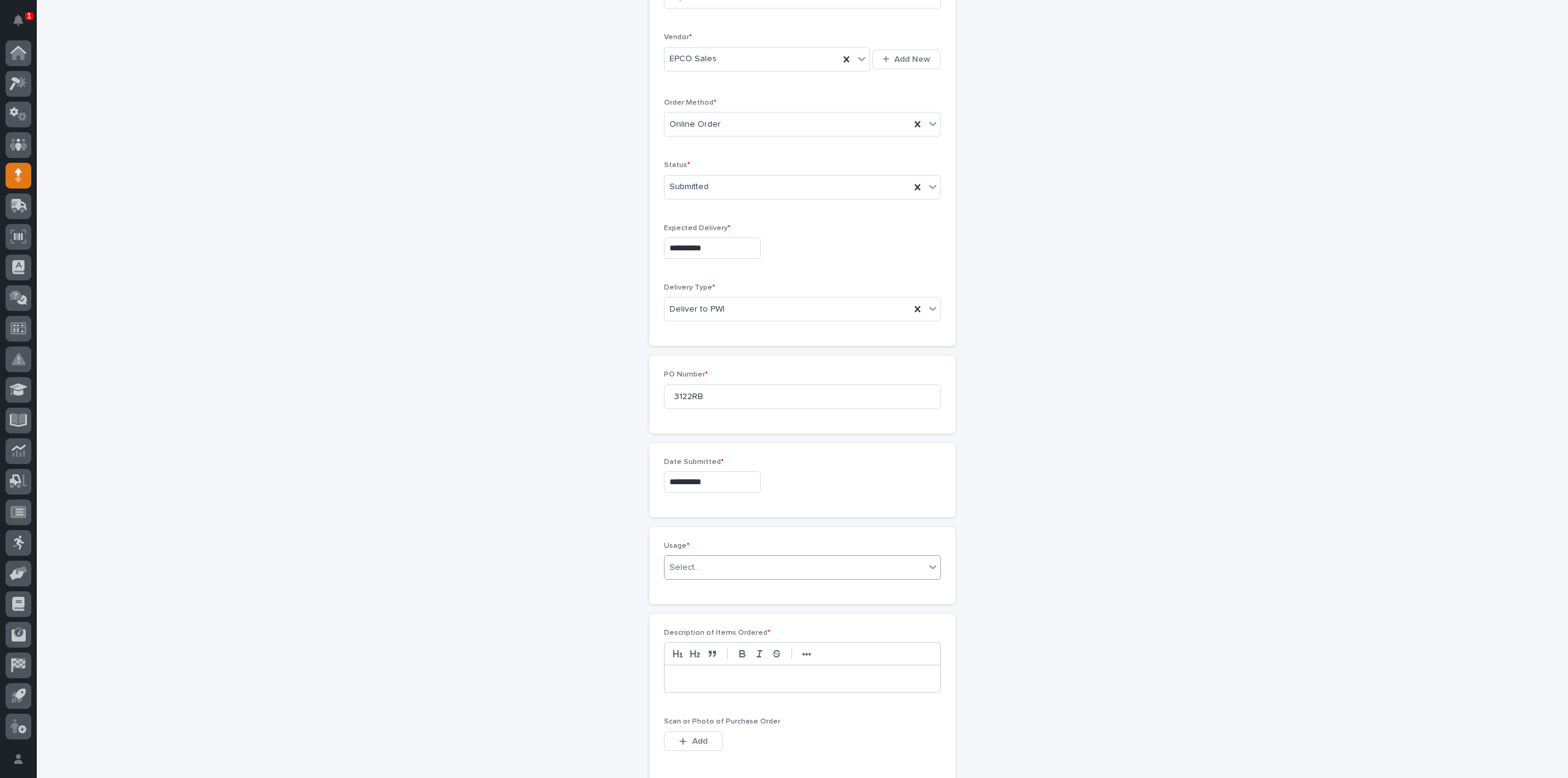
click at [701, 562] on input "text" at bounding box center [702, 568] width 2 height 11
click at [685, 585] on div "PWI Project" at bounding box center [797, 588] width 276 height 22
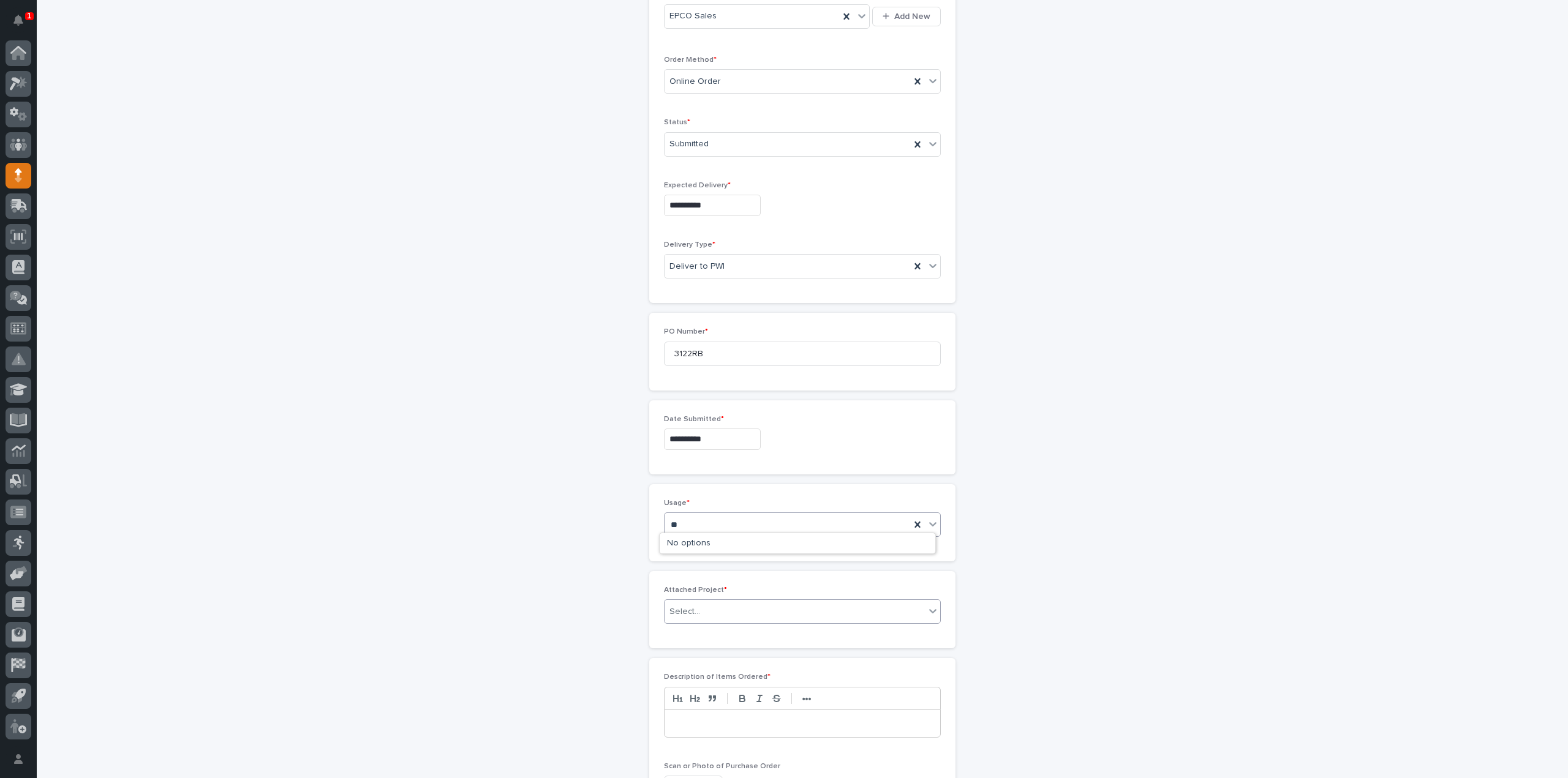
type input "*"
click at [699, 542] on div "PWI Project" at bounding box center [797, 544] width 276 height 22
click at [691, 609] on div "Select..." at bounding box center [685, 612] width 31 height 13
type input "*****"
click at [714, 632] on div "T&M - 24128 - Grand Design RV - Prototype Triple Axle Motorized Dollies" at bounding box center [797, 631] width 276 height 22
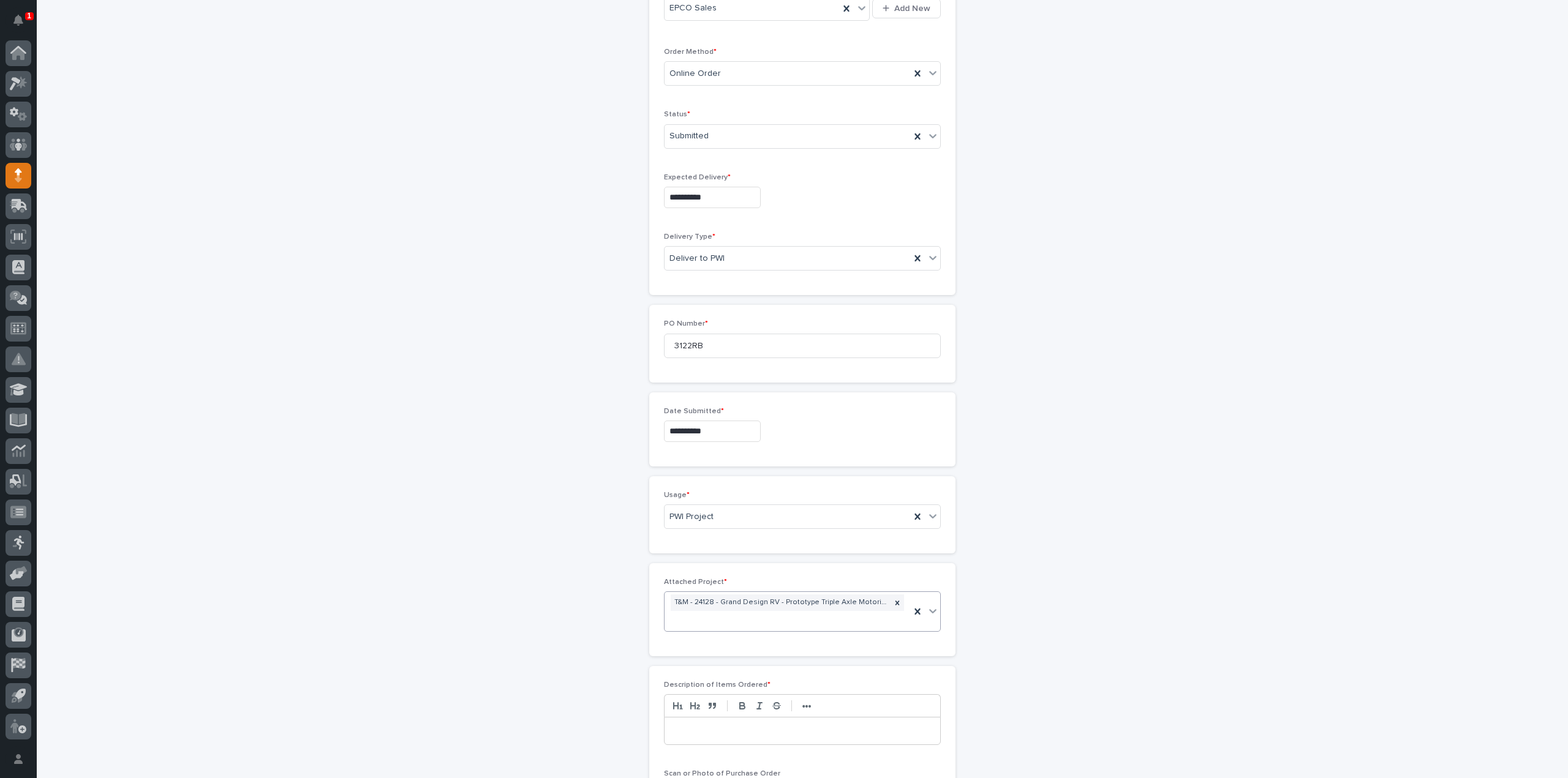
scroll to position [418, 0]
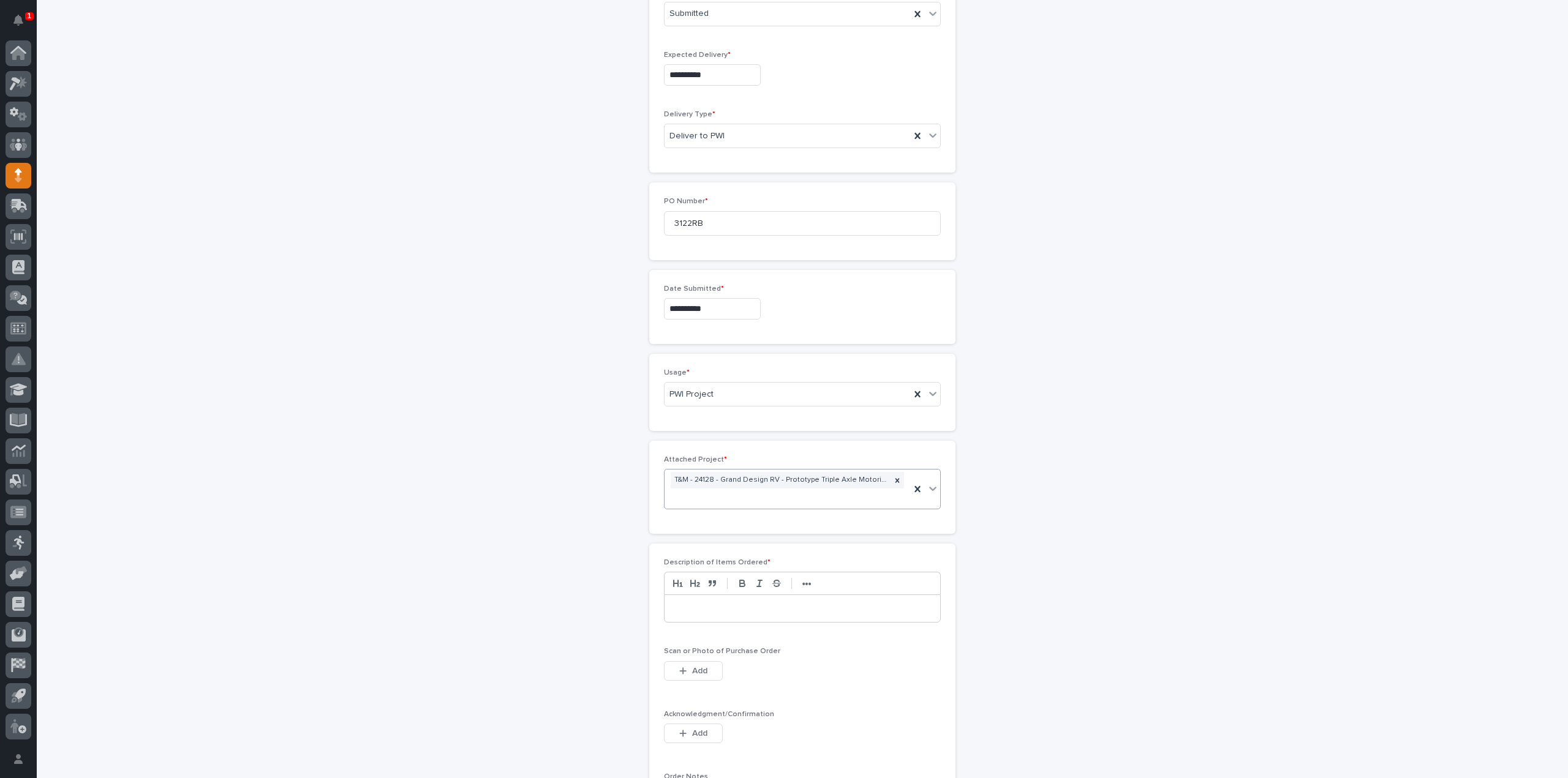
click at [716, 608] on p at bounding box center [802, 609] width 257 height 12
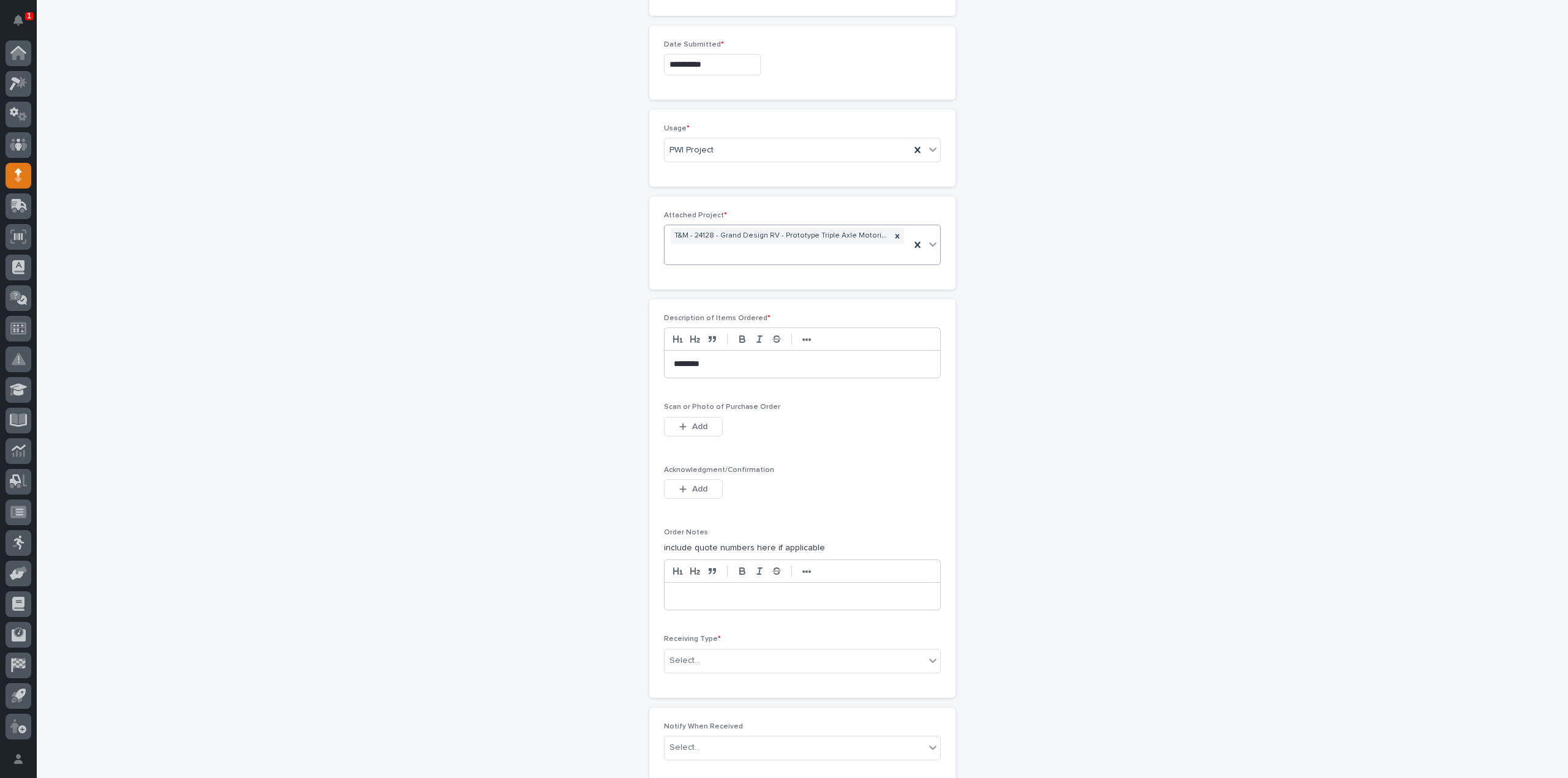
scroll to position [663, 0]
drag, startPoint x: 715, startPoint y: 362, endPoint x: 667, endPoint y: 379, distance: 50.9
click at [667, 379] on div "Description of Items Ordered * ••• ********" at bounding box center [802, 350] width 277 height 74
click at [688, 654] on div "Select..." at bounding box center [685, 660] width 31 height 13
click at [693, 742] on div "Deliver to" at bounding box center [797, 743] width 276 height 22
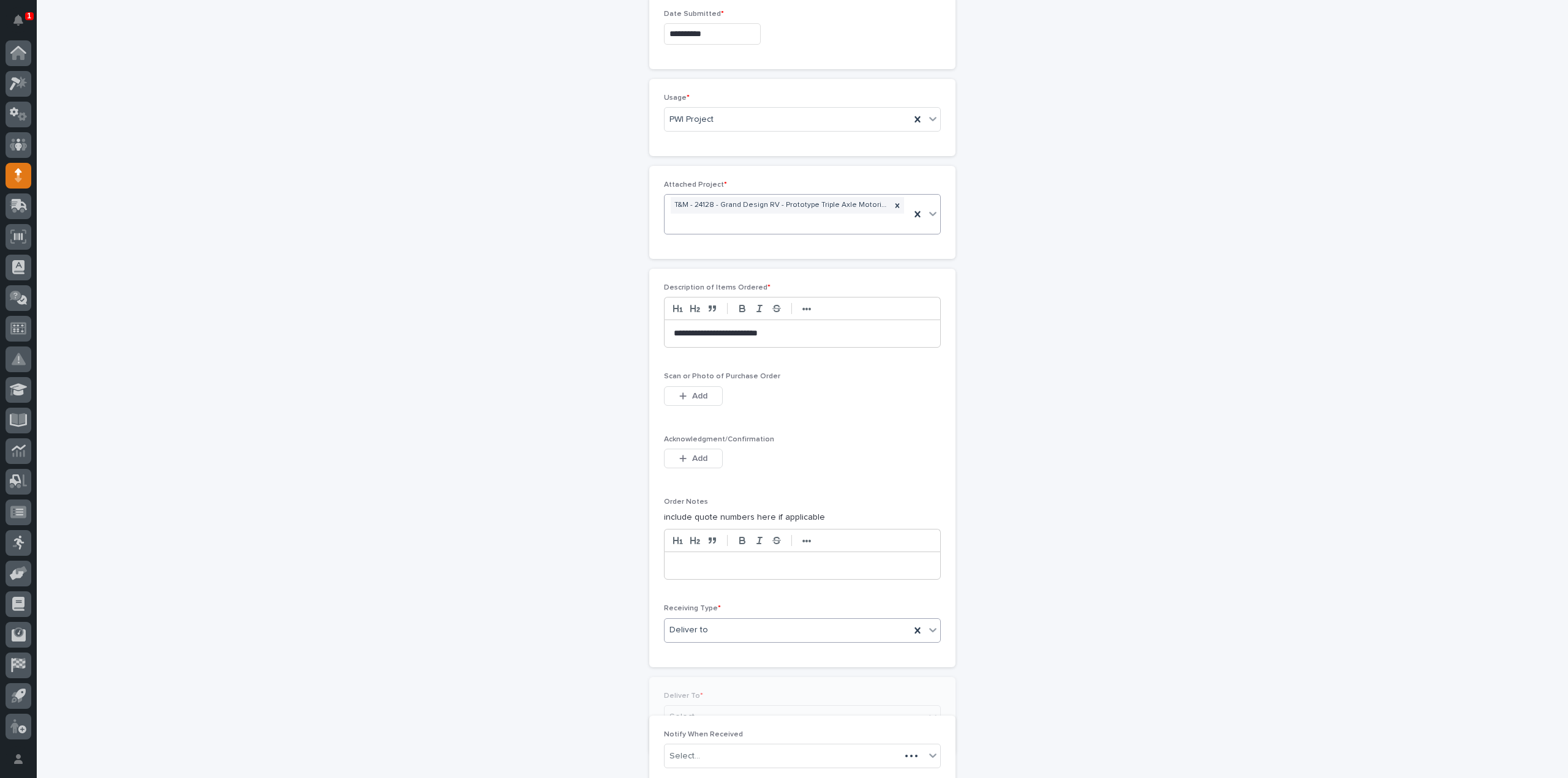
scroll to position [706, 0]
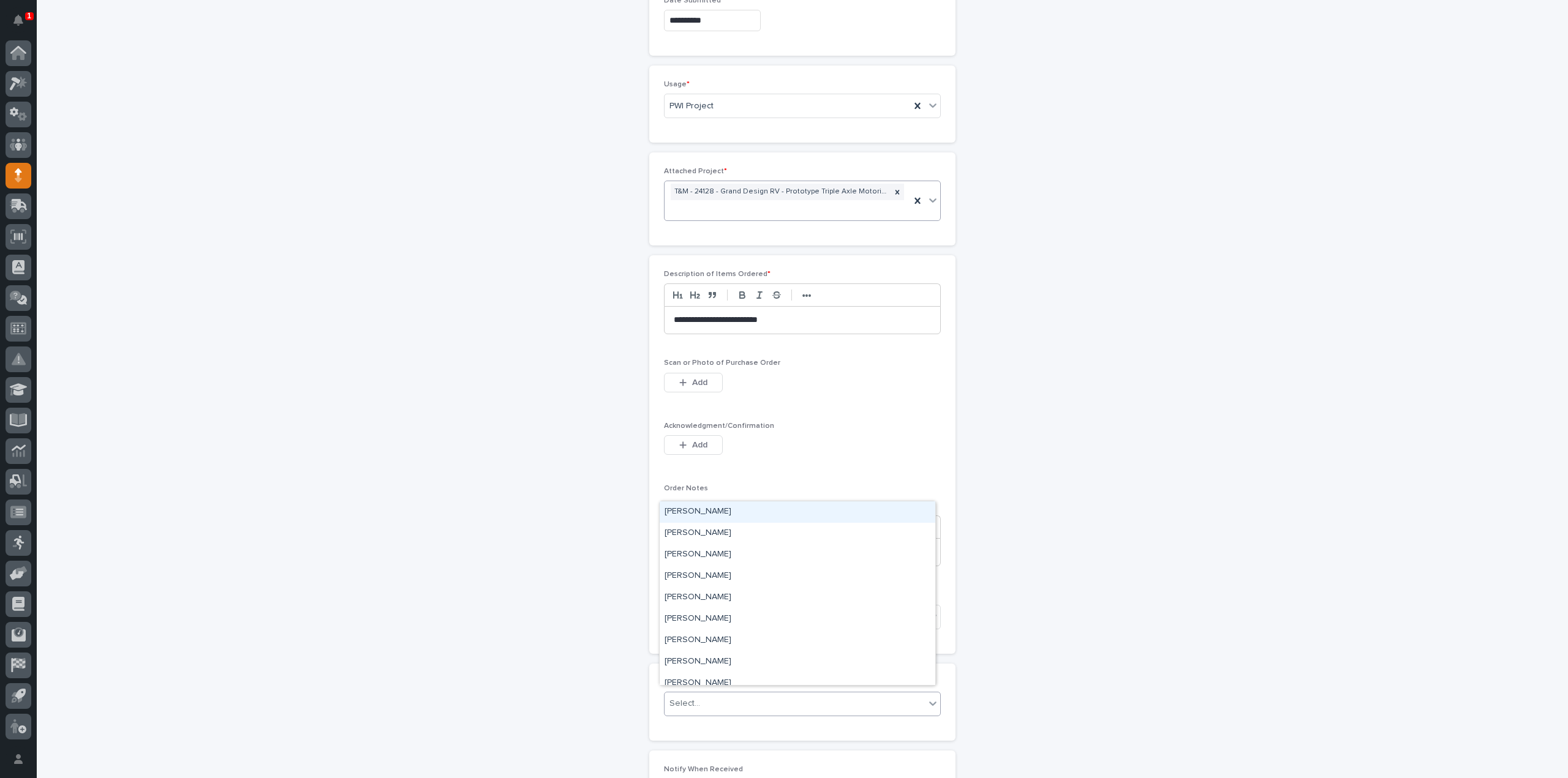
click at [685, 700] on div "Select..." at bounding box center [685, 703] width 31 height 13
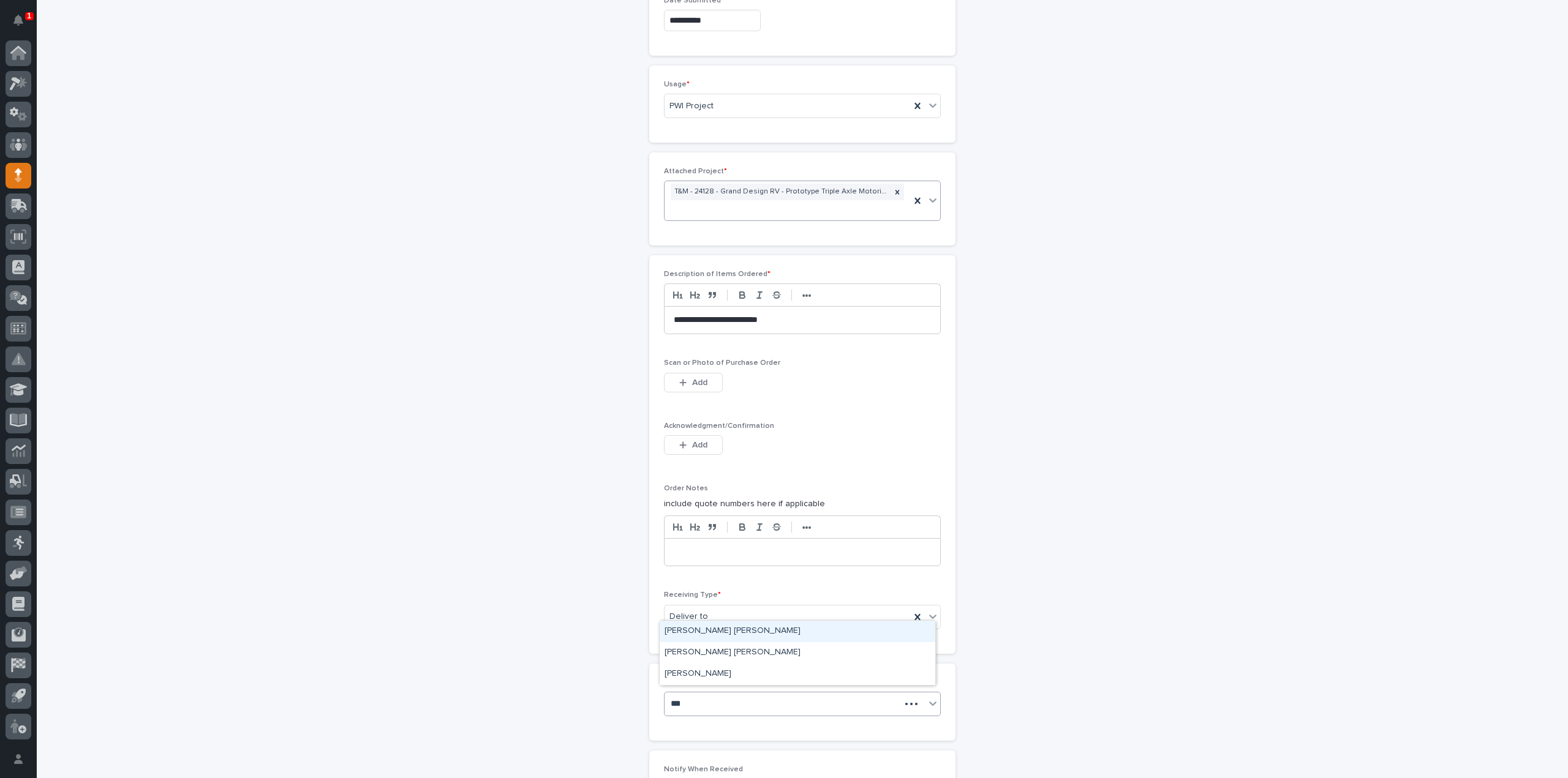
type input "****"
click at [700, 651] on div "Kyle Dean Miller" at bounding box center [797, 653] width 276 height 22
click at [801, 702] on icon at bounding box center [803, 704] width 5 height 5
type input "****"
click at [724, 674] on div "[PERSON_NAME]" at bounding box center [797, 675] width 276 height 22
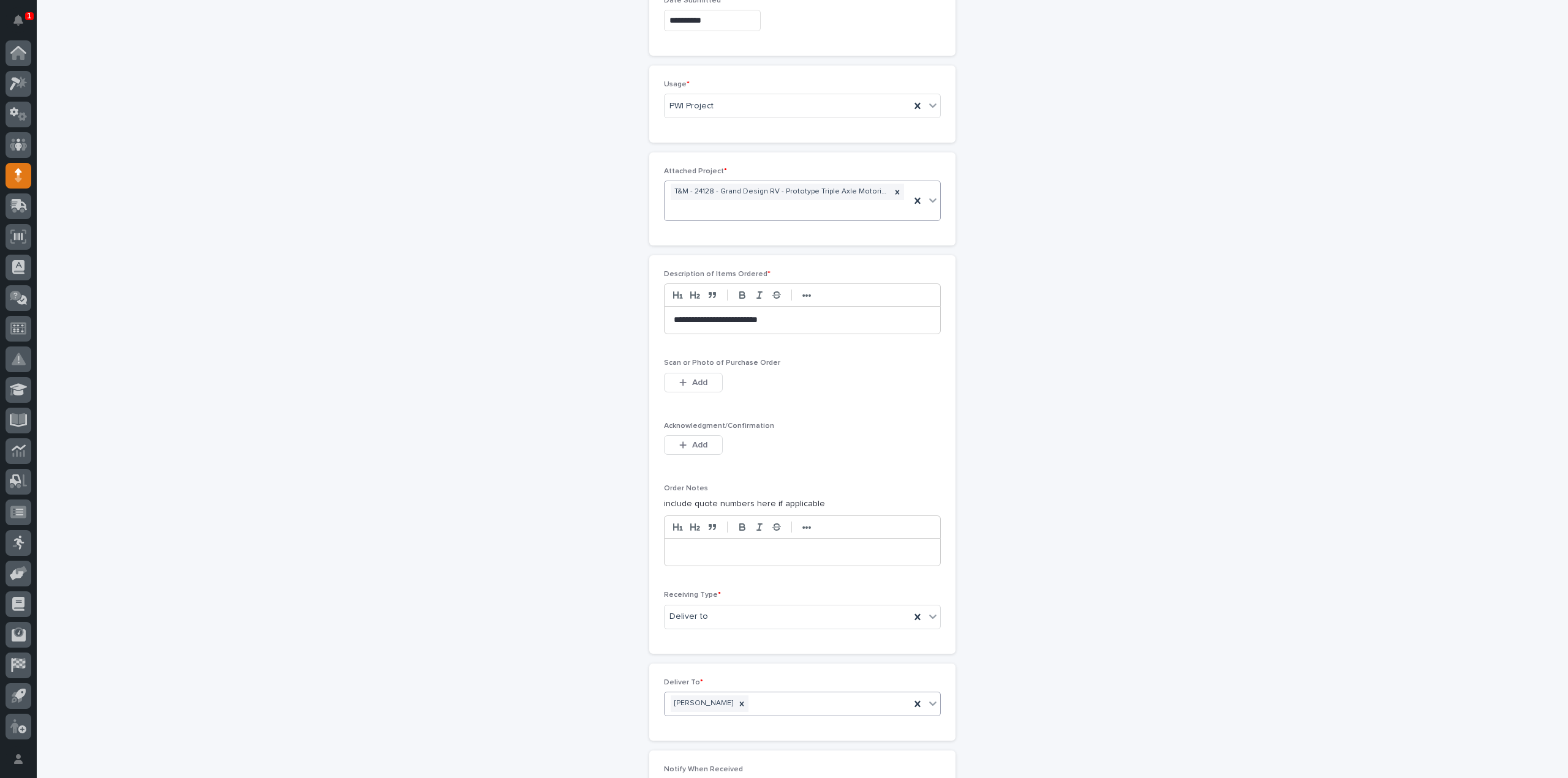
scroll to position [829, 0]
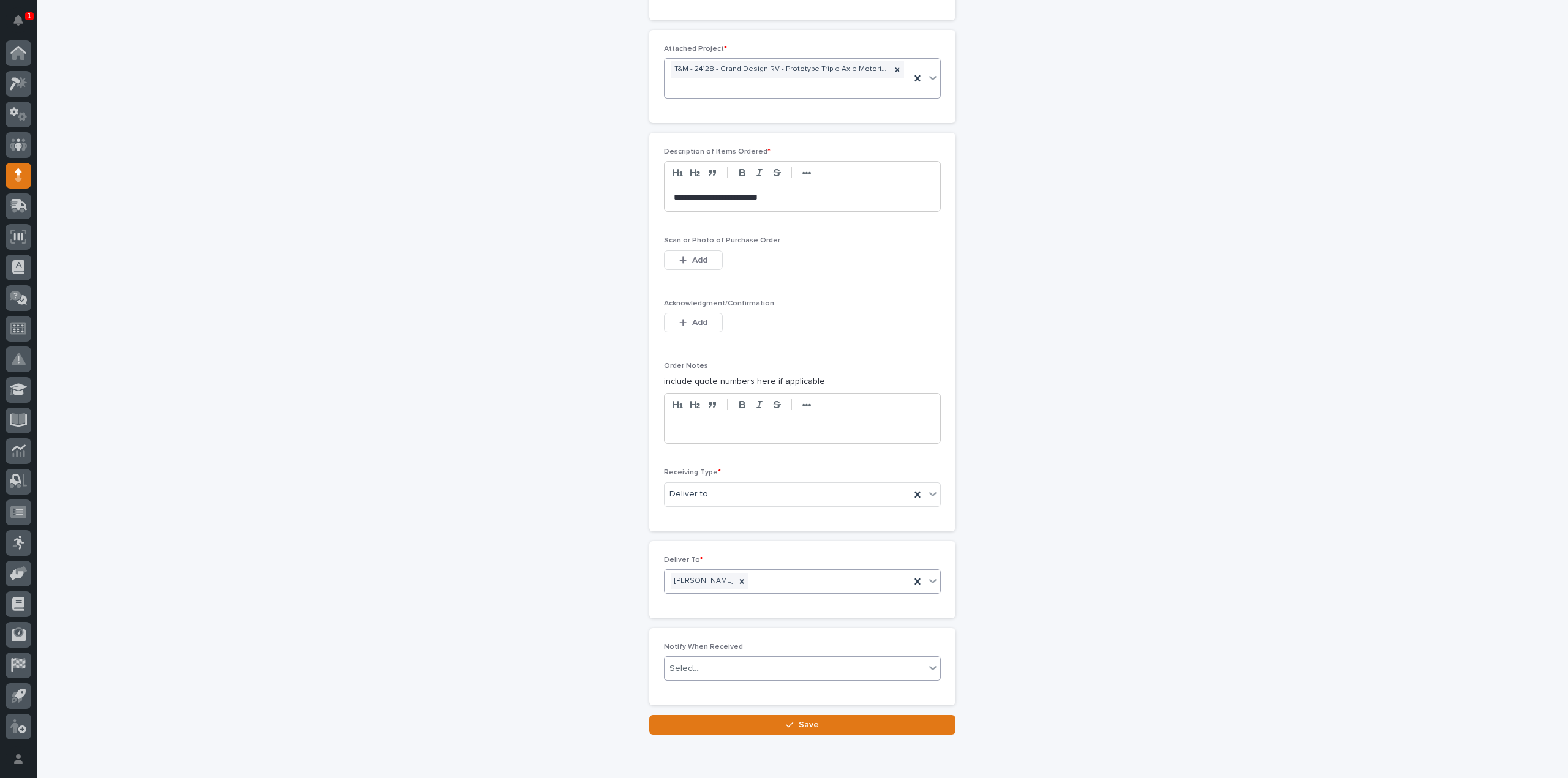
click at [726, 667] on div "Select..." at bounding box center [794, 669] width 260 height 20
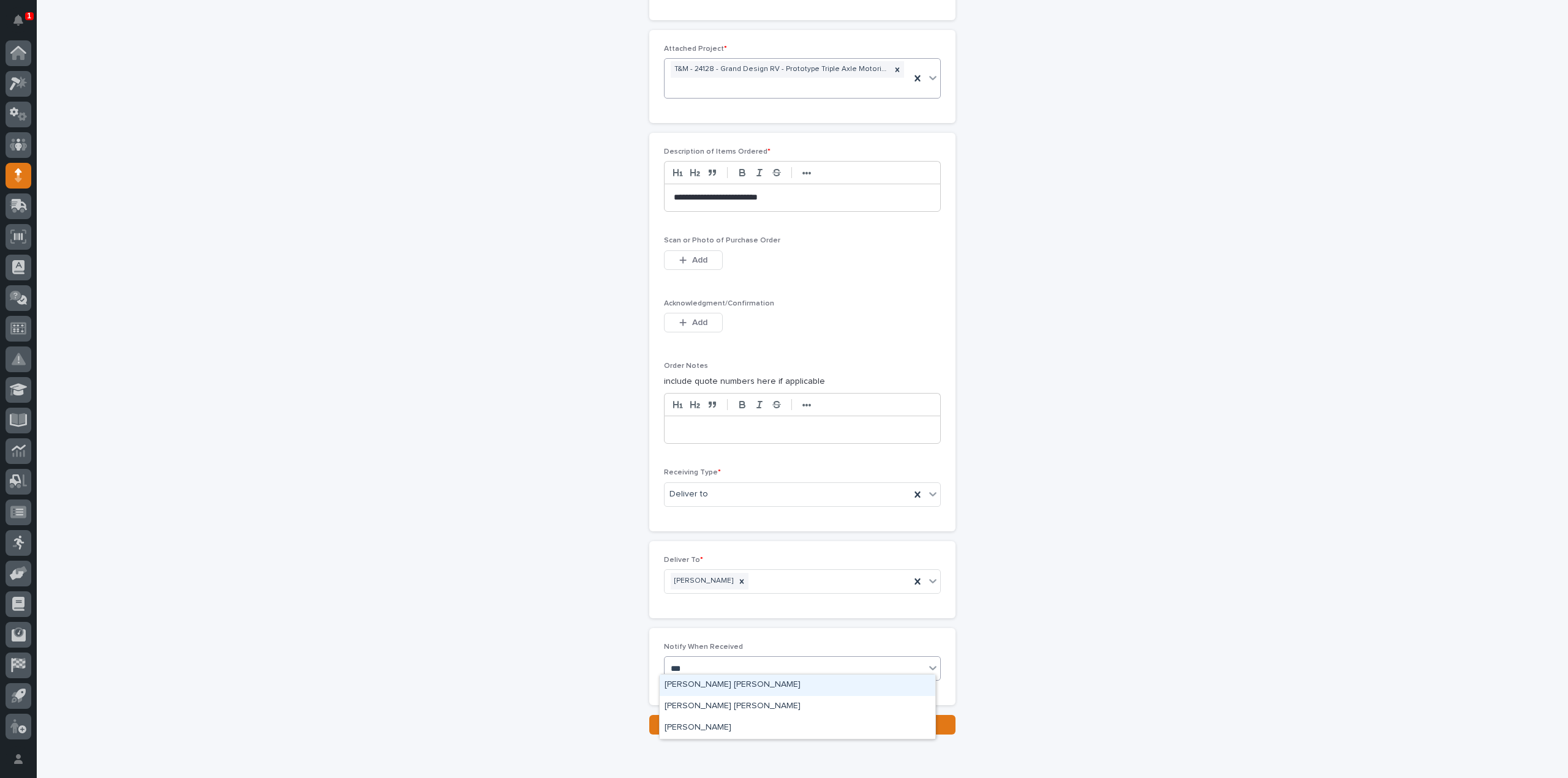
type input "****"
click at [713, 707] on div "Kyle Dean Miller" at bounding box center [797, 707] width 276 height 22
type input "****"
click at [730, 680] on div "[PERSON_NAME]" at bounding box center [797, 686] width 276 height 22
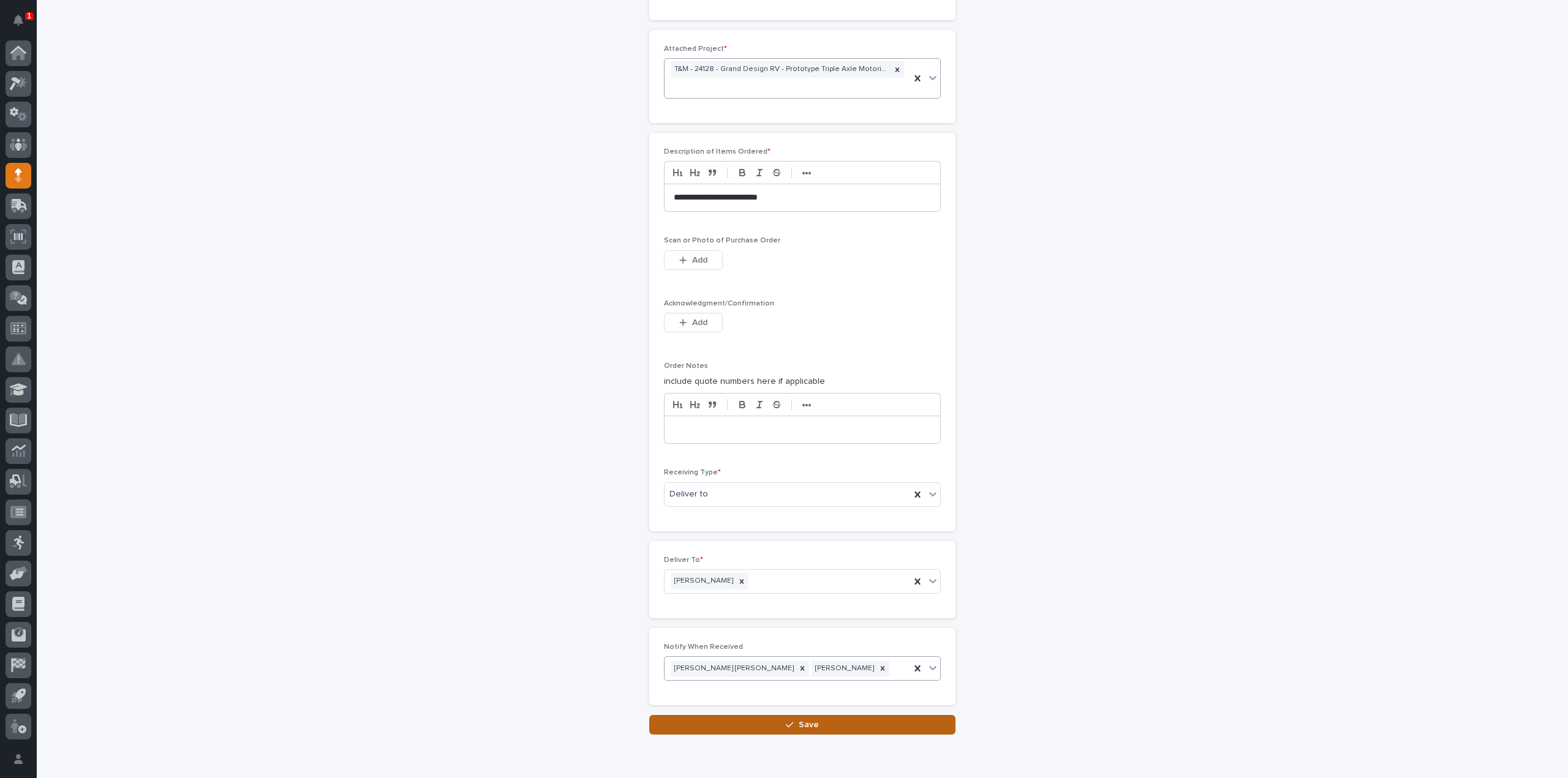
click at [722, 719] on button "Save" at bounding box center [802, 724] width 306 height 19
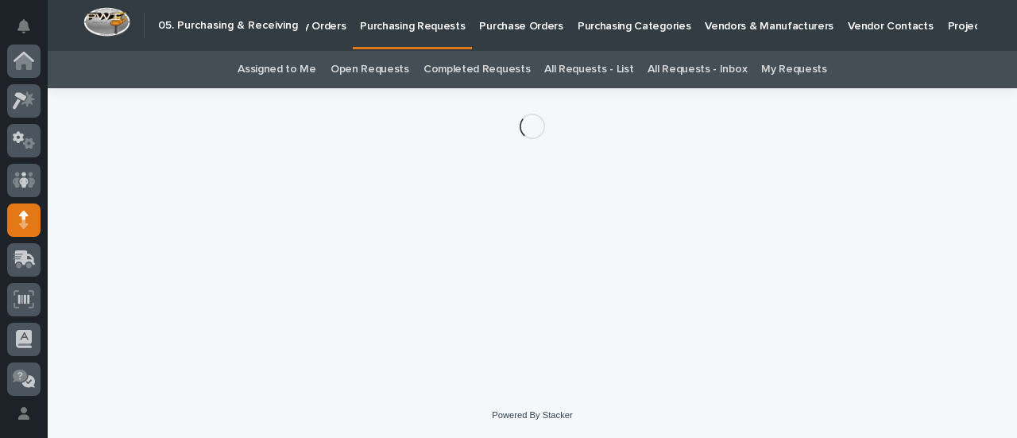
scroll to position [159, 0]
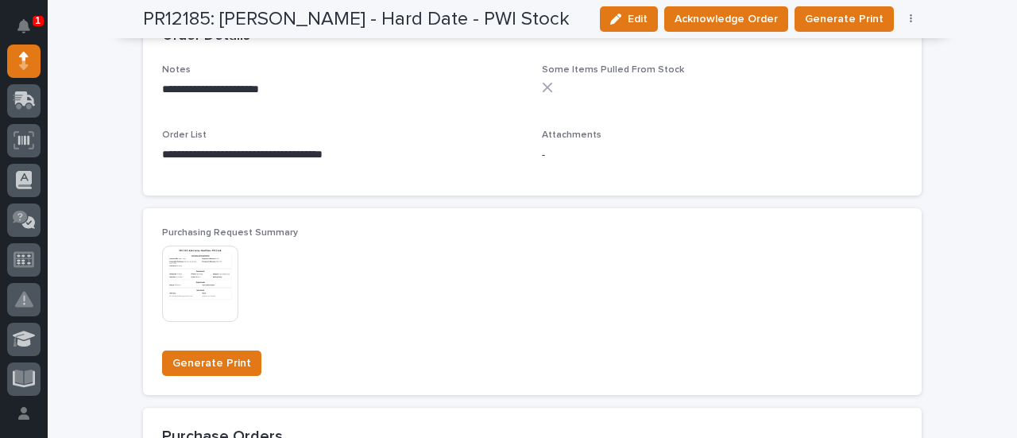
scroll to position [954, 0]
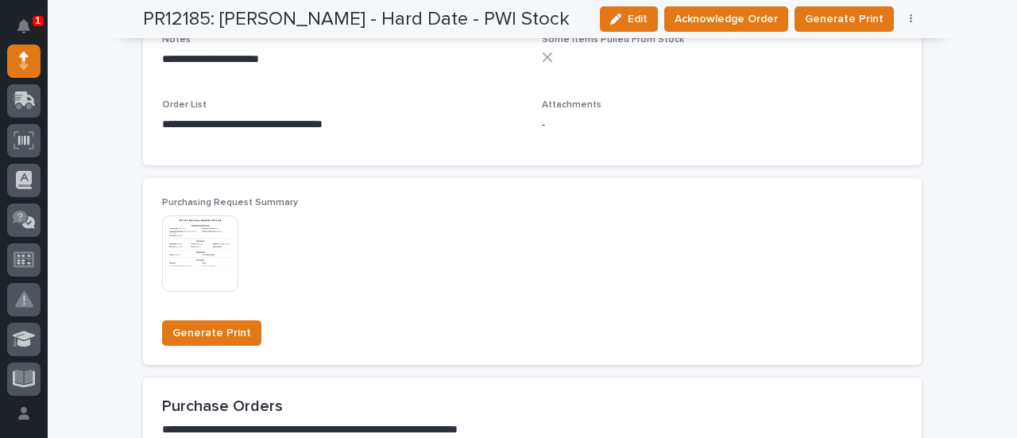
click at [180, 253] on img at bounding box center [200, 253] width 76 height 76
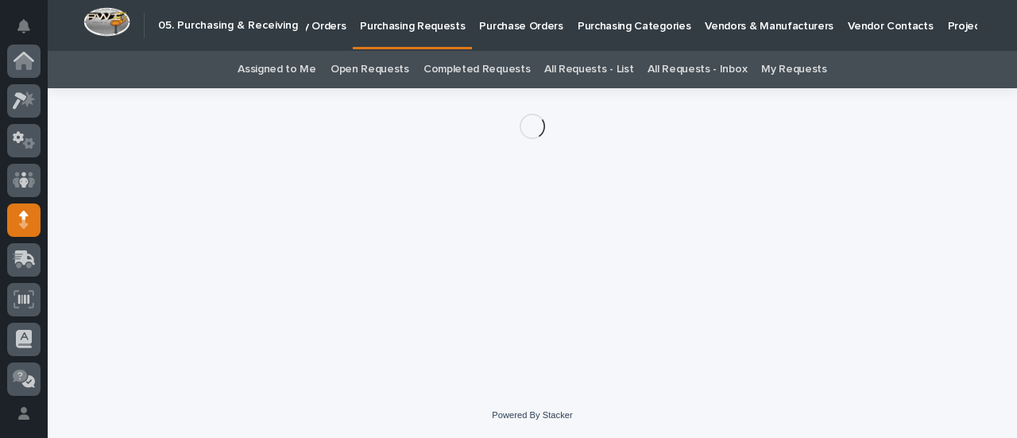
scroll to position [159, 0]
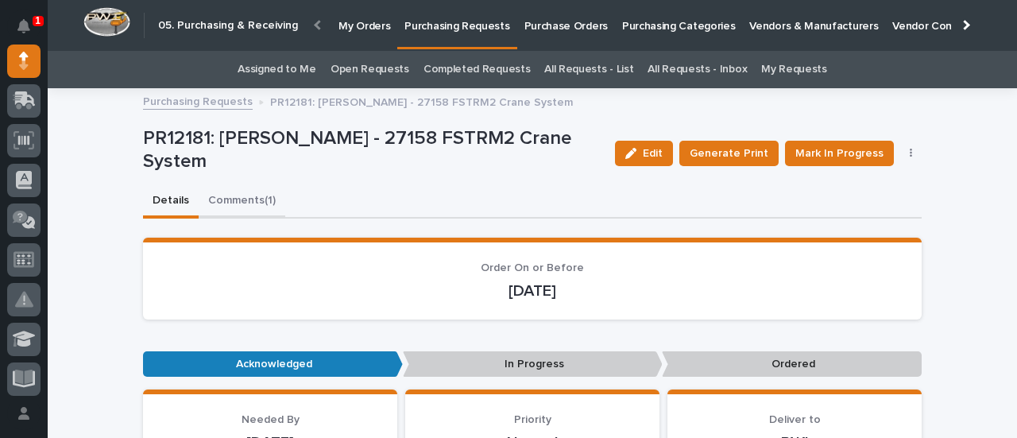
click at [227, 196] on button "Comments (1)" at bounding box center [242, 201] width 87 height 33
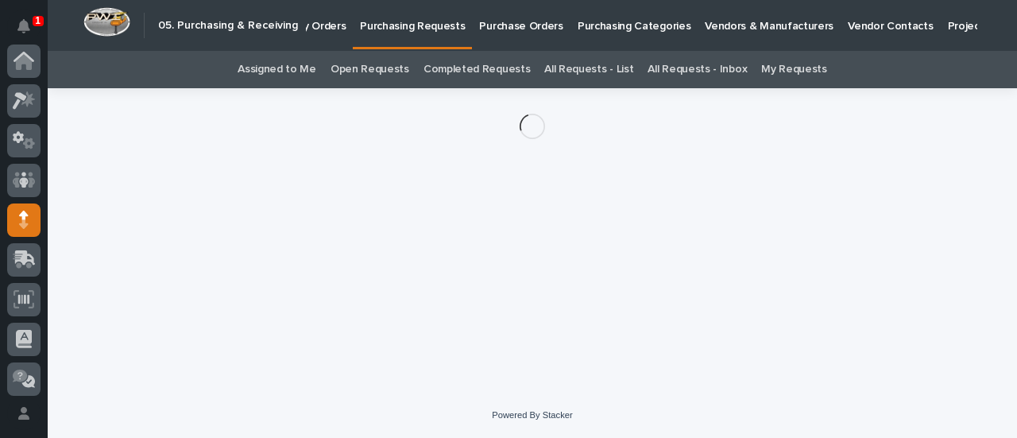
scroll to position [159, 0]
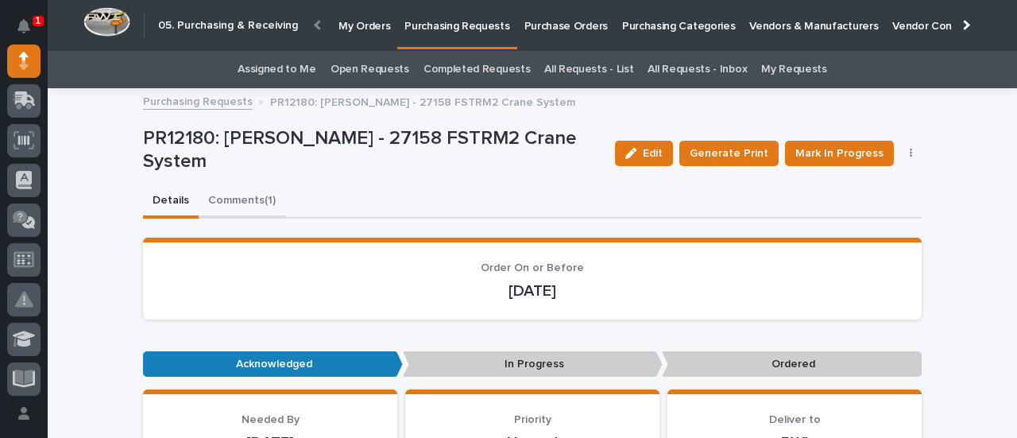
click at [262, 201] on button "Comments (1)" at bounding box center [242, 201] width 87 height 33
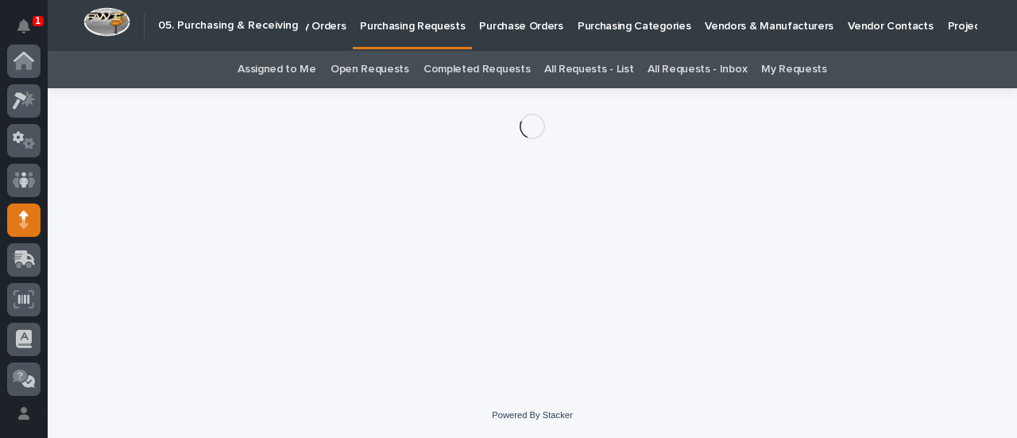
scroll to position [159, 0]
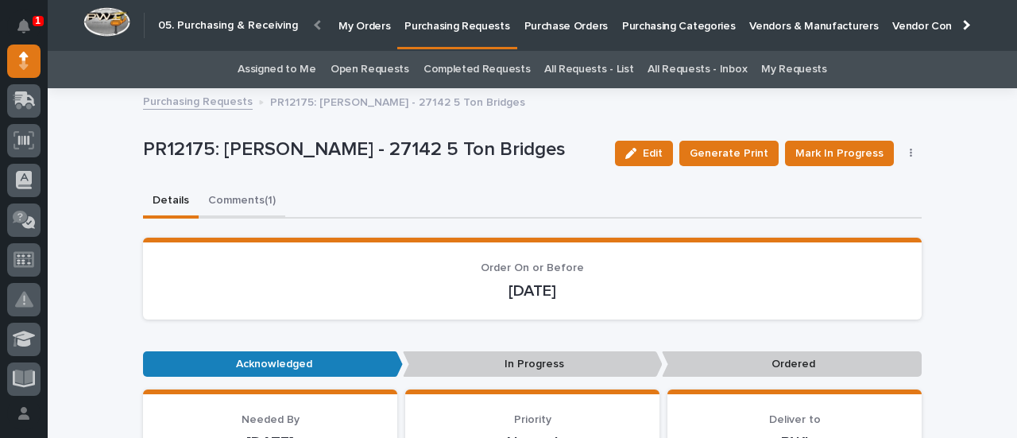
click at [251, 200] on button "Comments (1)" at bounding box center [242, 201] width 87 height 33
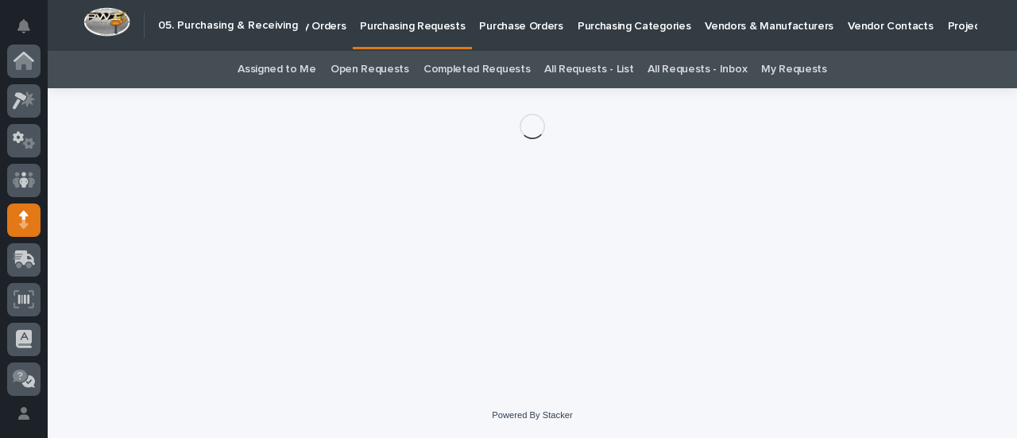
scroll to position [159, 0]
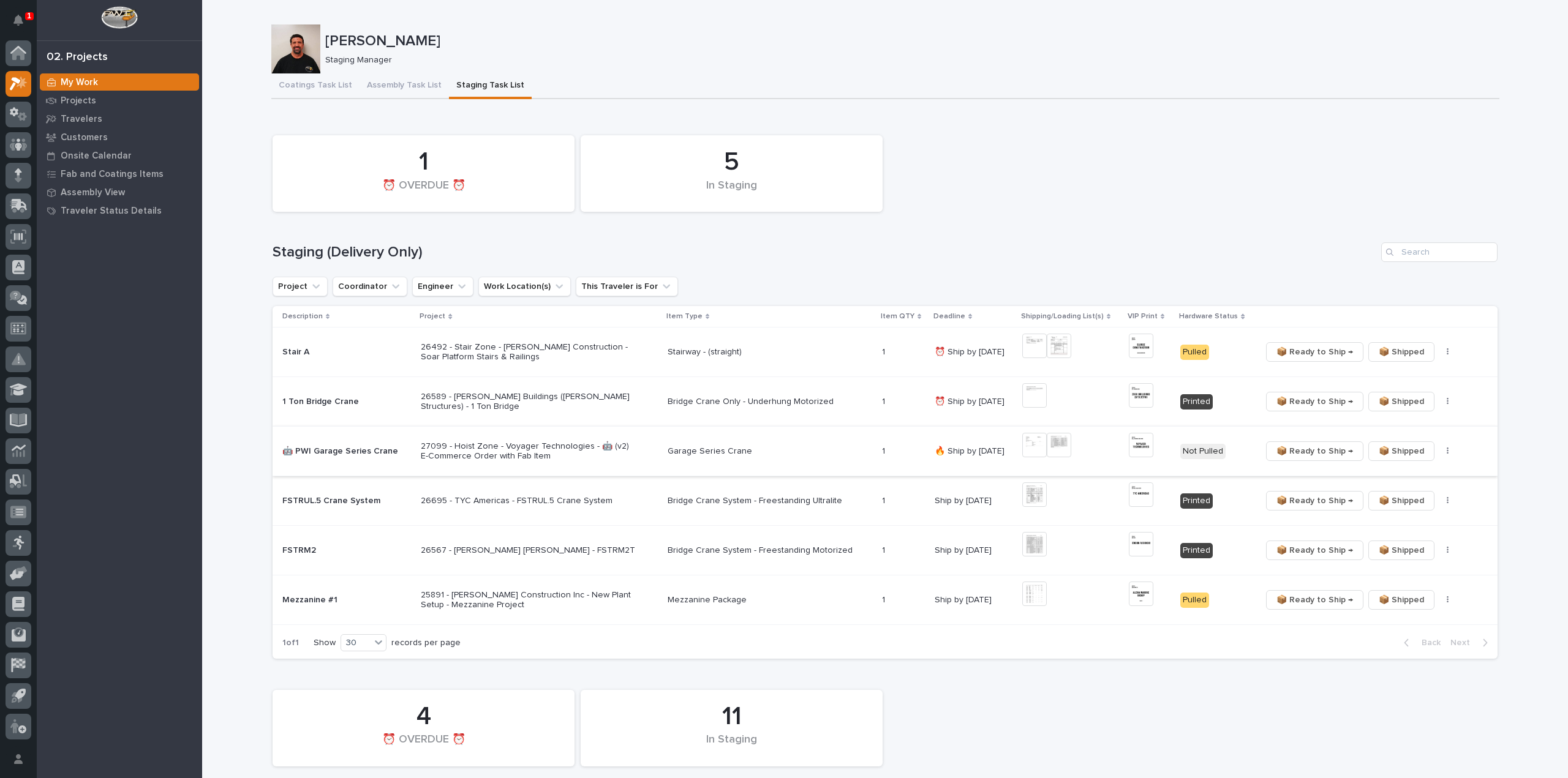
click at [1035, 448] on img at bounding box center [1035, 445] width 25 height 25
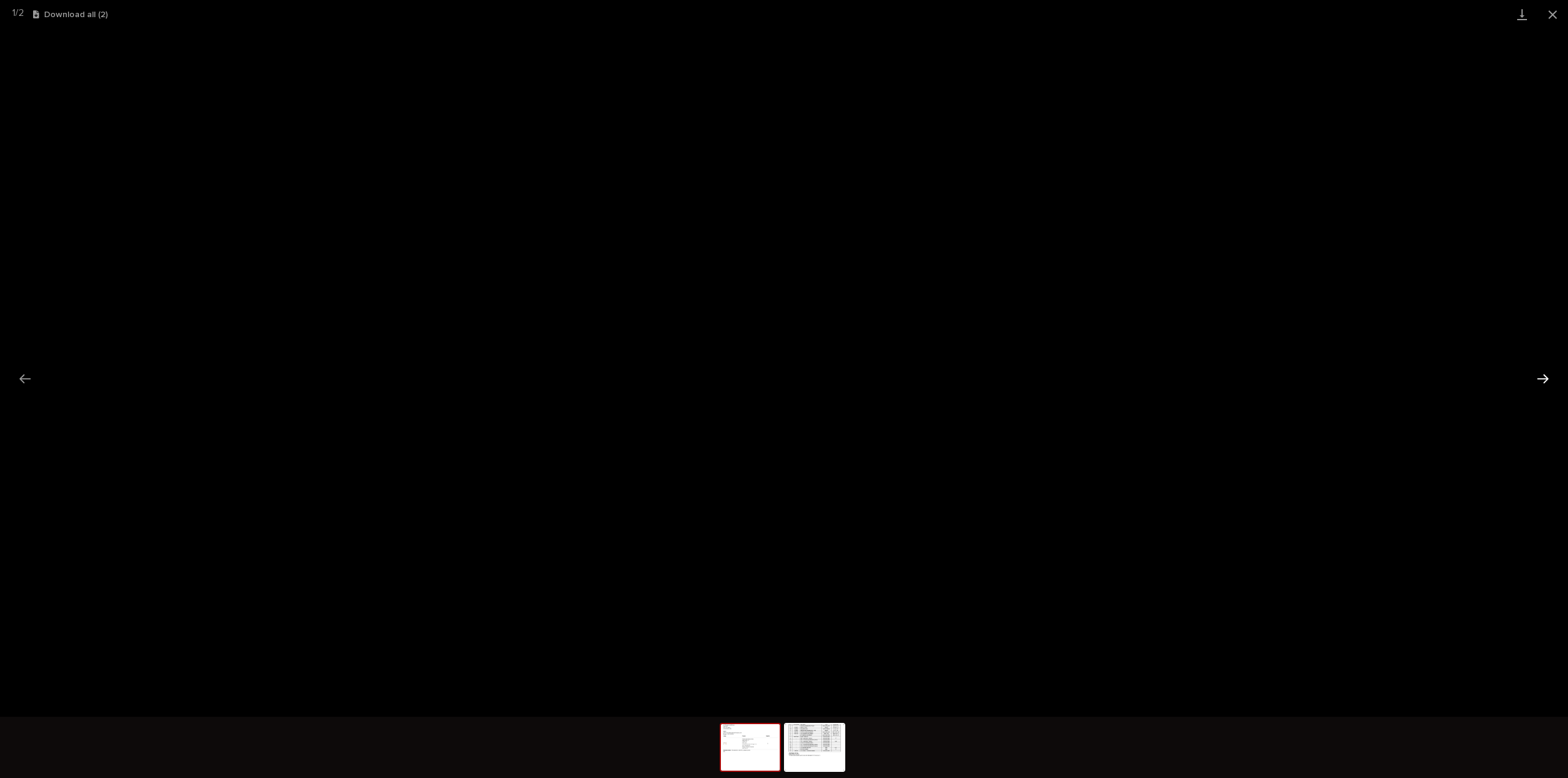
click at [1539, 377] on button "Next slide" at bounding box center [1542, 378] width 25 height 24
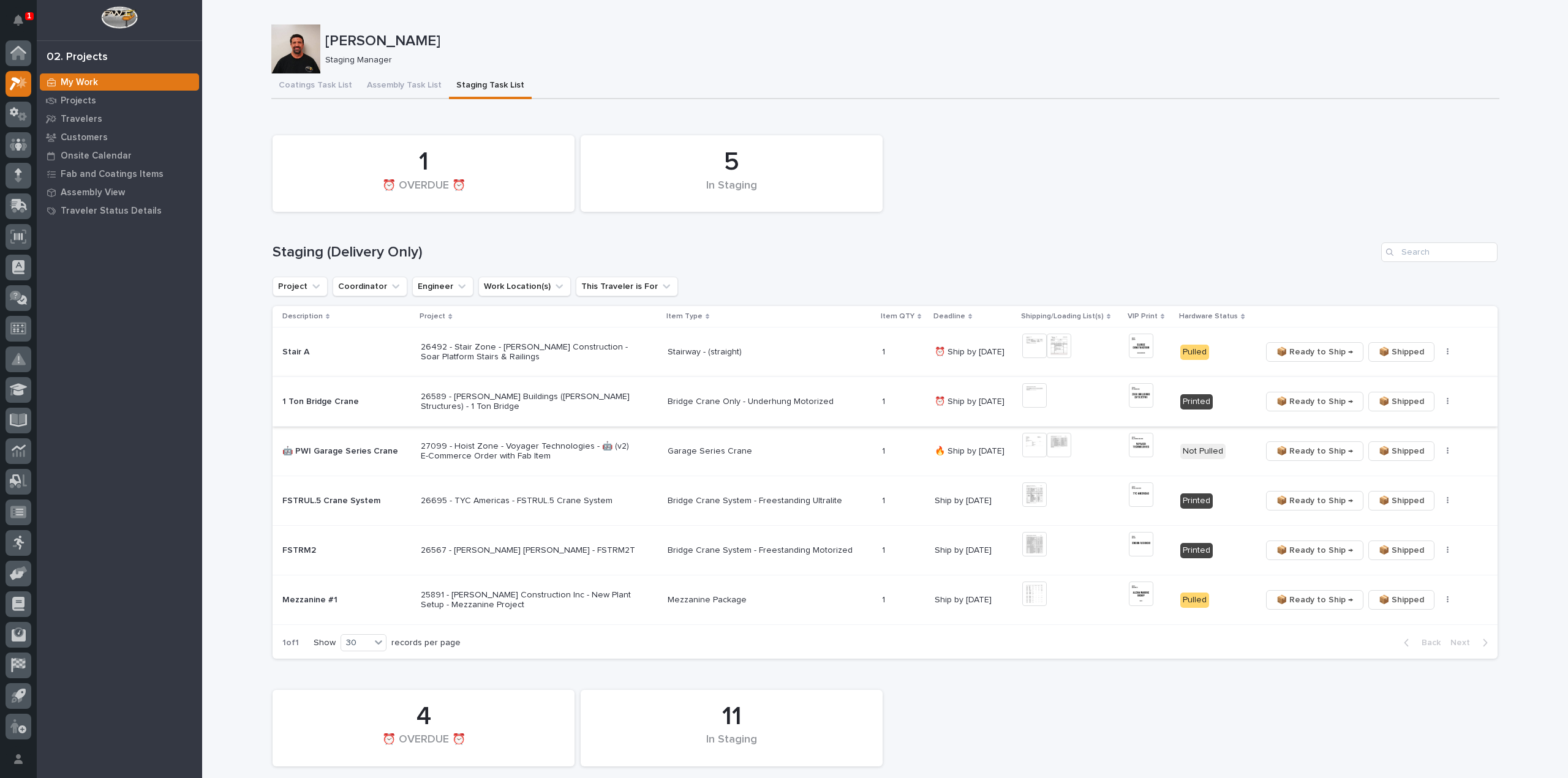
click at [1029, 397] on img at bounding box center [1035, 396] width 25 height 25
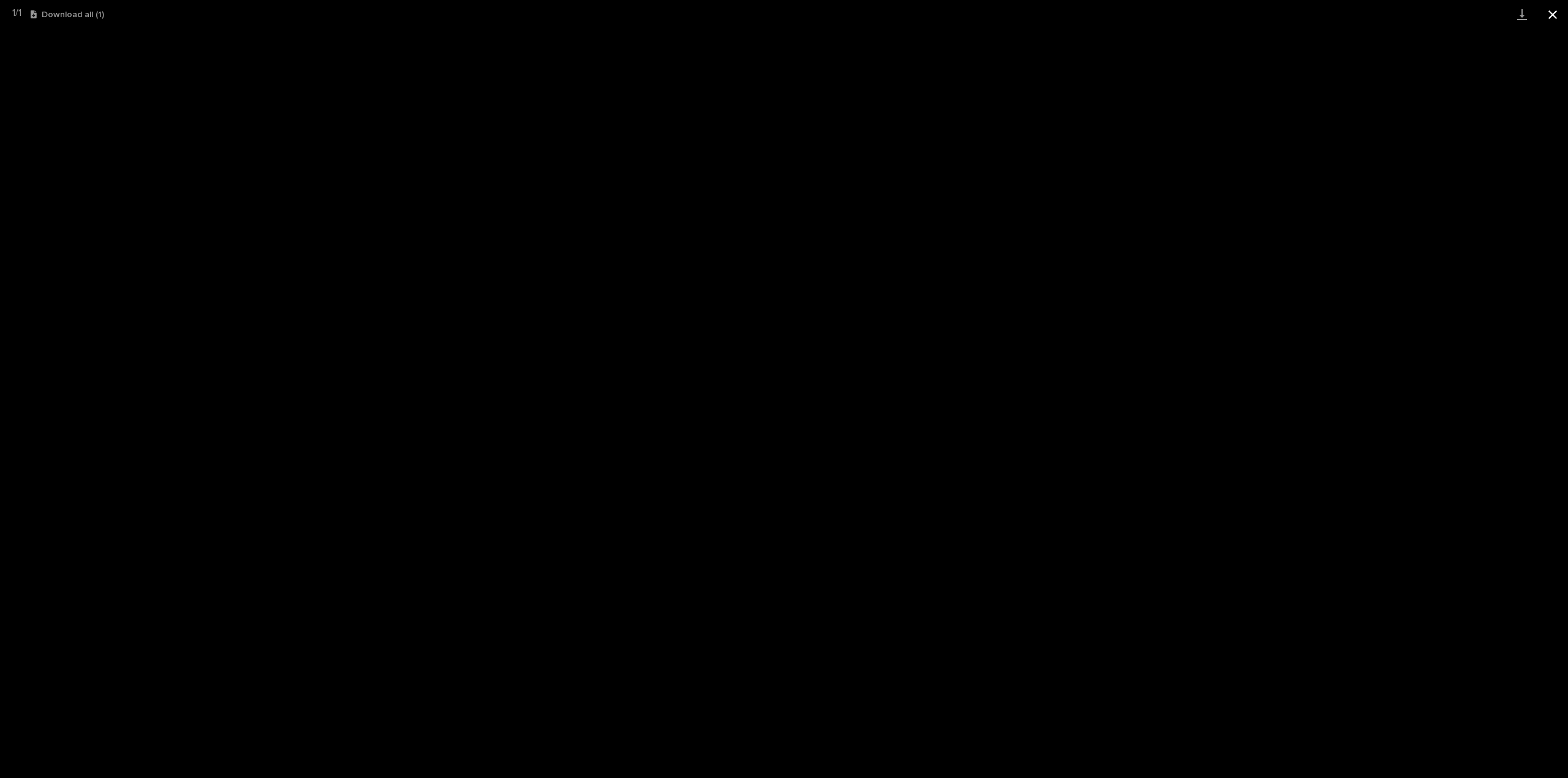
click at [1553, 9] on button "Close gallery" at bounding box center [1553, 14] width 31 height 29
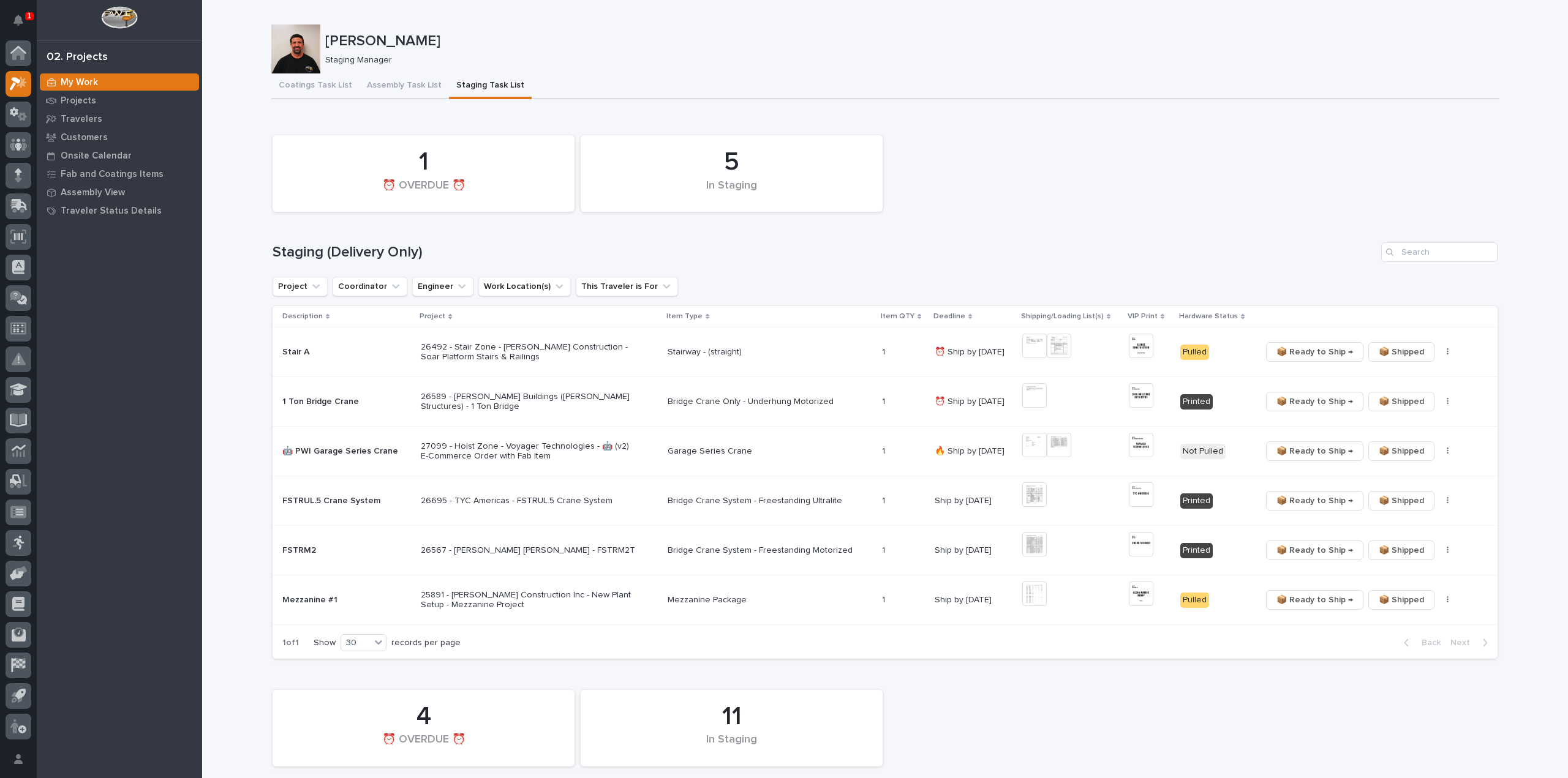
drag, startPoint x: 1045, startPoint y: 240, endPoint x: 787, endPoint y: 238, distance: 258.0
click at [1045, 240] on div "5 In Staging 1 ⏰ OVERDUE ⏰ Staging (Delivery Only) Project Coordinator Engineer…" at bounding box center [885, 394] width 1225 height 530
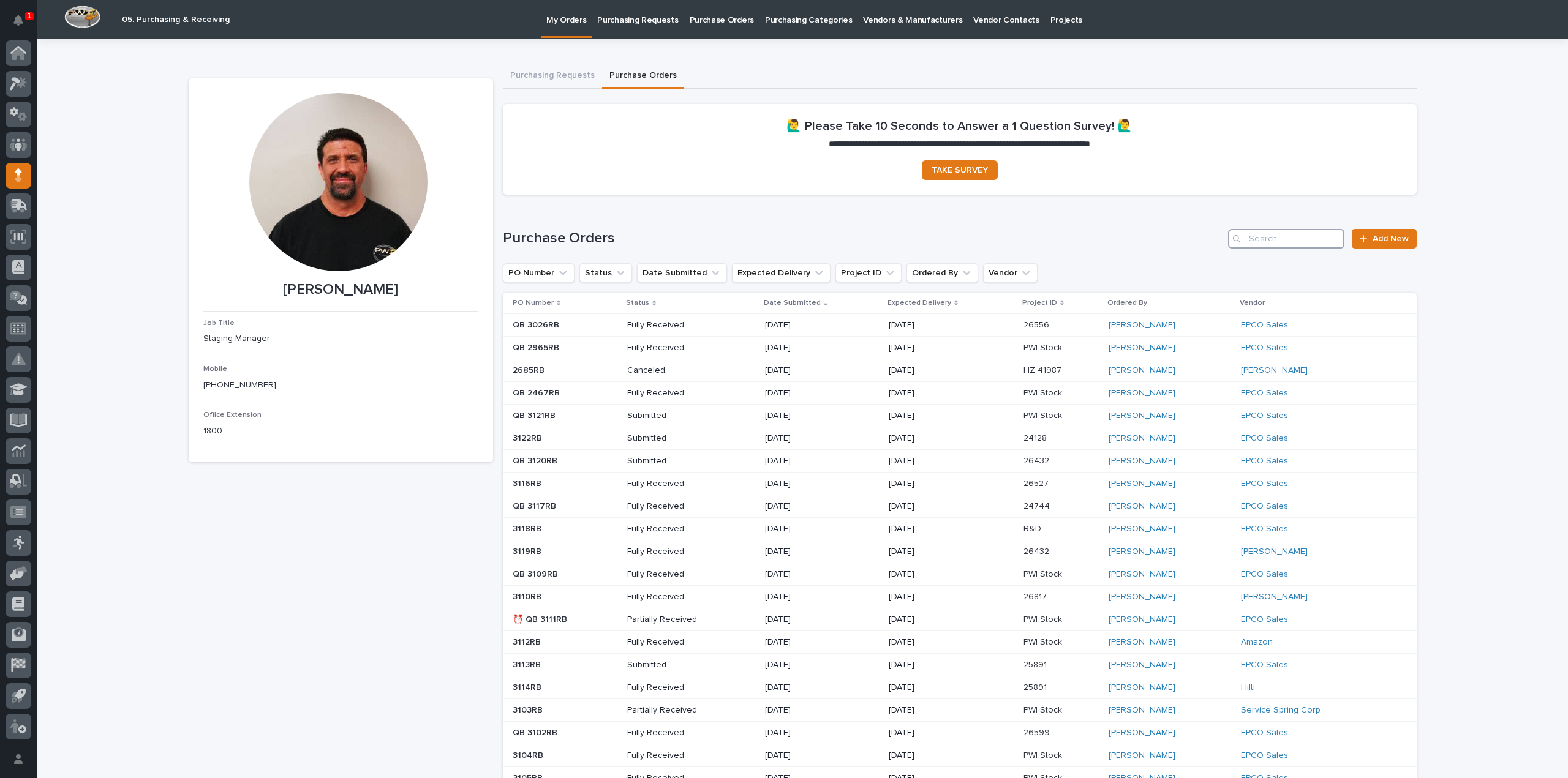
click at [1297, 243] on input "Search" at bounding box center [1286, 238] width 116 height 19
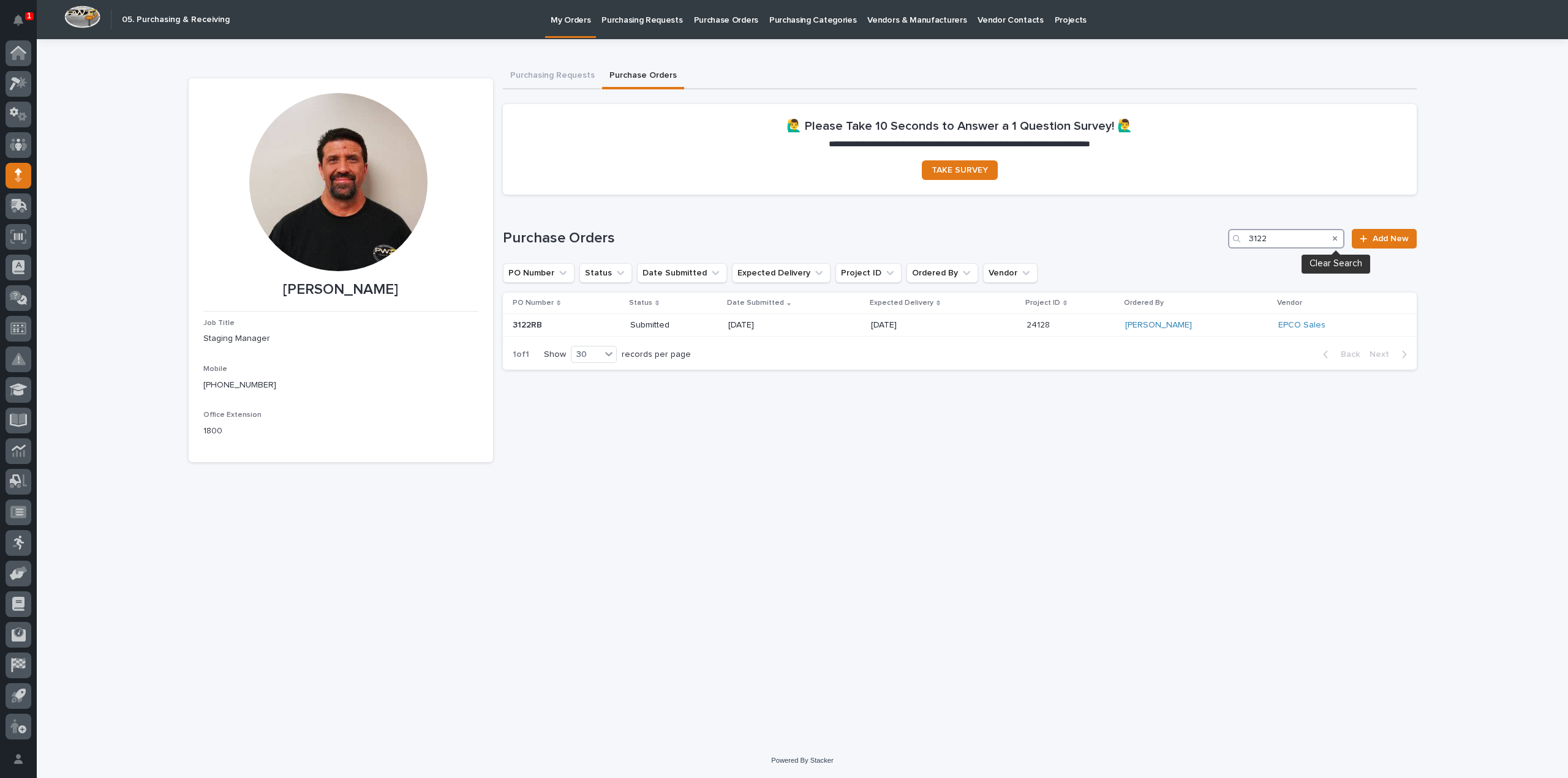
type input "3122"
click at [1336, 240] on icon "Search" at bounding box center [1335, 239] width 5 height 8
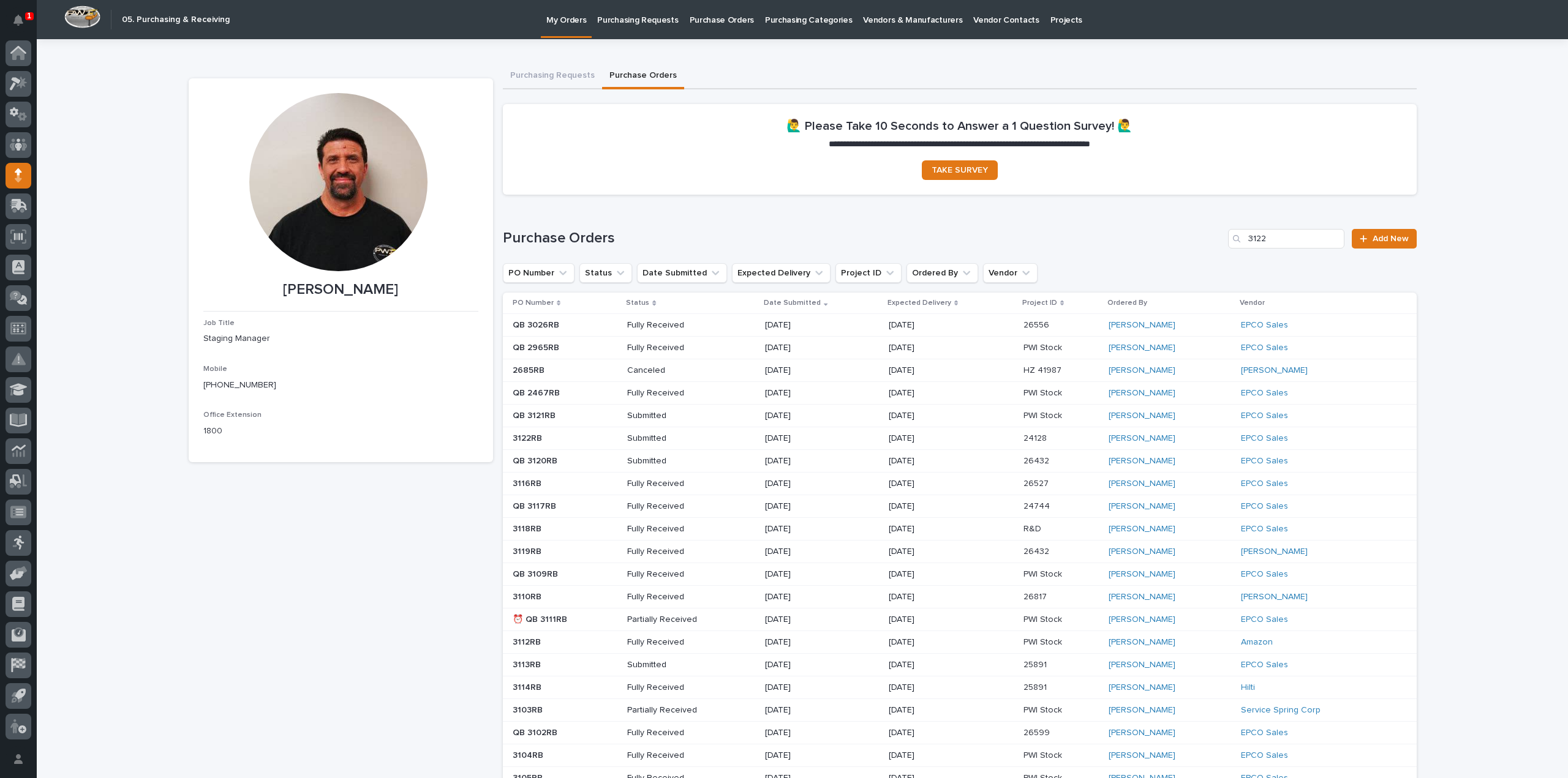
click at [1482, 123] on div "**********" at bounding box center [802, 568] width 1531 height 1058
